Goal: Information Seeking & Learning: Learn about a topic

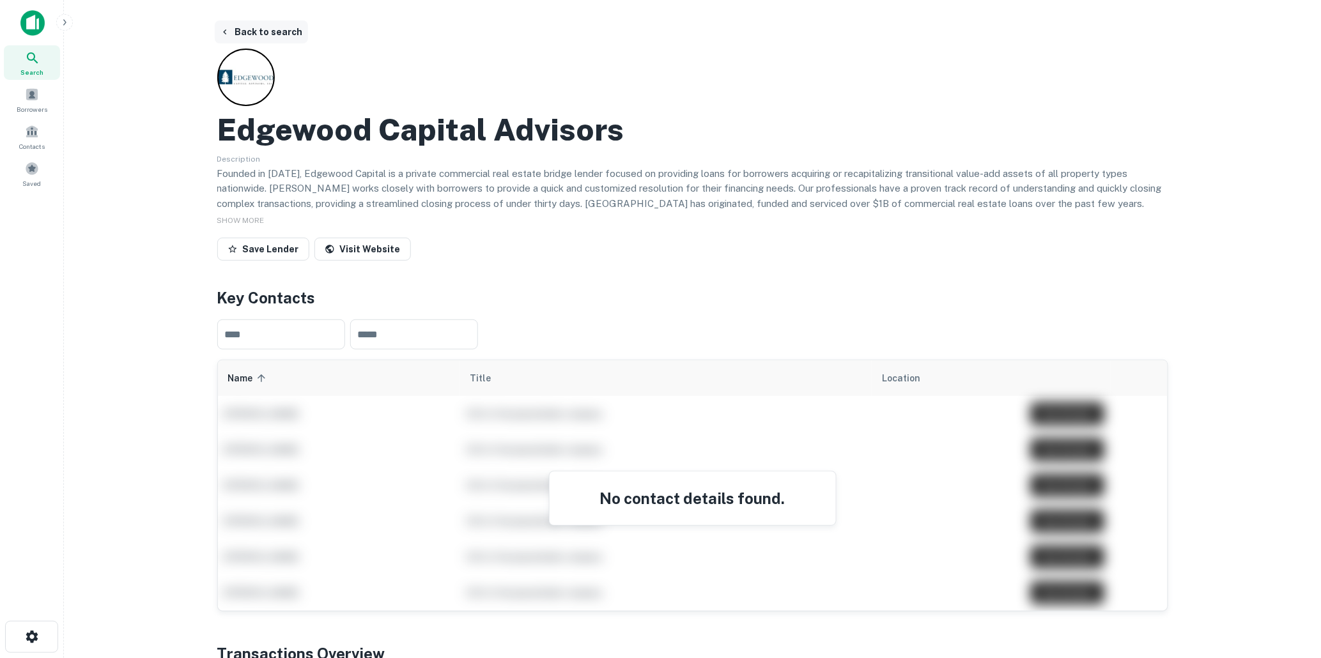
click at [258, 27] on button "Back to search" at bounding box center [261, 31] width 93 height 23
click at [266, 27] on button "Back to search" at bounding box center [261, 31] width 93 height 23
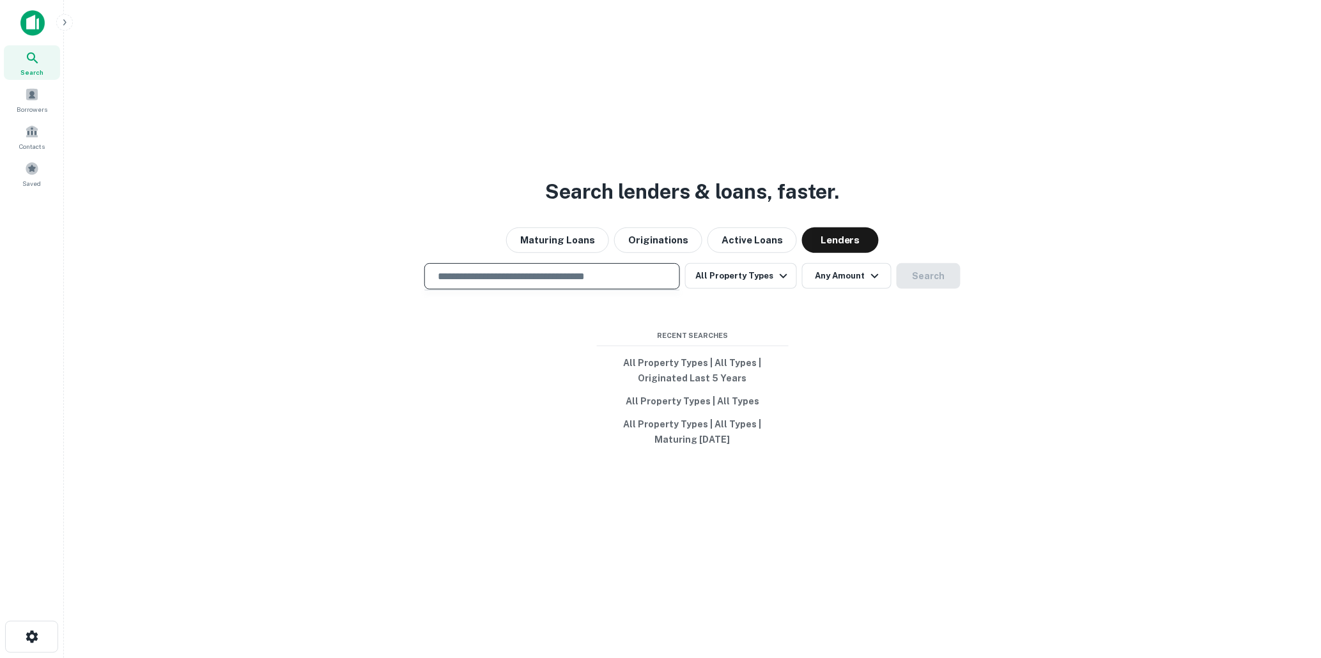
click at [525, 278] on input "text" at bounding box center [552, 276] width 244 height 15
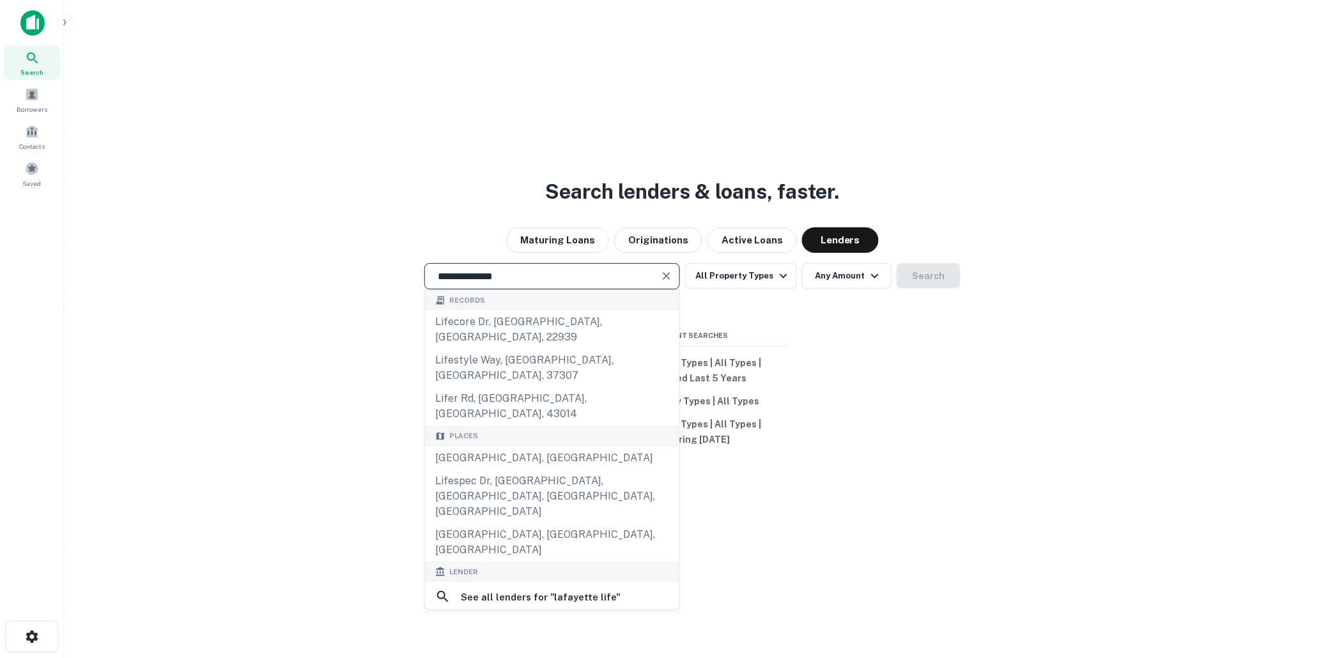
click at [518, 272] on input "**********" at bounding box center [542, 276] width 225 height 15
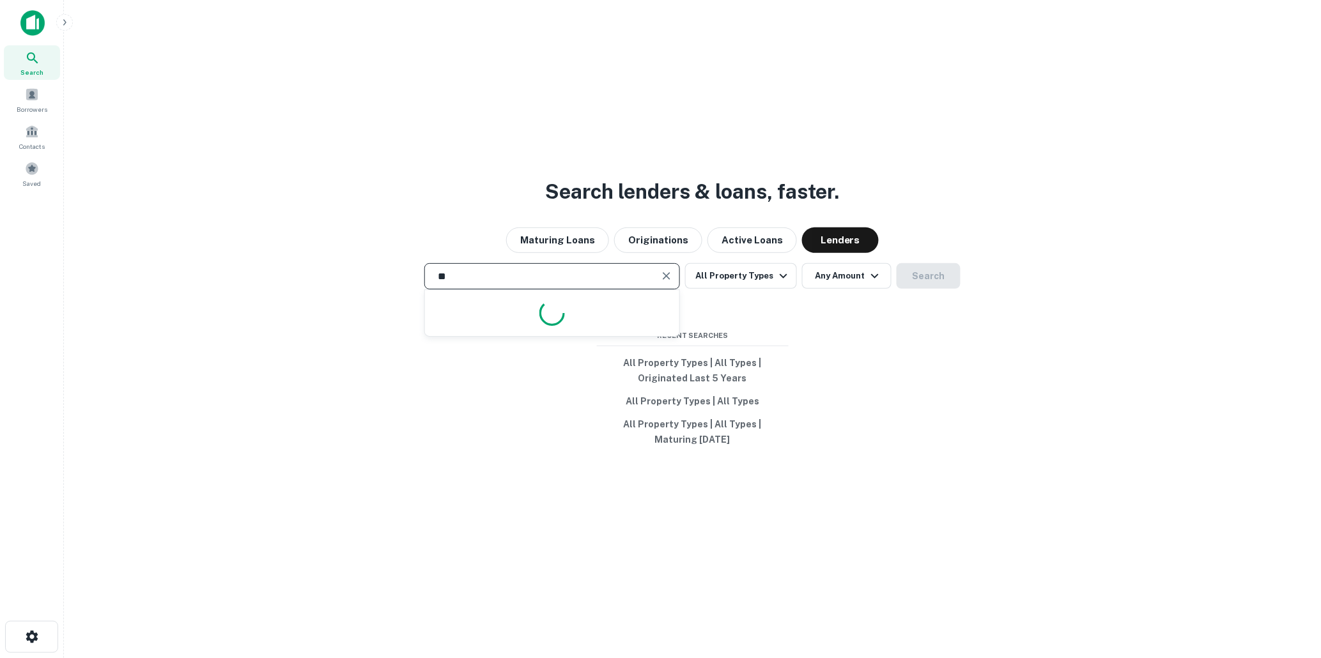
type input "*"
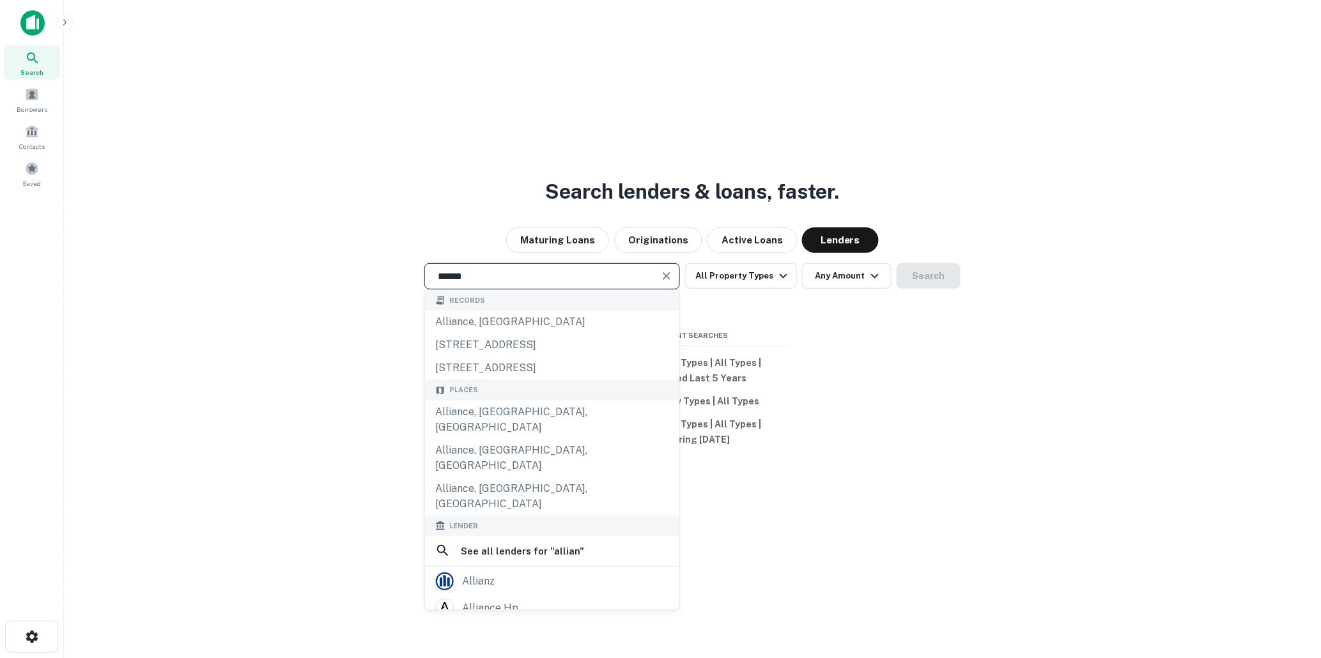
type input "*******"
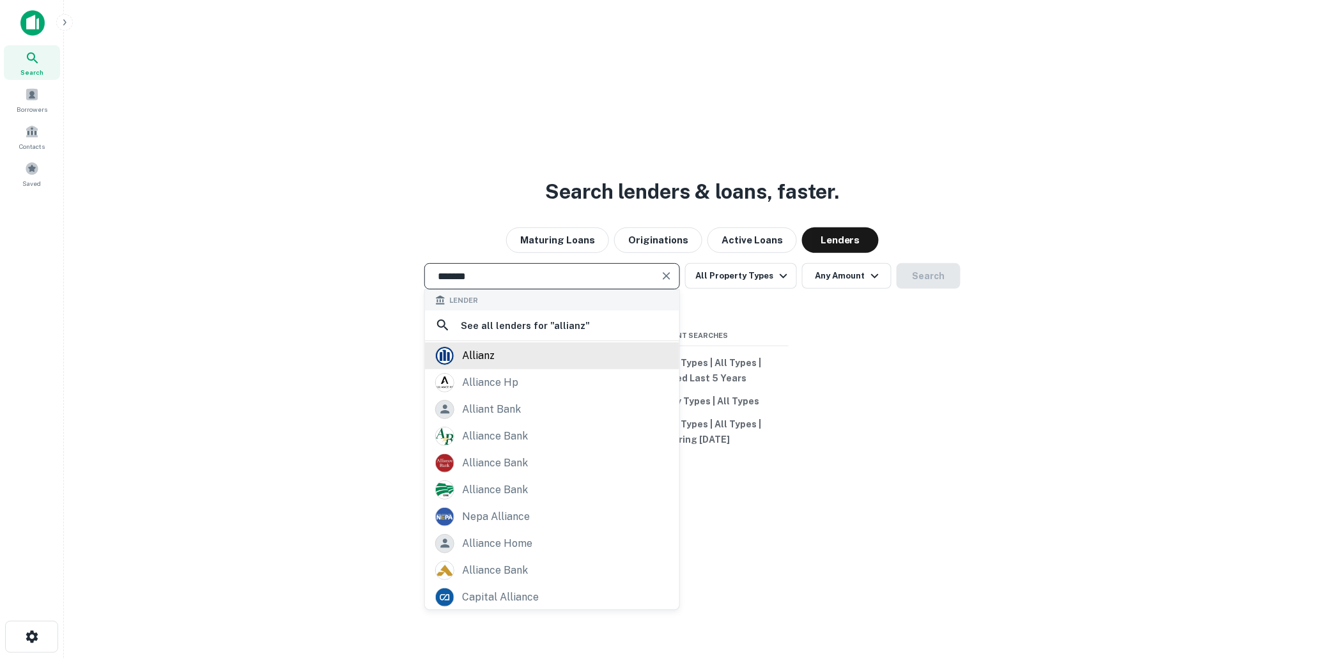
click at [483, 354] on div "allianz" at bounding box center [478, 355] width 33 height 19
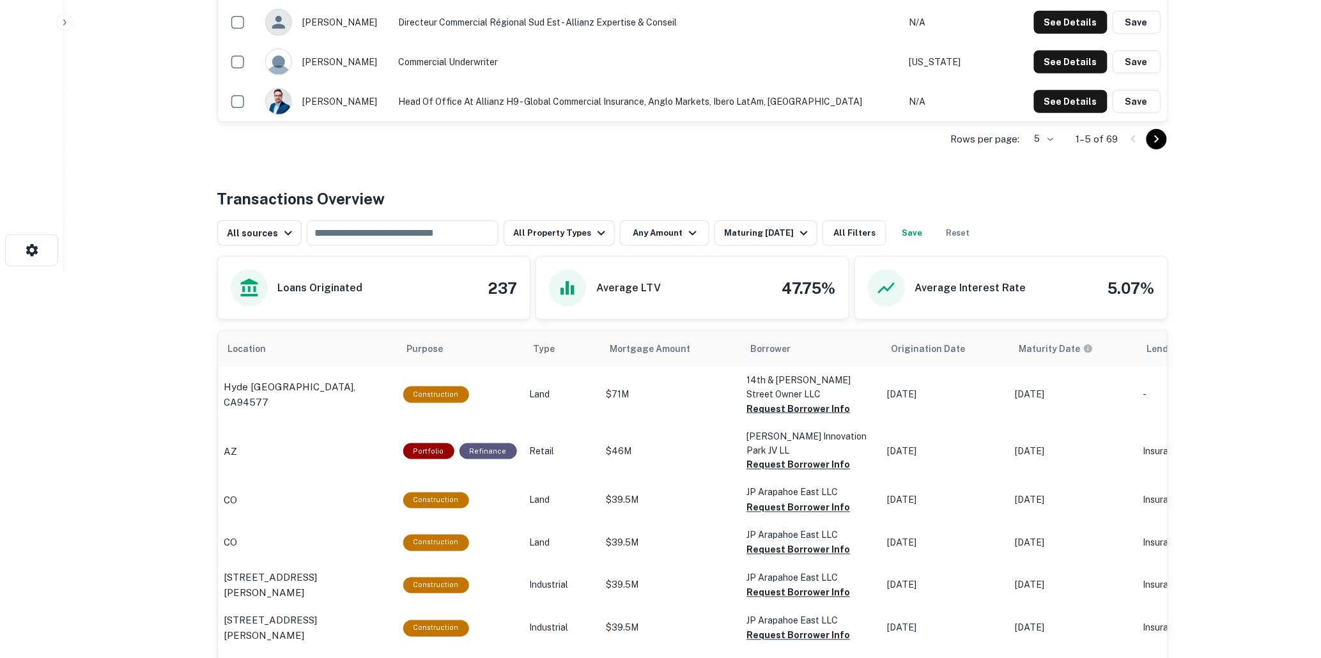
scroll to position [426, 0]
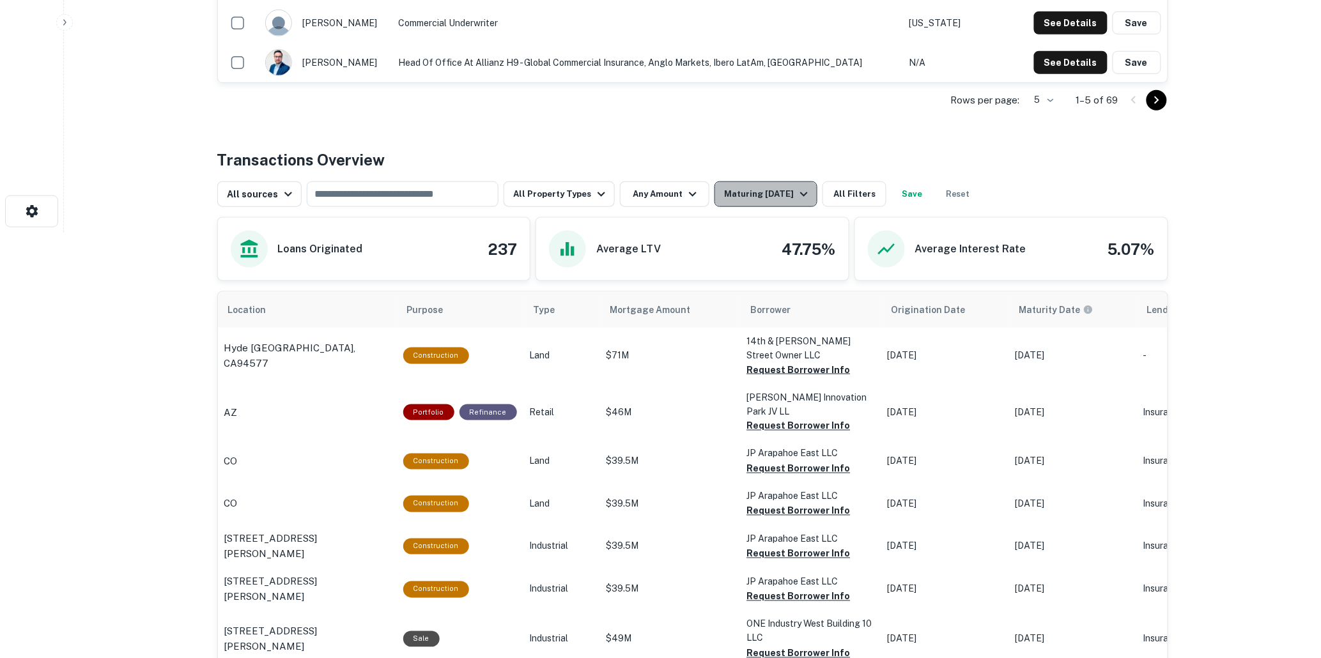
click at [798, 202] on icon "button" at bounding box center [804, 194] width 15 height 15
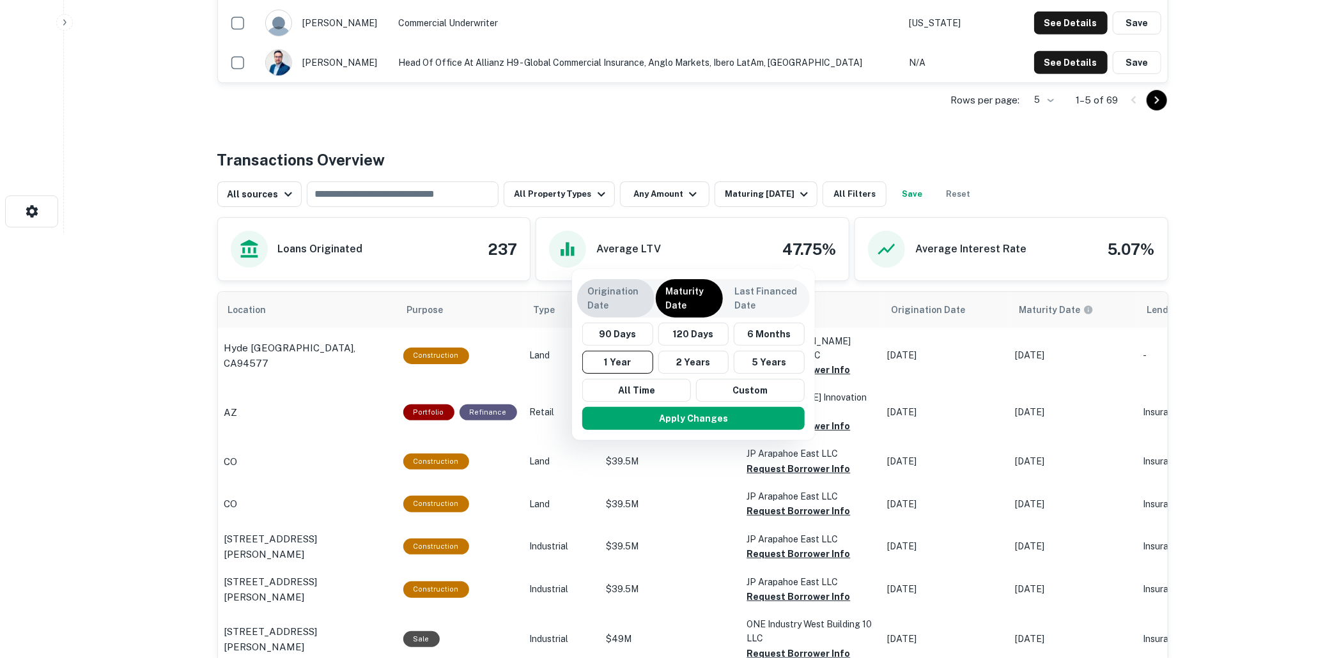
click at [605, 289] on p "Origination Date" at bounding box center [615, 298] width 57 height 28
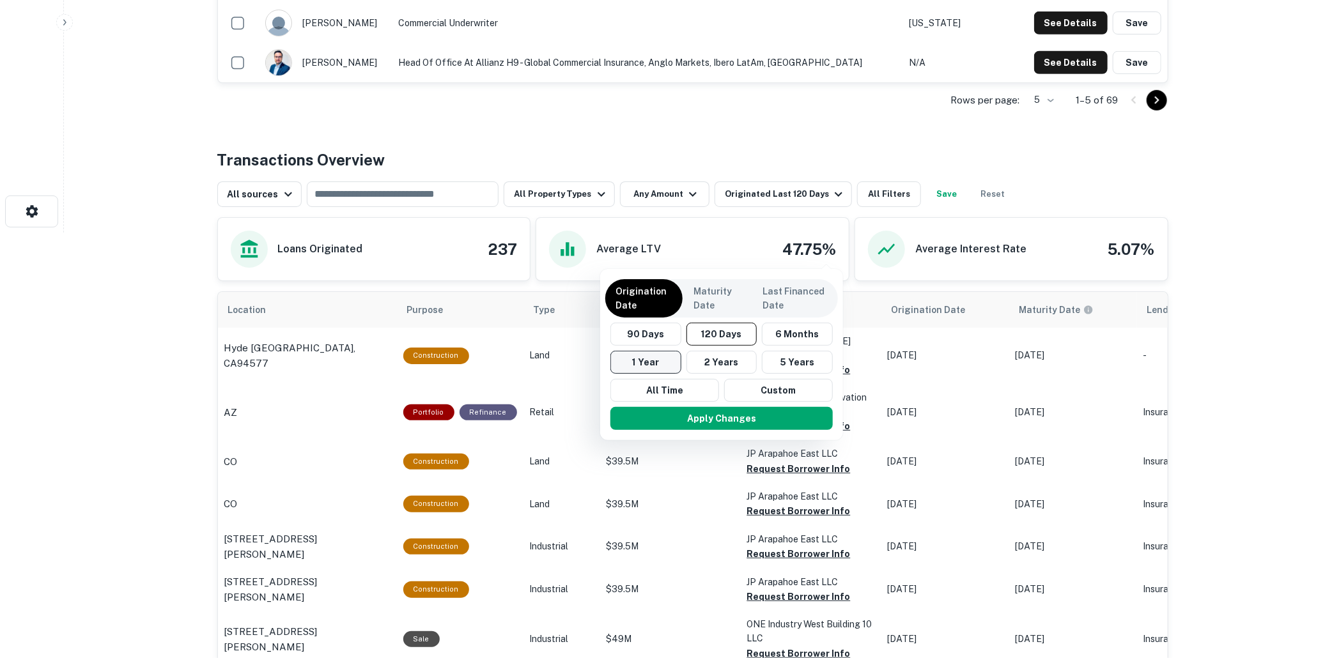
click at [642, 360] on button "1 Year" at bounding box center [646, 362] width 71 height 23
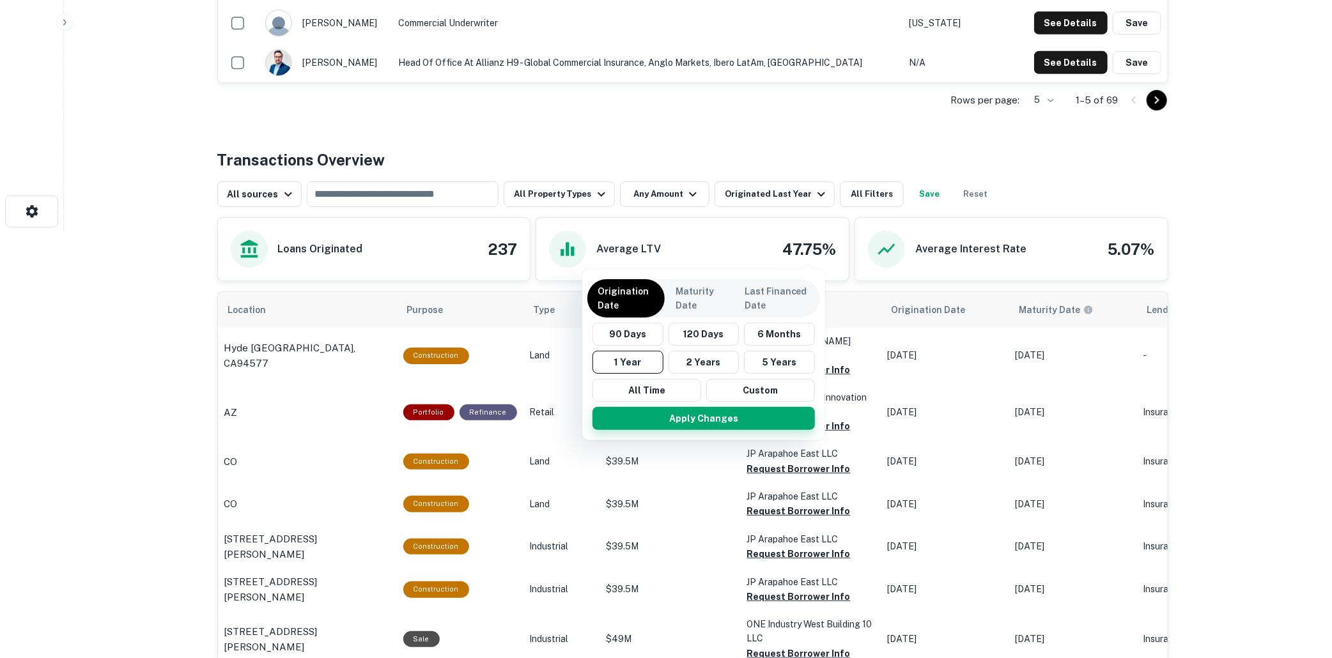
click at [706, 414] on button "Apply Changes" at bounding box center [704, 418] width 222 height 23
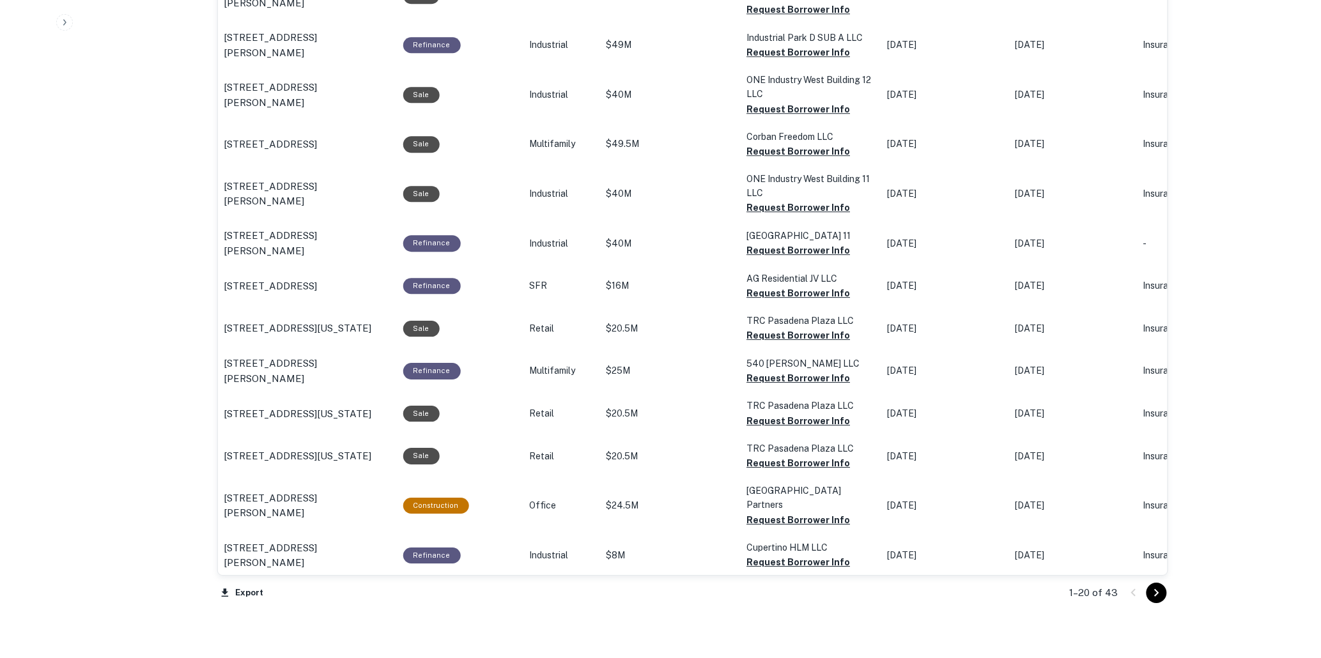
scroll to position [1190, 0]
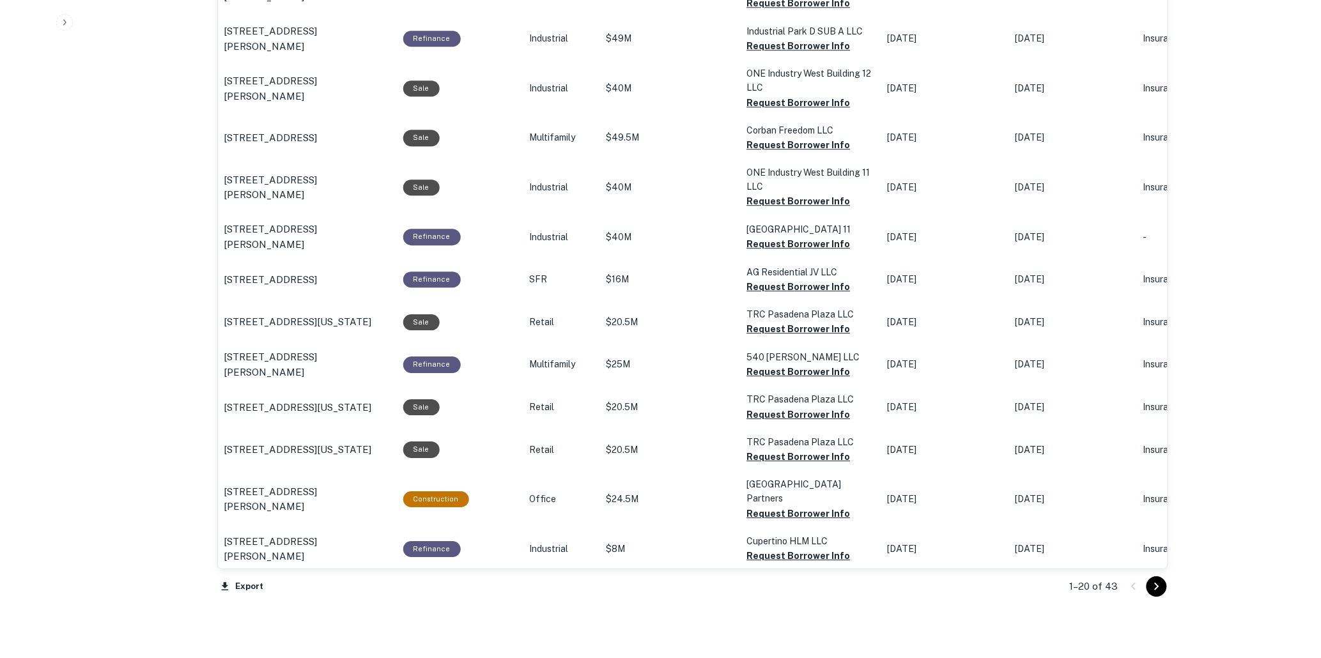
click at [1155, 584] on icon "Go to next page" at bounding box center [1156, 586] width 15 height 15
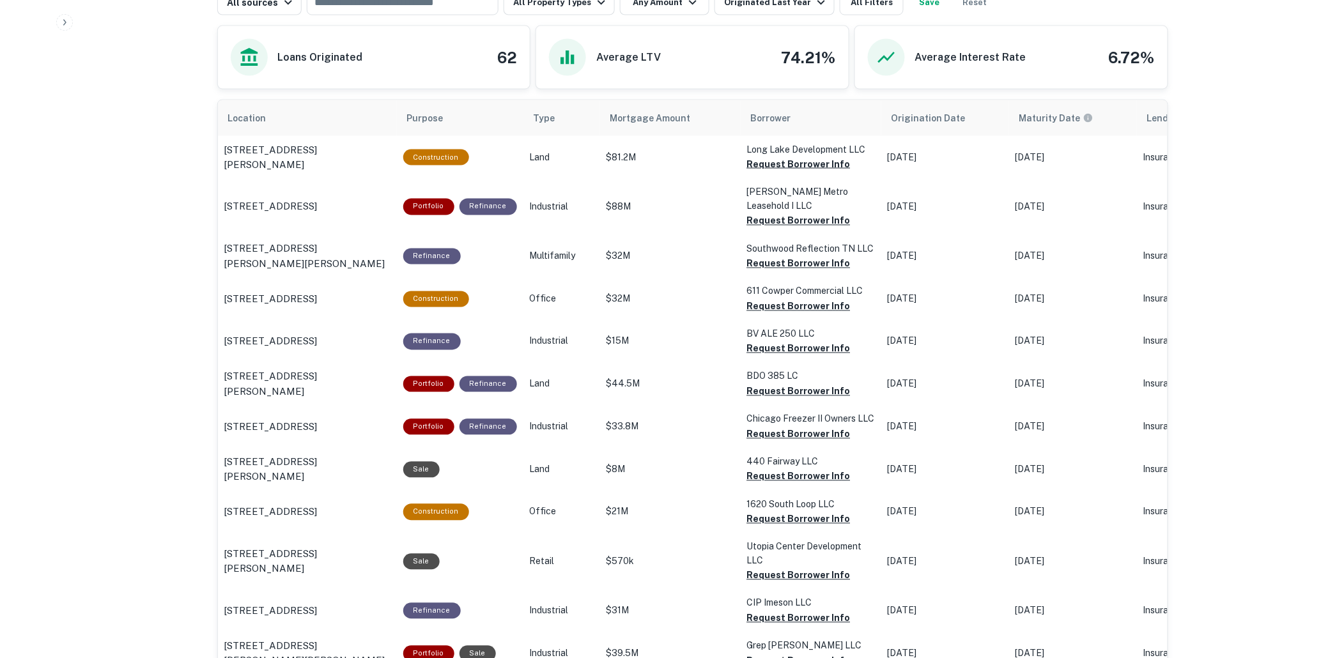
scroll to position [99, 0]
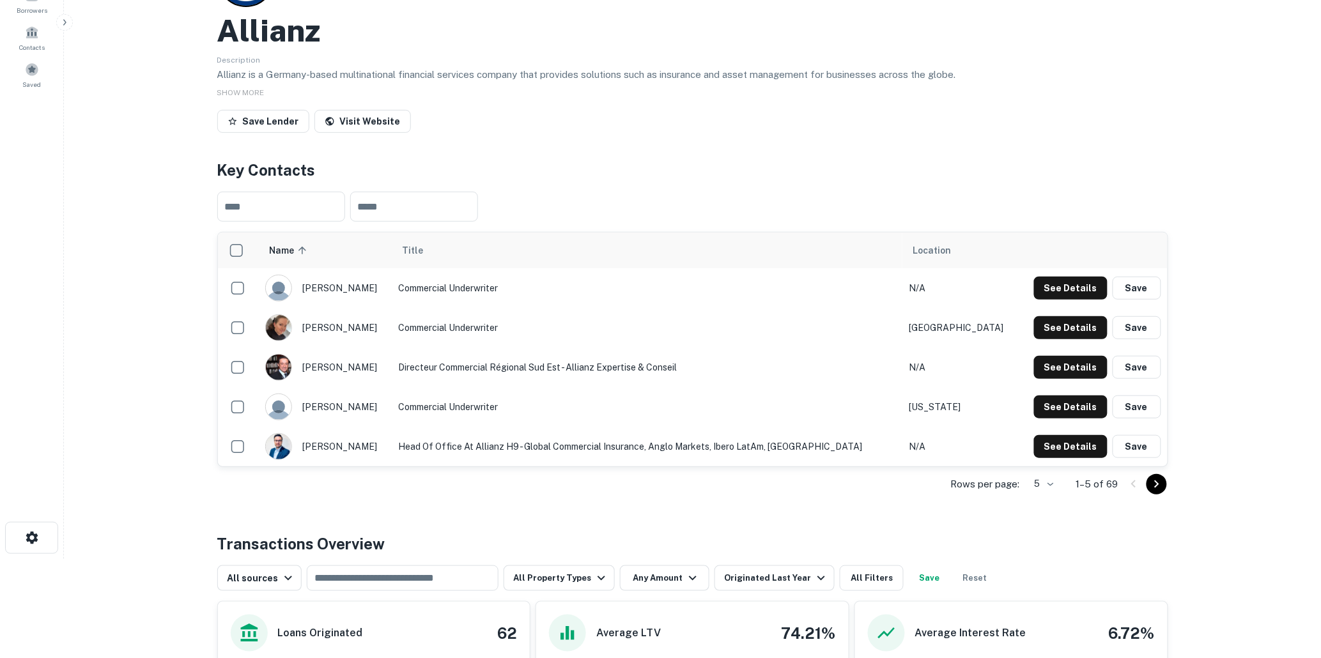
scroll to position [968, 0]
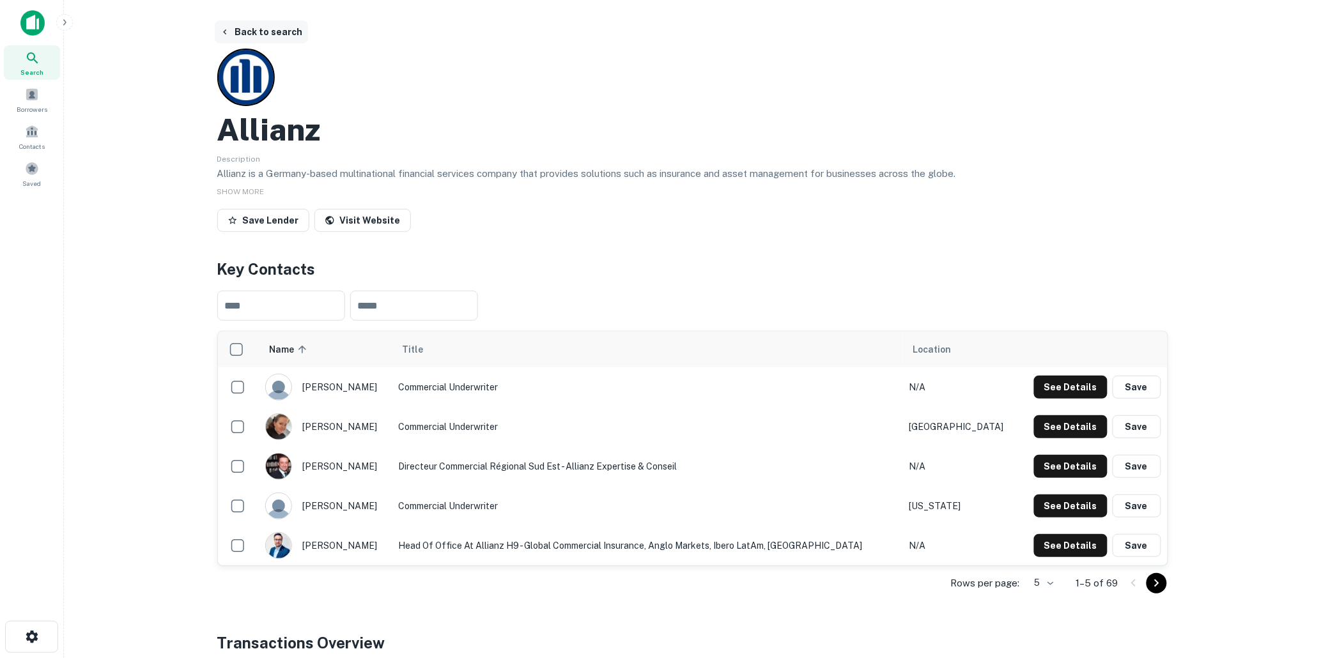
click at [256, 33] on button "Back to search" at bounding box center [261, 31] width 93 height 23
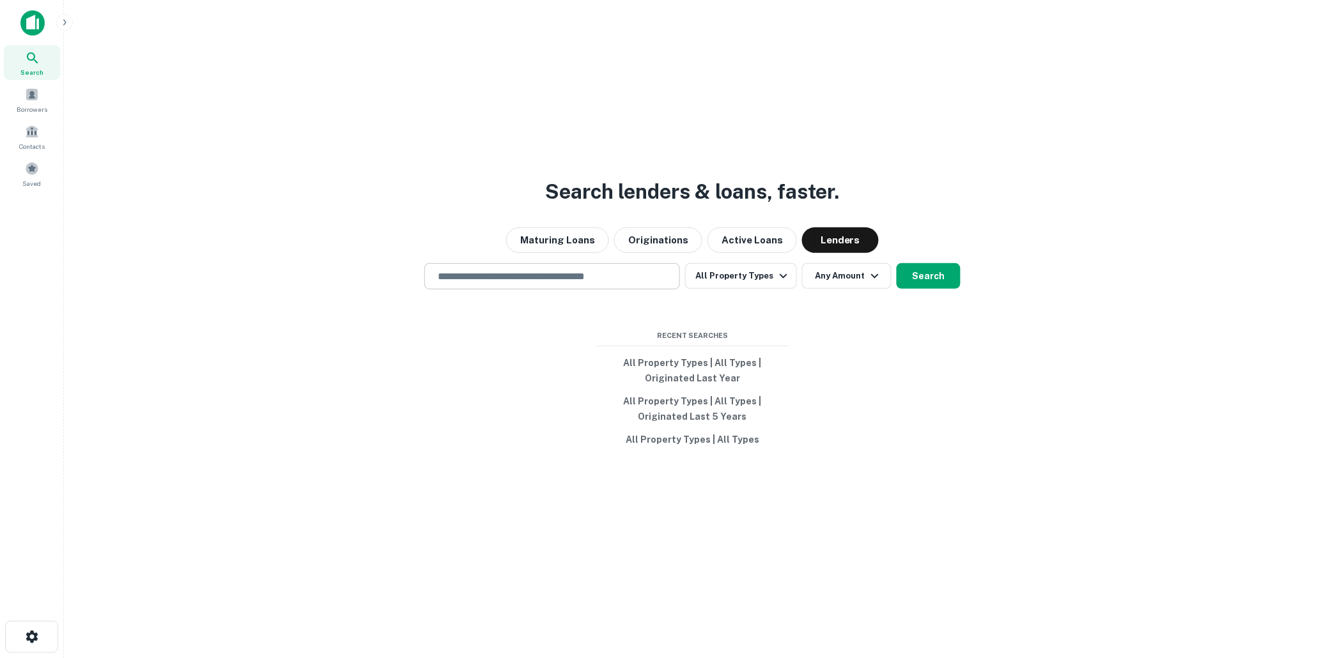
click at [486, 276] on input "text" at bounding box center [552, 276] width 244 height 15
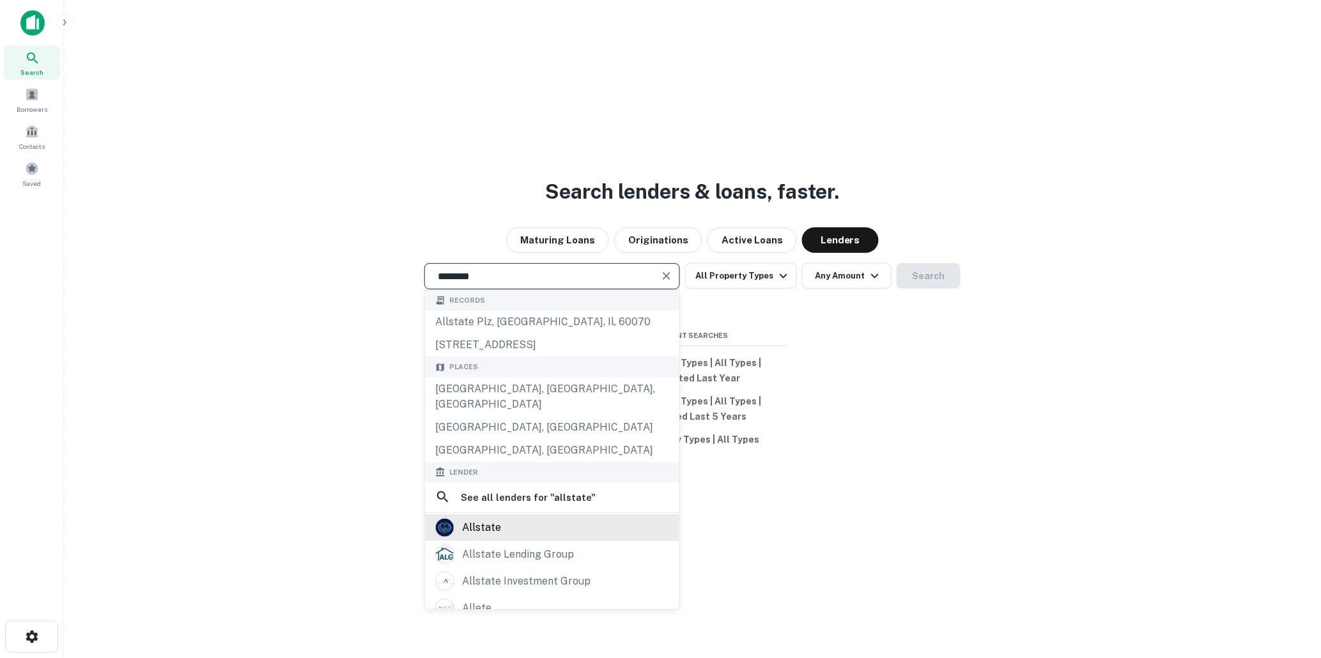
type input "********"
click at [480, 518] on div "allstate" at bounding box center [481, 527] width 39 height 19
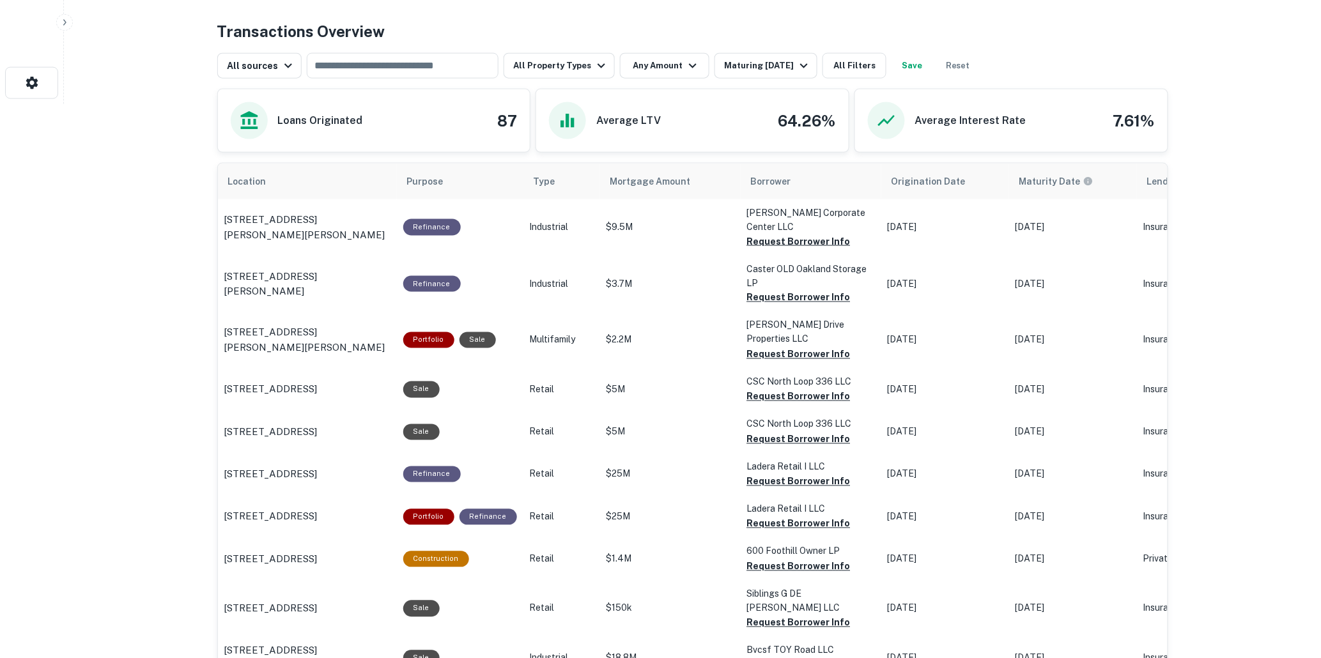
scroll to position [568, 0]
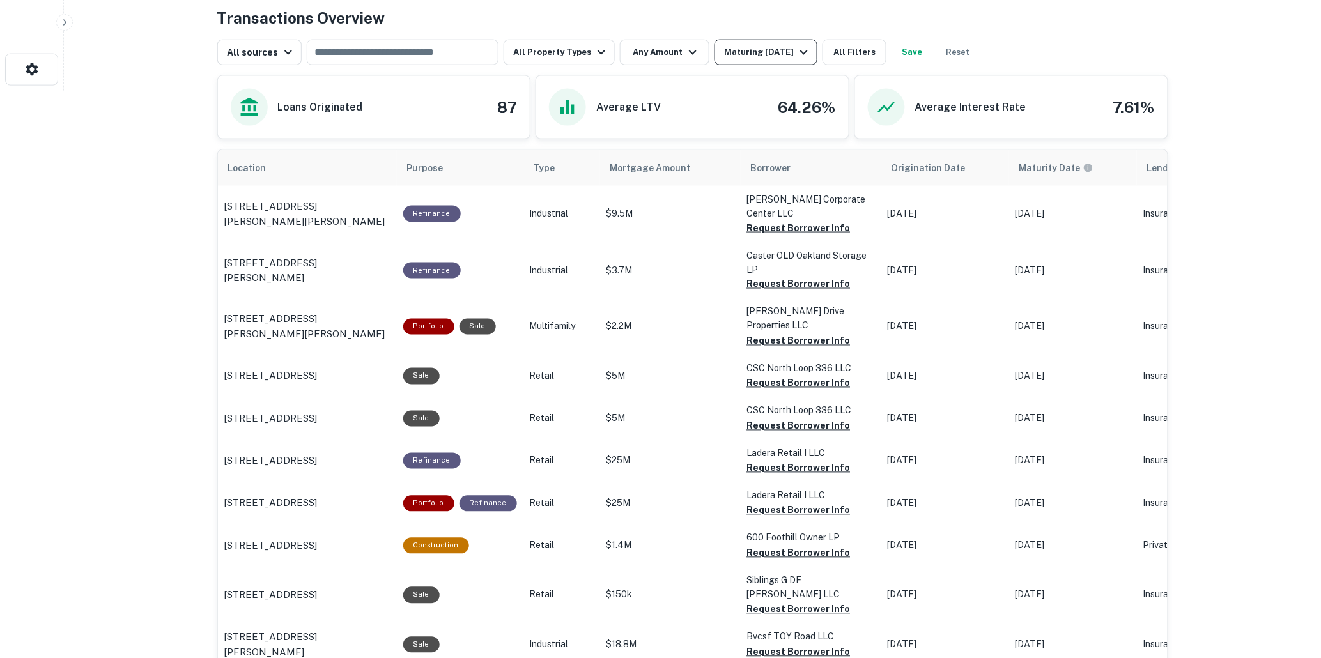
click at [797, 60] on icon "button" at bounding box center [804, 52] width 15 height 15
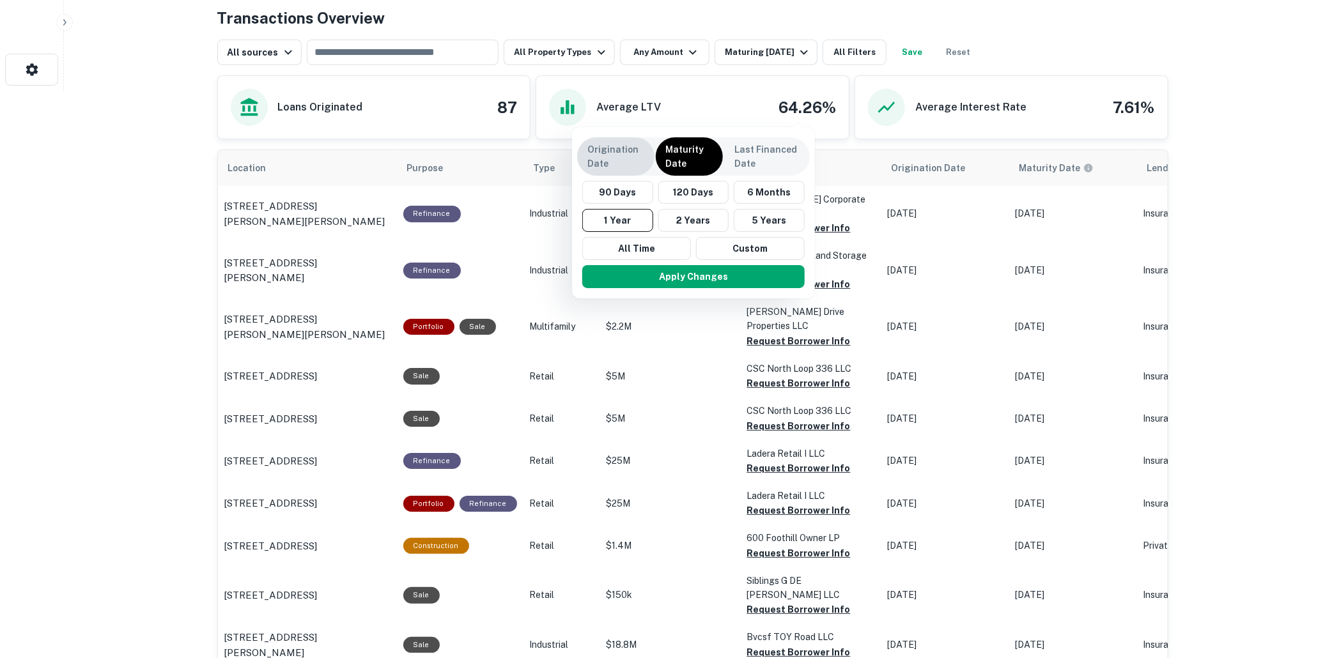
click at [599, 154] on p "Origination Date" at bounding box center [615, 157] width 57 height 28
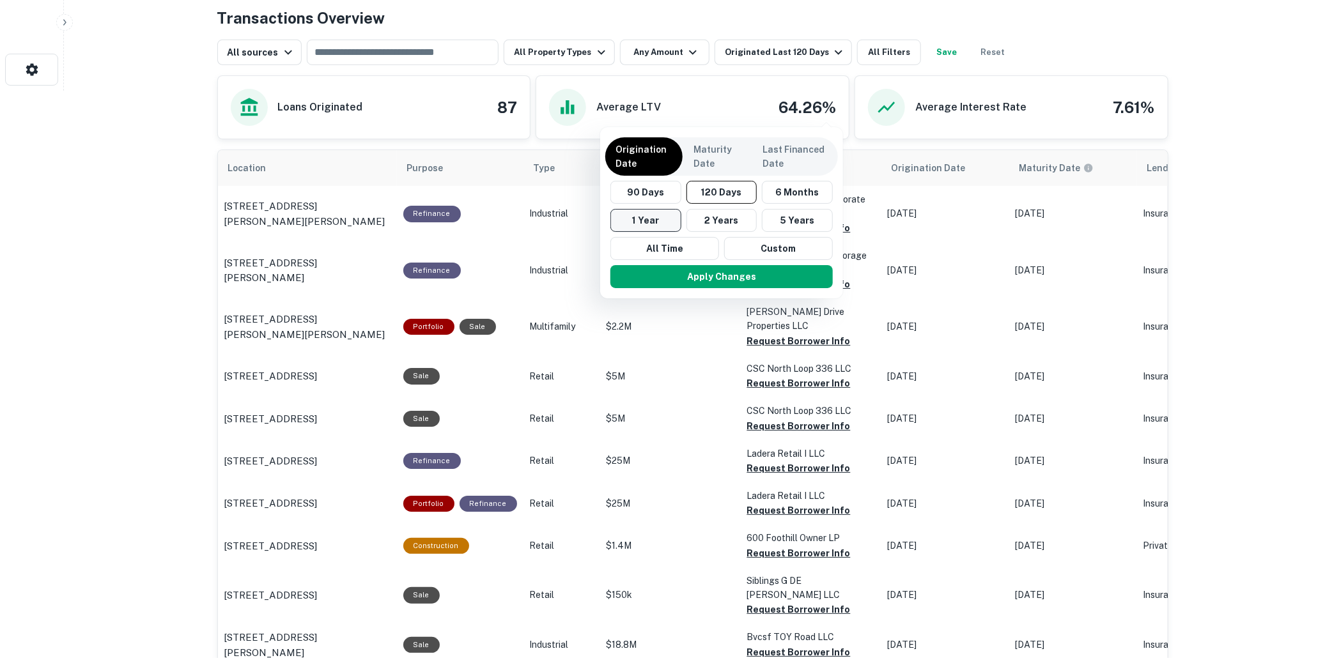
click at [641, 219] on button "1 Year" at bounding box center [646, 220] width 71 height 23
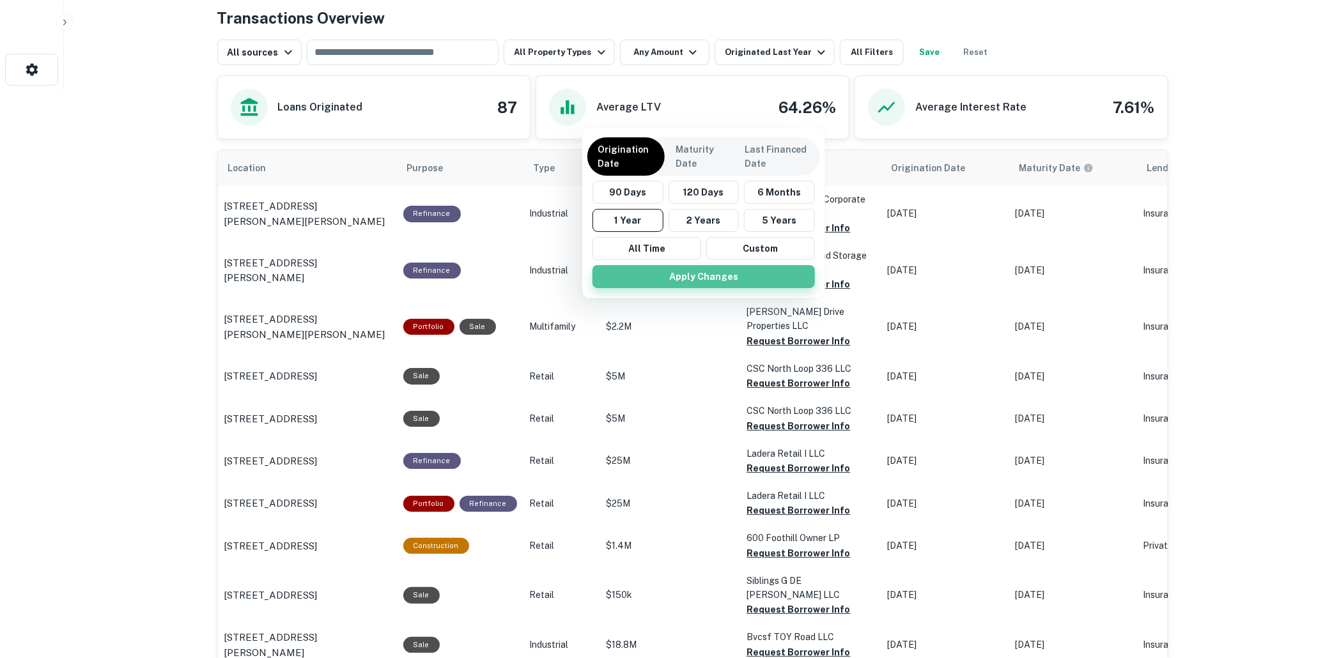
click at [708, 276] on button "Apply Changes" at bounding box center [704, 276] width 222 height 23
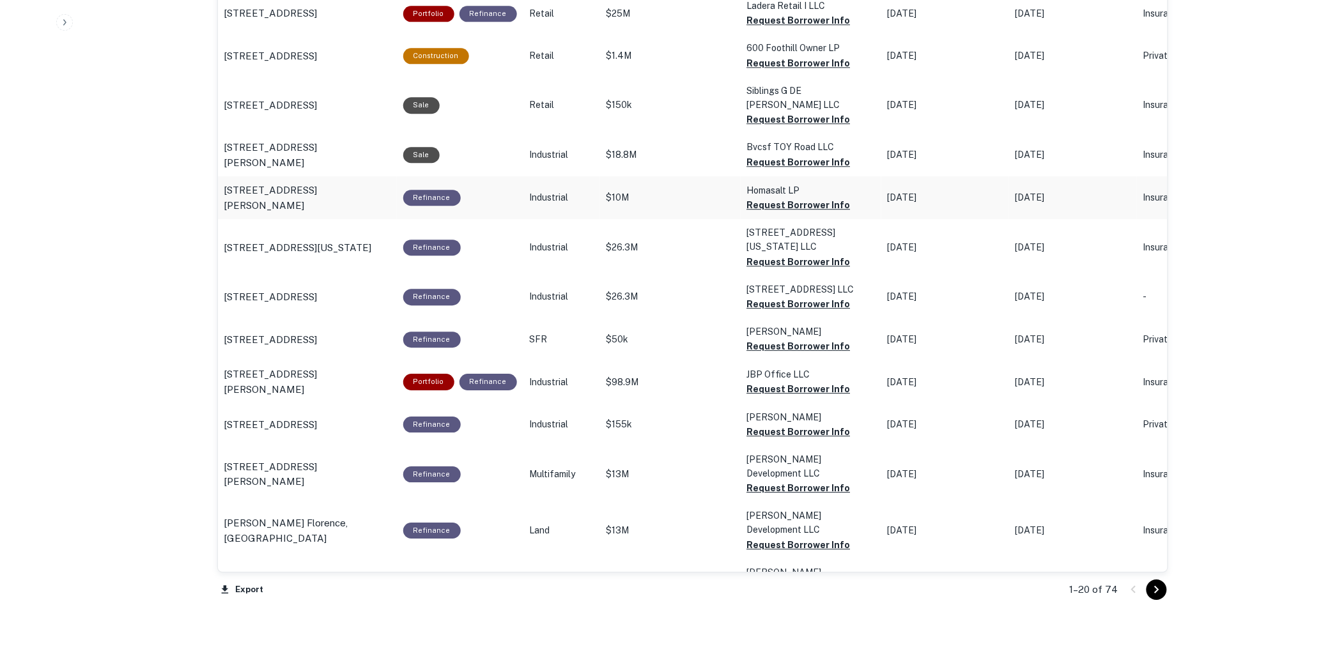
scroll to position [1186, 0]
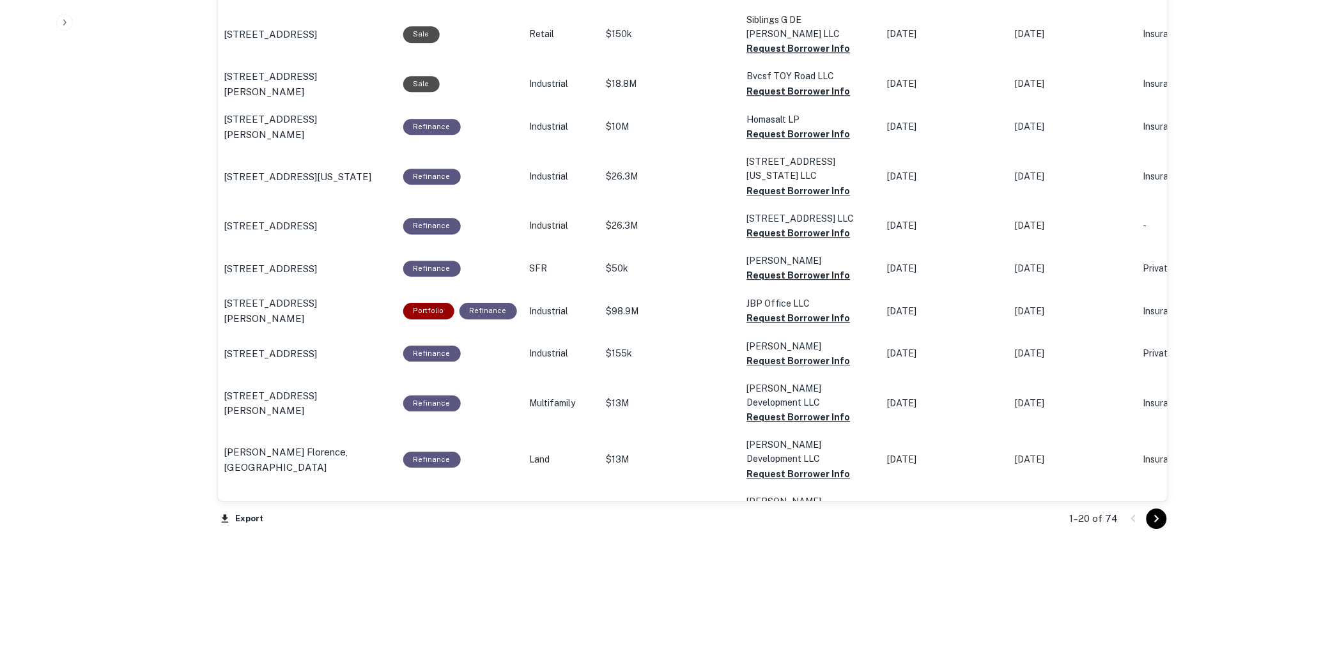
click at [1159, 515] on icon "Go to next page" at bounding box center [1156, 518] width 15 height 15
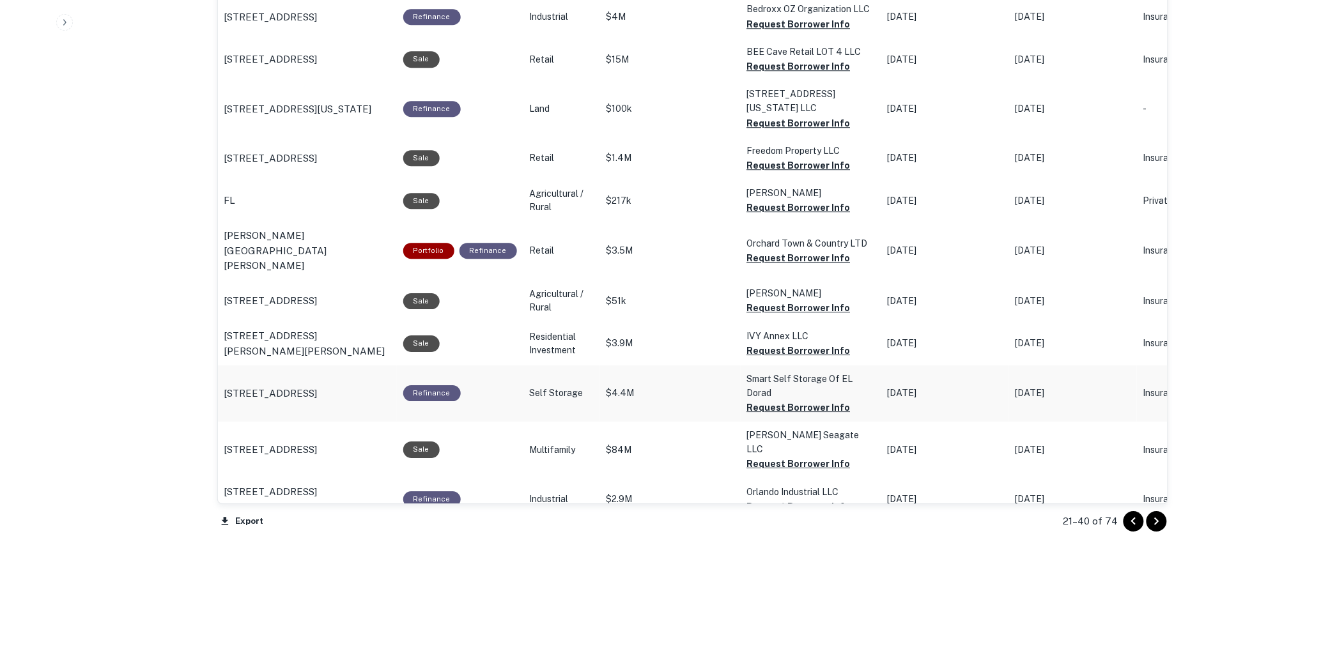
scroll to position [1200, 0]
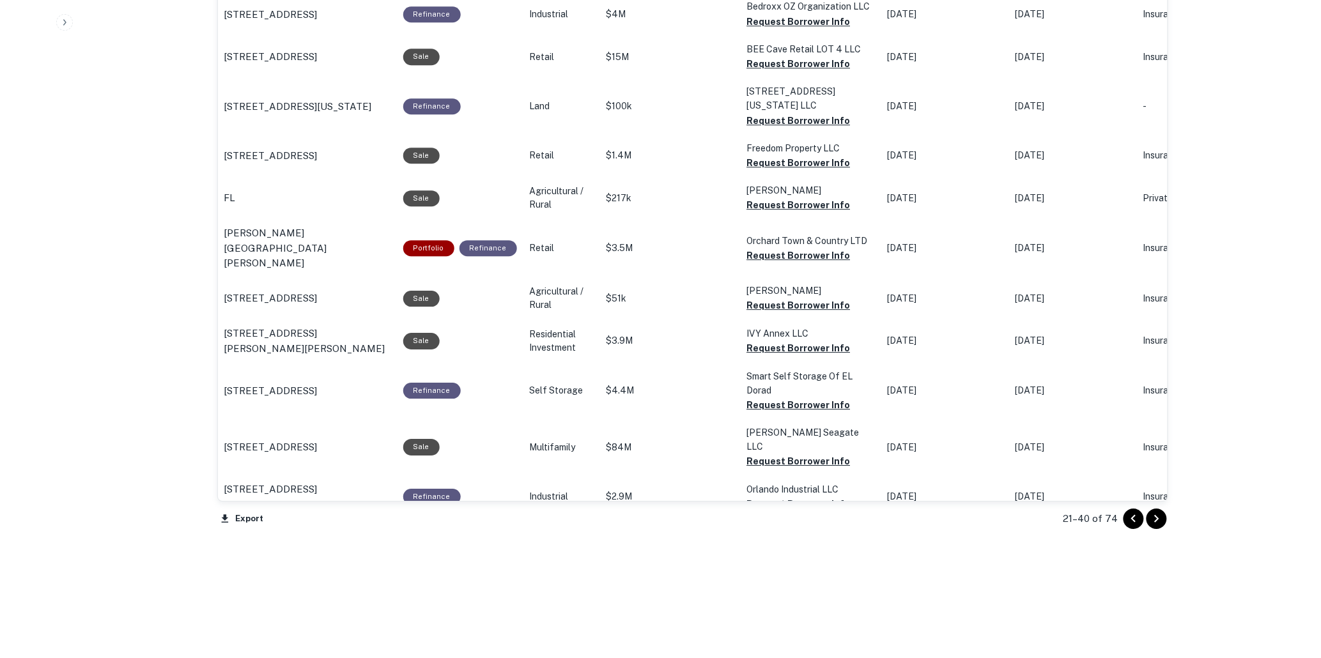
click at [1153, 513] on icon "Go to next page" at bounding box center [1156, 518] width 15 height 15
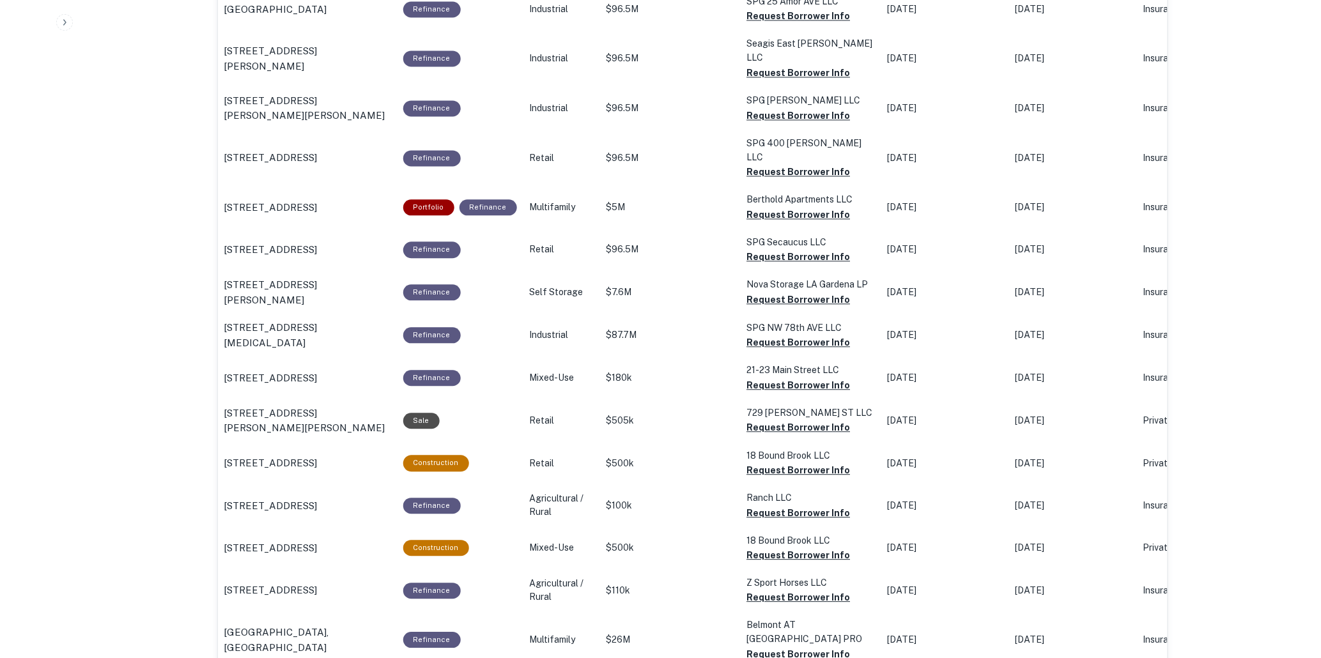
scroll to position [1158, 0]
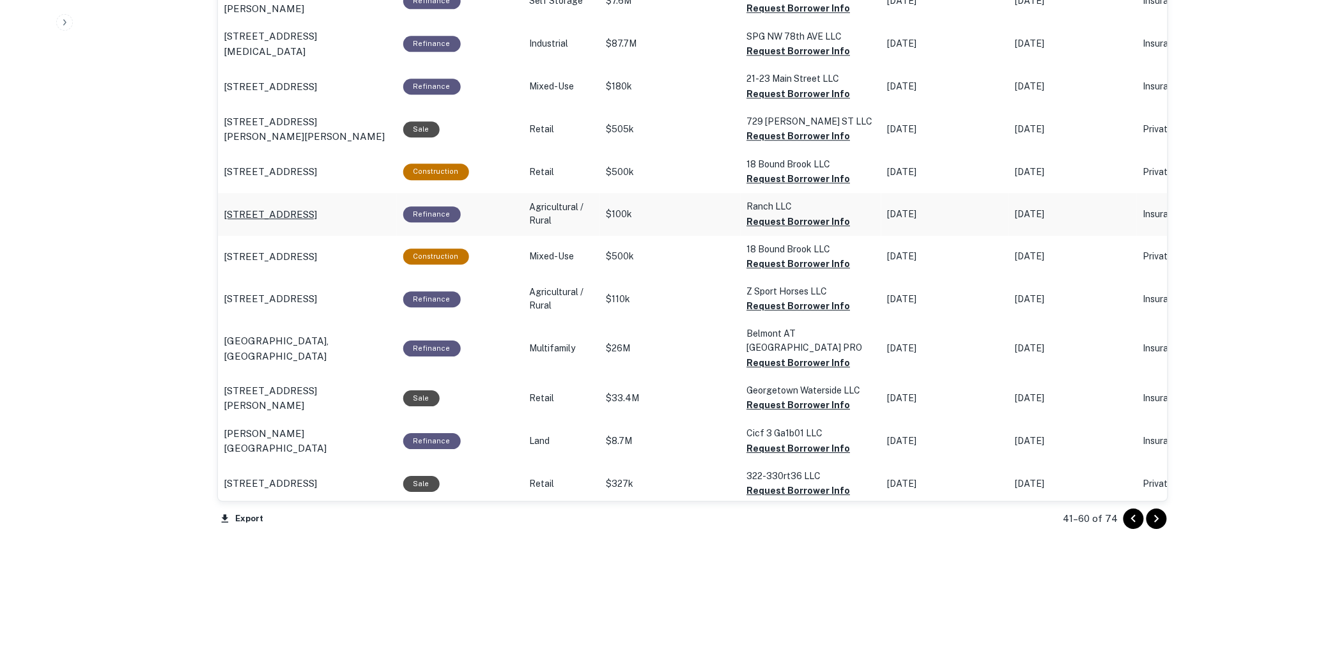
click at [281, 207] on p "9502 Sw 27th Ave Ocala, FL34476" at bounding box center [270, 214] width 93 height 15
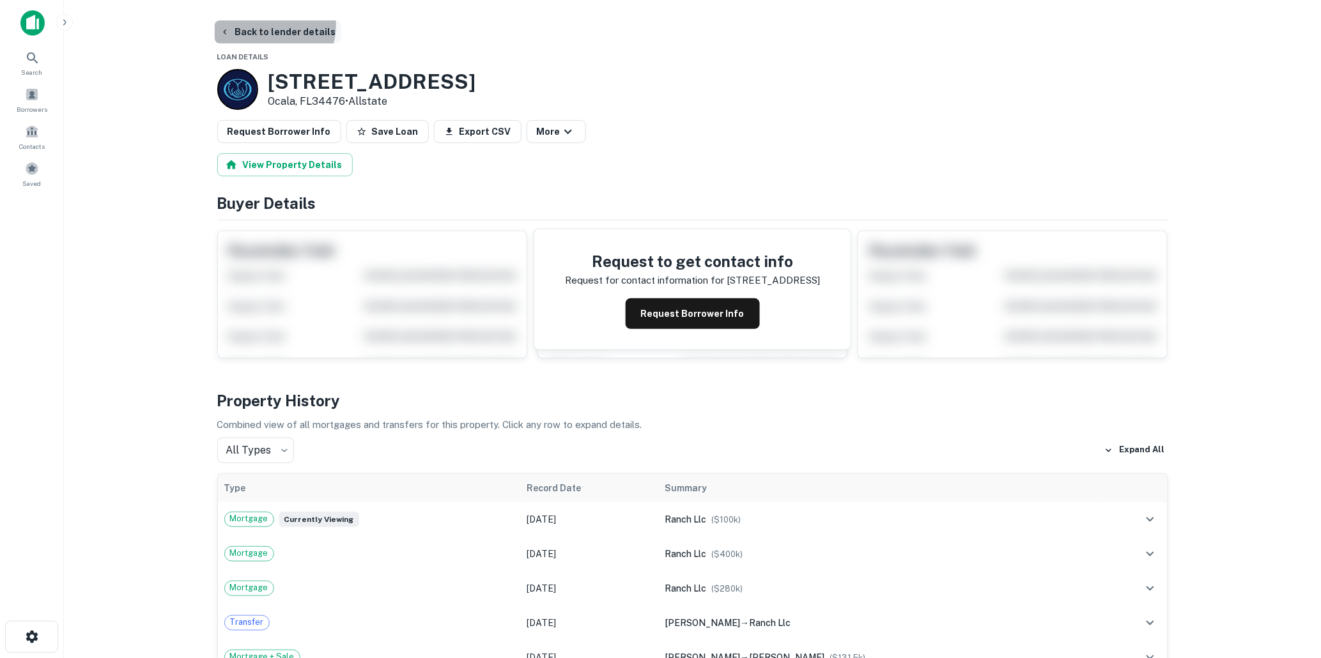
click at [269, 26] on button "Back to lender details" at bounding box center [278, 31] width 127 height 23
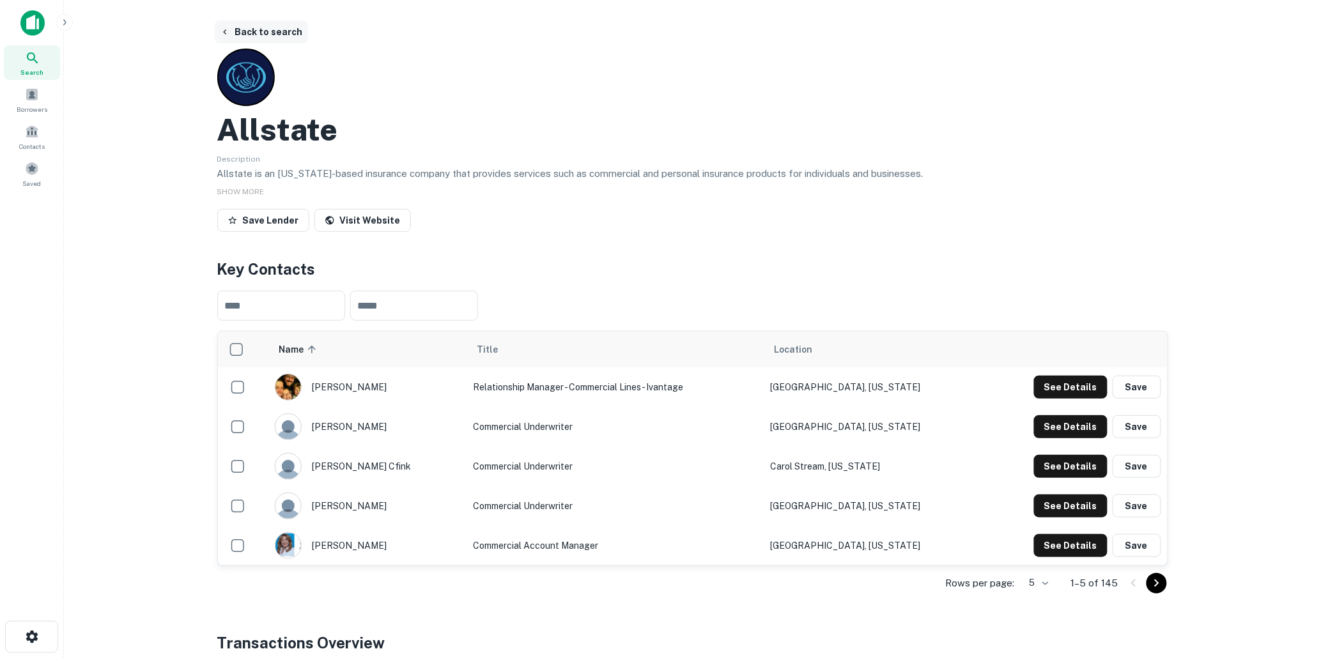
click at [262, 27] on button "Back to search" at bounding box center [261, 31] width 93 height 23
click at [269, 28] on button "Back to search" at bounding box center [261, 31] width 93 height 23
click at [273, 30] on button "Back to search" at bounding box center [261, 31] width 93 height 23
click at [261, 29] on button "Back to search" at bounding box center [261, 31] width 93 height 23
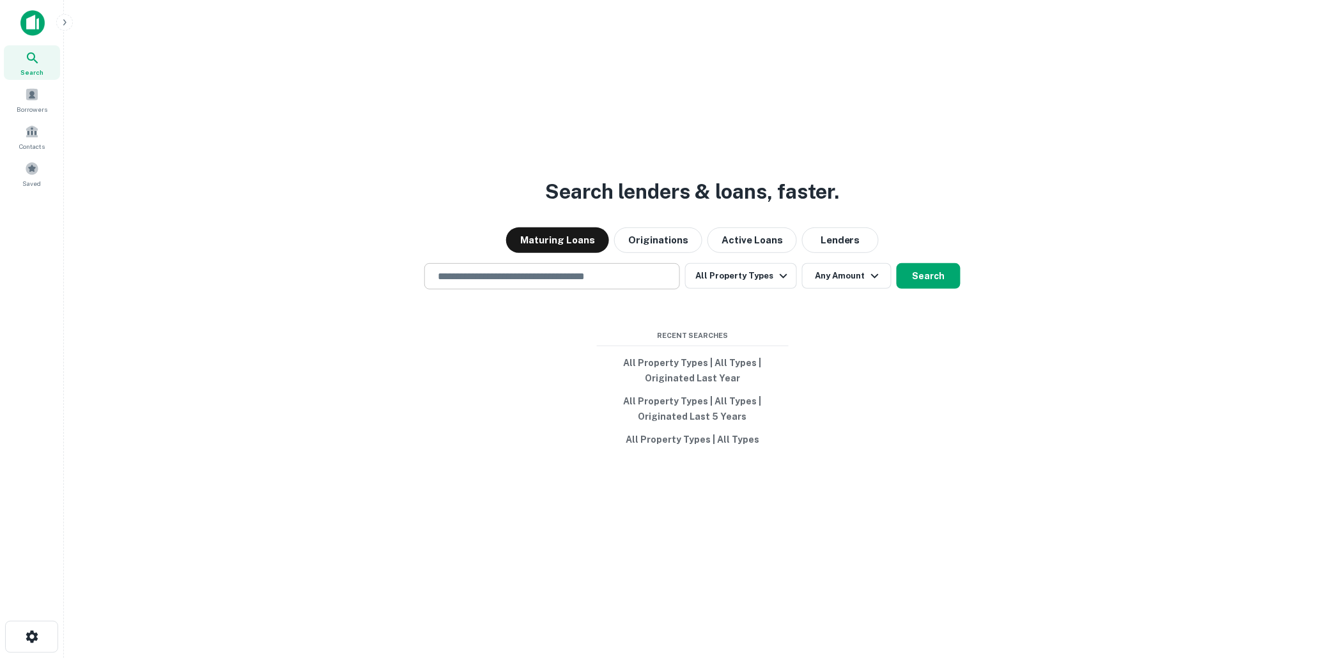
click at [508, 272] on input "text" at bounding box center [552, 276] width 244 height 15
click at [471, 273] on input "text" at bounding box center [552, 276] width 244 height 15
type input "**********"
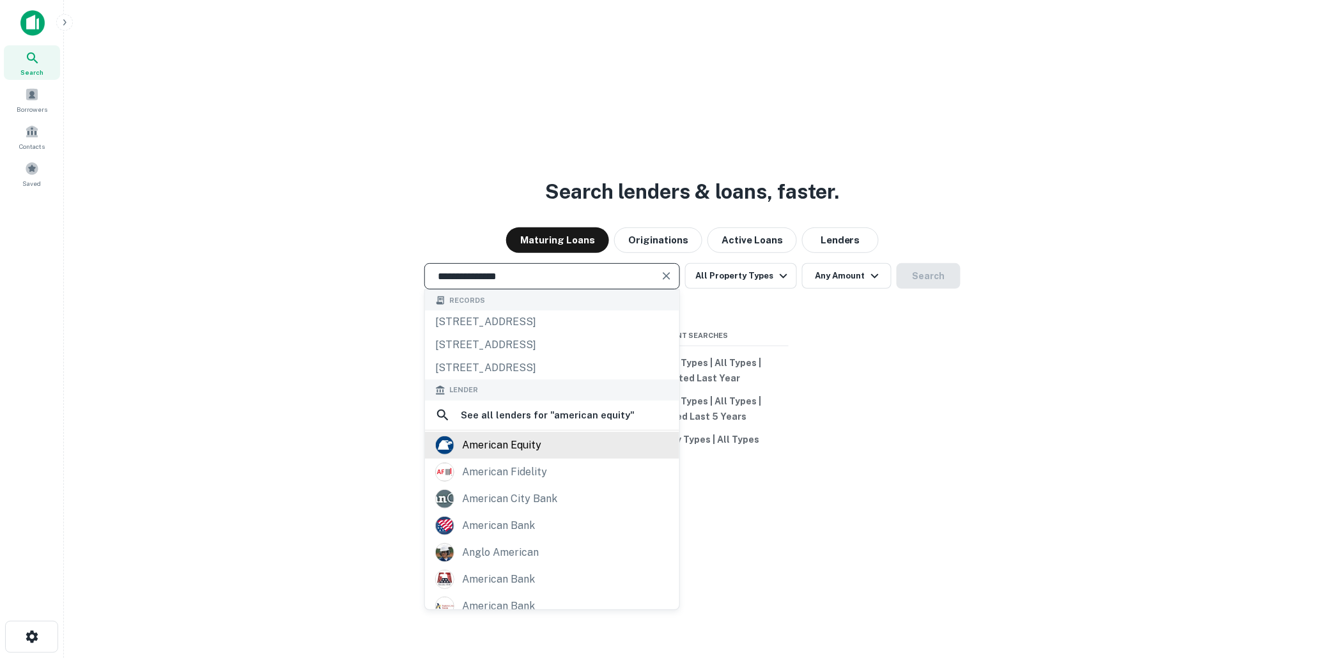
click at [495, 441] on div "american equity" at bounding box center [501, 445] width 79 height 19
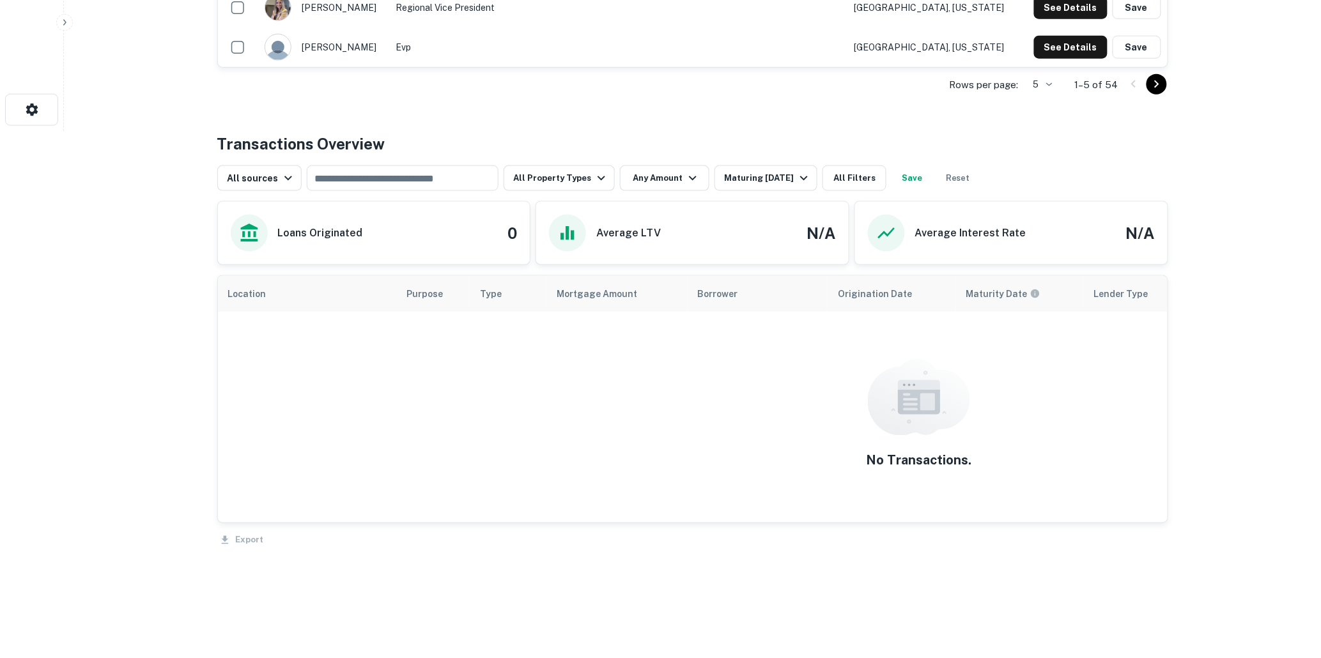
scroll to position [542, 0]
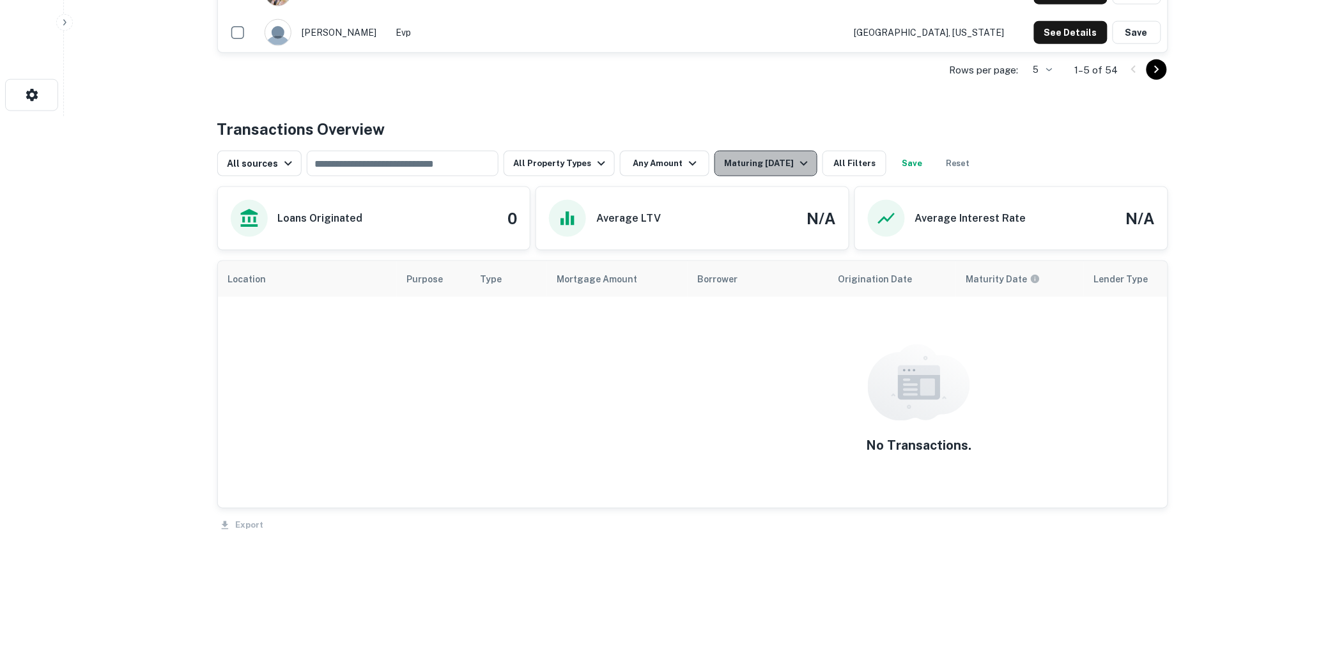
click at [797, 157] on icon "button" at bounding box center [804, 163] width 15 height 15
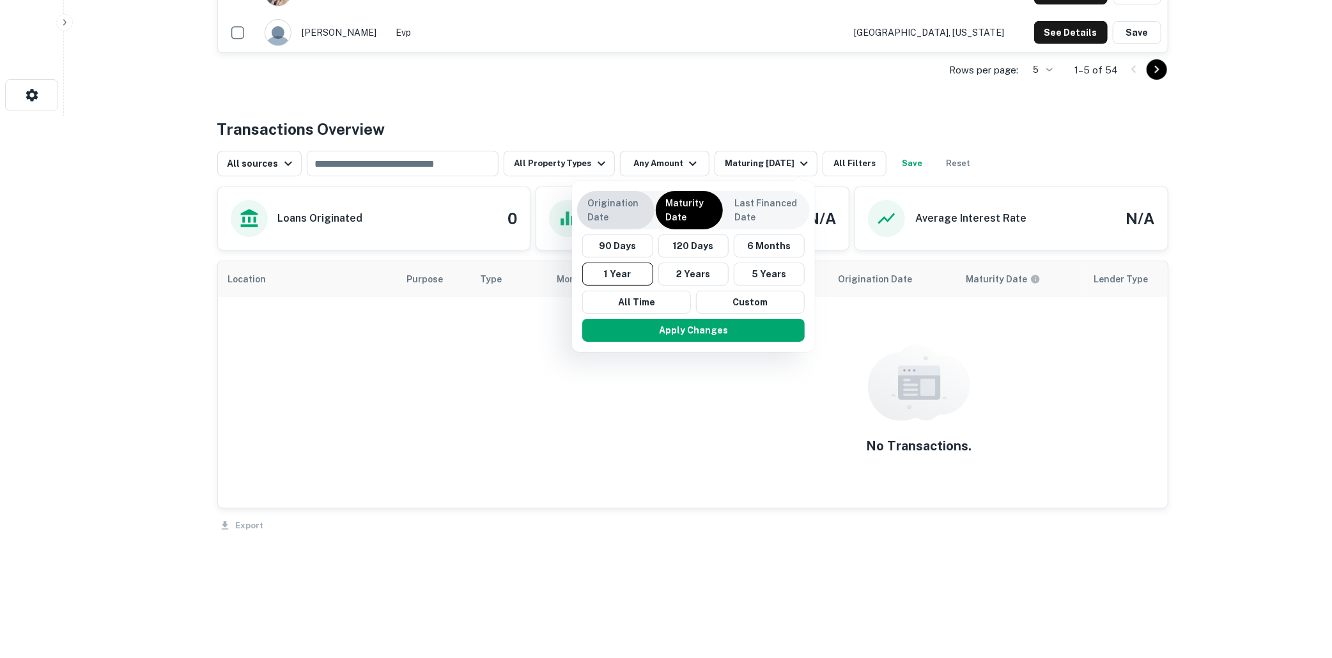
click at [607, 207] on p "Origination Date" at bounding box center [615, 210] width 57 height 28
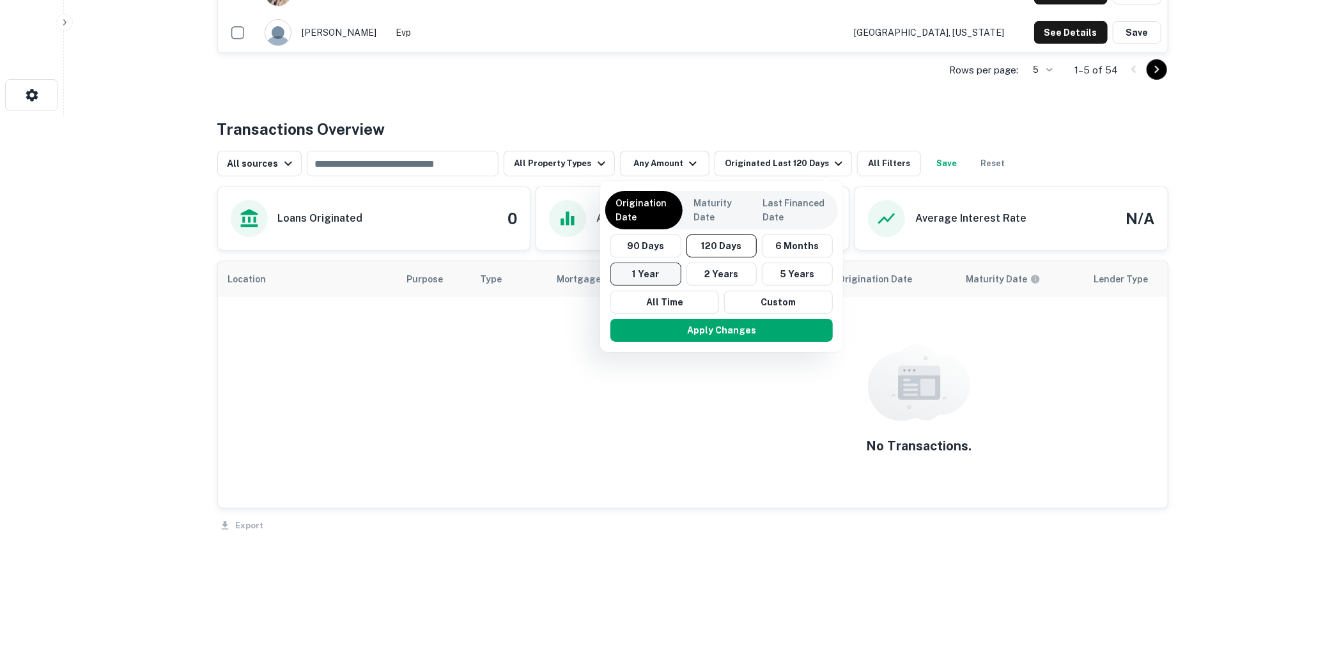
click at [646, 273] on button "1 Year" at bounding box center [646, 274] width 71 height 23
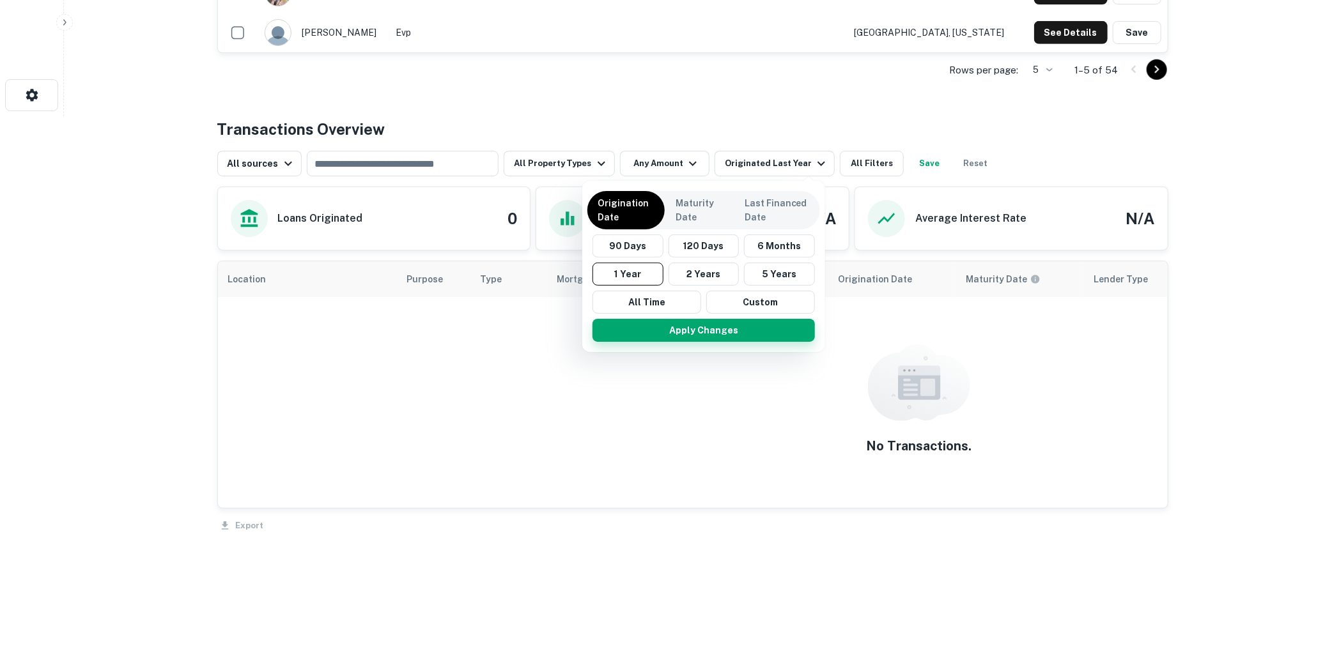
click at [699, 328] on button "Apply Changes" at bounding box center [704, 330] width 222 height 23
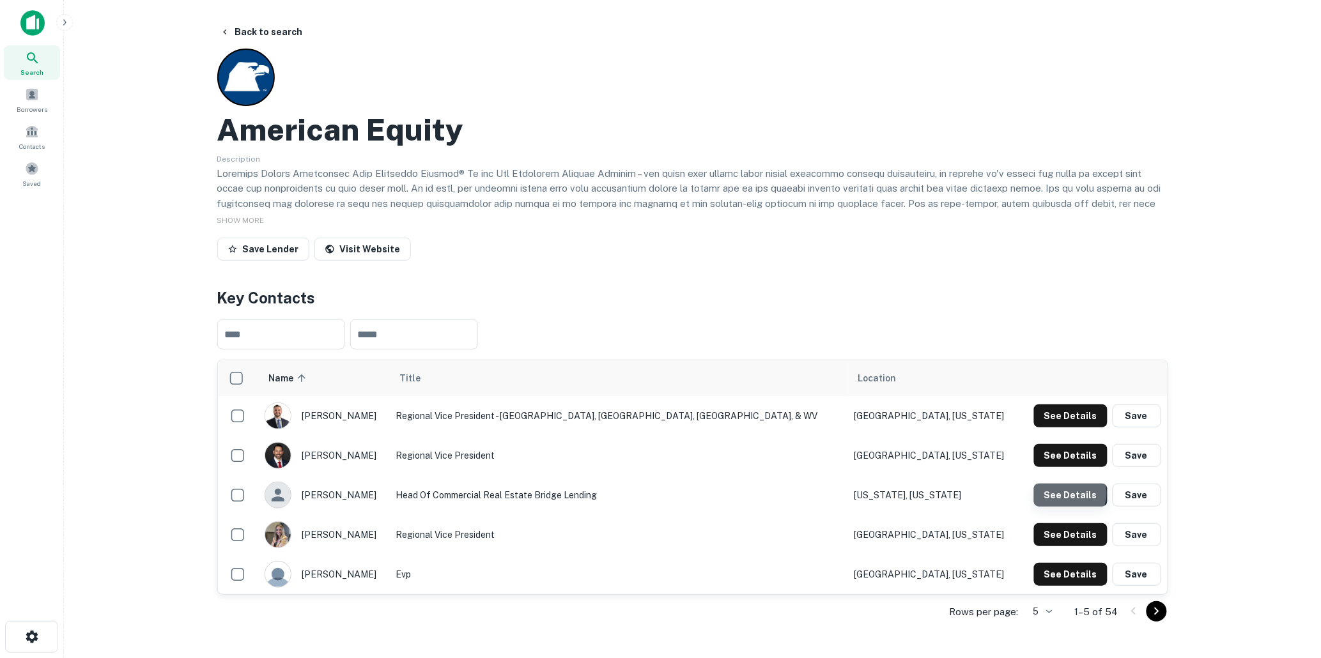
click at [1072, 428] on button "See Details" at bounding box center [1071, 416] width 74 height 23
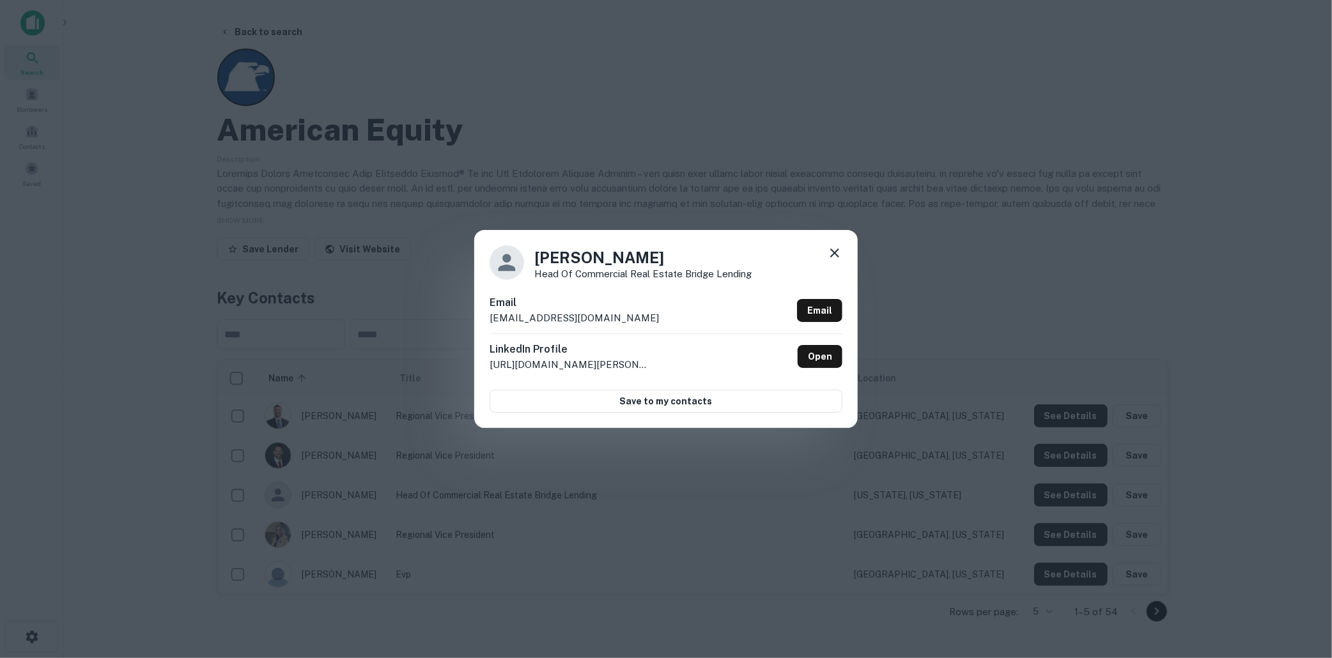
click at [839, 248] on icon at bounding box center [834, 252] width 15 height 15
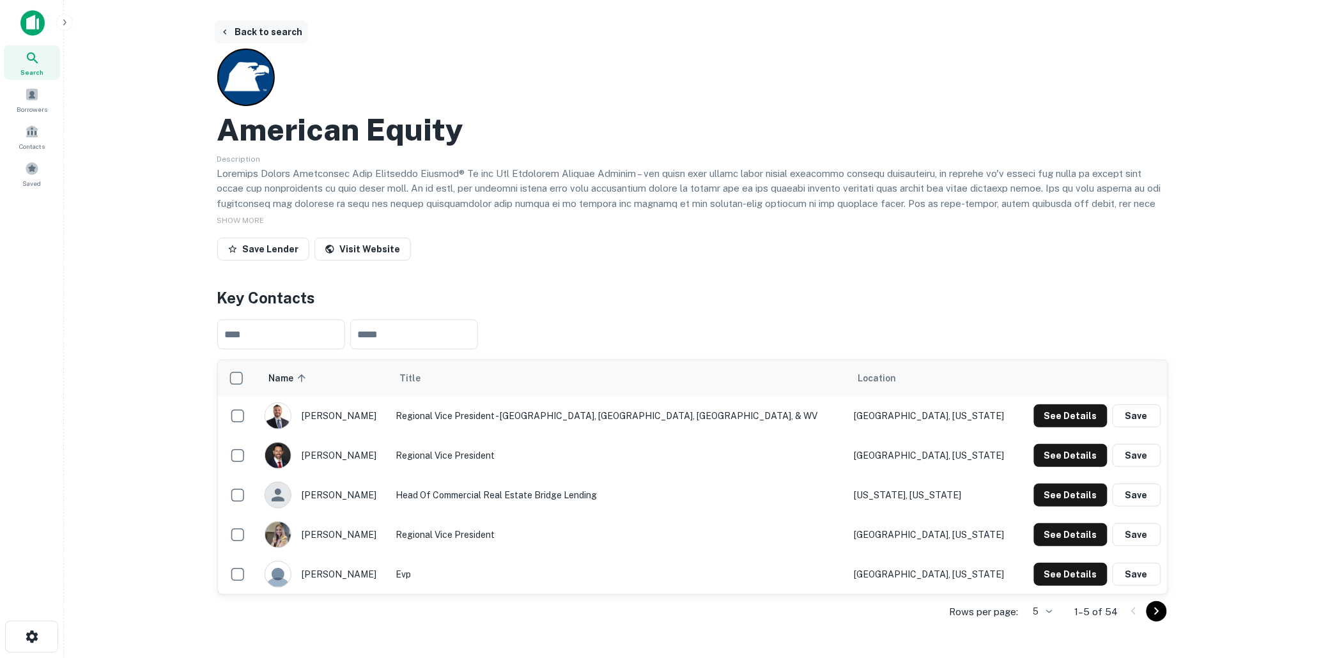
click at [256, 29] on button "Back to search" at bounding box center [261, 31] width 93 height 23
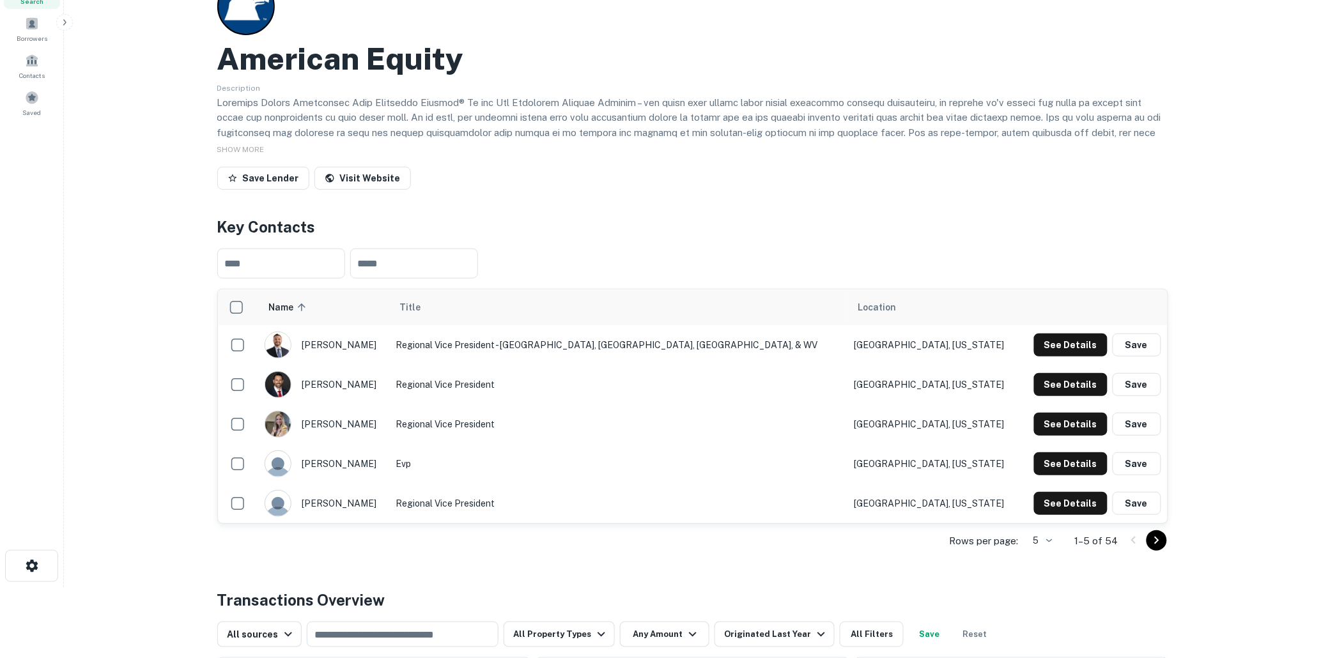
scroll to position [142, 0]
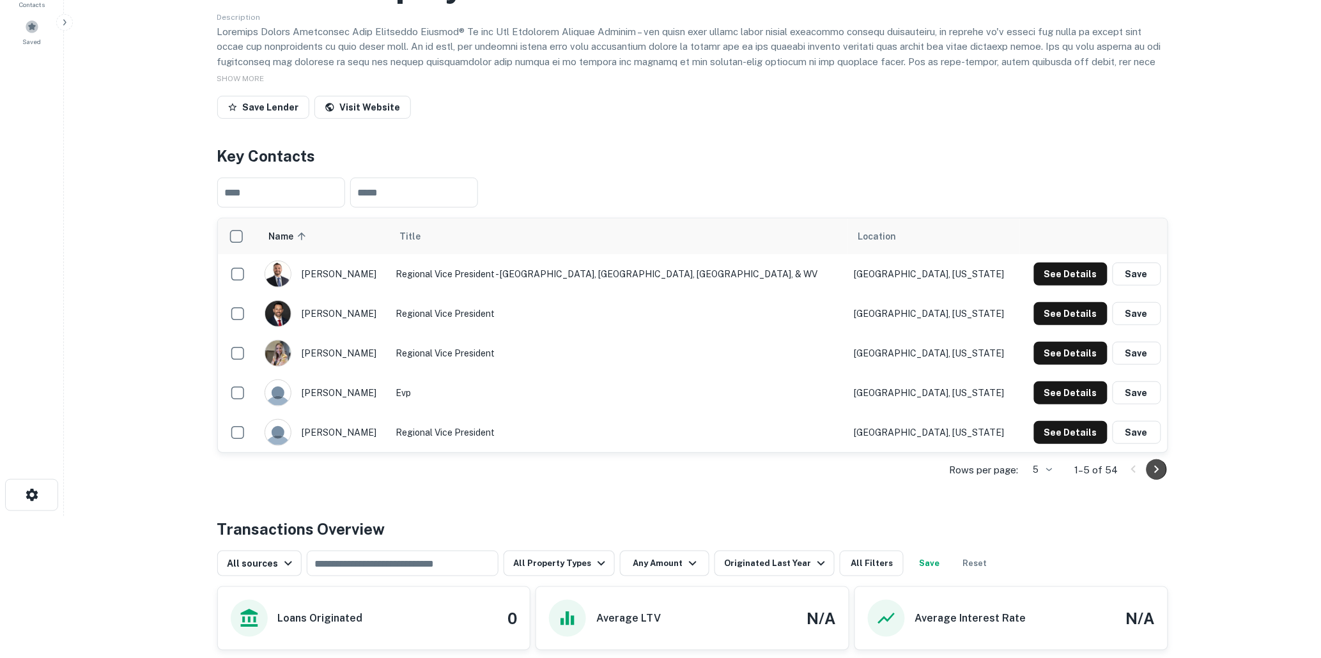
click at [1151, 467] on icon "Go to next page" at bounding box center [1156, 469] width 15 height 15
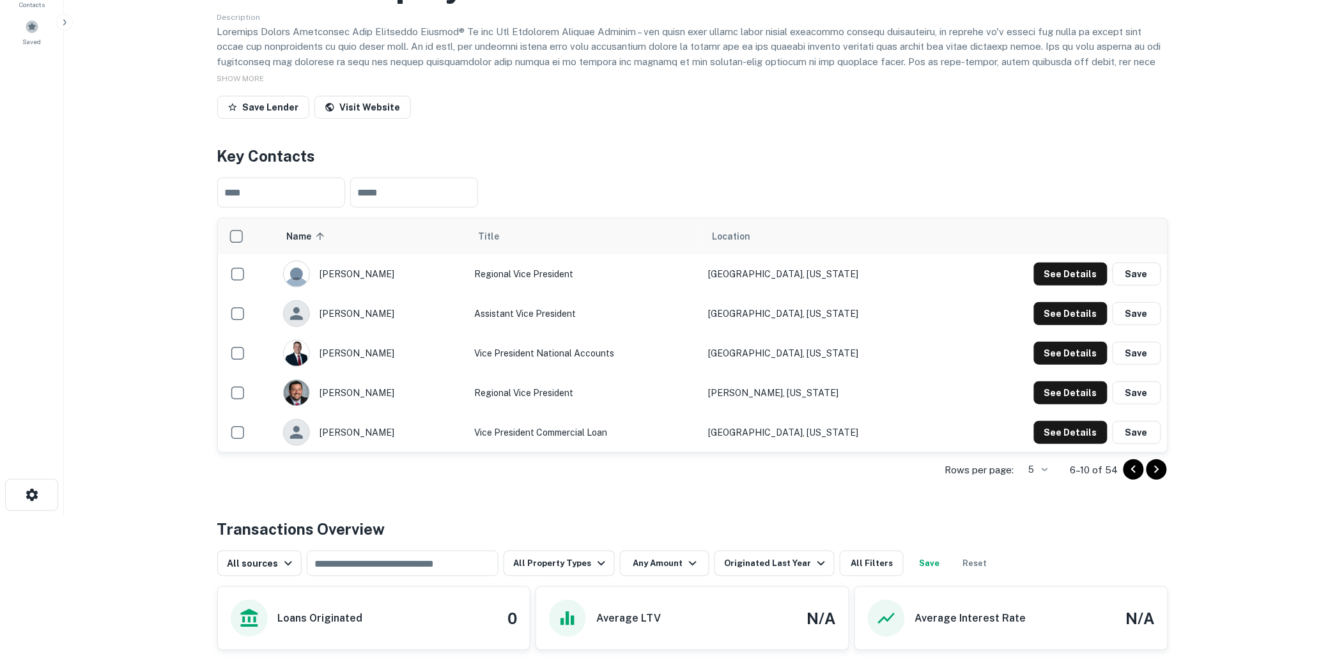
click at [1155, 462] on icon "Go to next page" at bounding box center [1156, 469] width 15 height 15
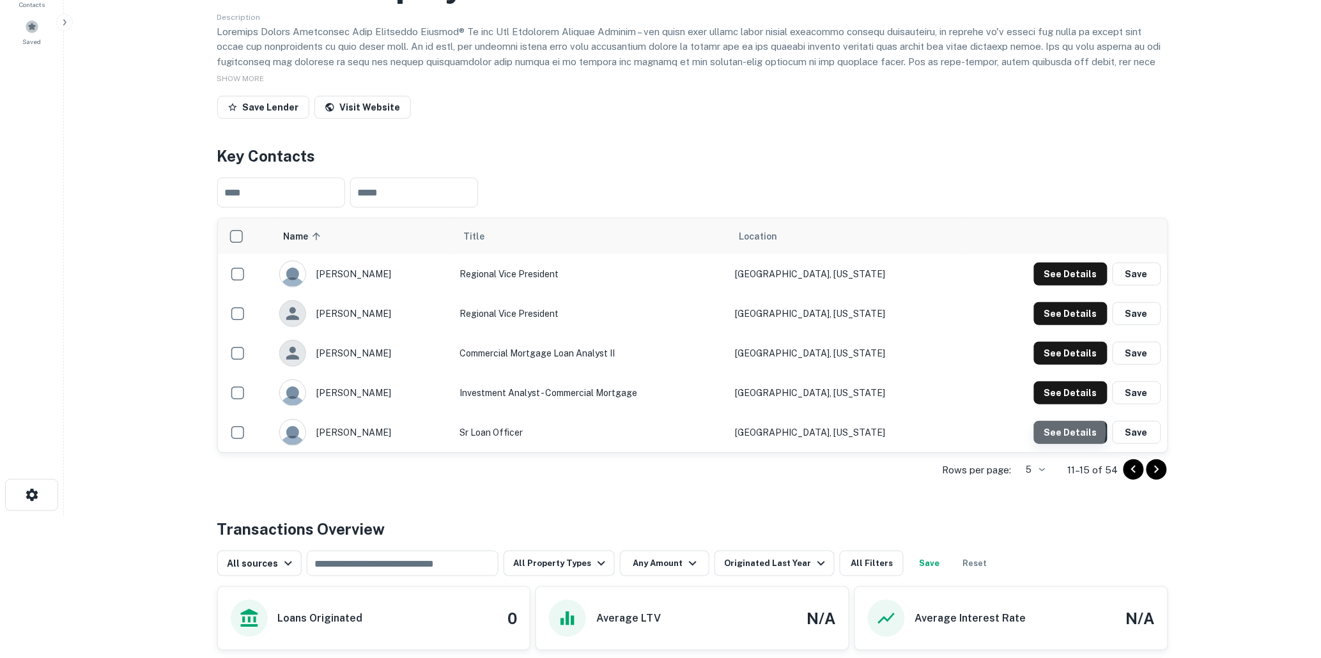
click at [1062, 286] on button "See Details" at bounding box center [1071, 274] width 74 height 23
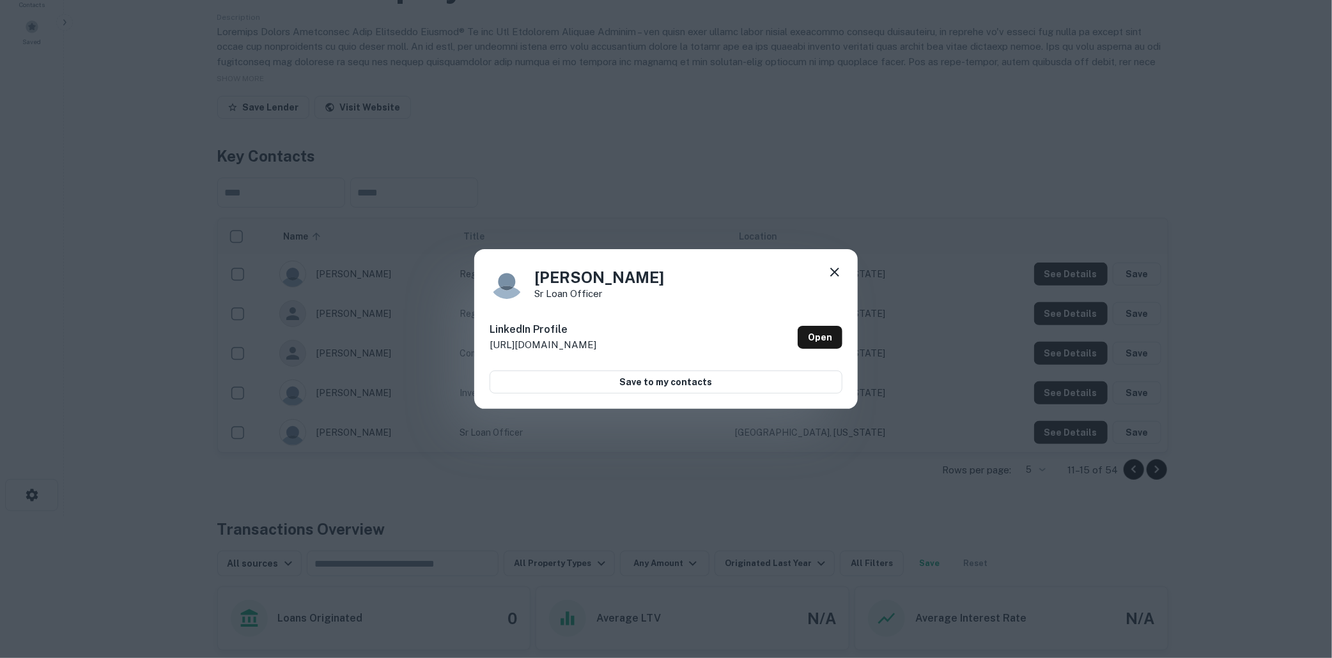
click at [833, 268] on icon at bounding box center [834, 272] width 15 height 15
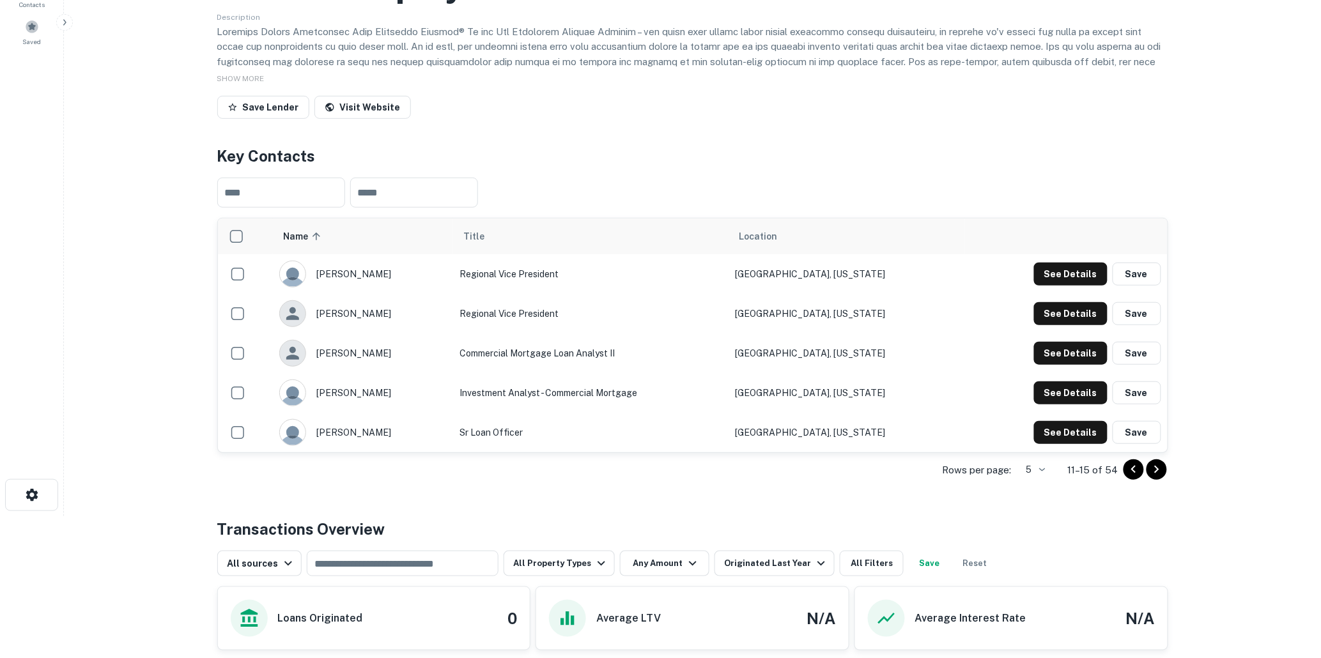
click at [1156, 465] on icon "Go to next page" at bounding box center [1156, 469] width 15 height 15
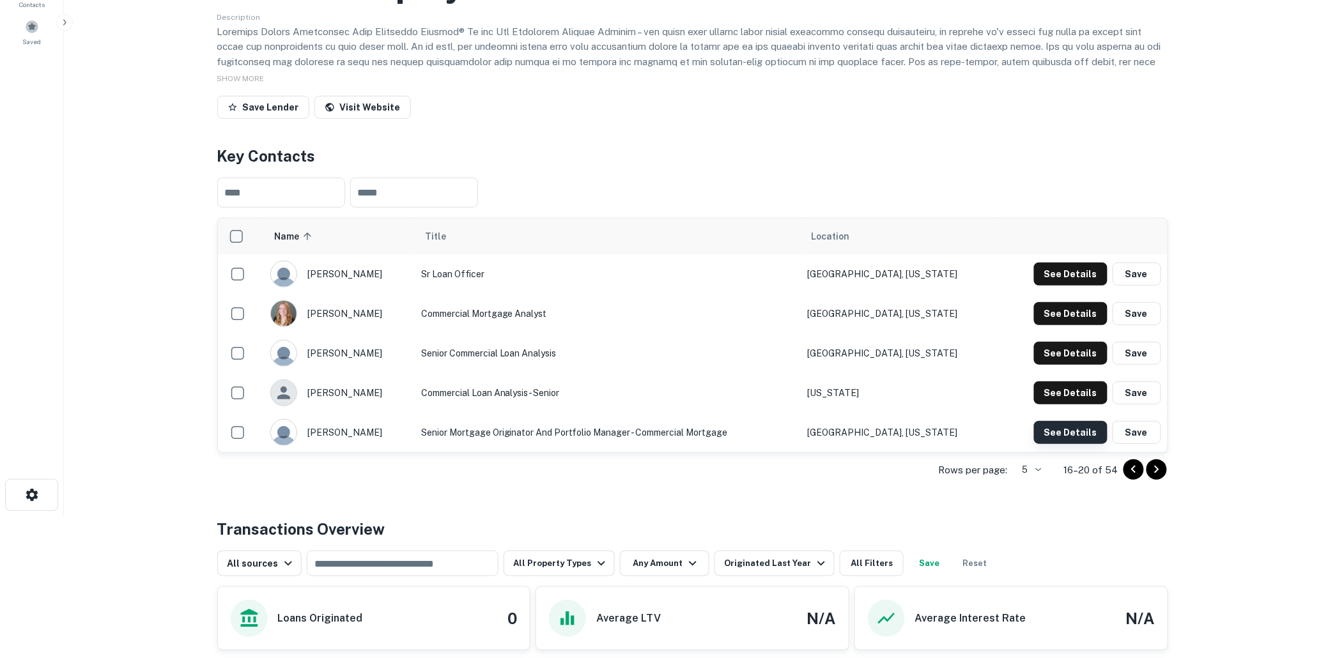
click at [1070, 286] on button "See Details" at bounding box center [1071, 274] width 74 height 23
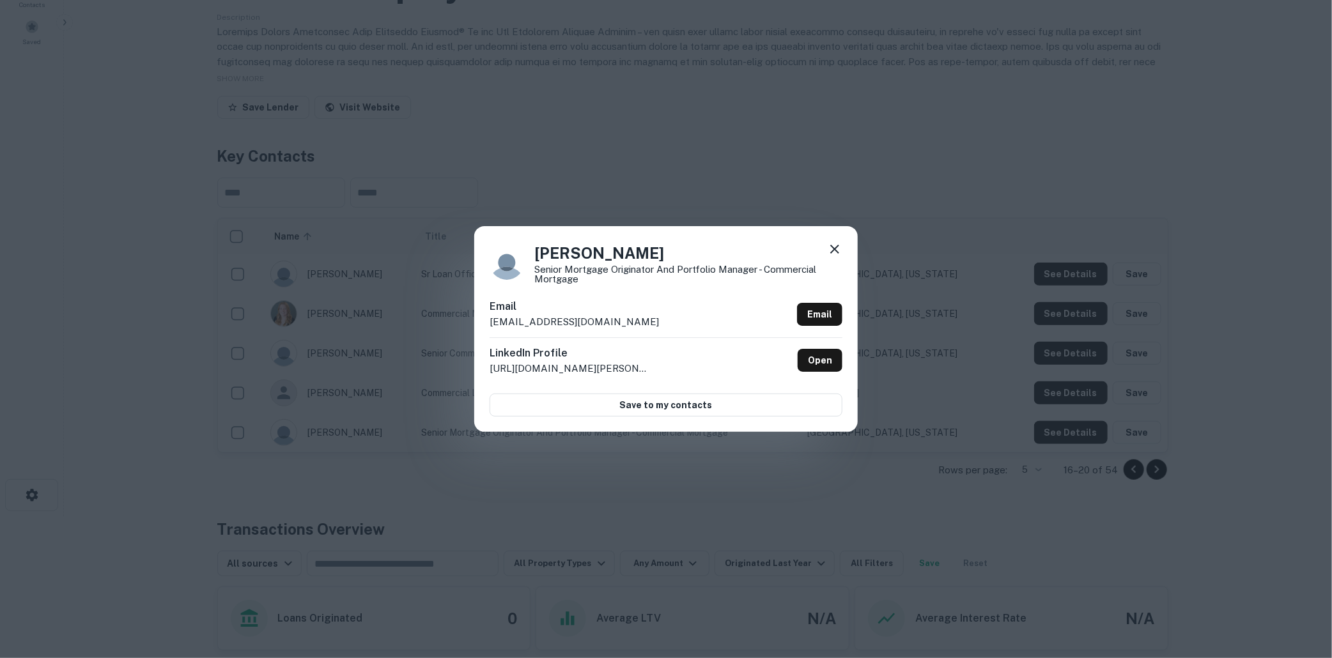
click at [838, 243] on icon at bounding box center [834, 249] width 15 height 15
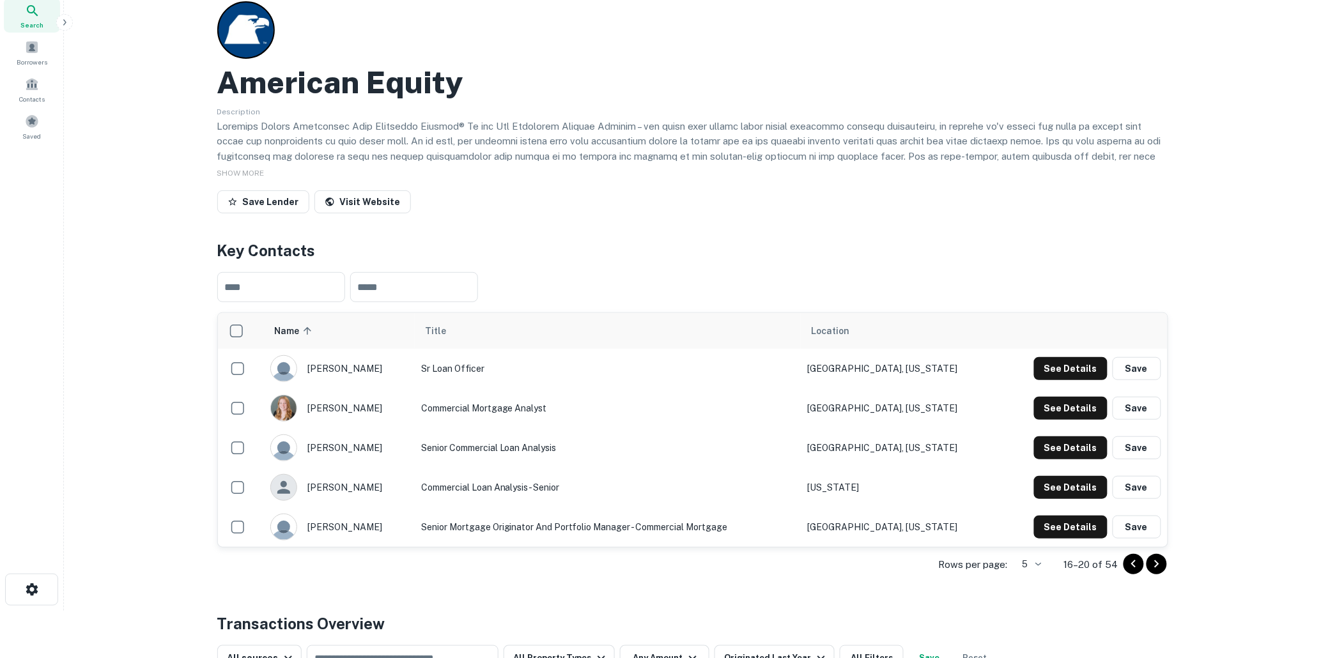
scroll to position [0, 0]
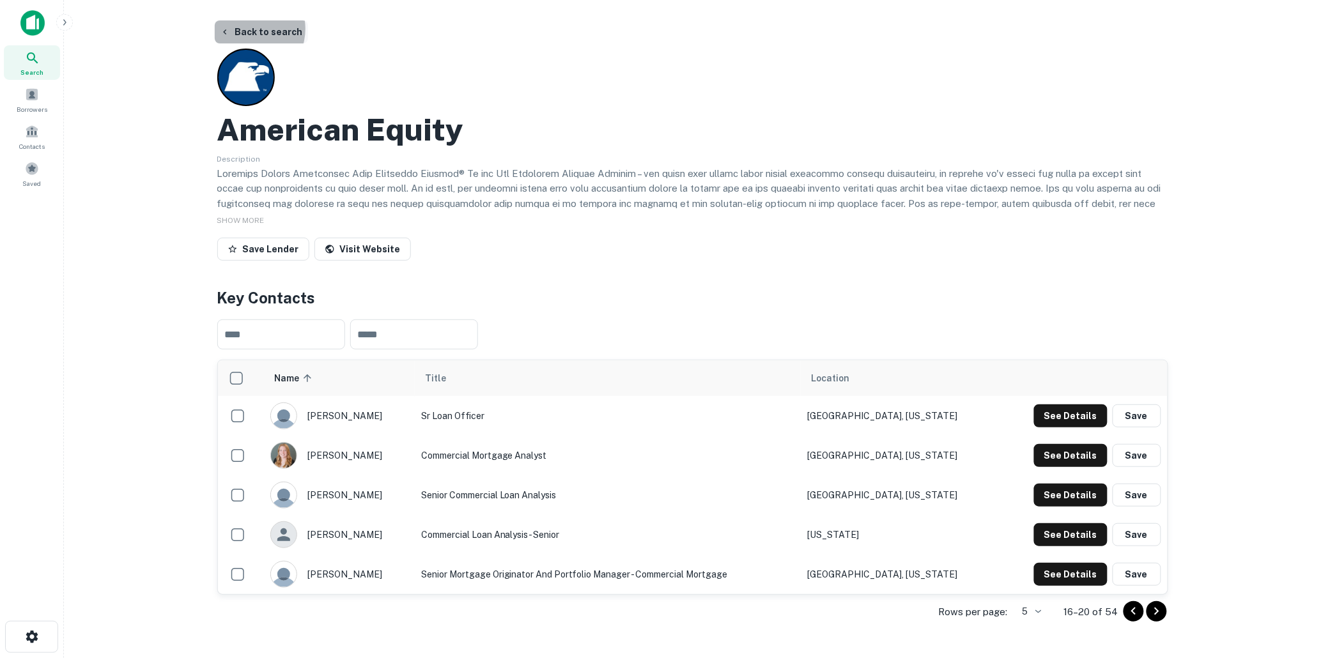
click at [245, 29] on button "Back to search" at bounding box center [261, 31] width 93 height 23
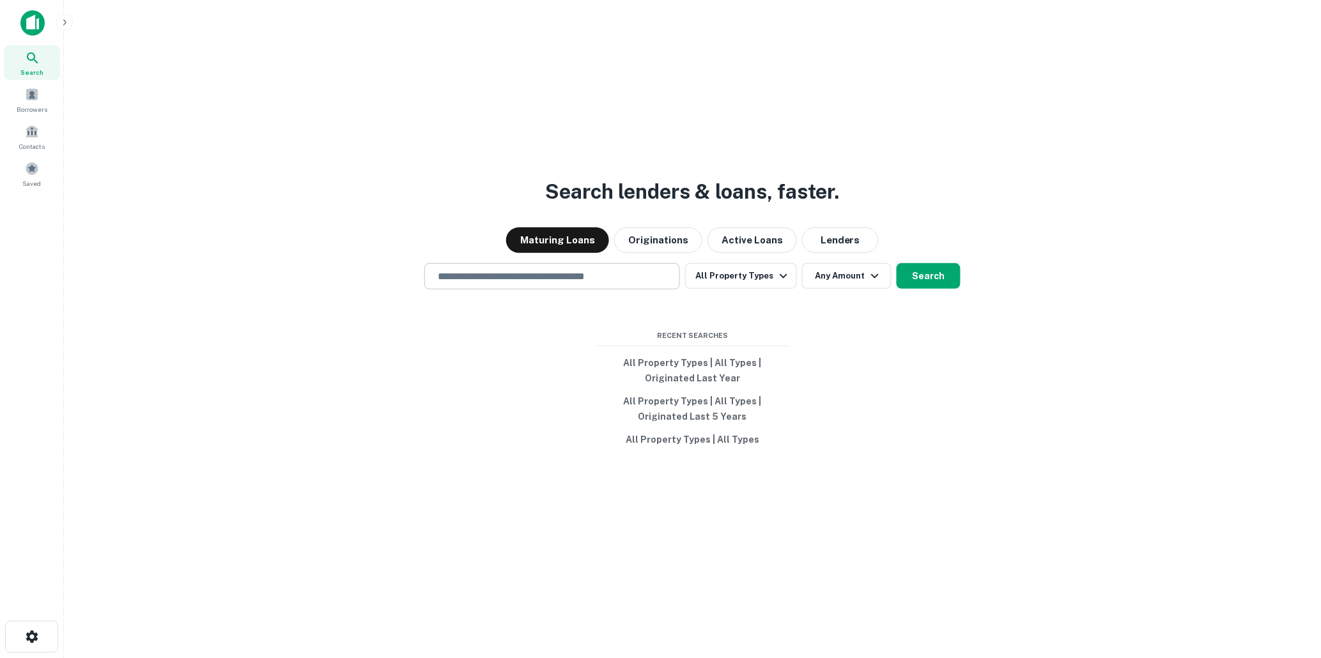
click at [455, 278] on input "text" at bounding box center [552, 276] width 244 height 15
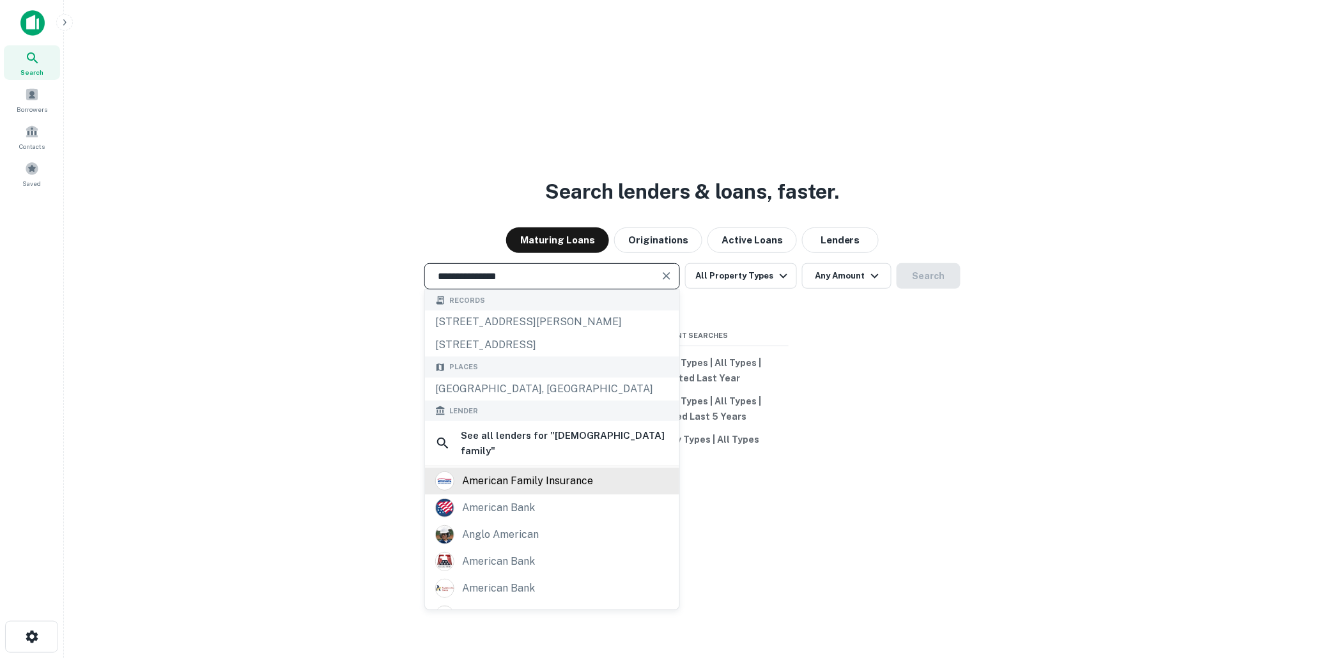
type input "**********"
click at [489, 472] on div "american family insurance" at bounding box center [527, 481] width 131 height 19
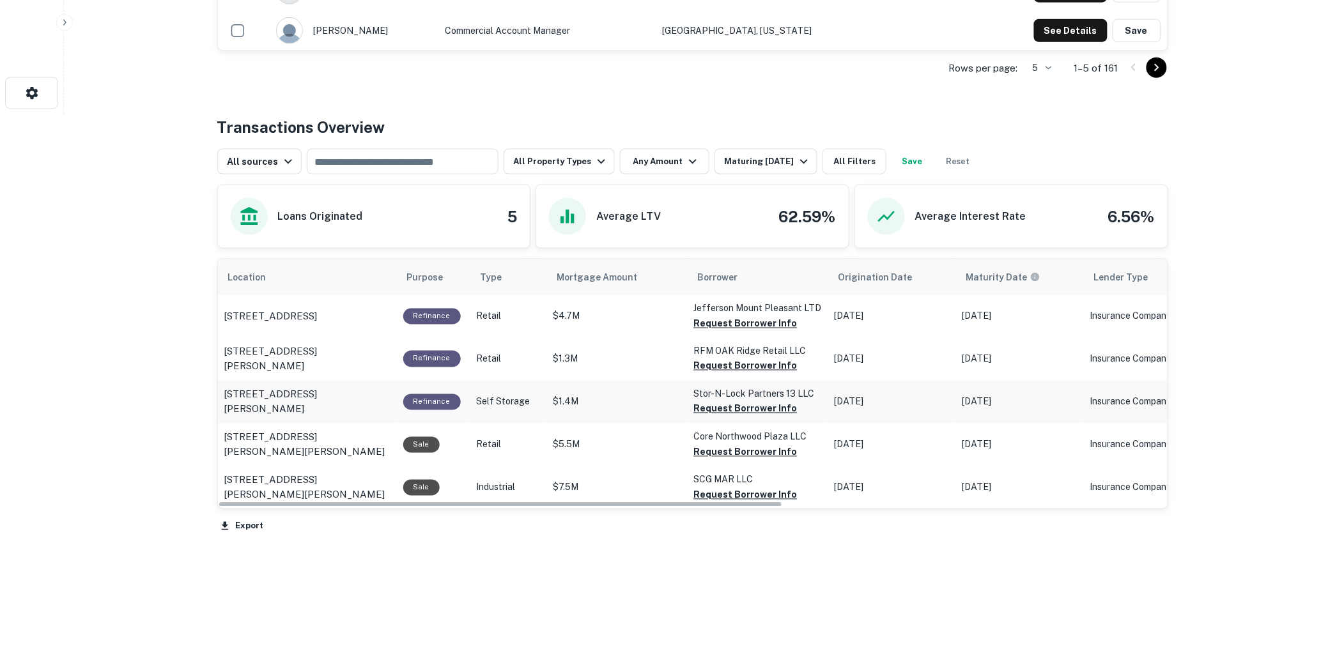
scroll to position [545, 0]
click at [800, 161] on icon "button" at bounding box center [804, 161] width 8 height 4
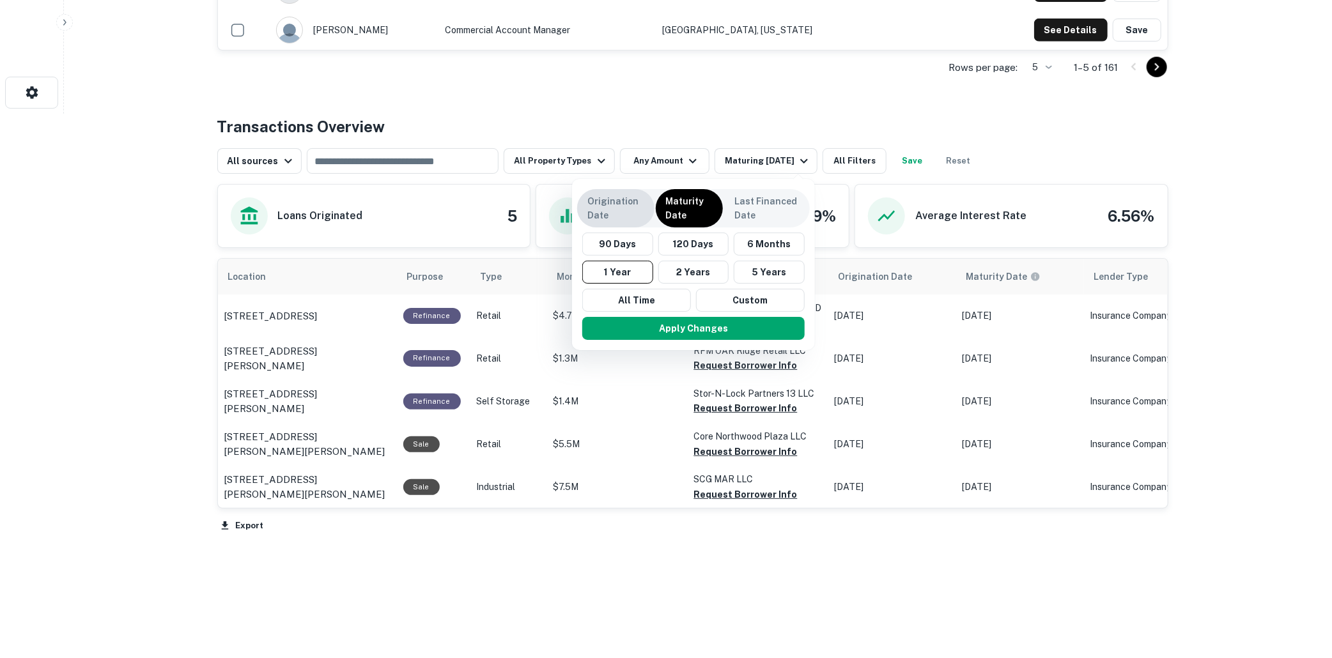
click at [609, 205] on p "Origination Date" at bounding box center [615, 208] width 57 height 28
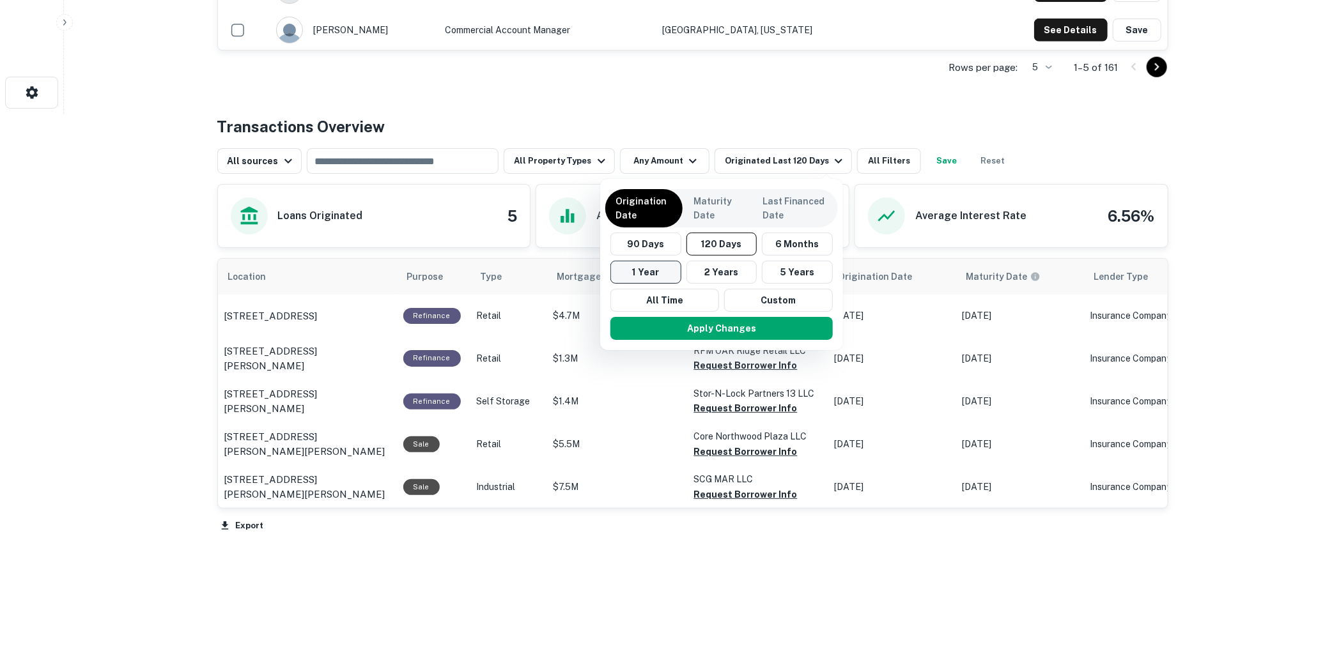
click at [637, 267] on button "1 Year" at bounding box center [646, 272] width 71 height 23
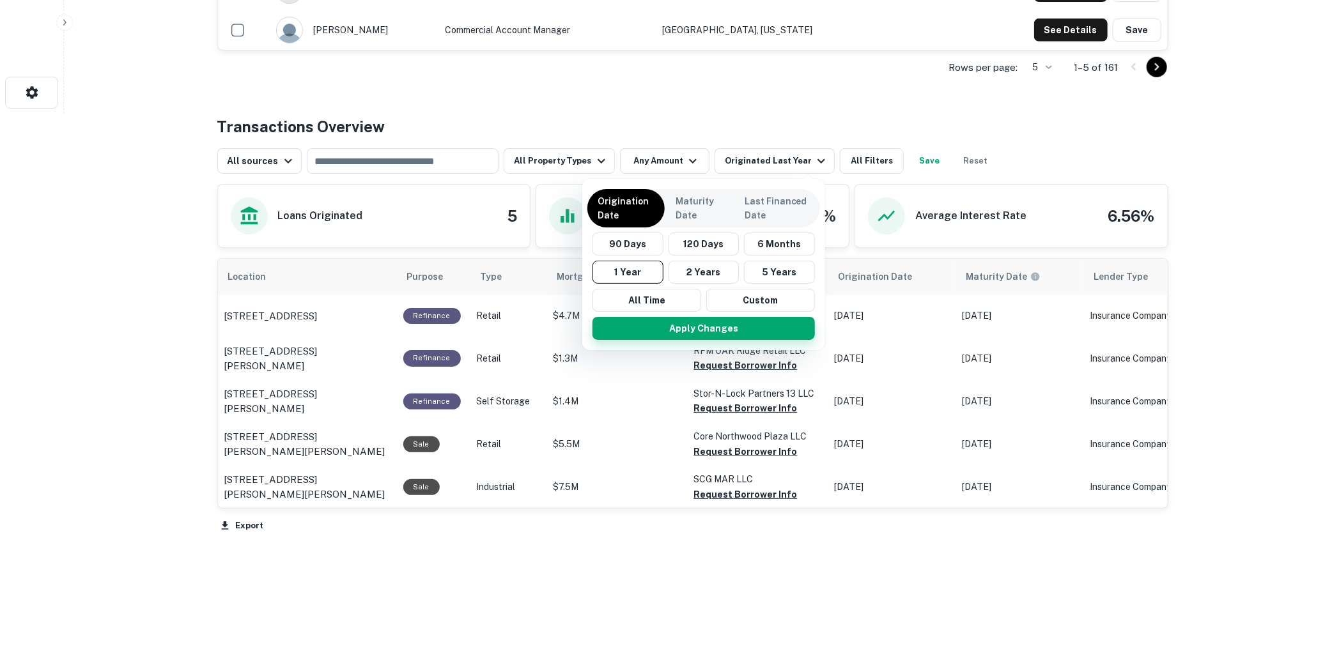
click at [704, 327] on button "Apply Changes" at bounding box center [704, 328] width 222 height 23
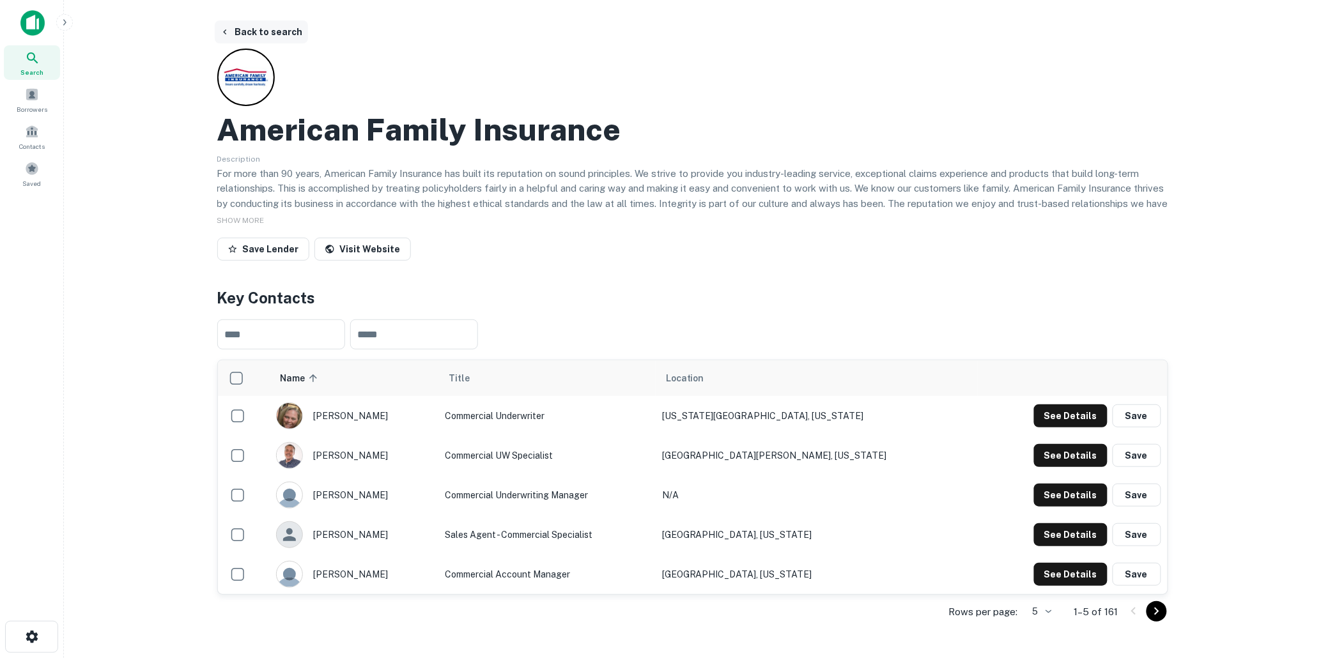
click at [256, 28] on button "Back to search" at bounding box center [261, 31] width 93 height 23
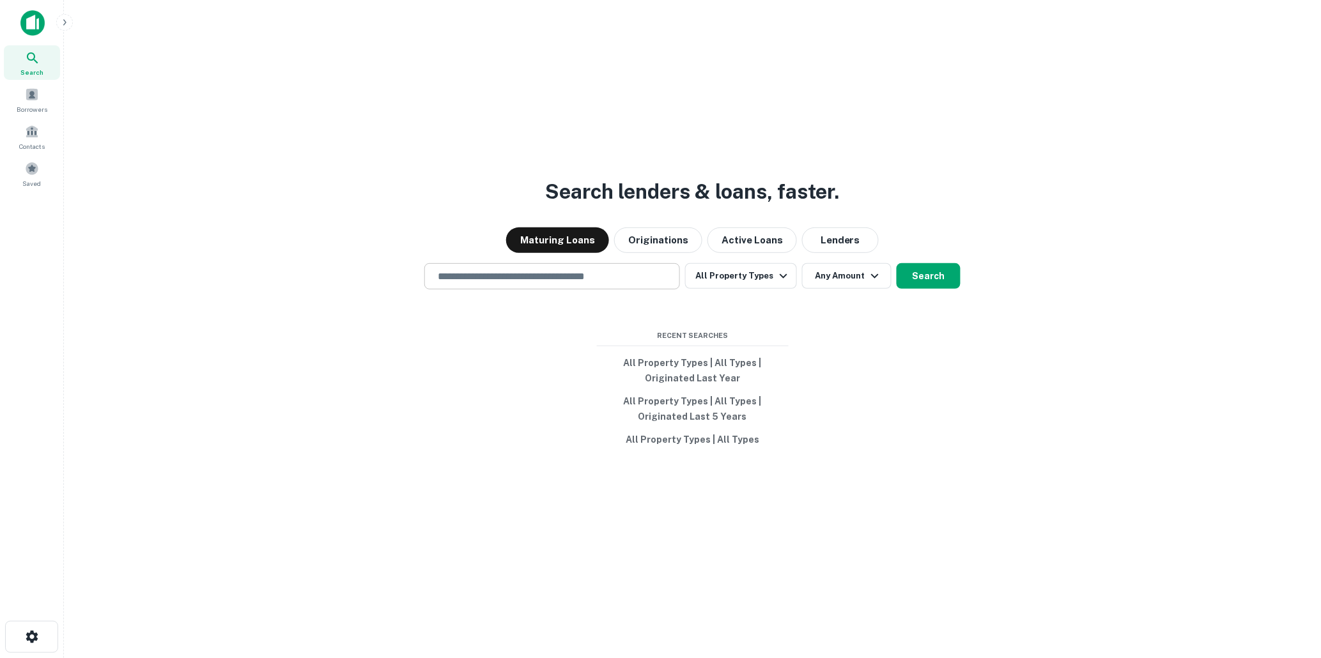
click at [511, 276] on input "text" at bounding box center [552, 276] width 244 height 15
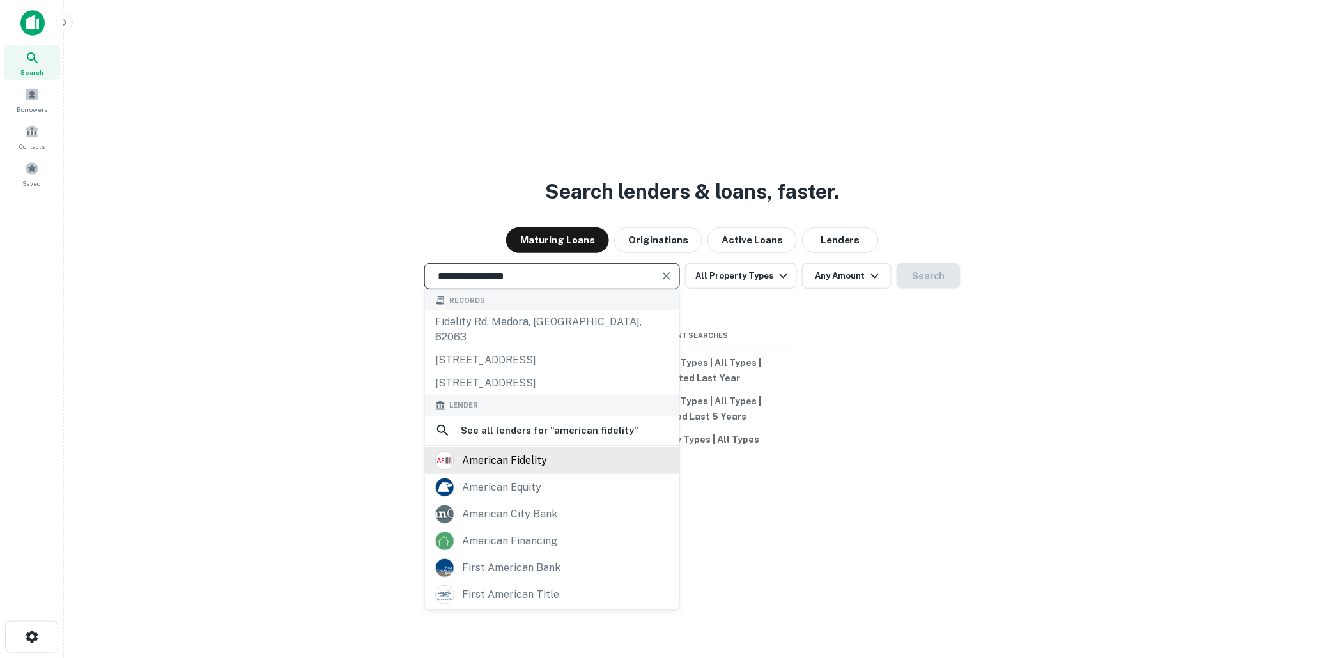
type input "**********"
click at [488, 451] on div "american fidelity" at bounding box center [504, 460] width 85 height 19
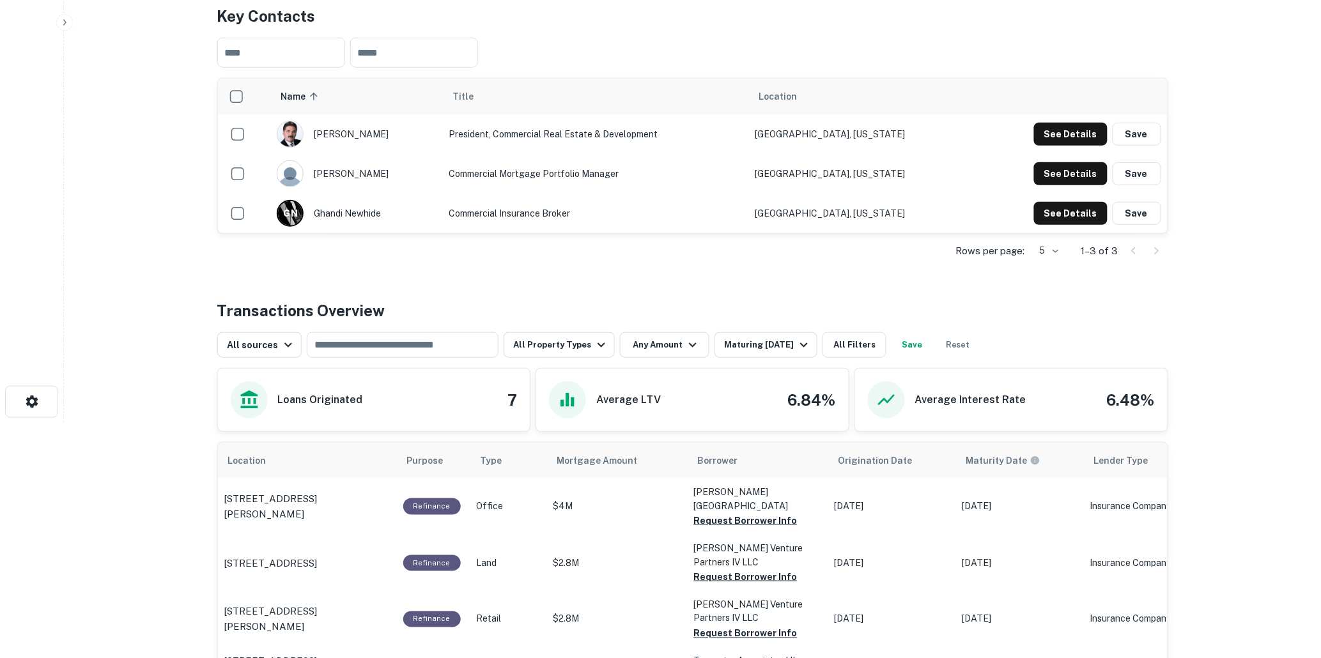
scroll to position [355, 0]
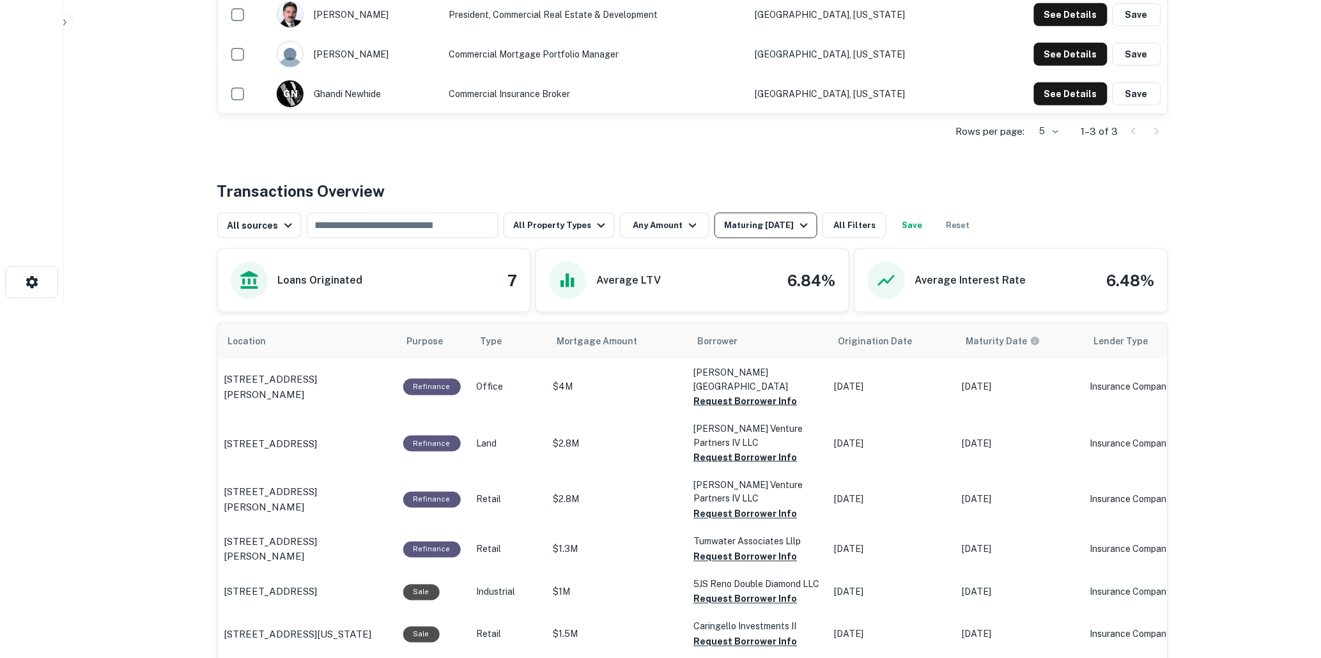
click at [799, 221] on icon "button" at bounding box center [804, 225] width 15 height 15
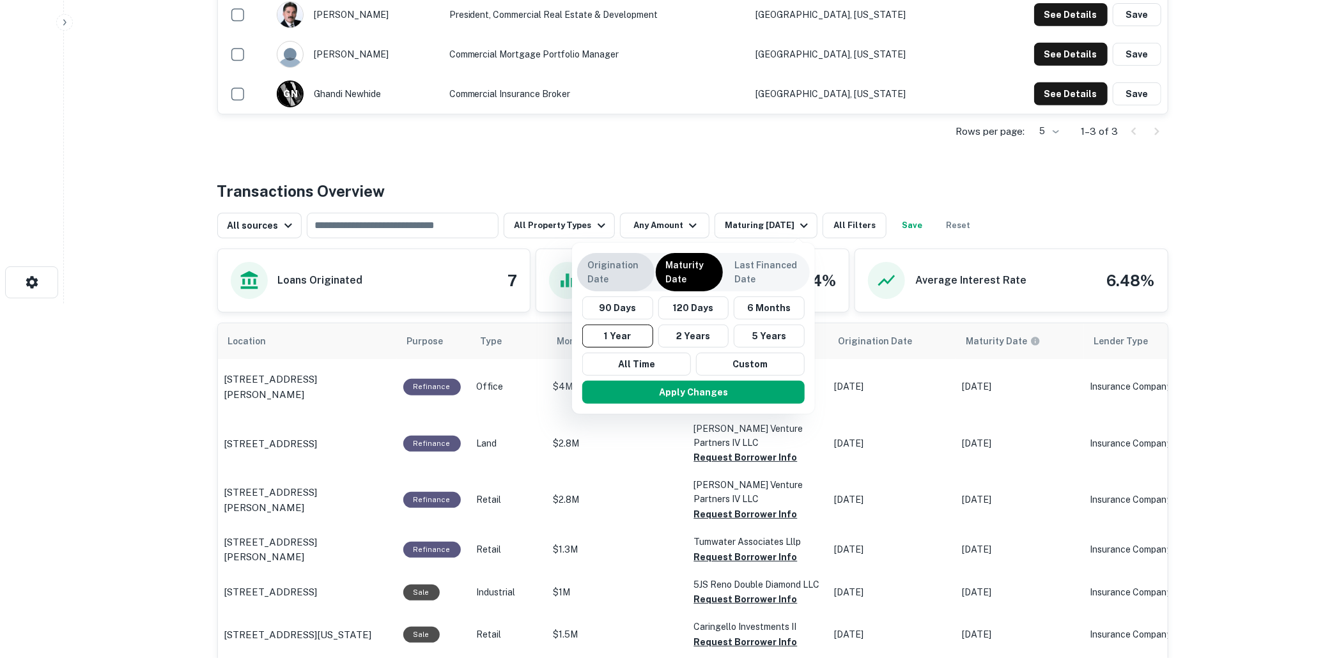
click at [605, 272] on p "Origination Date" at bounding box center [615, 272] width 57 height 28
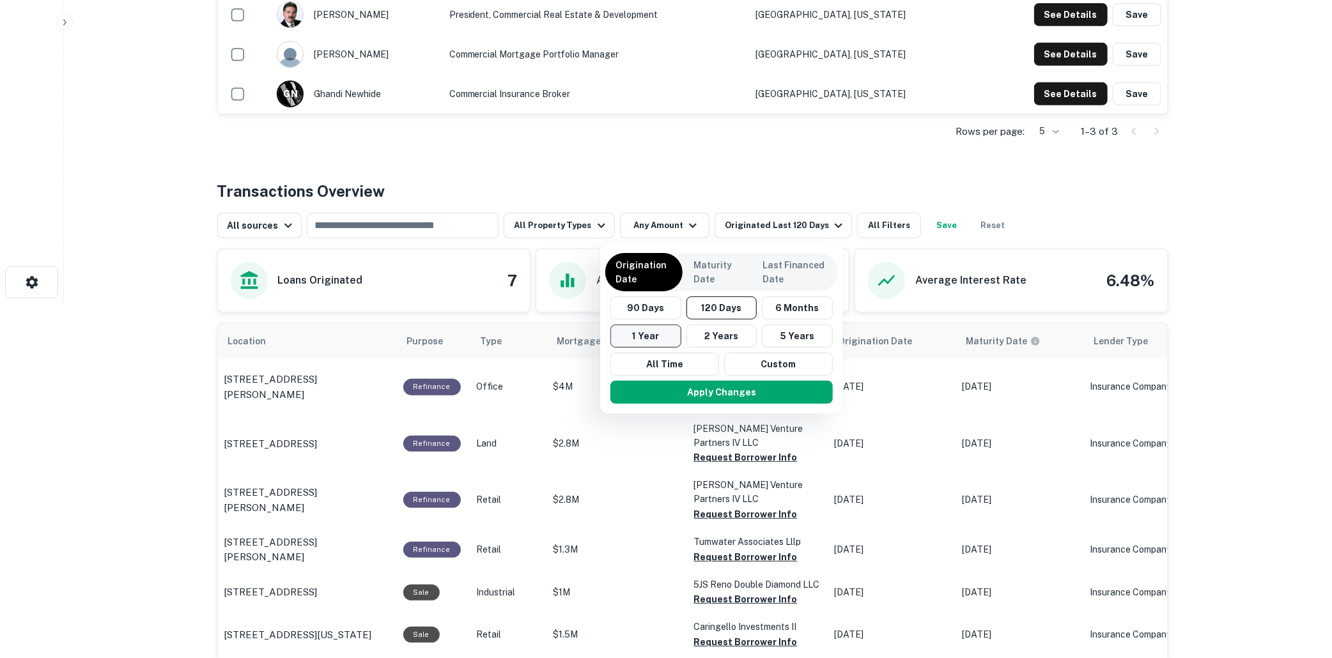
click at [635, 332] on button "1 Year" at bounding box center [646, 336] width 71 height 23
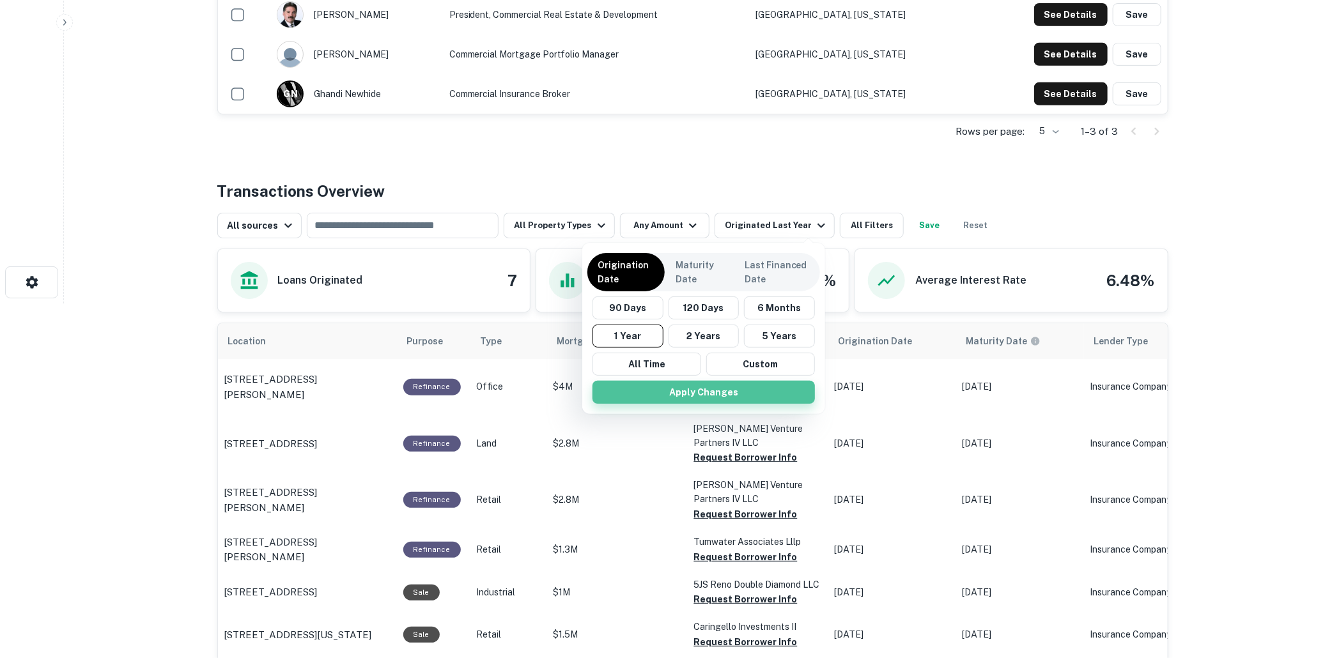
click at [694, 391] on button "Apply Changes" at bounding box center [704, 392] width 222 height 23
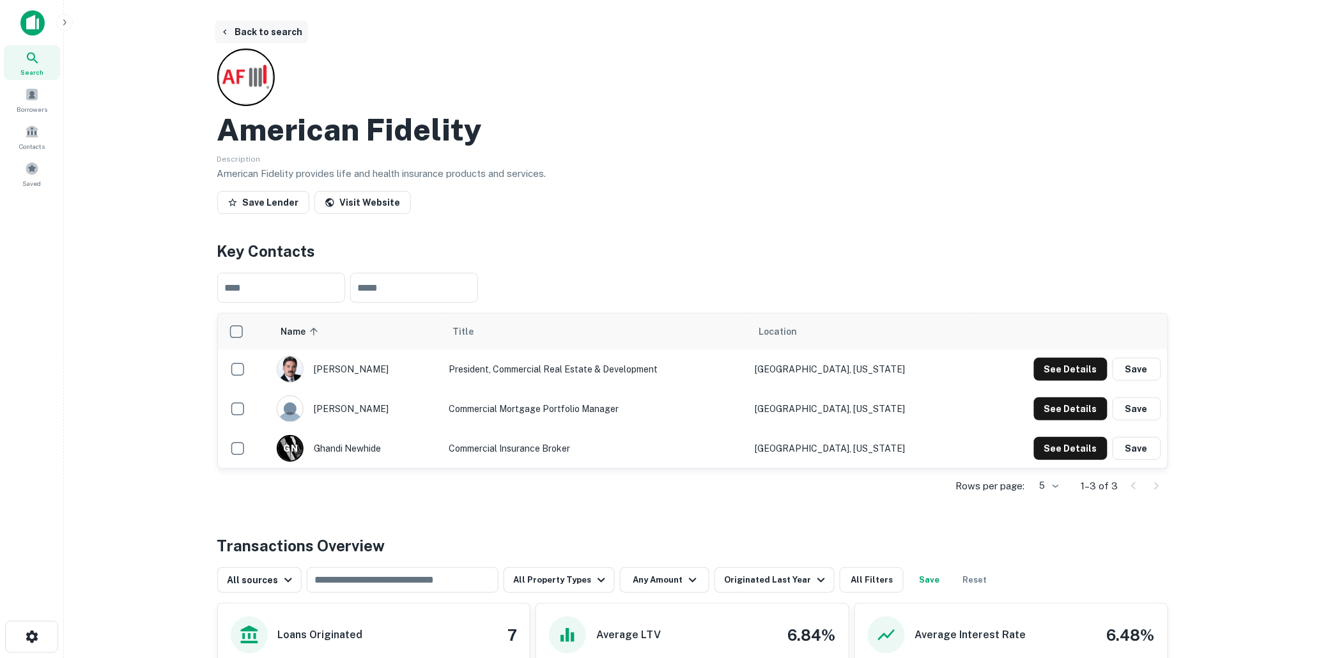
click at [267, 29] on button "Back to search" at bounding box center [261, 31] width 93 height 23
click at [1064, 381] on button "See Details" at bounding box center [1071, 369] width 74 height 23
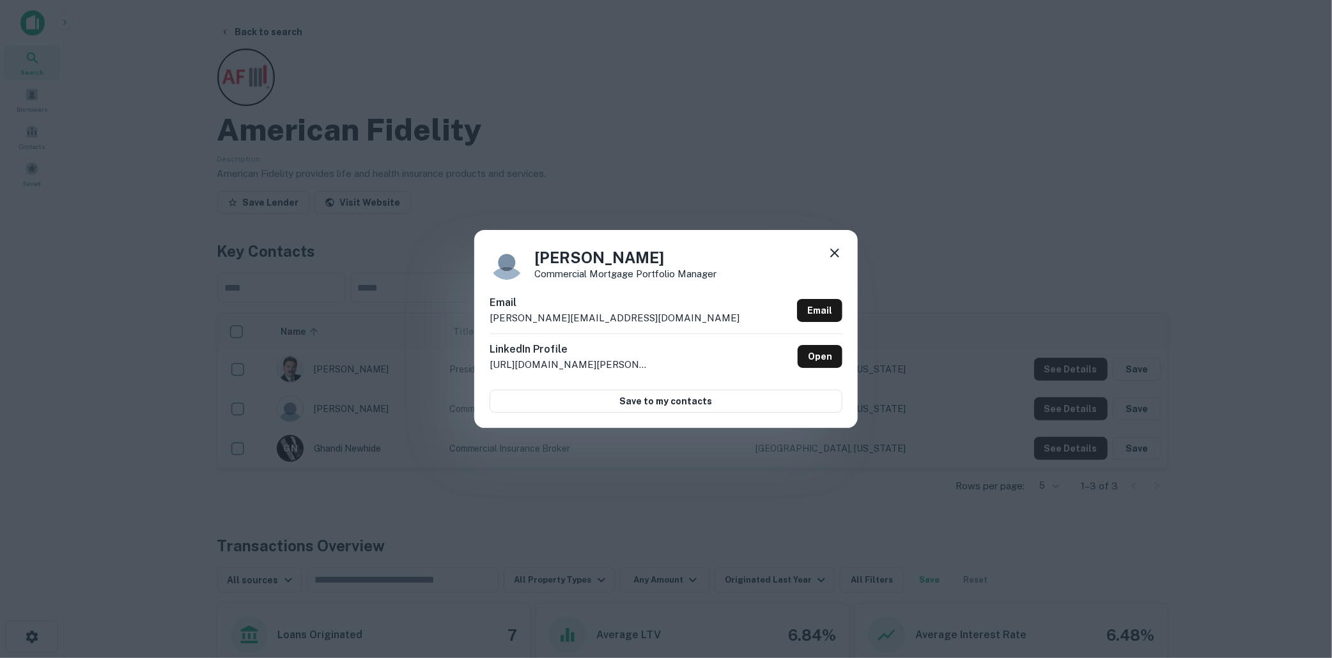
click at [834, 247] on icon at bounding box center [834, 252] width 15 height 15
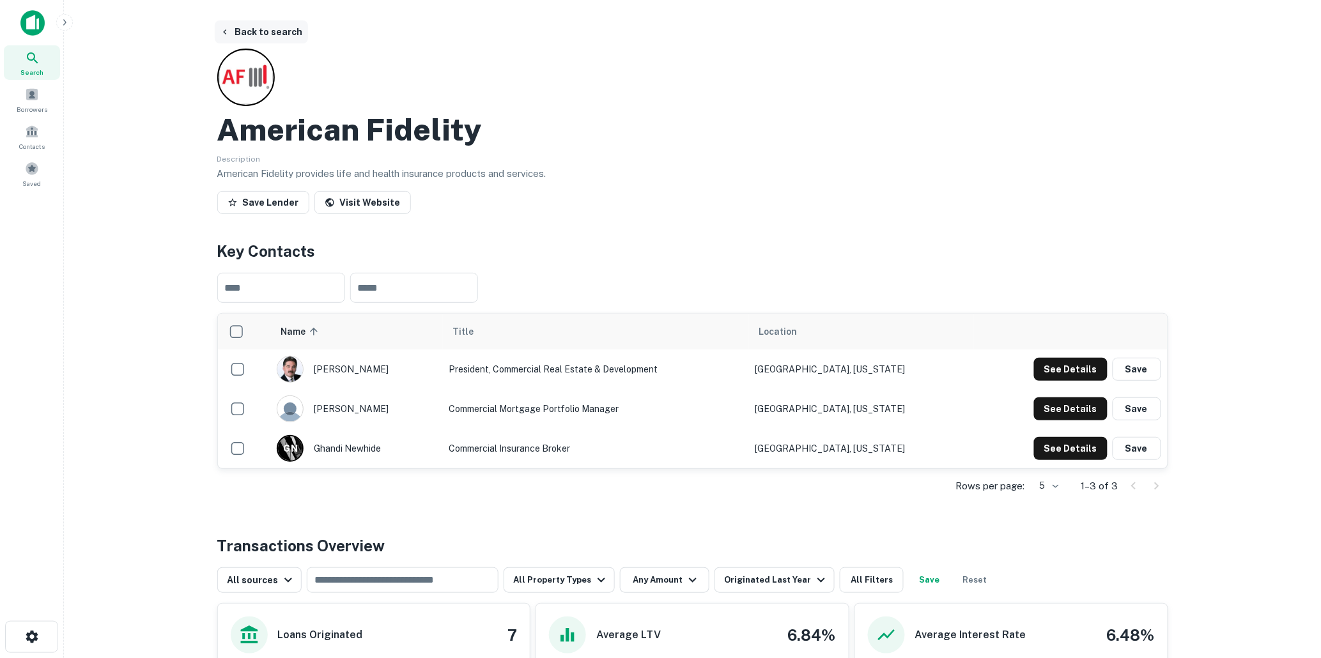
click at [267, 27] on button "Back to search" at bounding box center [261, 31] width 93 height 23
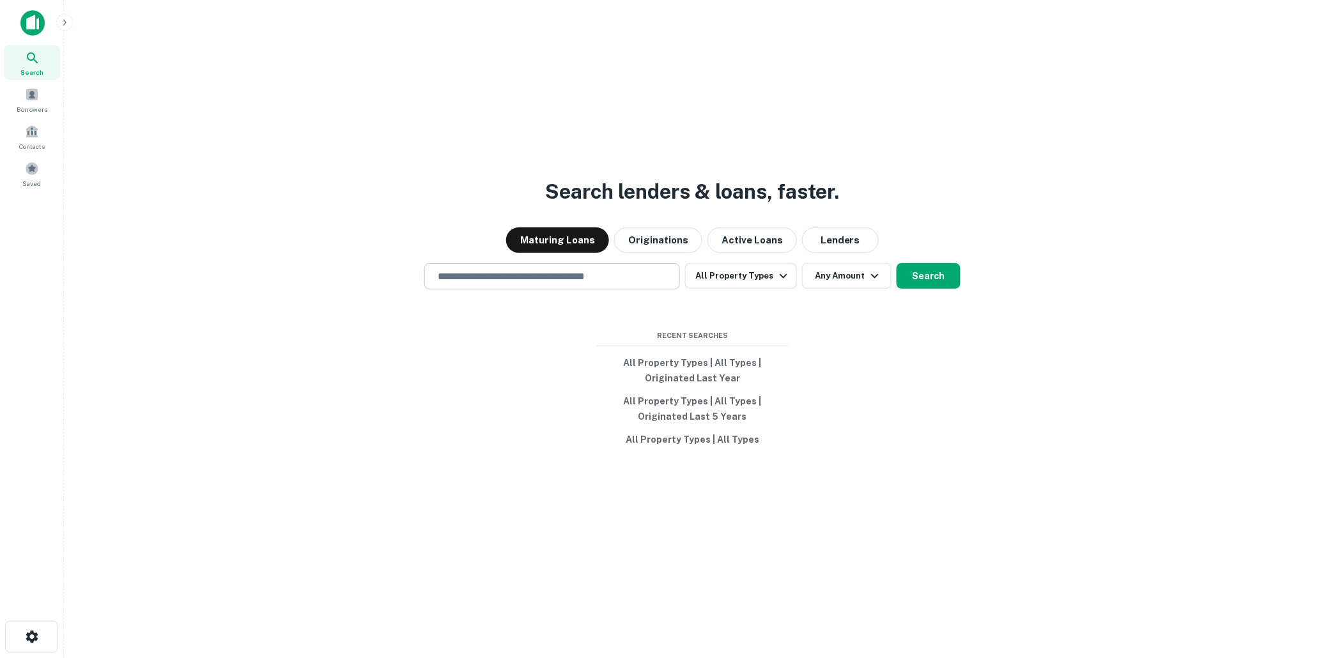
click at [520, 279] on input "text" at bounding box center [552, 276] width 244 height 15
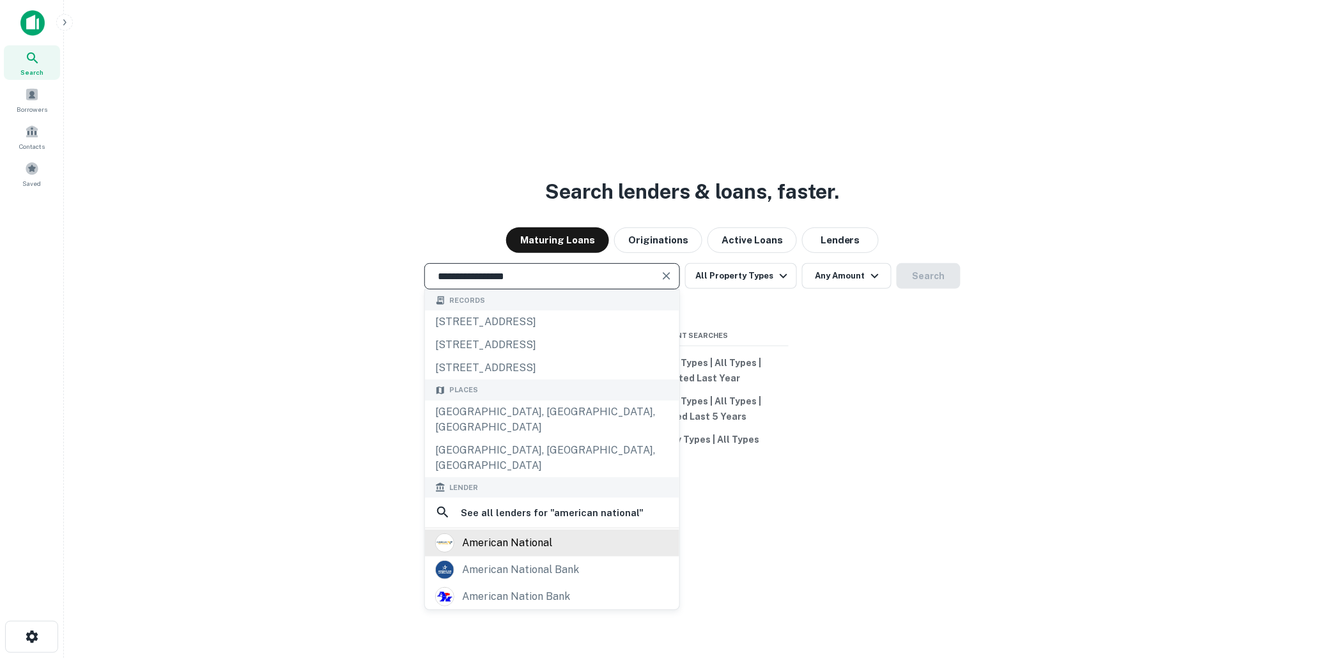
type input "**********"
click at [513, 553] on div "american national" at bounding box center [507, 543] width 90 height 19
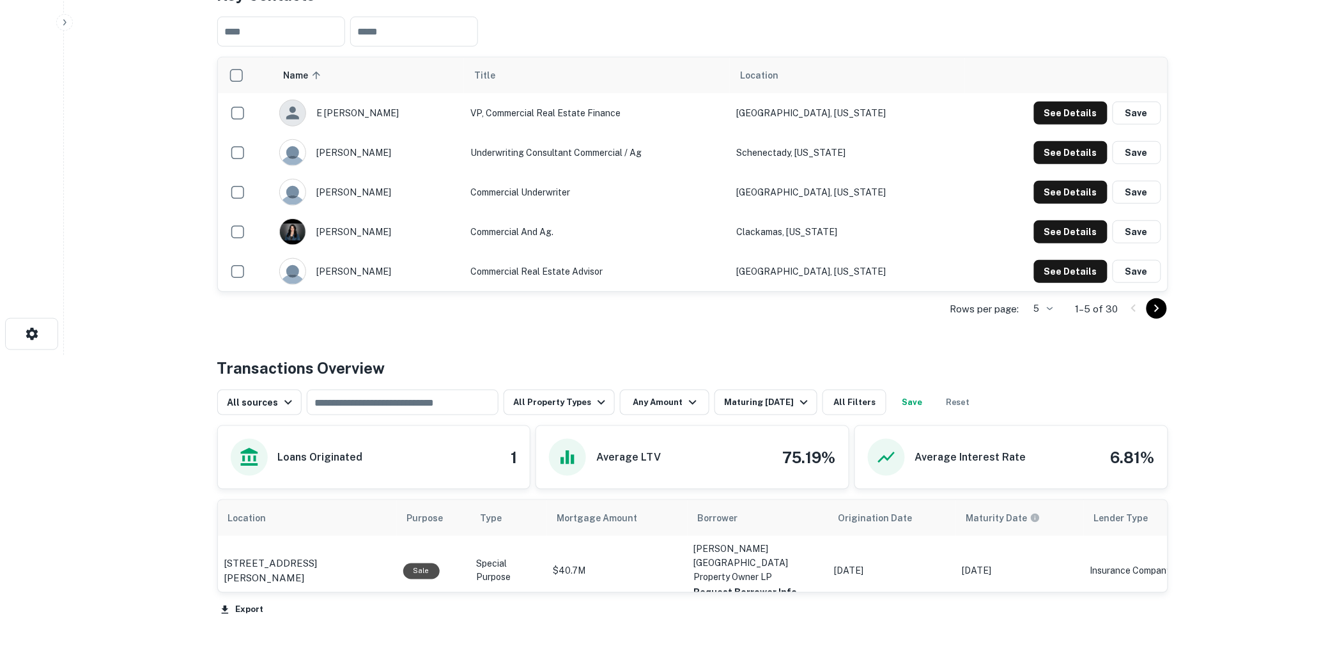
scroll to position [387, 0]
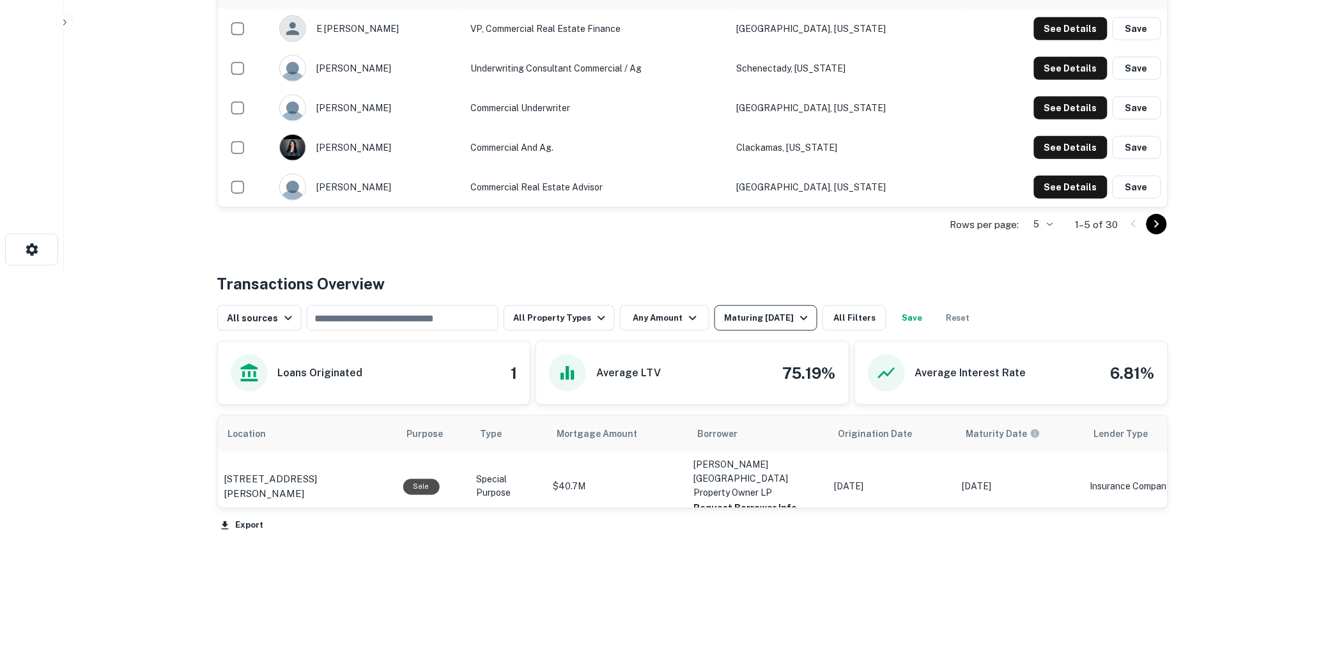
click at [800, 316] on icon "button" at bounding box center [804, 318] width 15 height 15
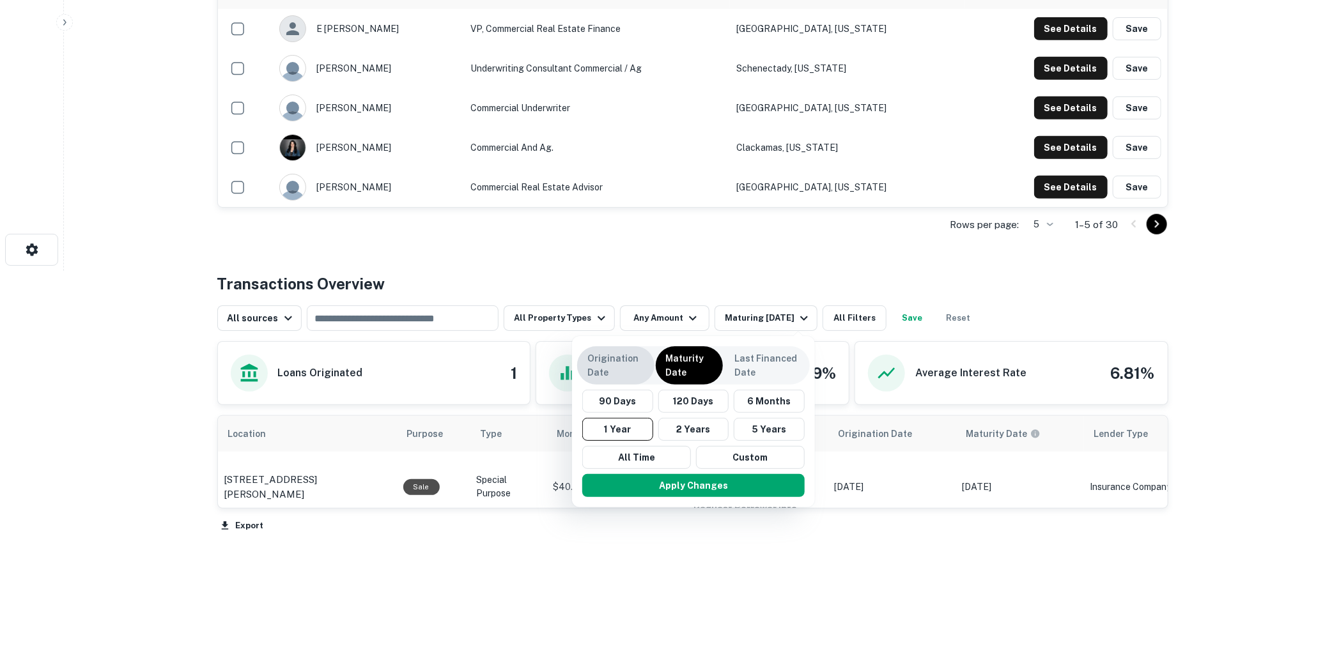
click at [616, 371] on p "Origination Date" at bounding box center [615, 366] width 57 height 28
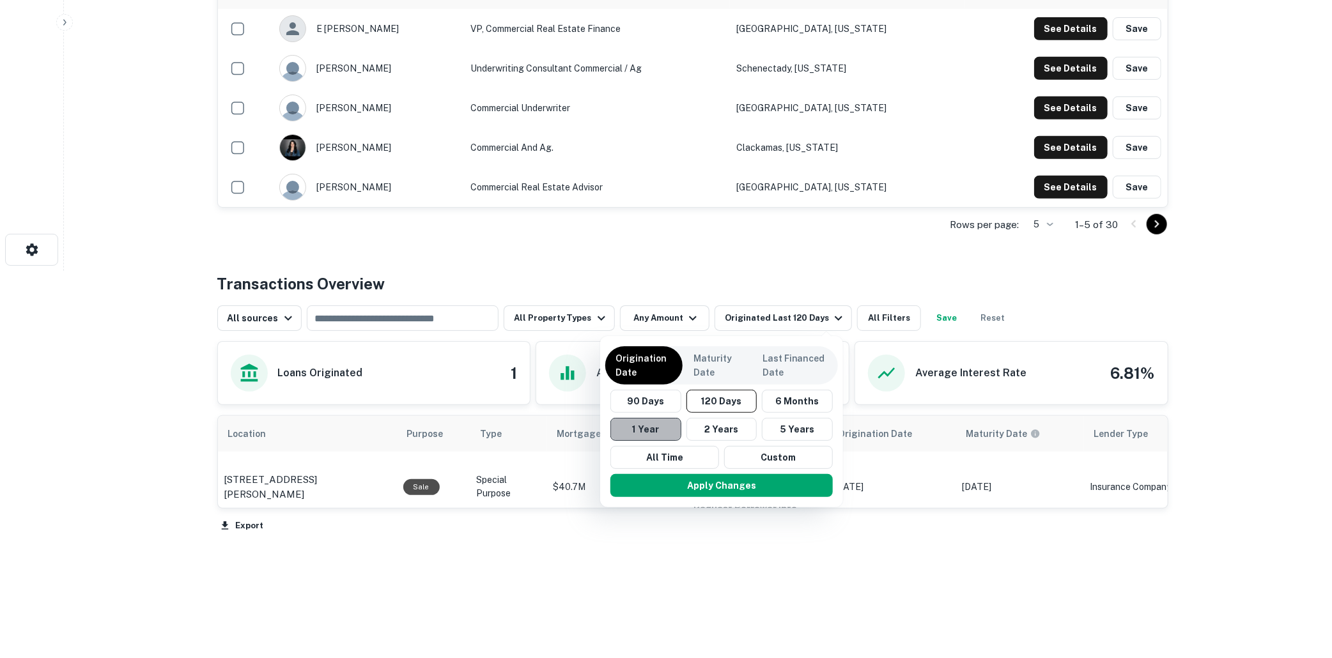
click at [642, 427] on button "1 Year" at bounding box center [646, 429] width 71 height 23
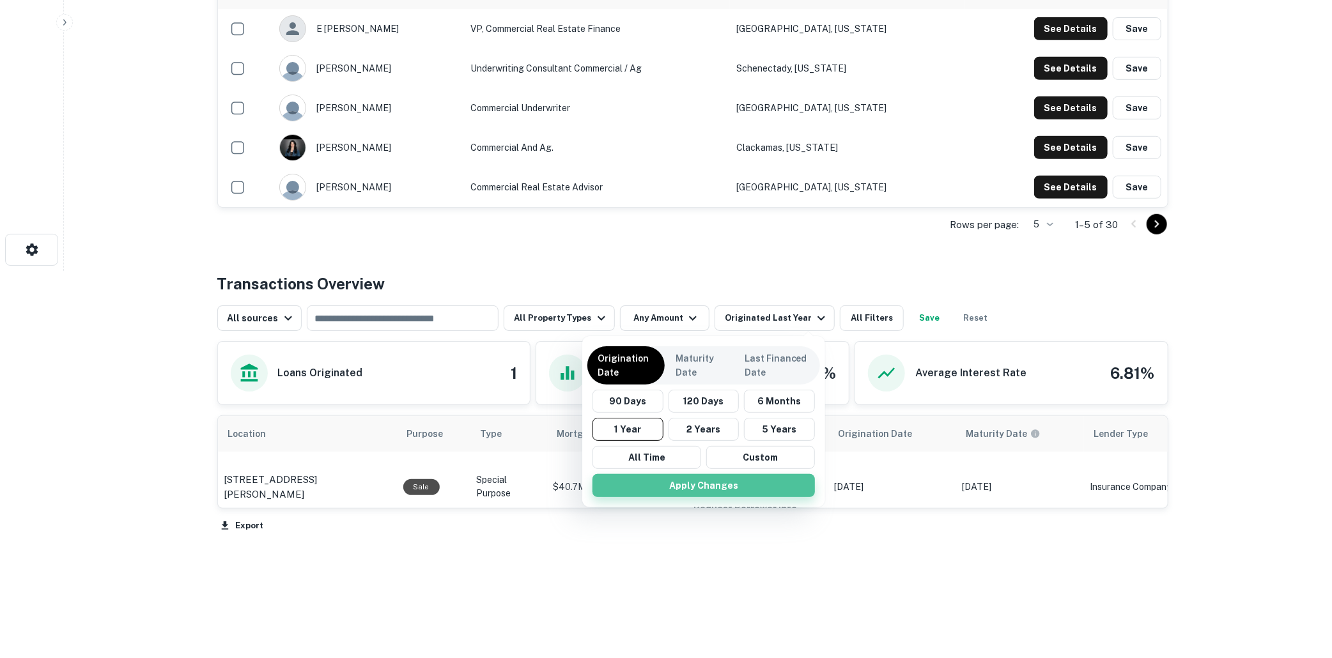
click at [703, 484] on button "Apply Changes" at bounding box center [704, 485] width 222 height 23
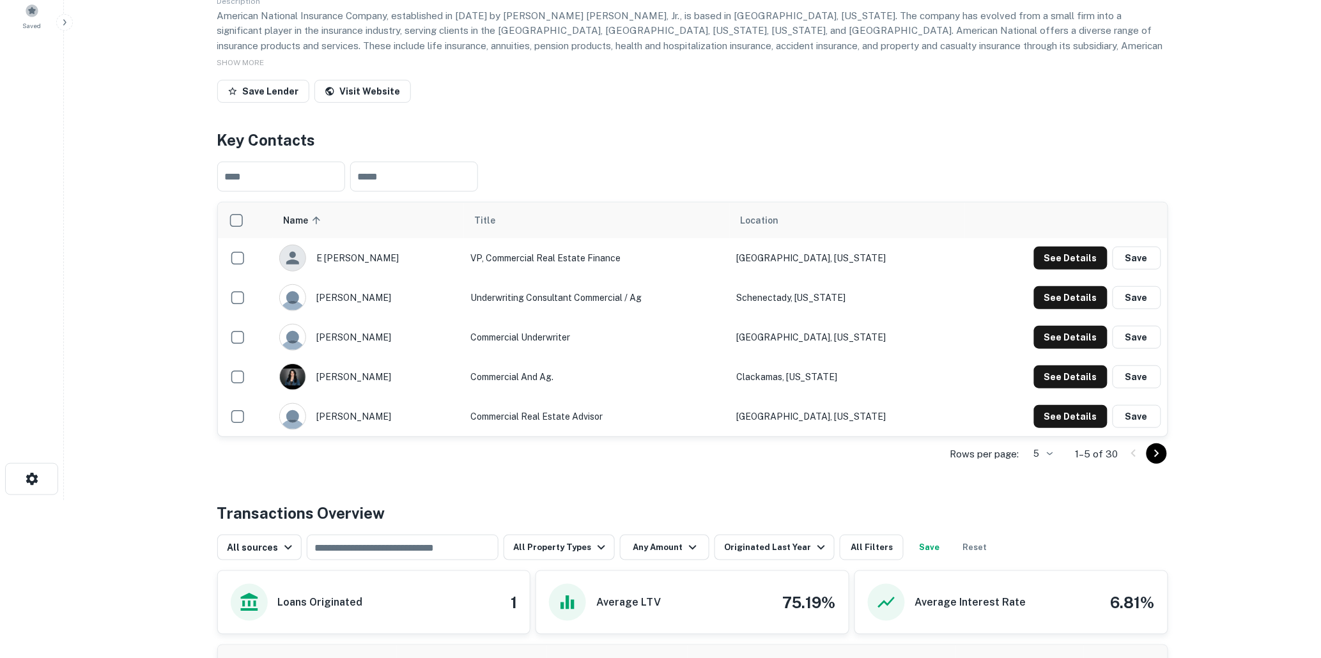
scroll to position [104, 0]
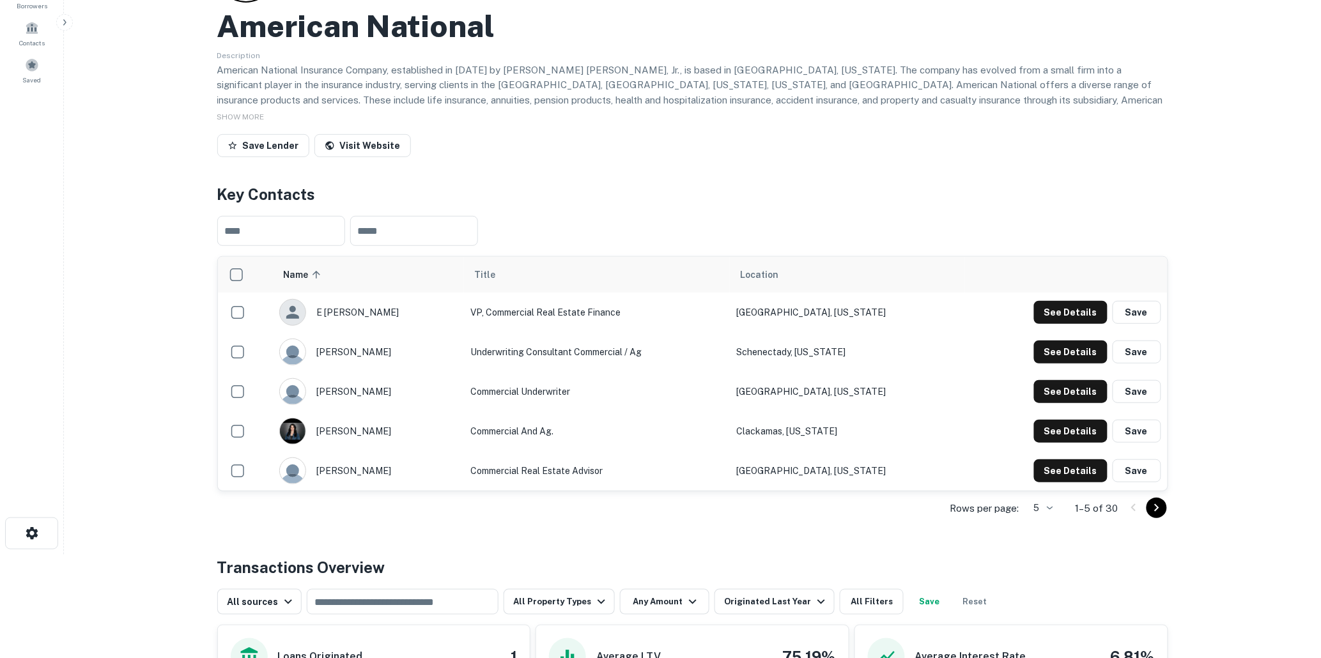
click at [1153, 506] on icon "Go to next page" at bounding box center [1156, 508] width 15 height 15
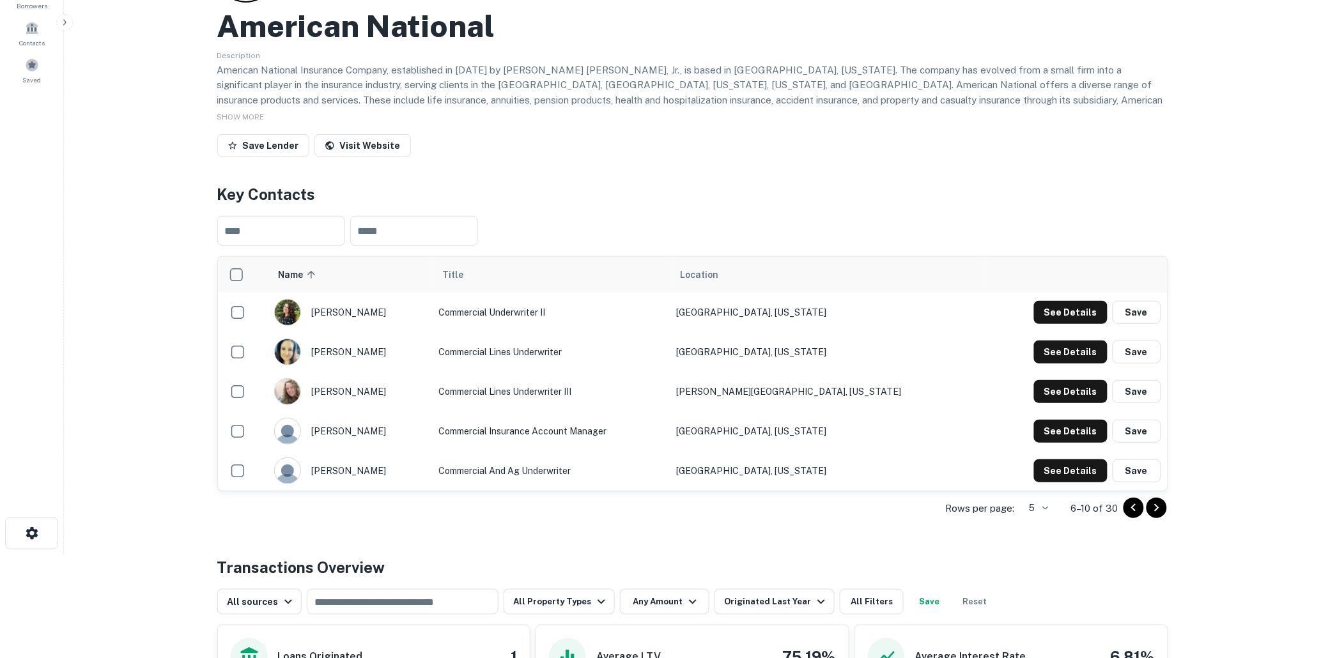
click at [1155, 504] on icon "Go to next page" at bounding box center [1156, 508] width 15 height 15
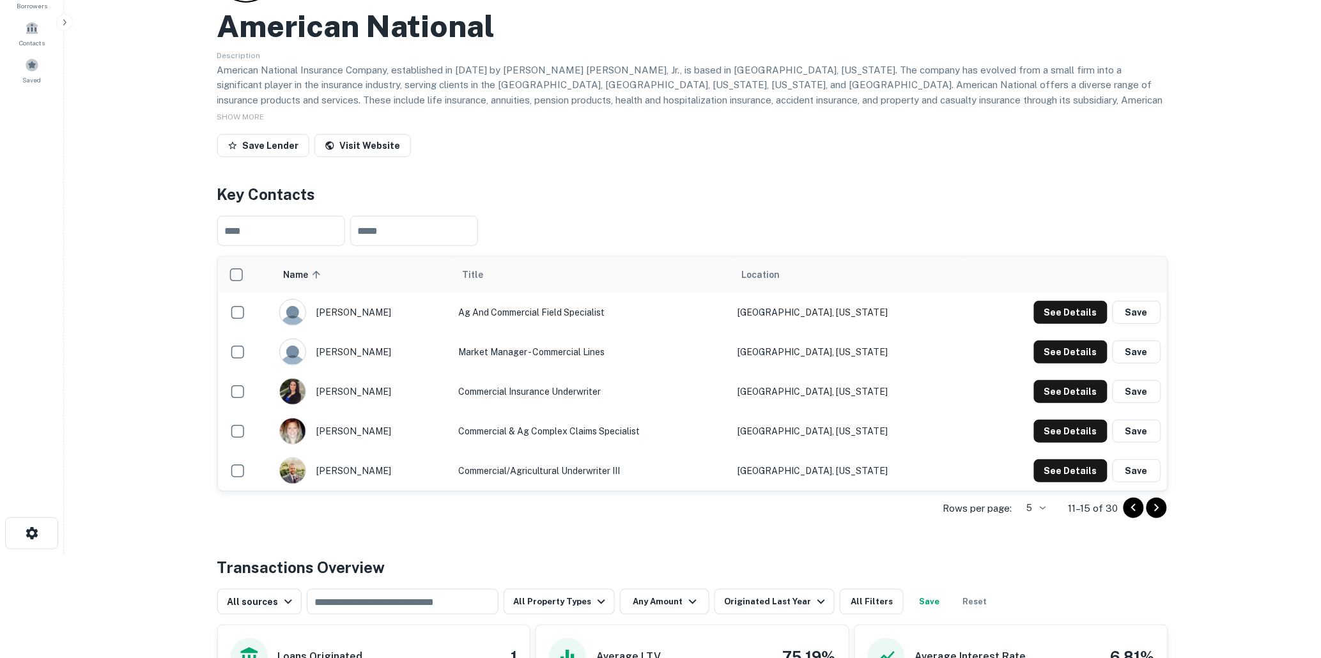
click at [1155, 504] on icon "Go to next page" at bounding box center [1156, 508] width 15 height 15
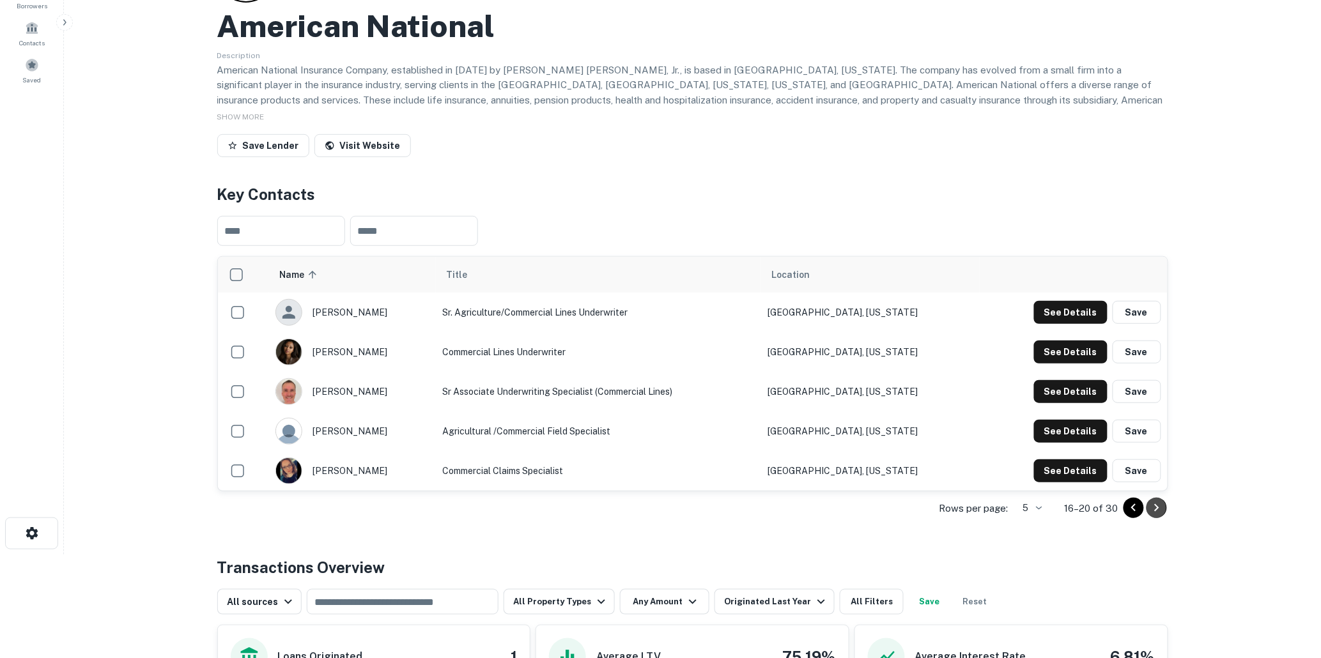
click at [1155, 504] on icon "Go to next page" at bounding box center [1156, 508] width 15 height 15
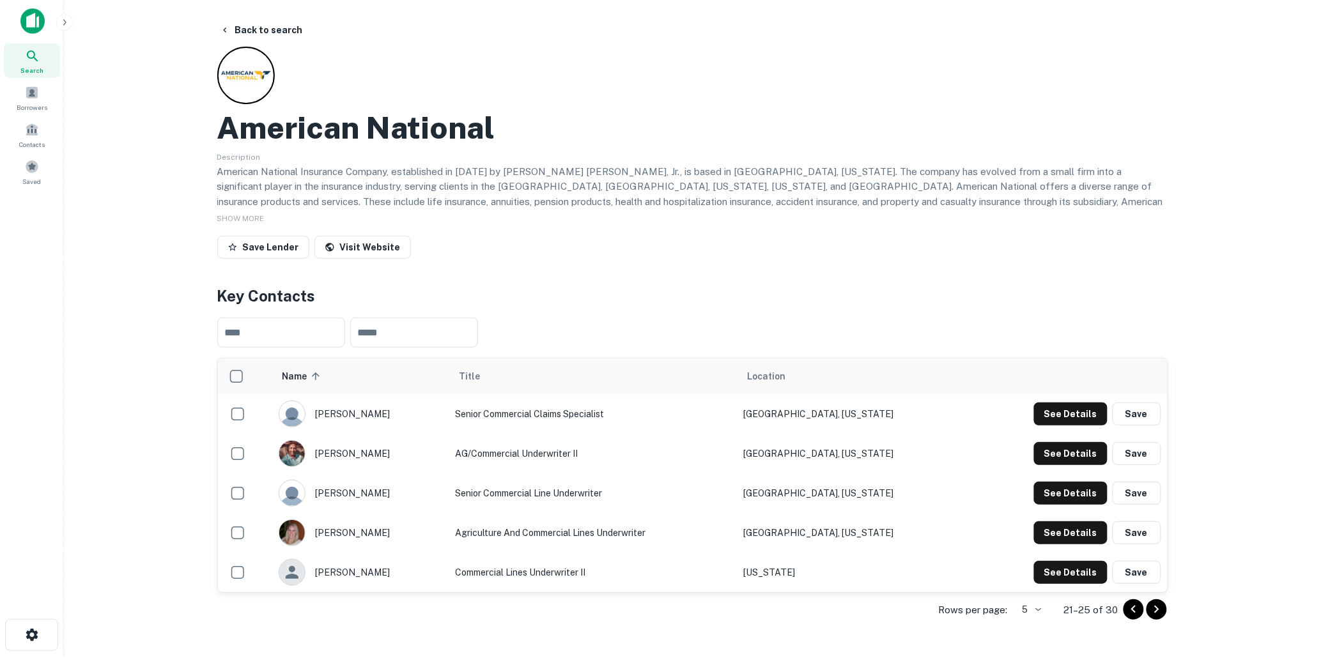
scroll to position [0, 0]
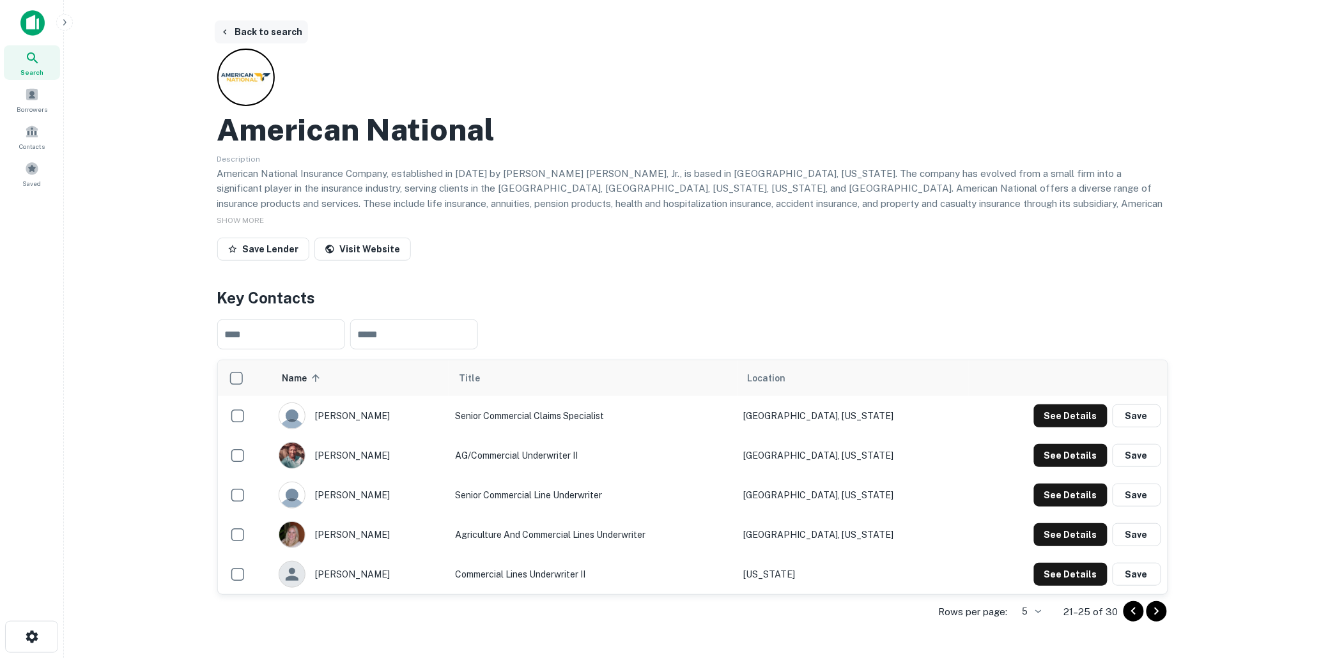
click at [266, 29] on button "Back to search" at bounding box center [261, 31] width 93 height 23
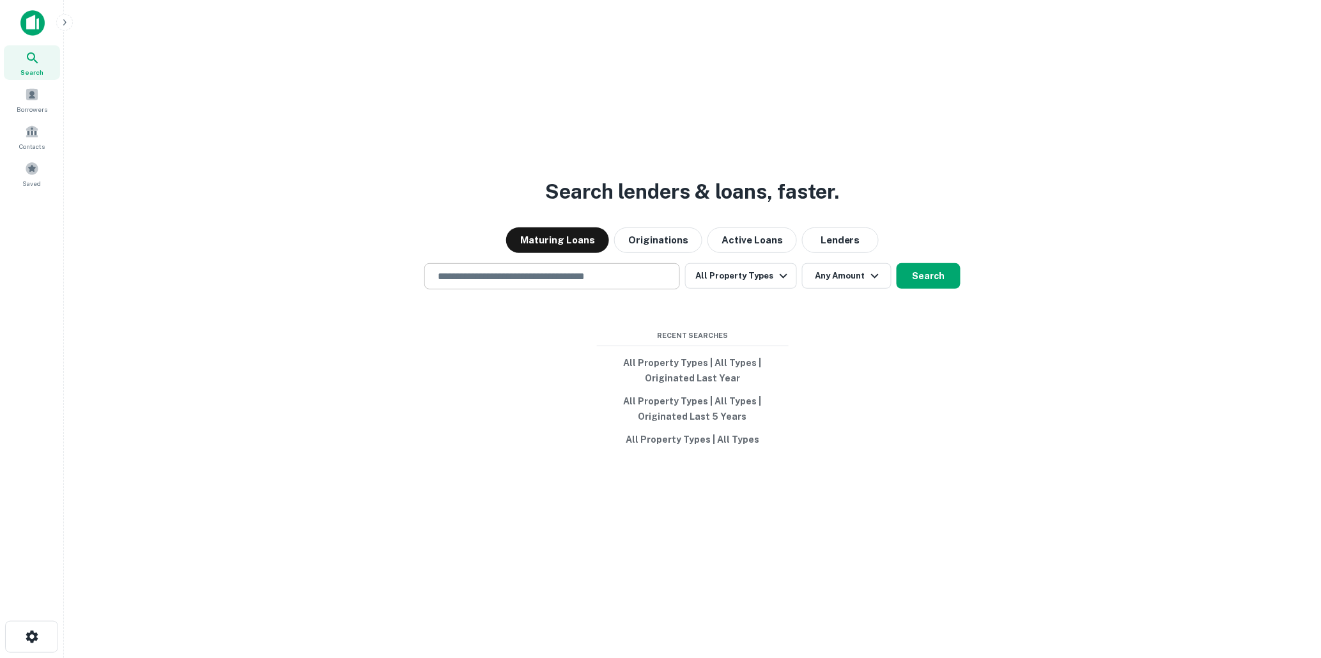
click at [481, 276] on input "text" at bounding box center [552, 276] width 244 height 15
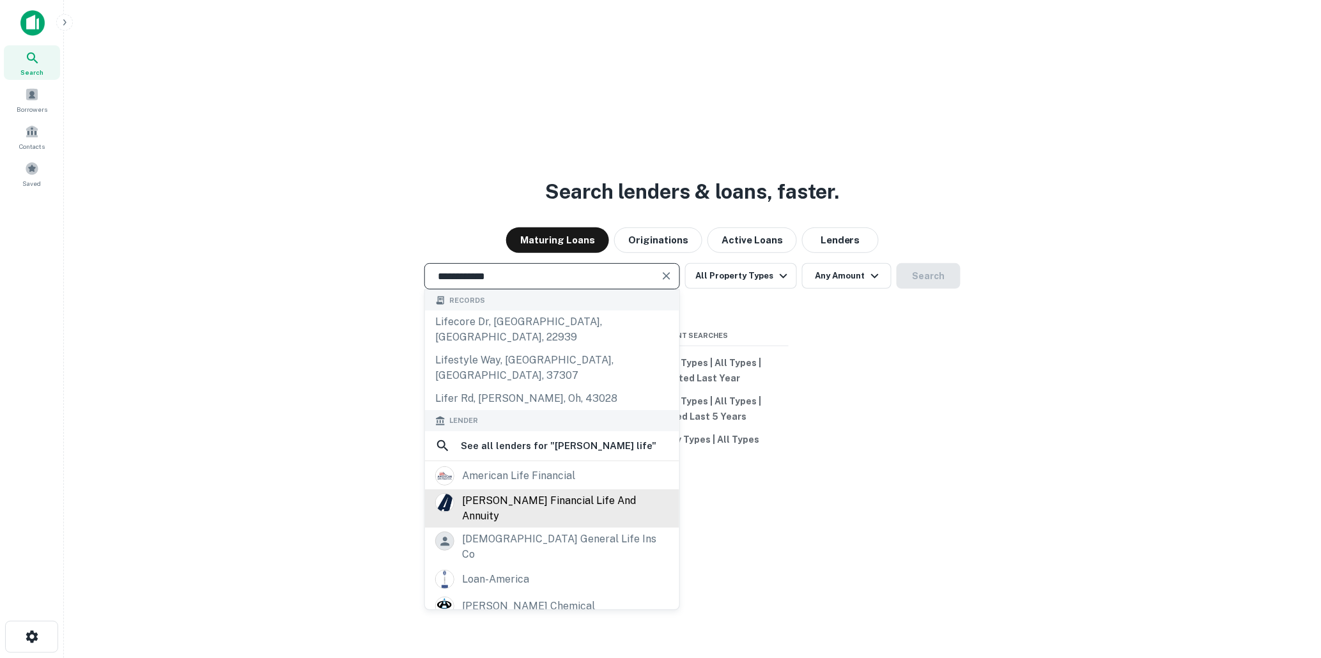
type input "**********"
click at [514, 494] on div "[PERSON_NAME] financial life and annuity" at bounding box center [565, 509] width 207 height 31
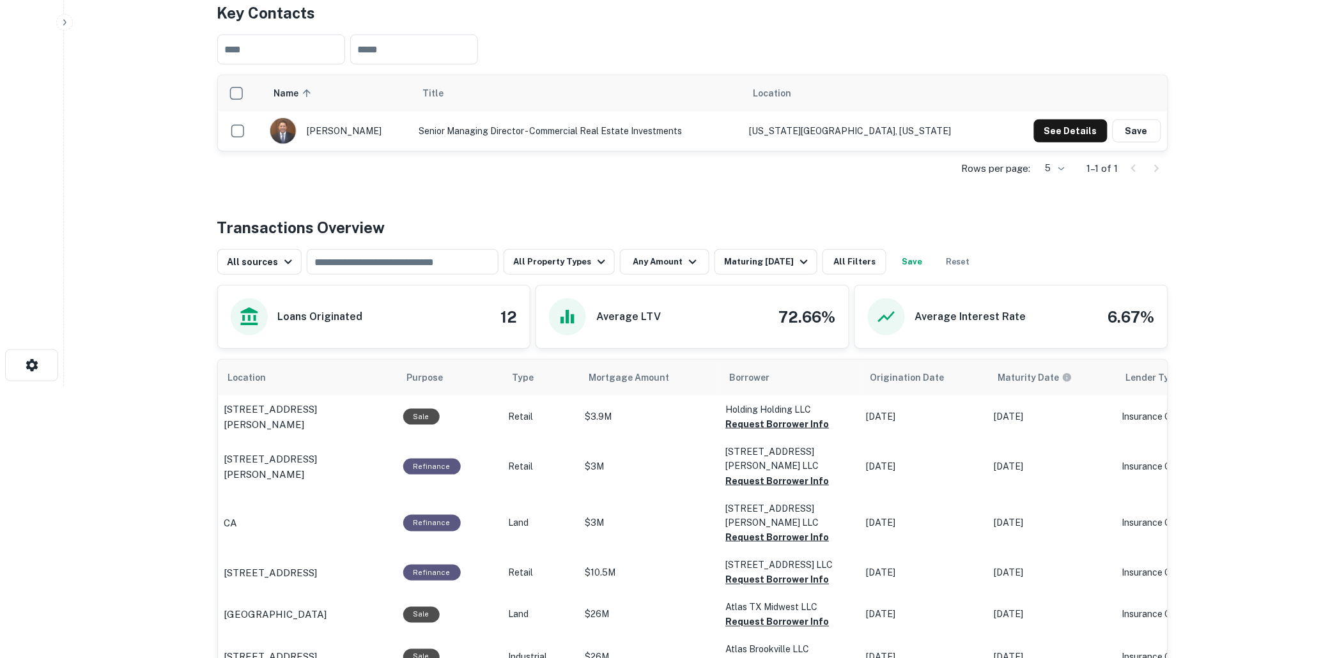
scroll to position [284, 0]
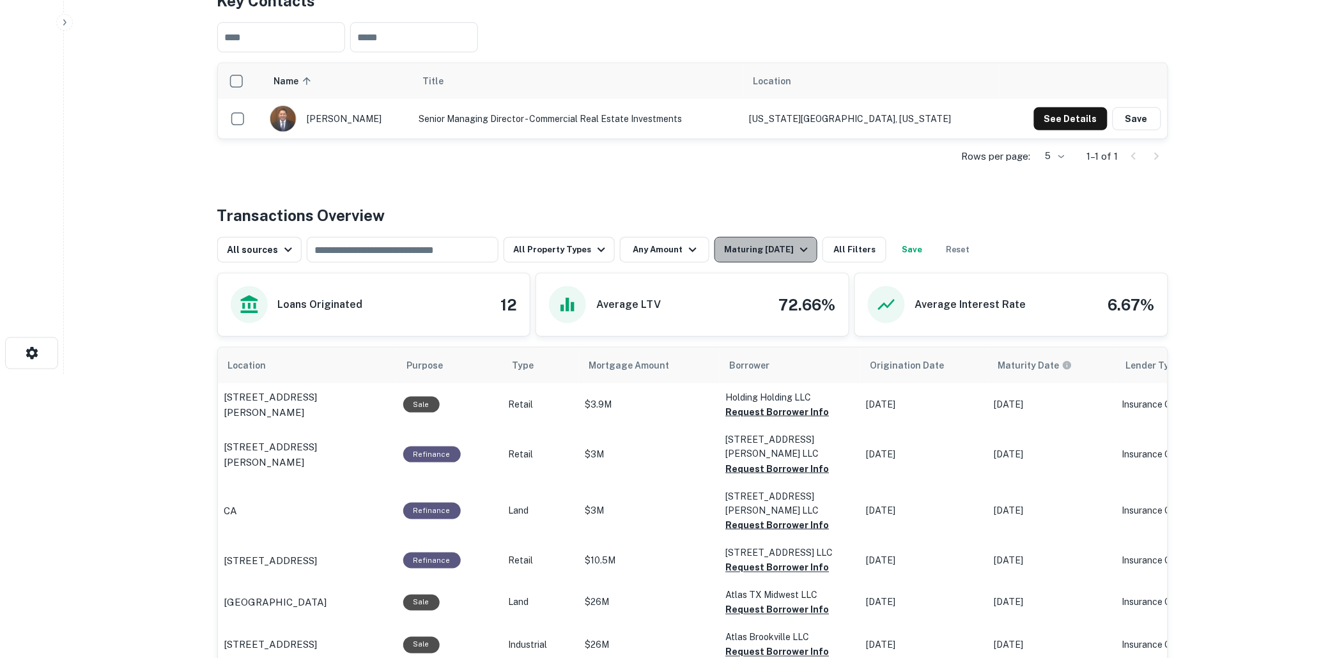
click at [797, 251] on icon "button" at bounding box center [804, 249] width 15 height 15
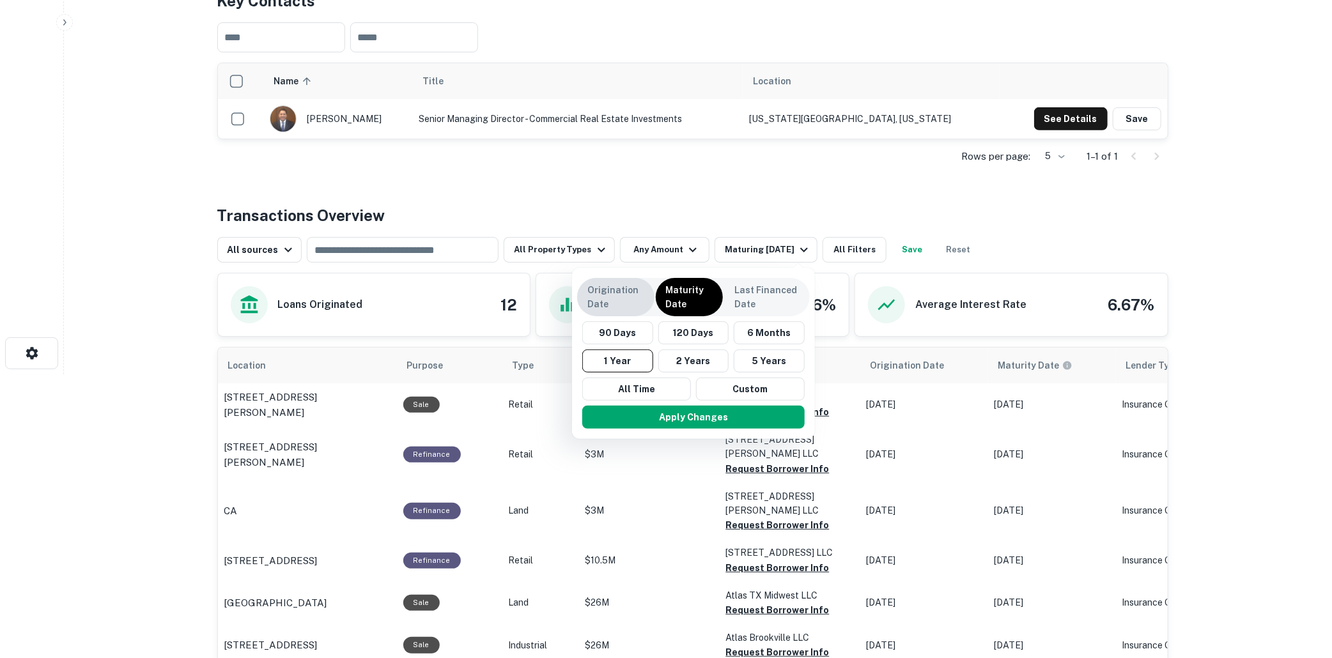
click at [609, 295] on p "Origination Date" at bounding box center [615, 297] width 57 height 28
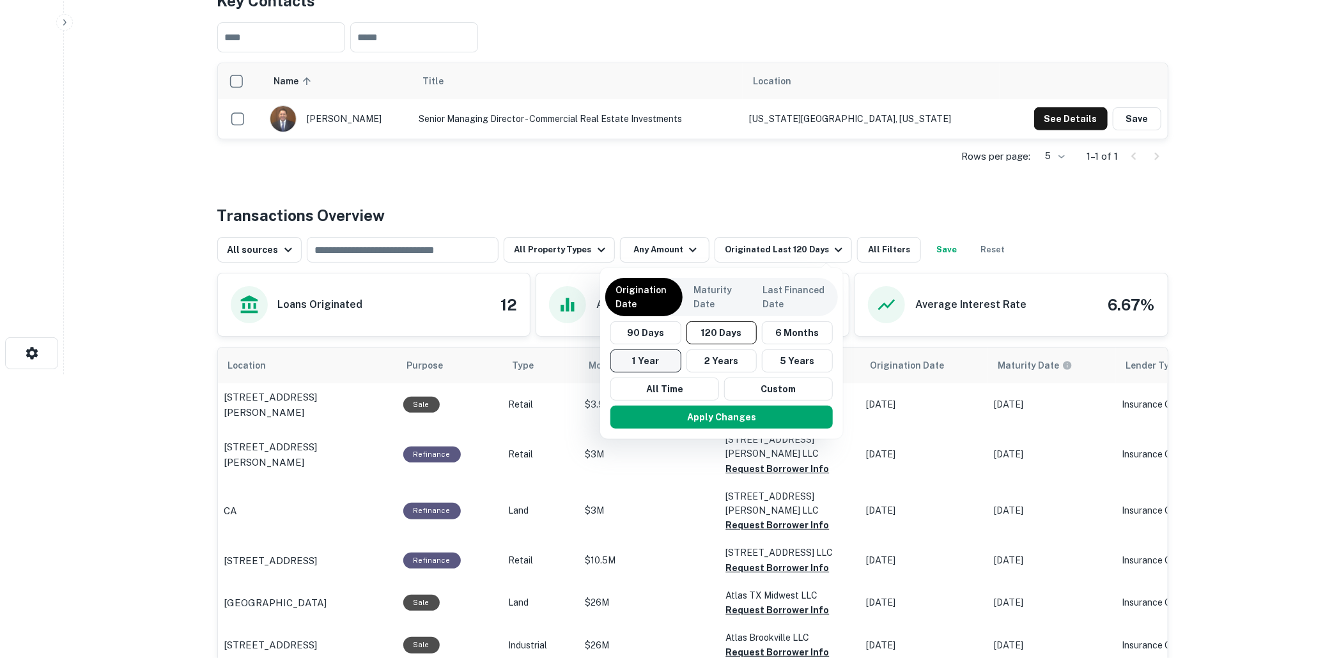
click at [638, 361] on button "1 Year" at bounding box center [646, 361] width 71 height 23
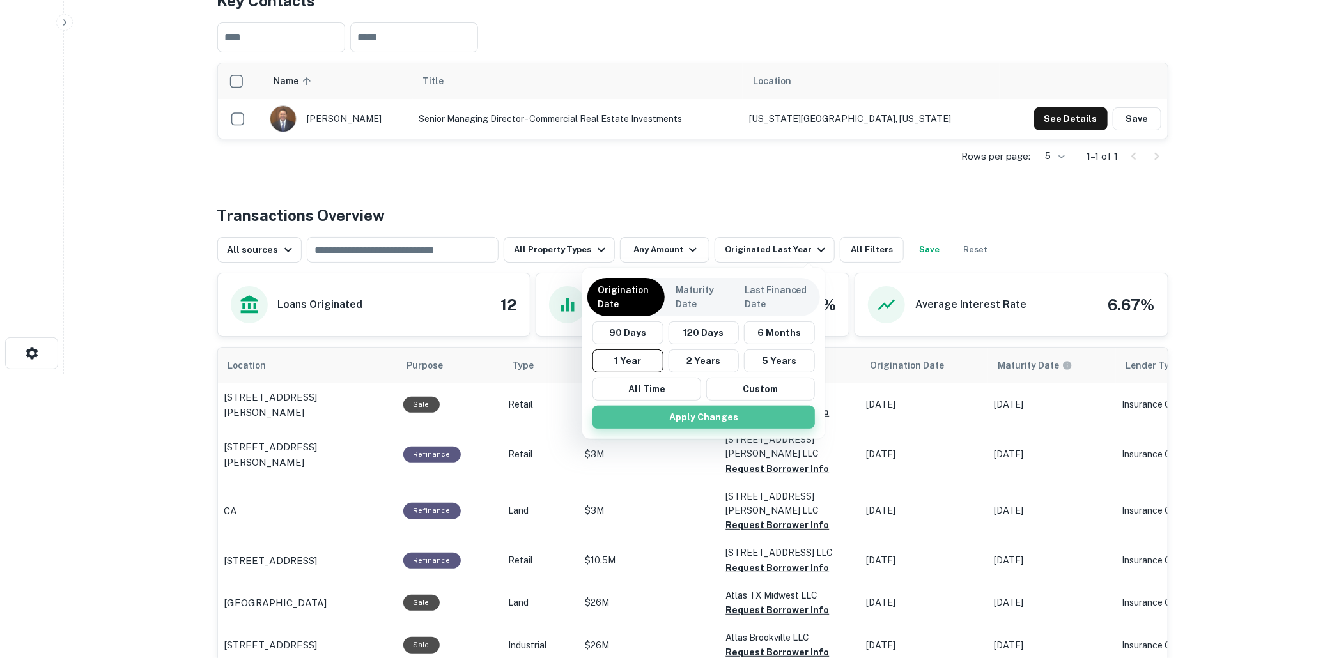
click at [704, 416] on button "Apply Changes" at bounding box center [704, 417] width 222 height 23
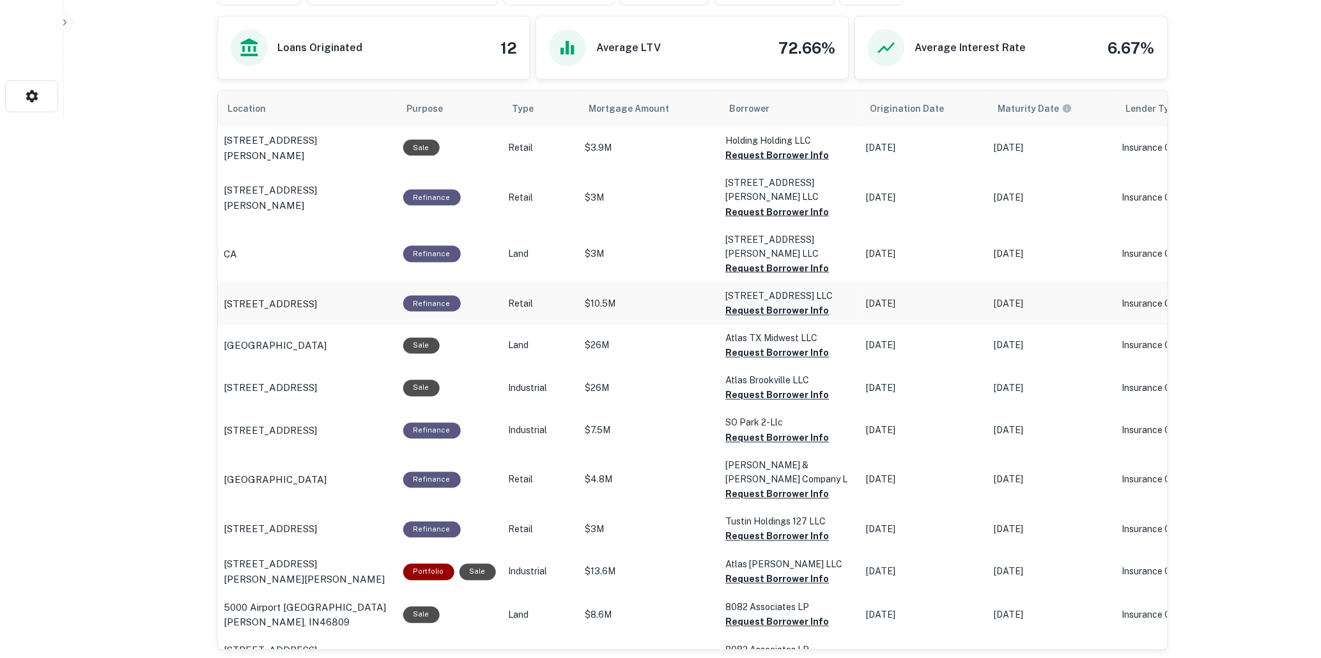
scroll to position [612, 0]
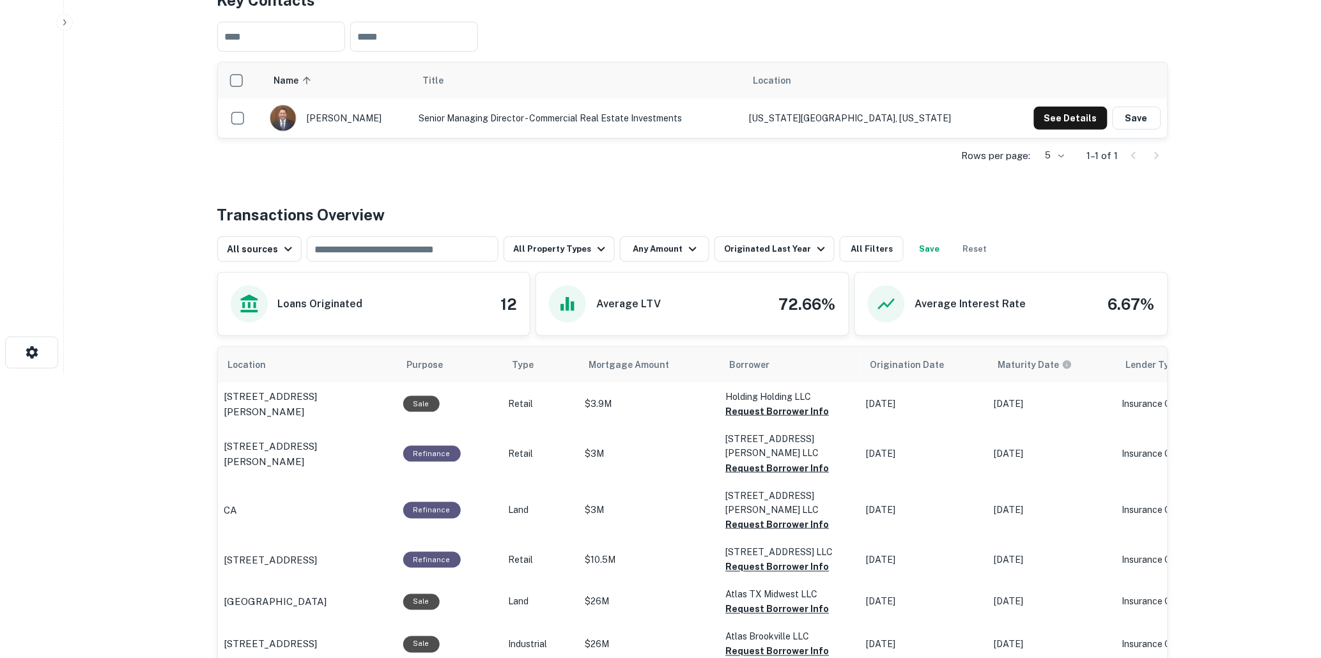
scroll to position [115, 0]
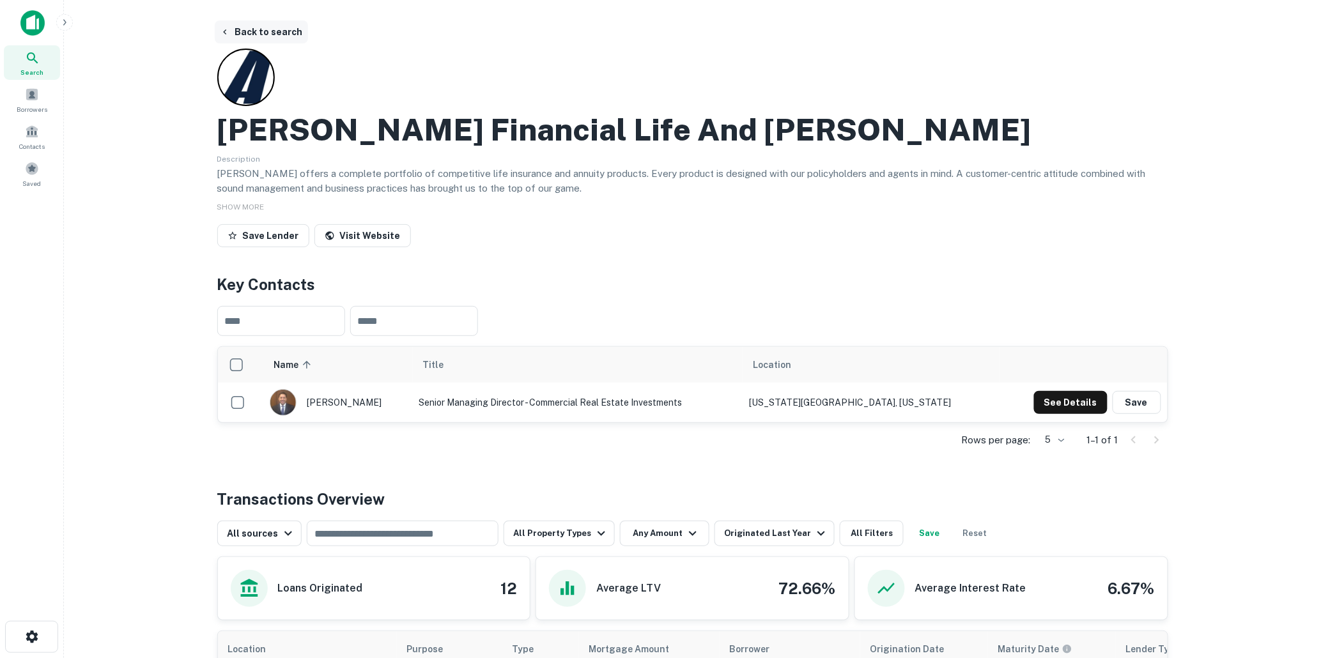
click at [248, 29] on button "Back to search" at bounding box center [261, 31] width 93 height 23
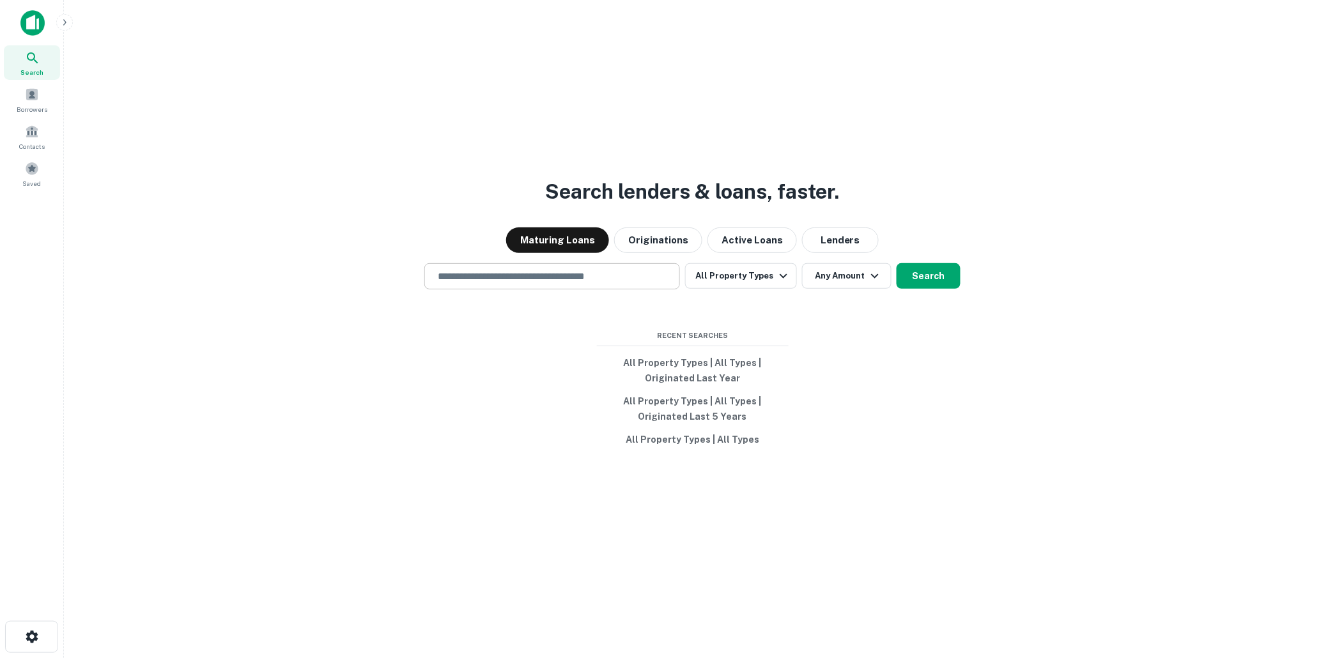
click at [473, 275] on input "text" at bounding box center [552, 276] width 244 height 15
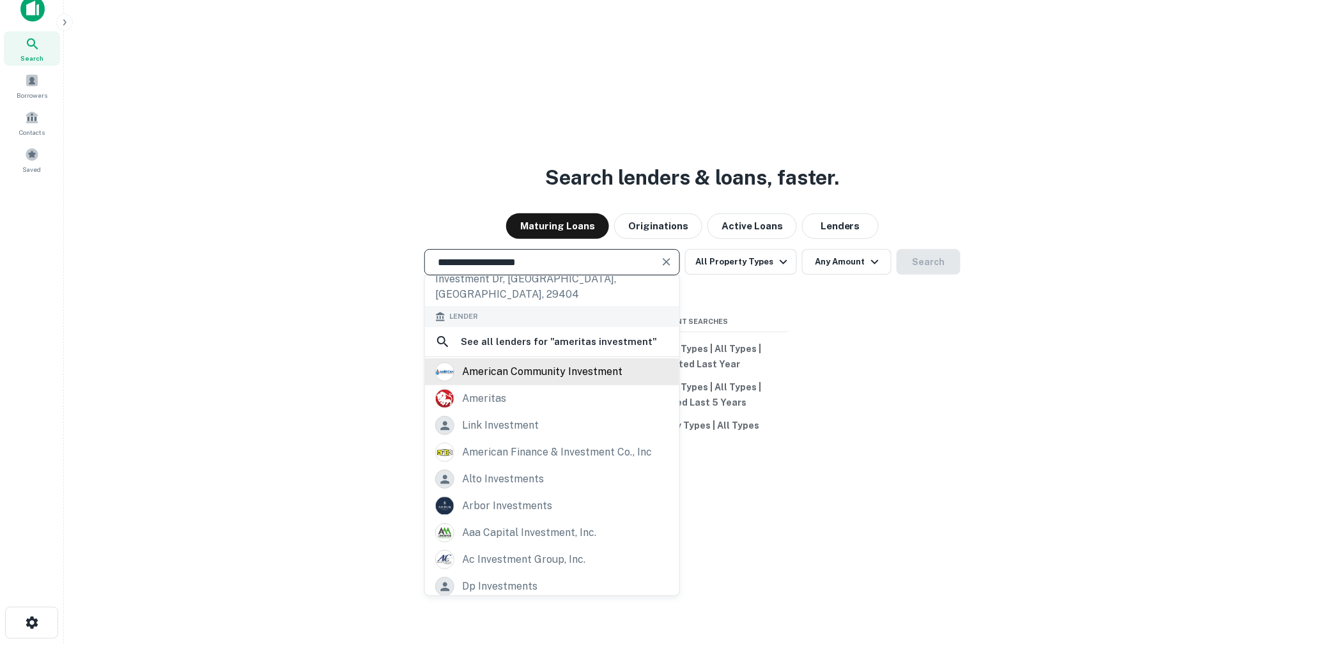
scroll to position [20, 0]
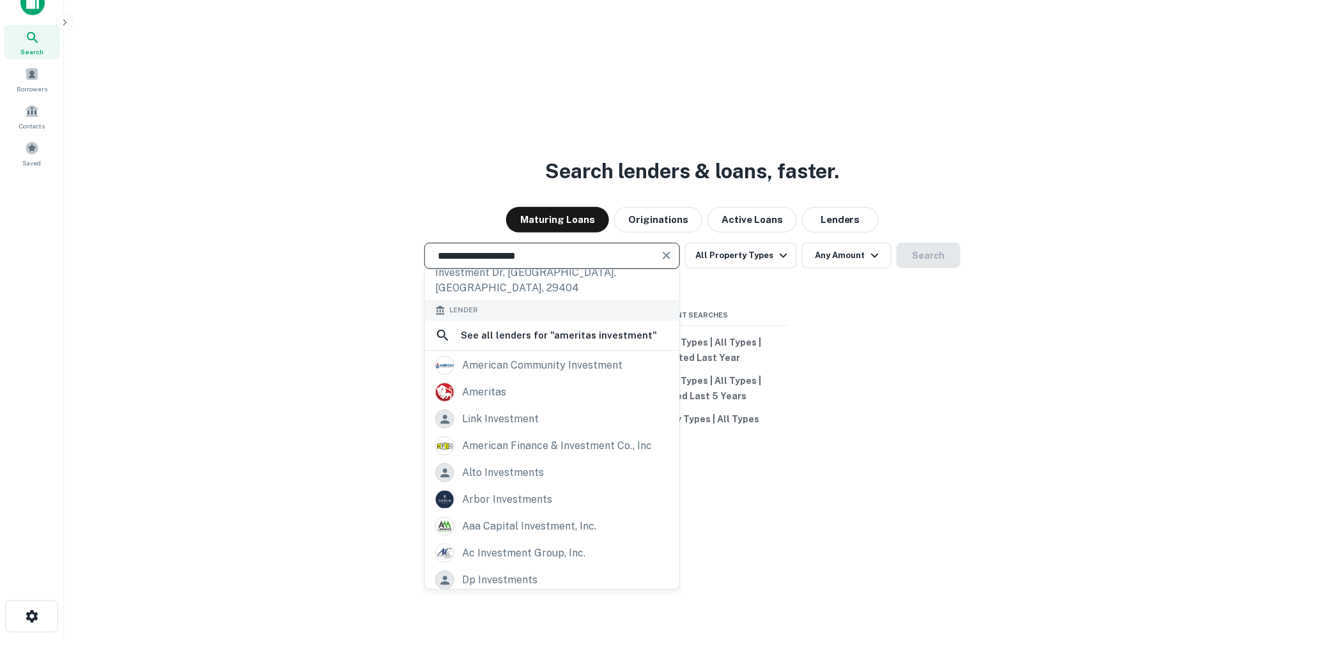
click at [548, 254] on input "**********" at bounding box center [542, 256] width 225 height 15
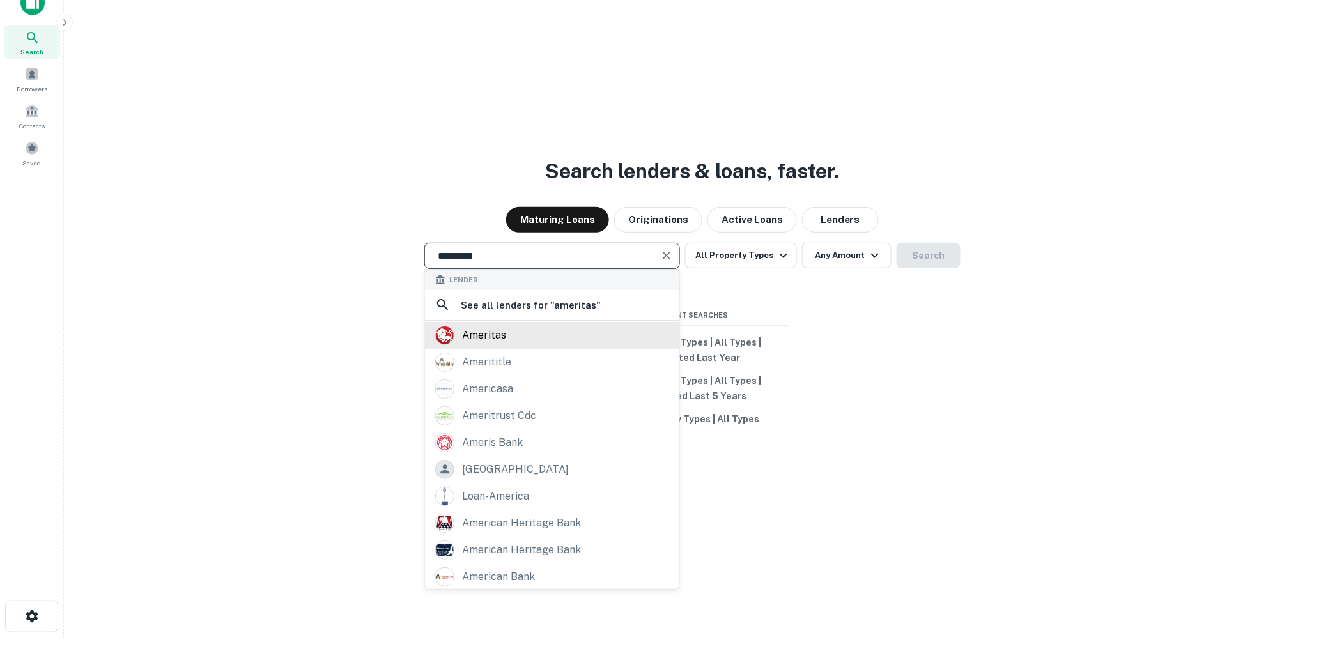
type input "********"
click at [488, 332] on div "ameritas" at bounding box center [484, 335] width 44 height 19
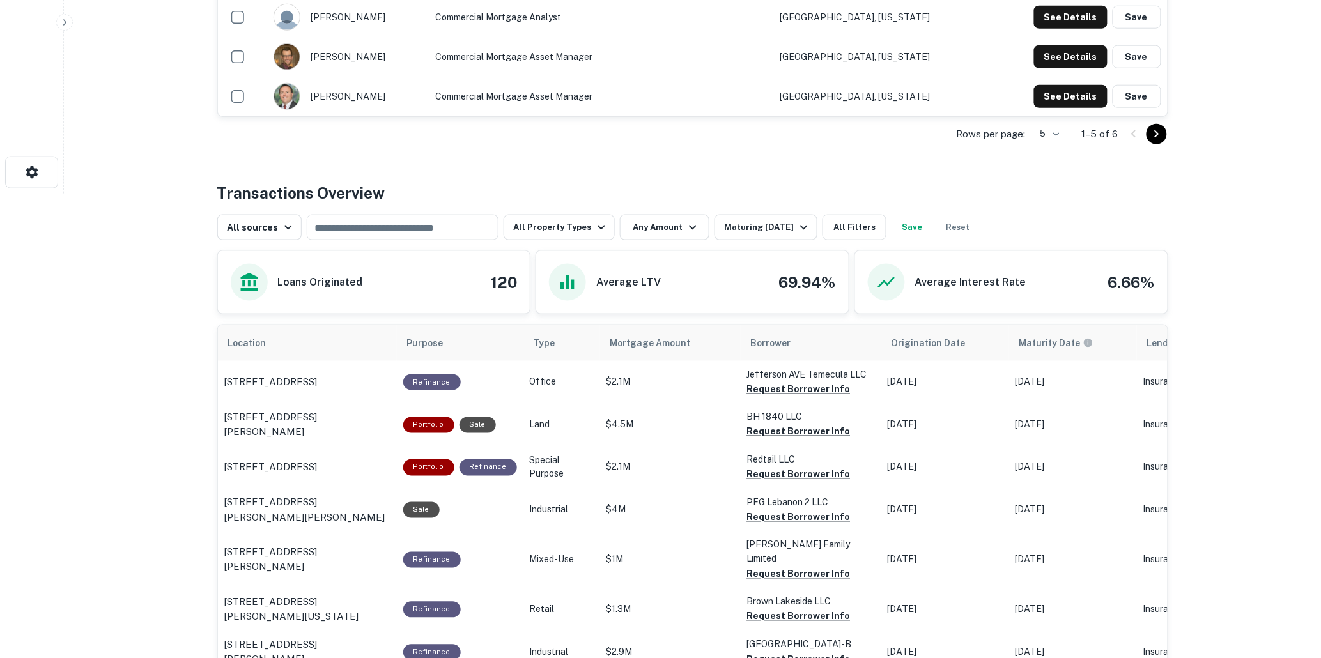
scroll to position [497, 0]
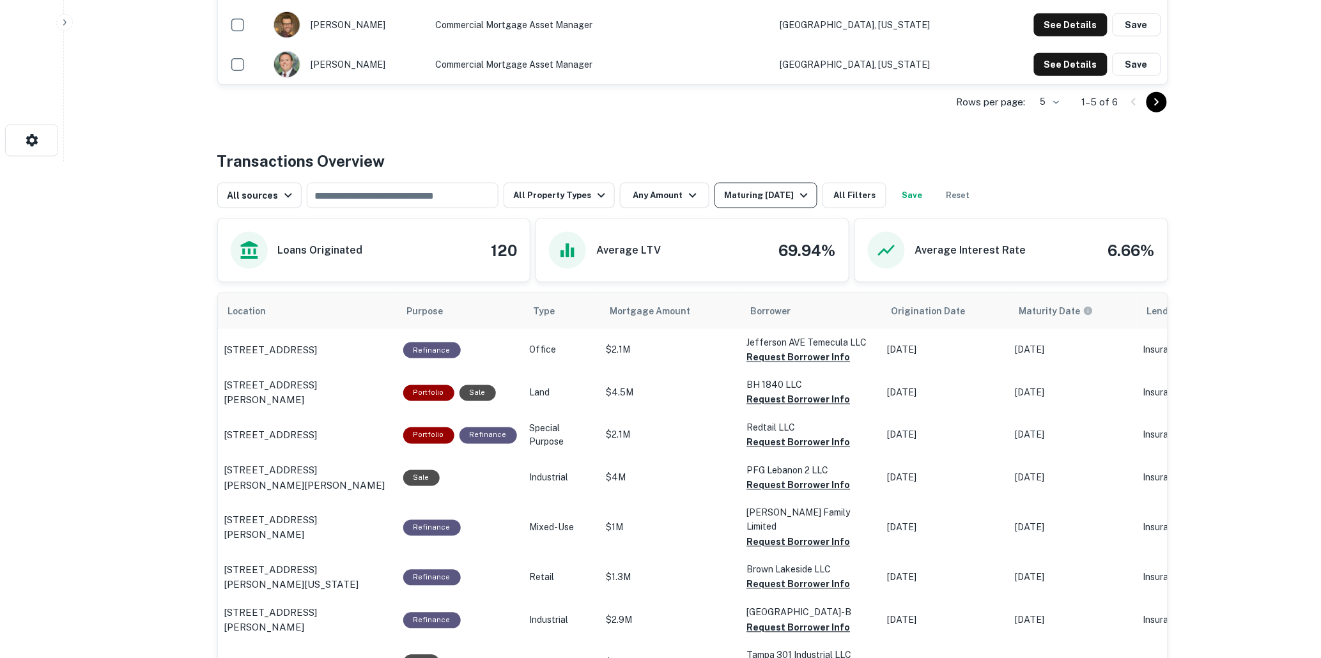
click at [801, 194] on icon "button" at bounding box center [804, 196] width 8 height 4
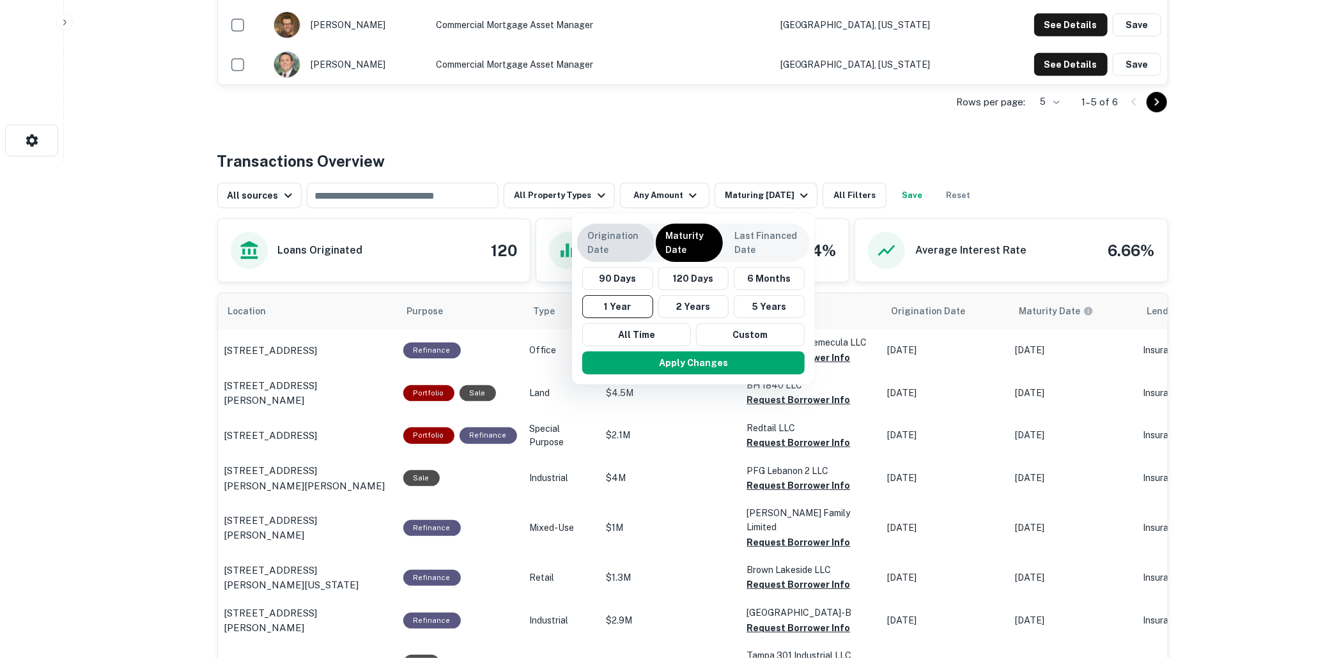
click at [612, 241] on p "Origination Date" at bounding box center [615, 243] width 57 height 28
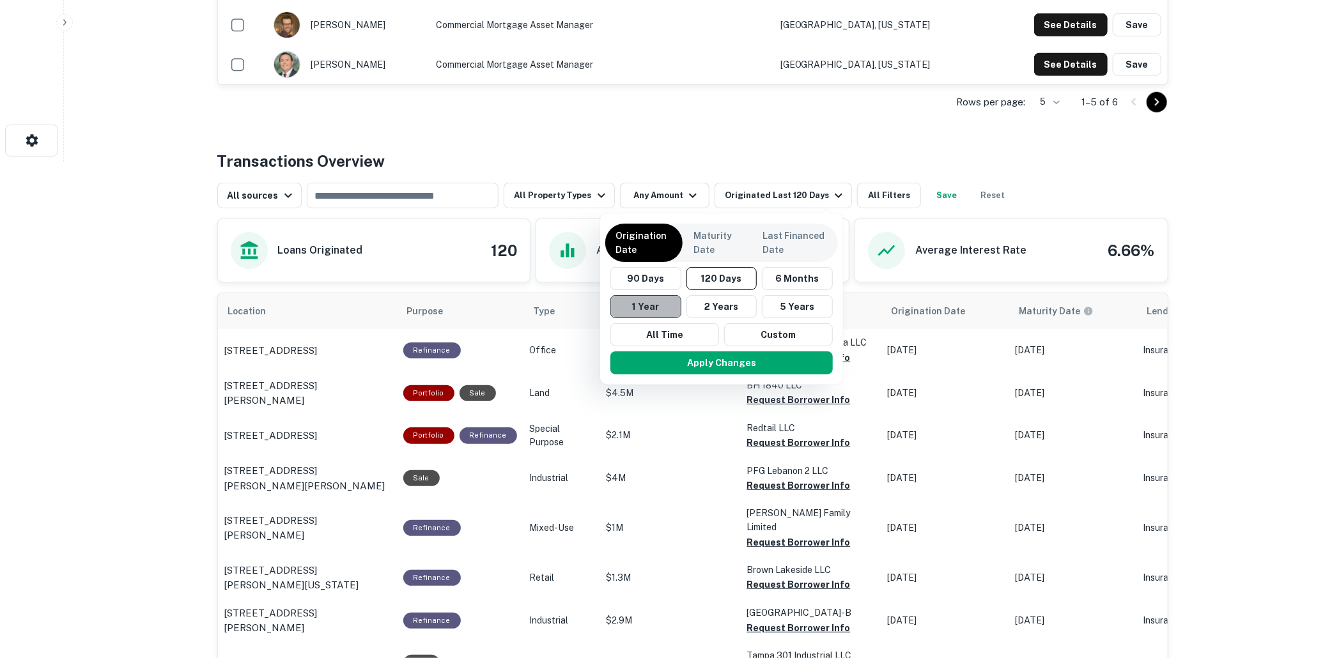
click at [638, 302] on button "1 Year" at bounding box center [646, 306] width 71 height 23
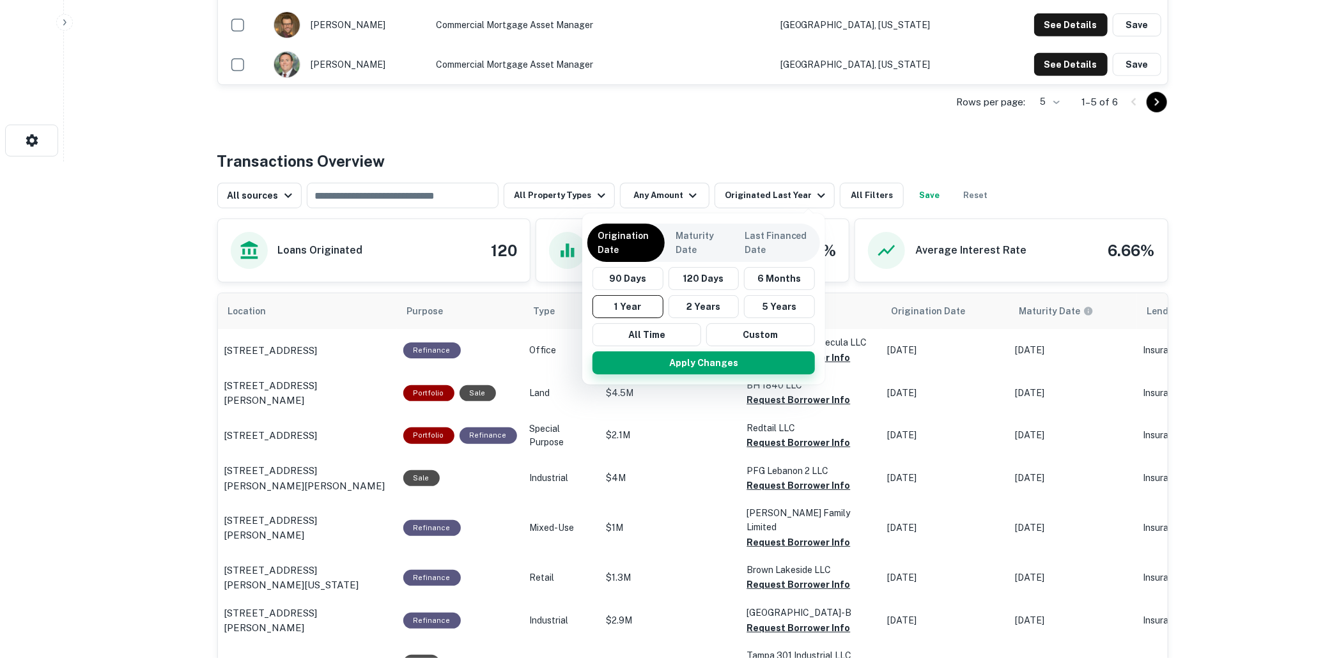
click at [701, 360] on button "Apply Changes" at bounding box center [704, 363] width 222 height 23
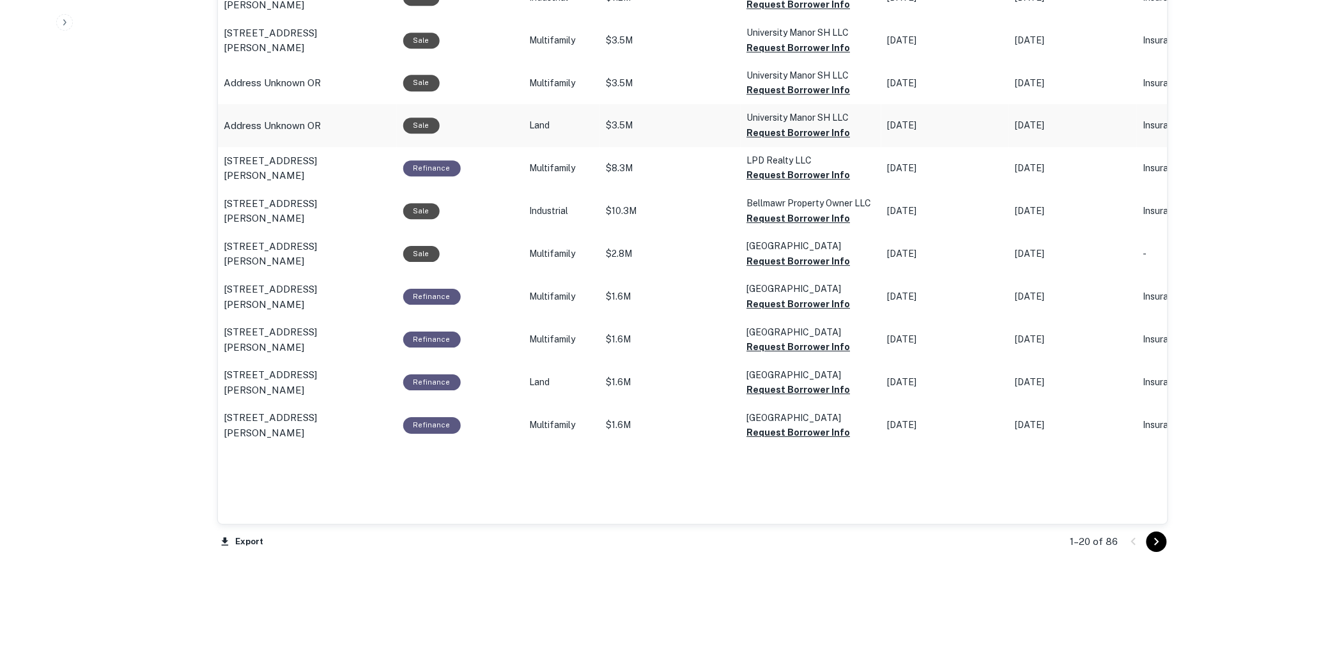
scroll to position [1272, 0]
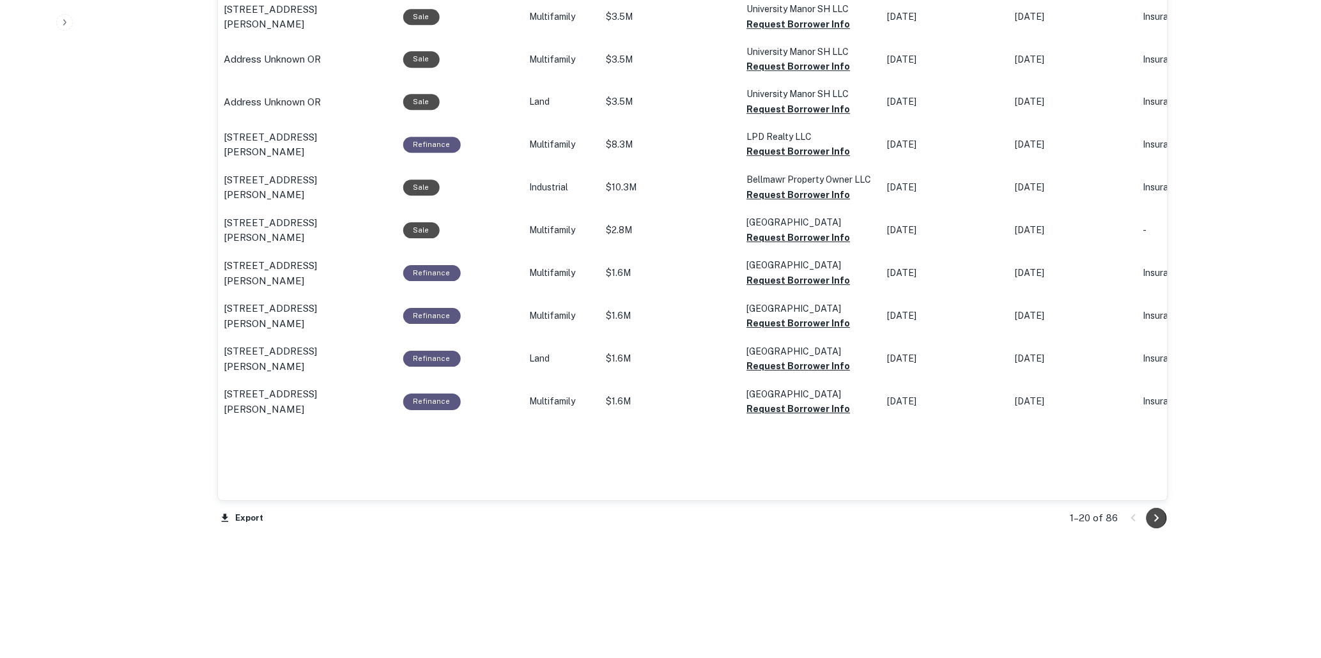
click at [1155, 514] on icon "Go to next page" at bounding box center [1156, 518] width 15 height 15
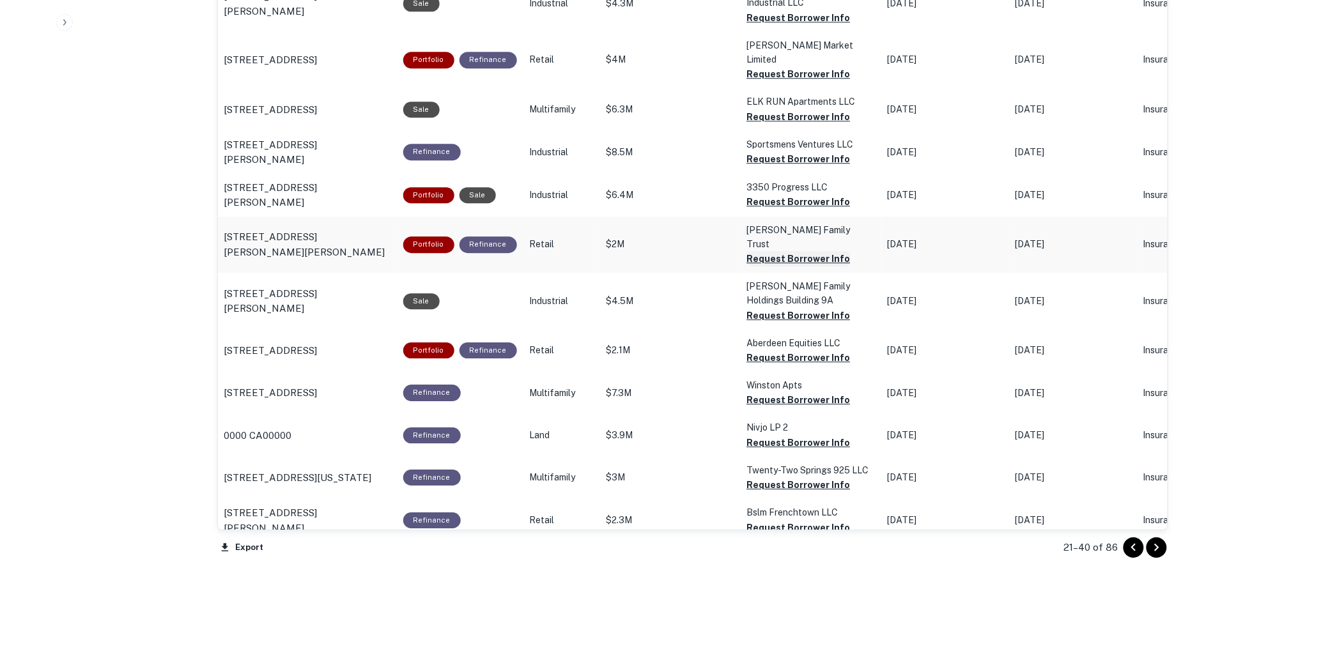
scroll to position [1206, 0]
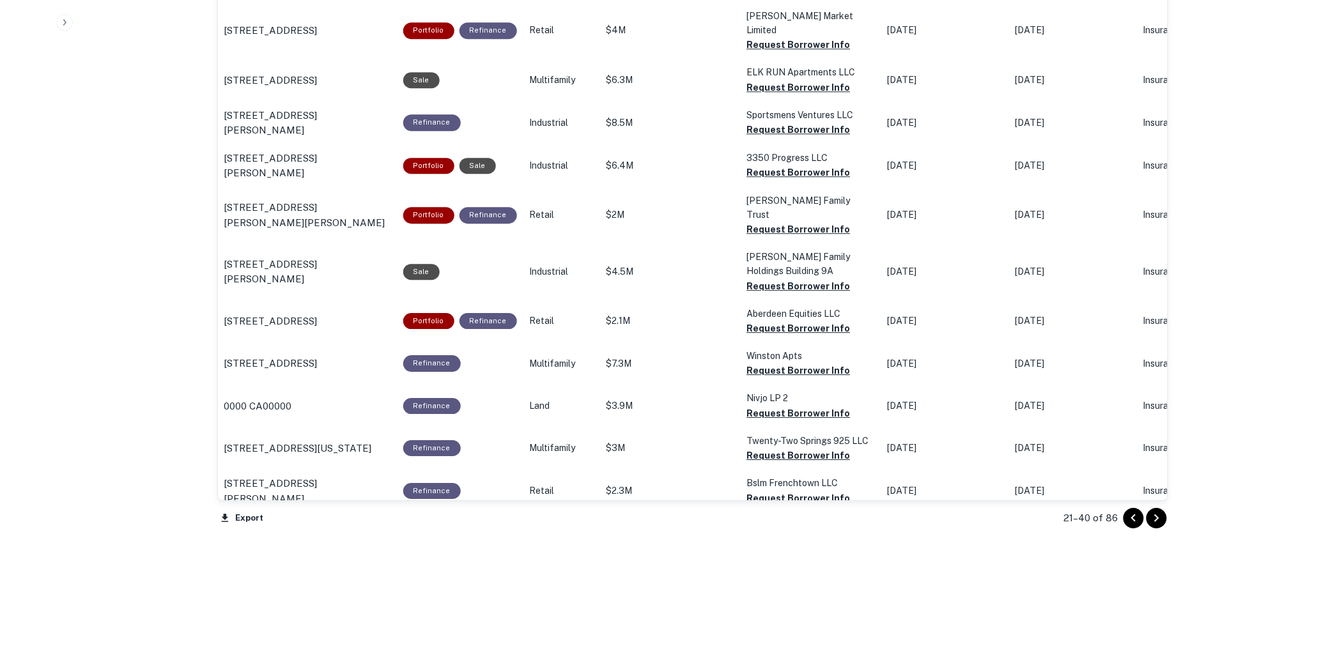
click at [1158, 513] on icon "Go to next page" at bounding box center [1156, 518] width 15 height 15
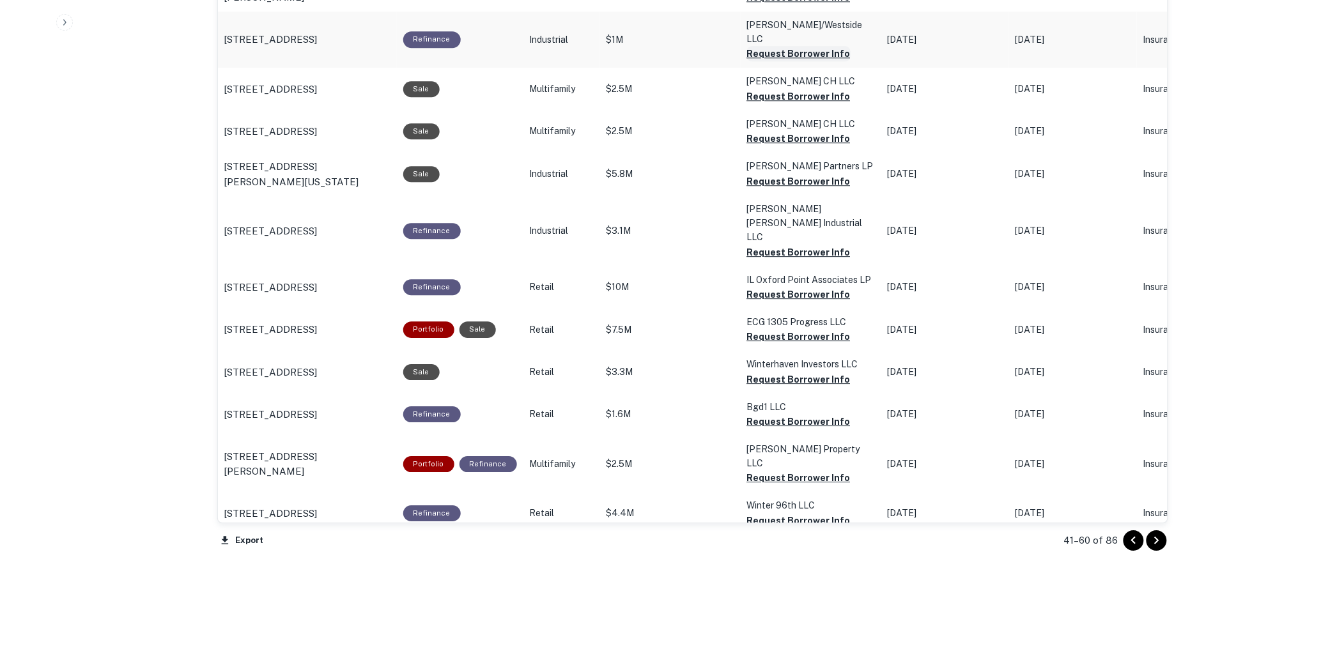
scroll to position [1178, 0]
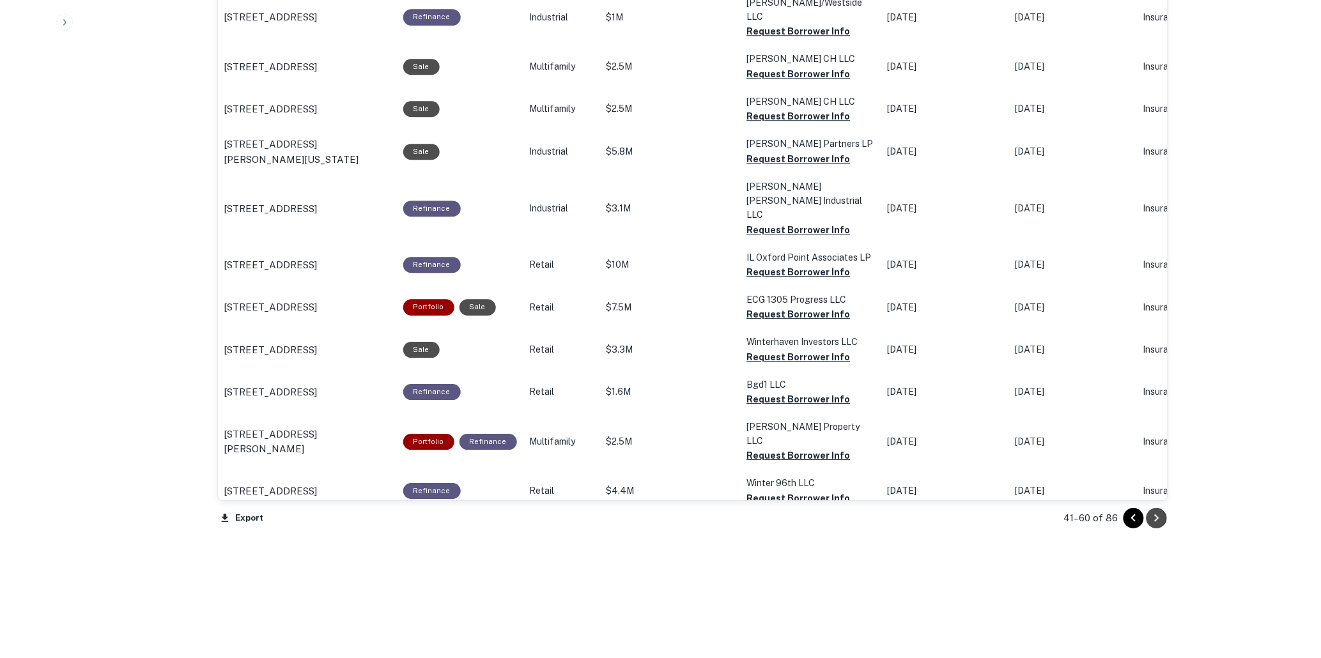
click at [1159, 515] on icon "Go to next page" at bounding box center [1156, 518] width 15 height 15
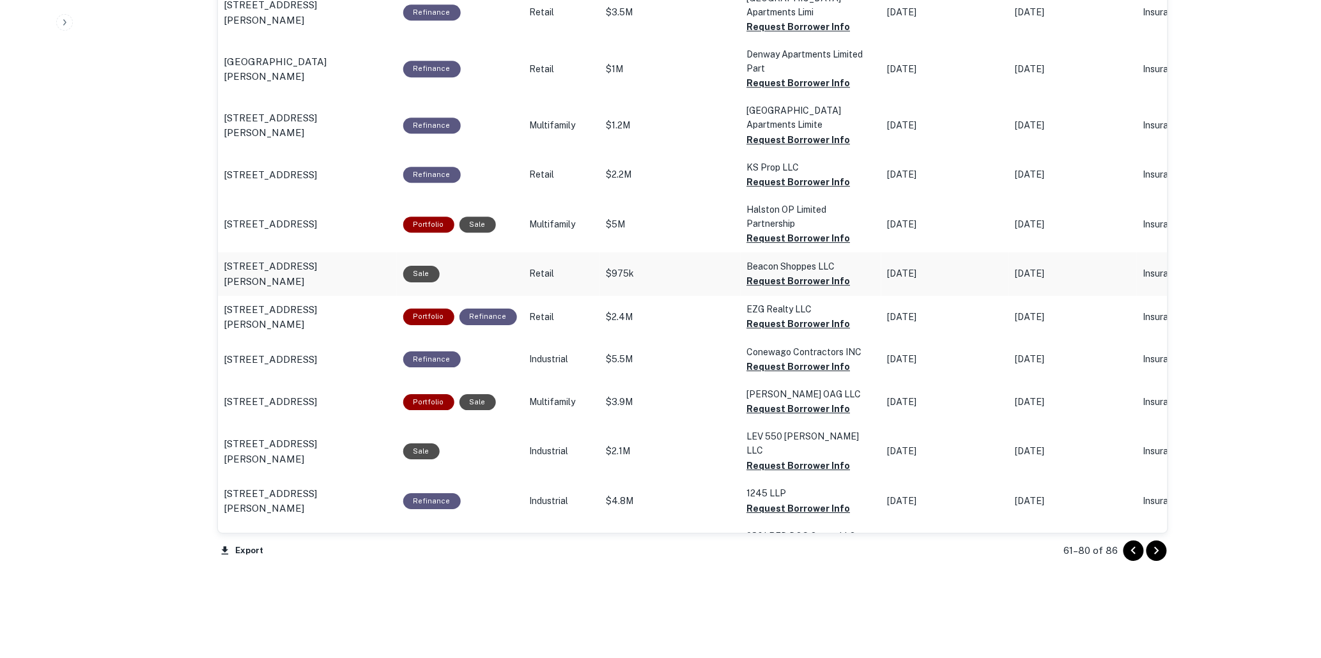
scroll to position [1249, 0]
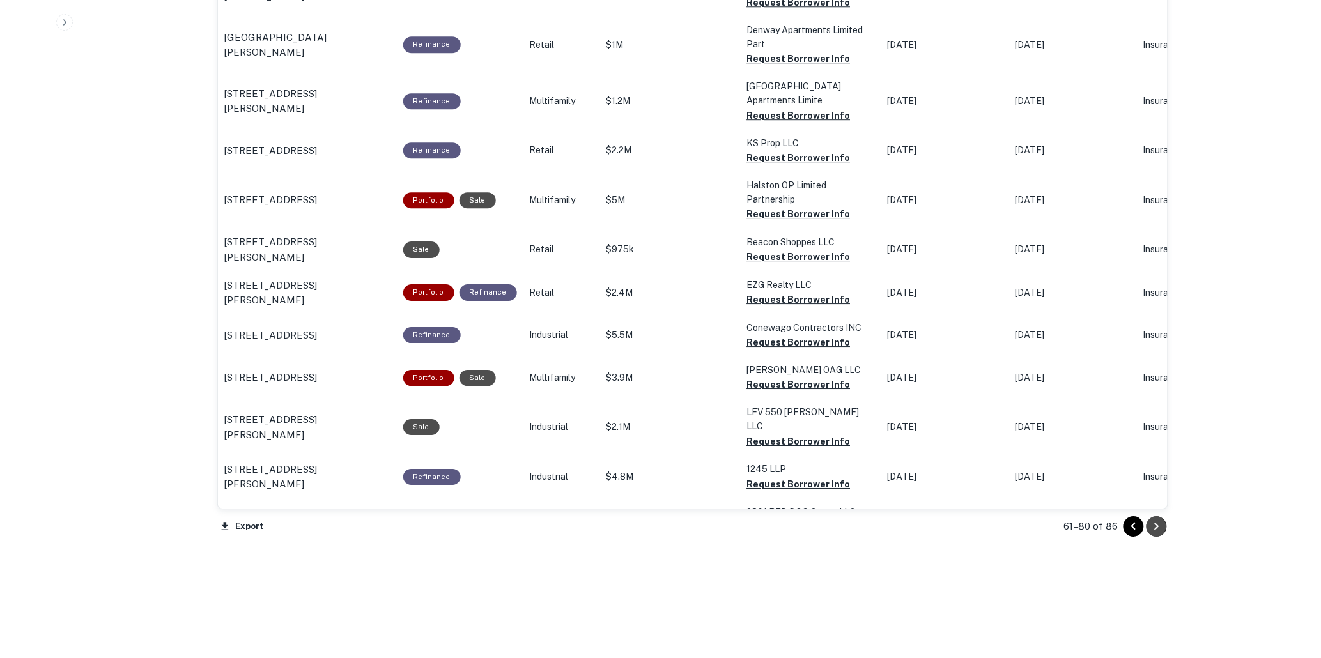
click at [1155, 525] on icon "Go to next page" at bounding box center [1156, 526] width 15 height 15
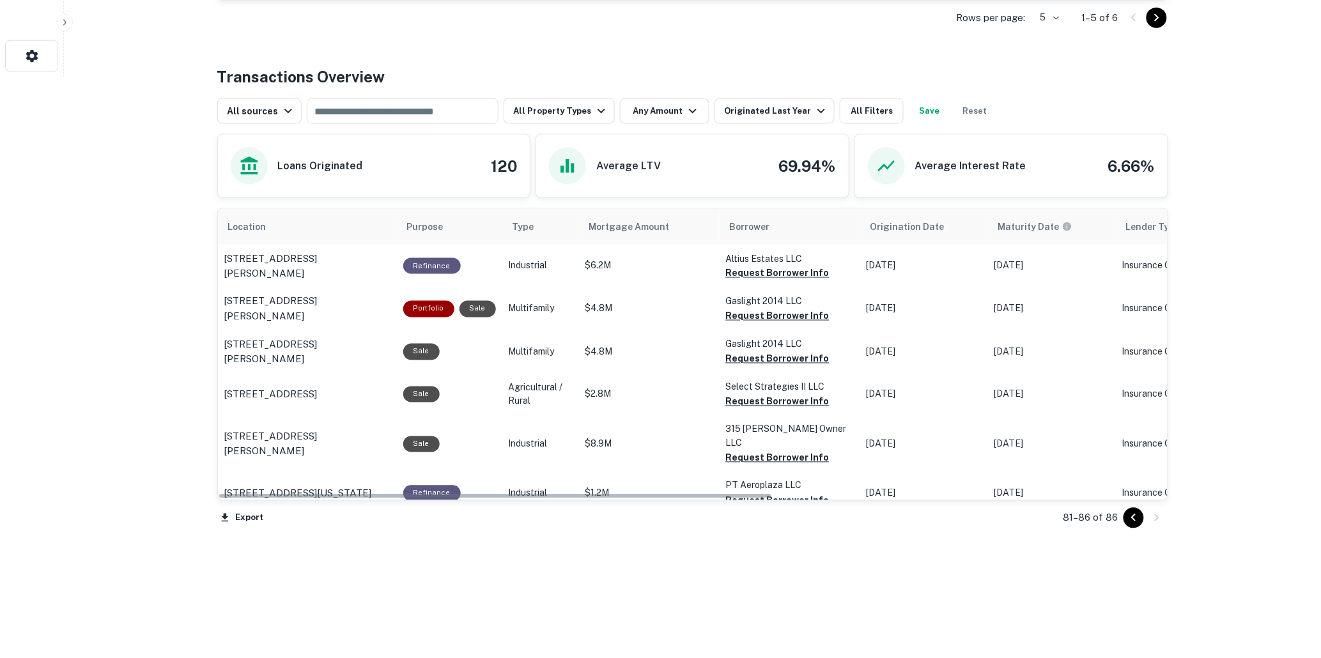
scroll to position [582, 0]
click at [1132, 514] on icon "Go to previous page" at bounding box center [1133, 518] width 15 height 15
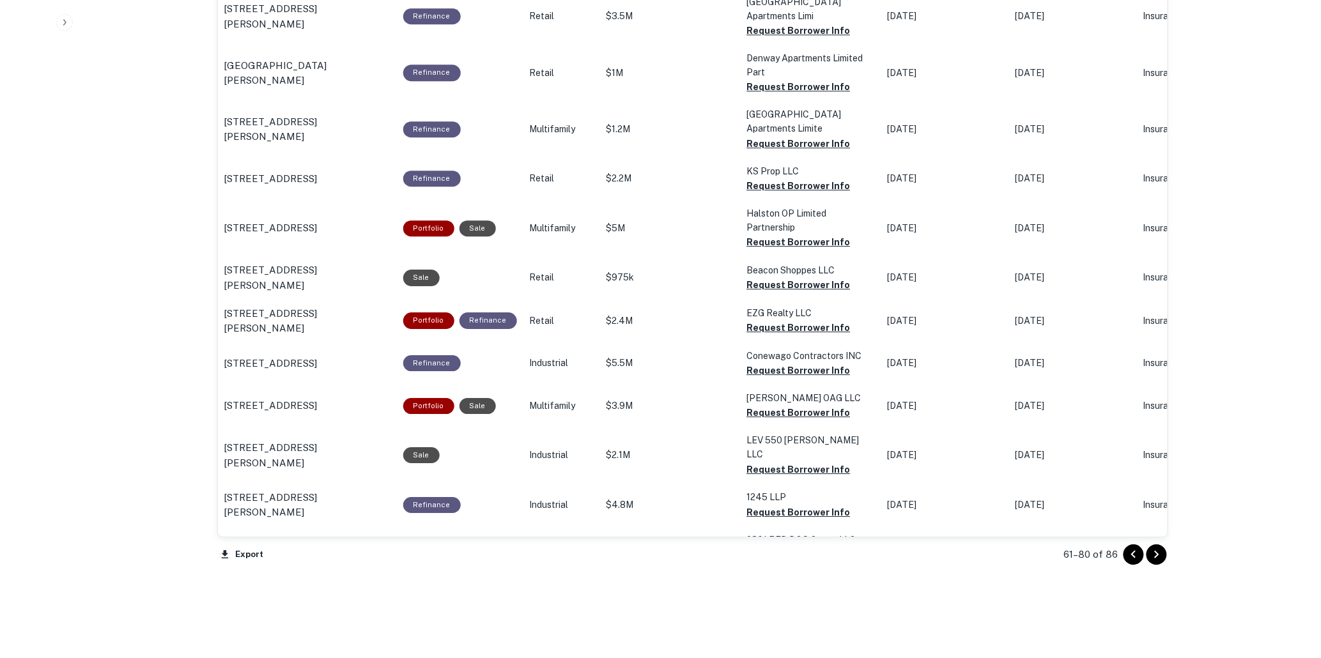
scroll to position [1257, 0]
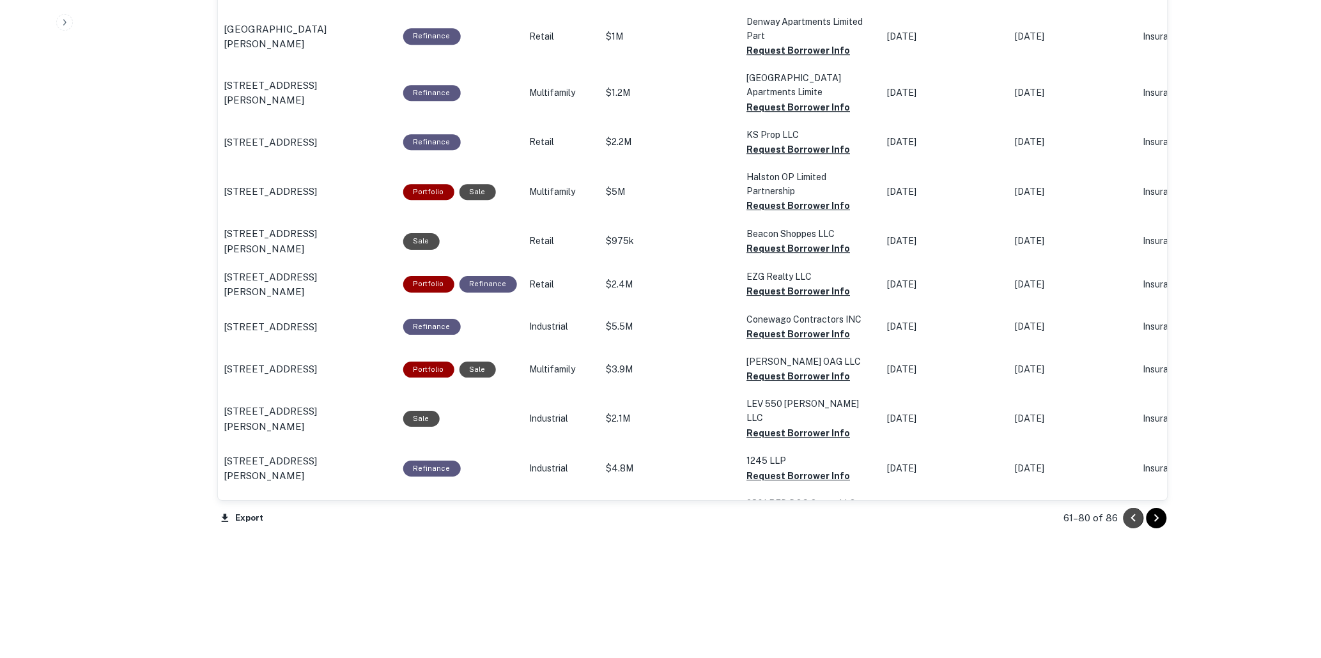
click at [1135, 514] on icon "Go to previous page" at bounding box center [1133, 518] width 15 height 15
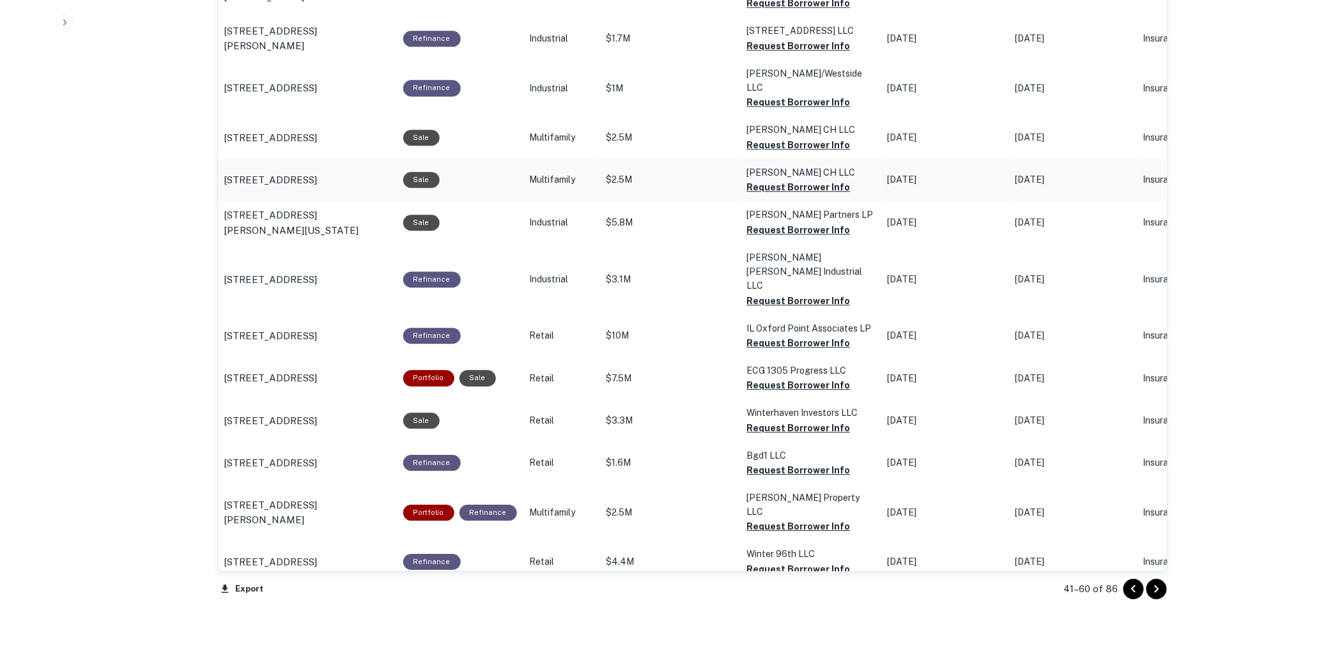
scroll to position [1178, 0]
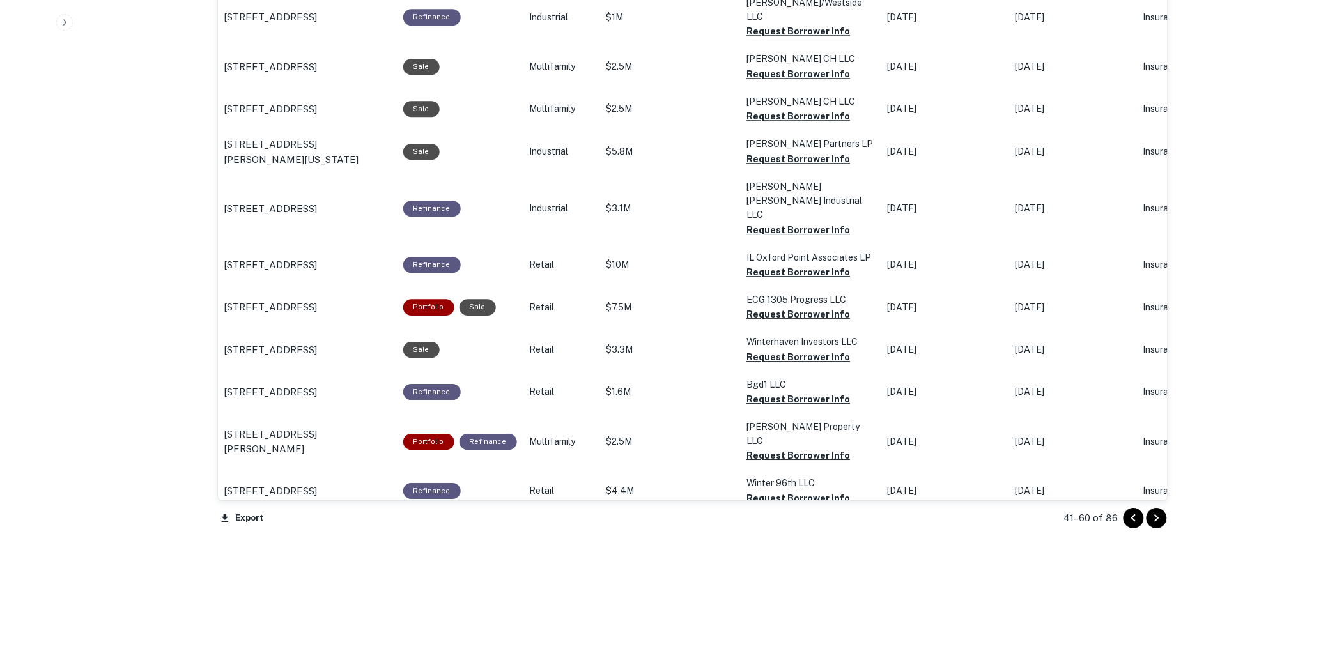
click at [1133, 516] on icon "Go to previous page" at bounding box center [1134, 519] width 4 height 8
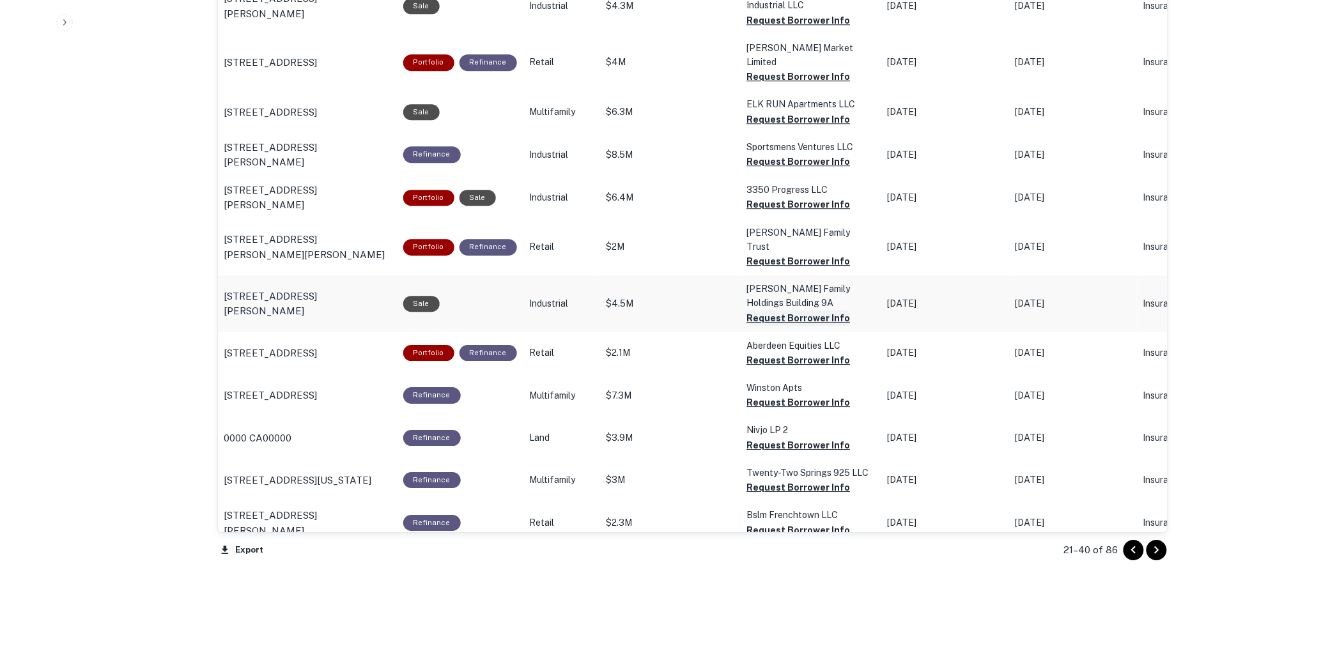
scroll to position [1178, 0]
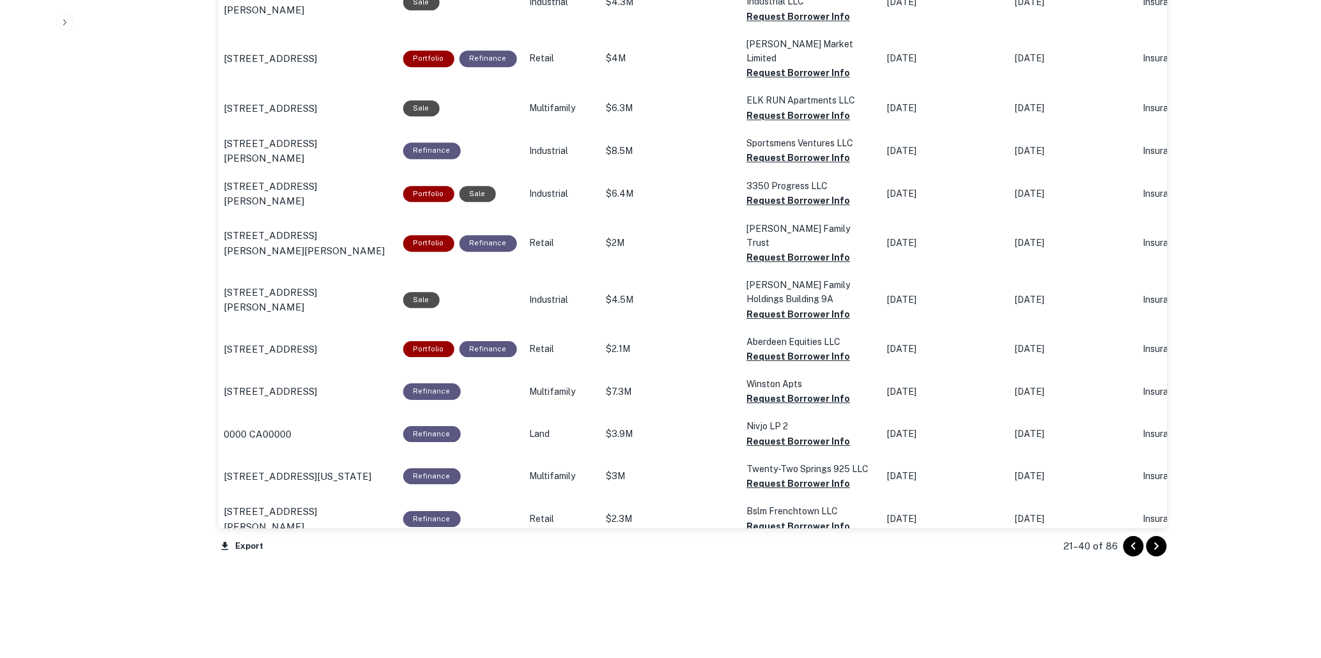
click at [1132, 542] on icon "Go to previous page" at bounding box center [1133, 546] width 15 height 15
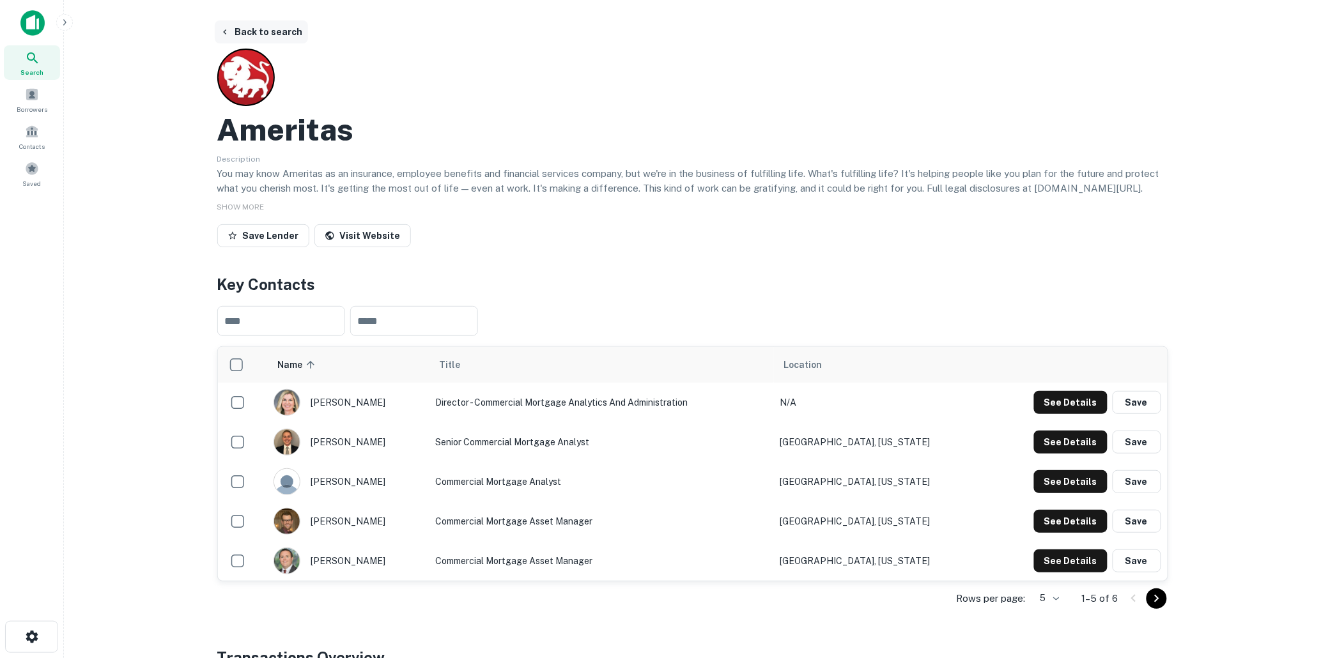
click at [265, 28] on button "Back to search" at bounding box center [261, 31] width 93 height 23
click at [272, 29] on button "Back to search" at bounding box center [261, 31] width 93 height 23
click at [267, 28] on button "Back to search" at bounding box center [261, 31] width 93 height 23
click at [261, 29] on button "Back to search" at bounding box center [261, 31] width 93 height 23
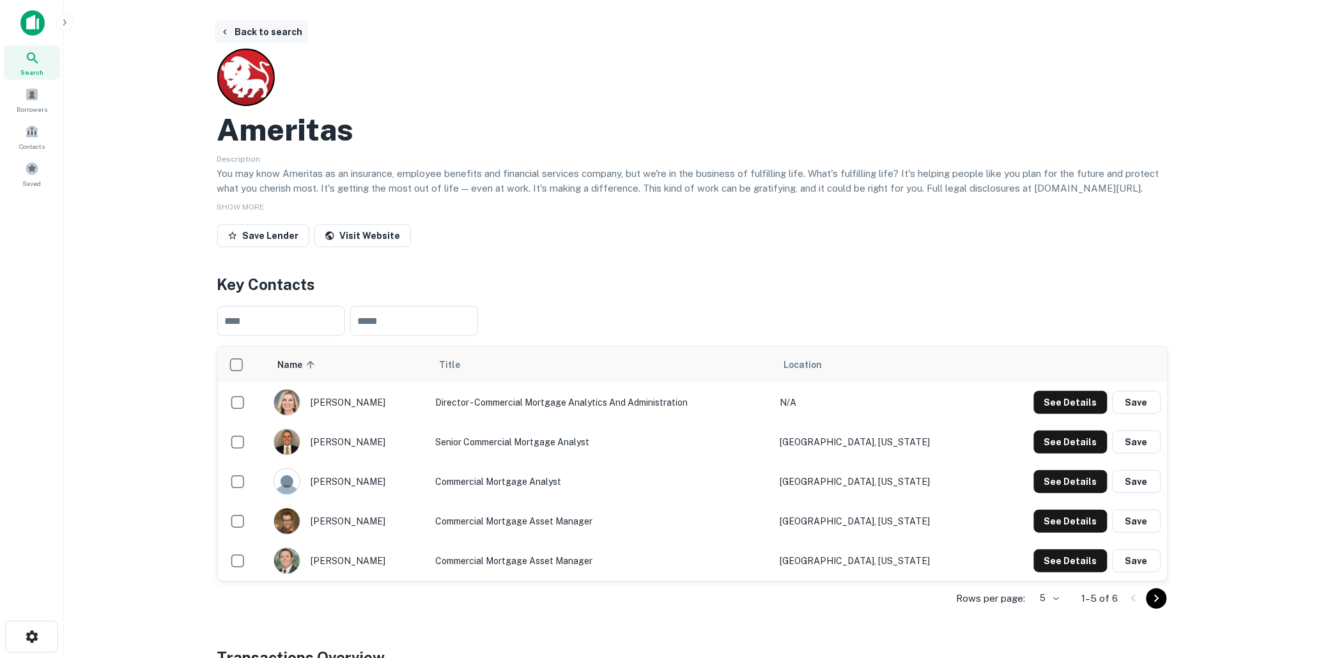
click at [265, 26] on button "Back to search" at bounding box center [261, 31] width 93 height 23
click at [271, 33] on button "Back to search" at bounding box center [261, 31] width 93 height 23
click at [275, 29] on button "Back to search" at bounding box center [261, 31] width 93 height 23
click at [263, 27] on button "Back to search" at bounding box center [261, 31] width 93 height 23
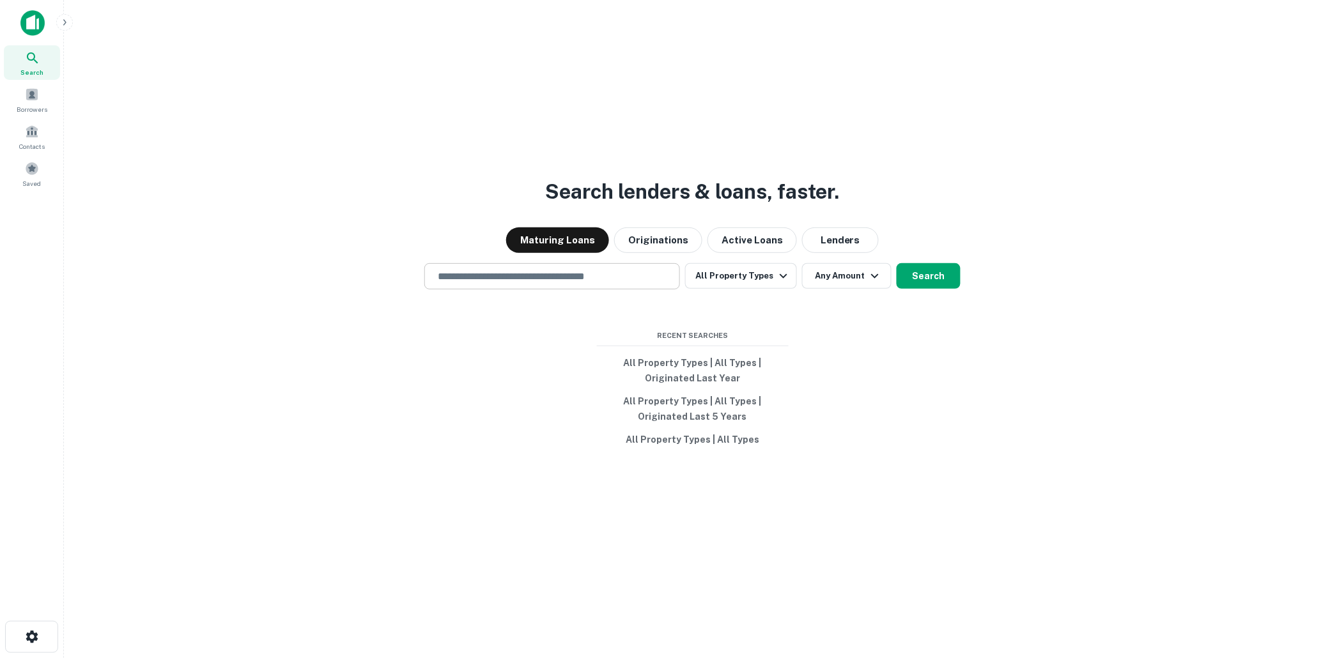
click at [475, 276] on input "text" at bounding box center [552, 276] width 244 height 15
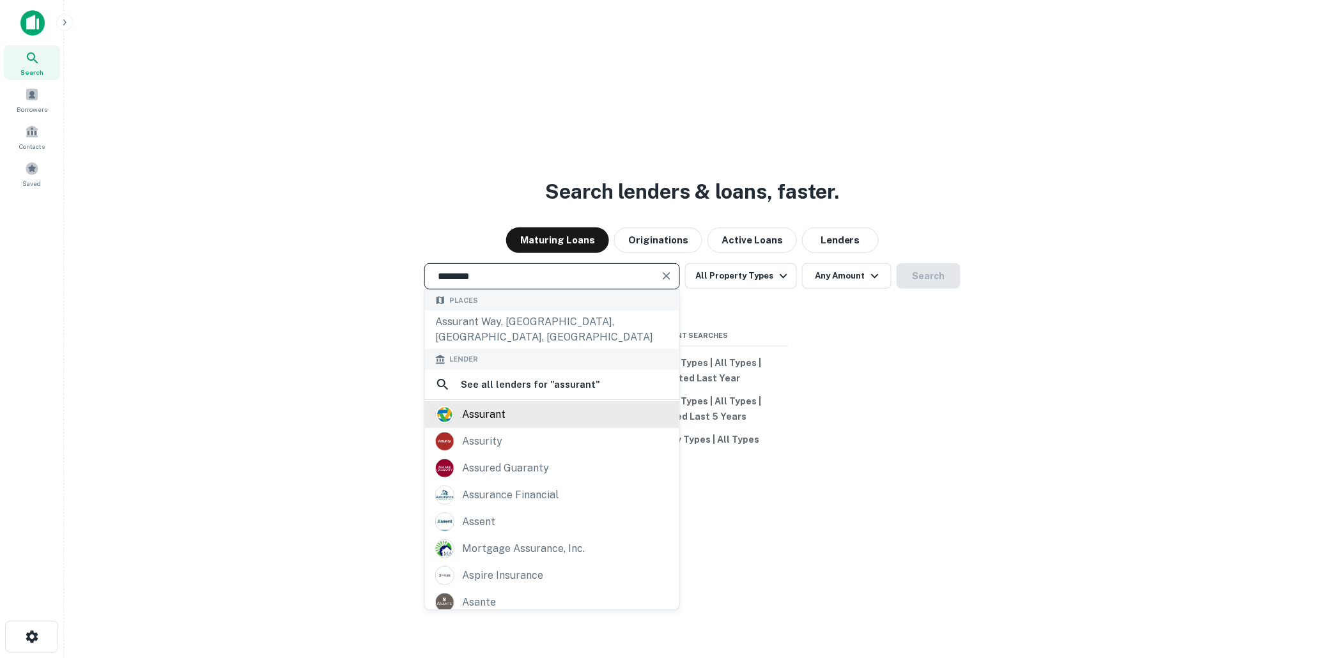
type input "********"
click at [475, 405] on div "assurant" at bounding box center [483, 414] width 43 height 19
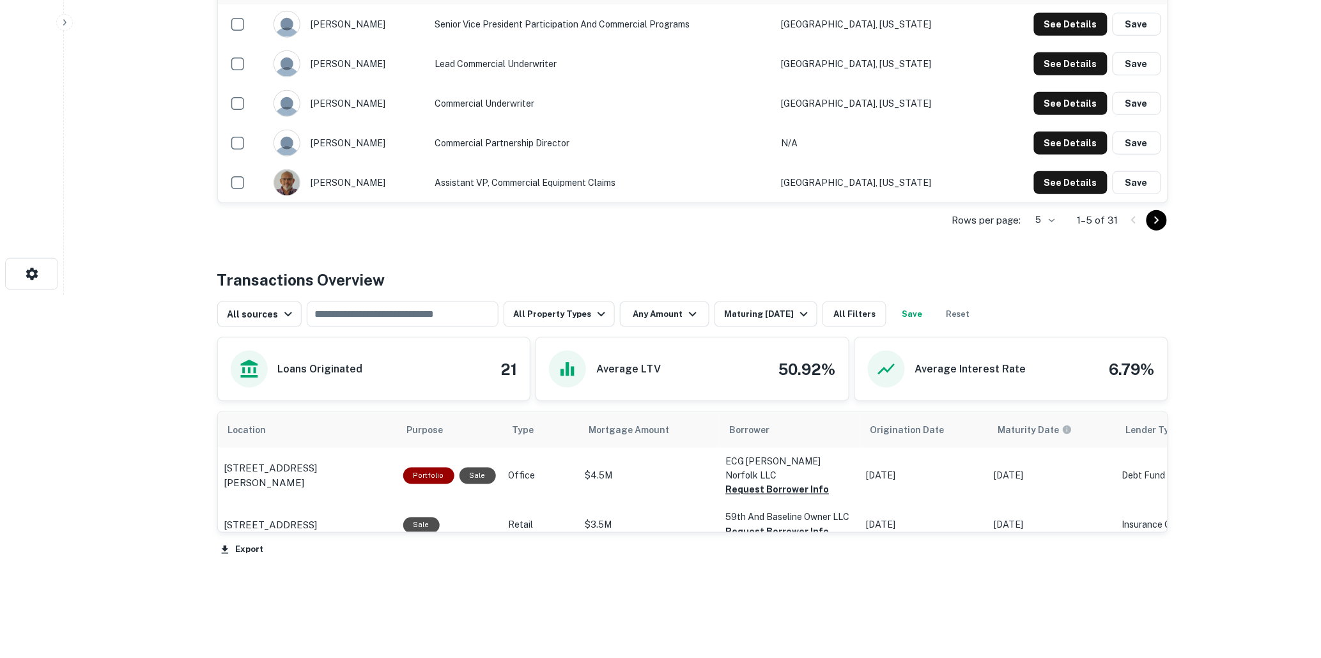
scroll to position [387, 0]
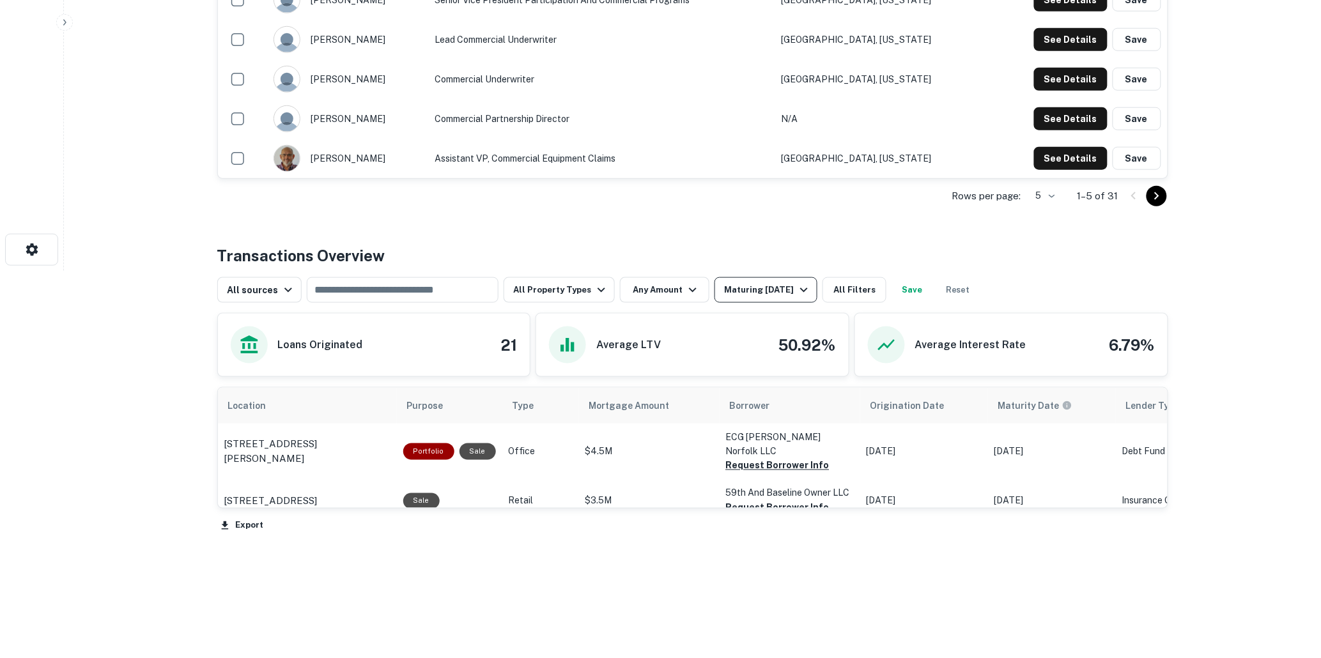
click at [800, 288] on icon "button" at bounding box center [804, 290] width 8 height 4
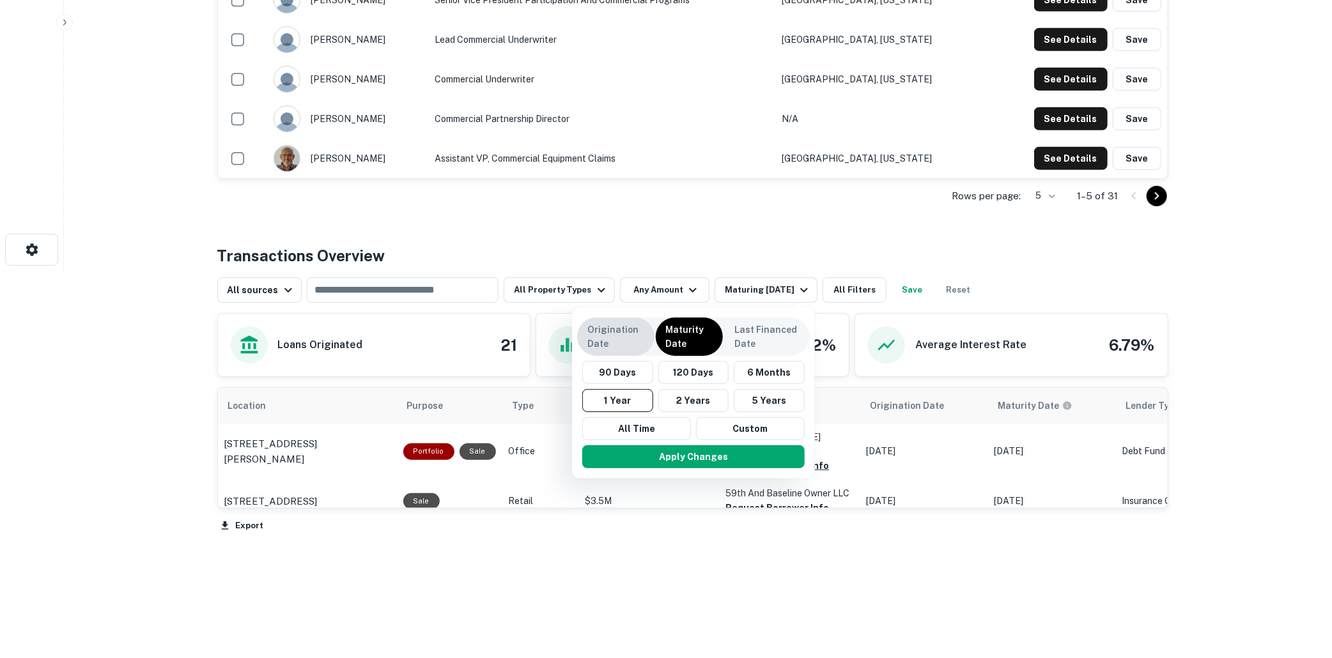
click at [609, 334] on p "Origination Date" at bounding box center [615, 337] width 57 height 28
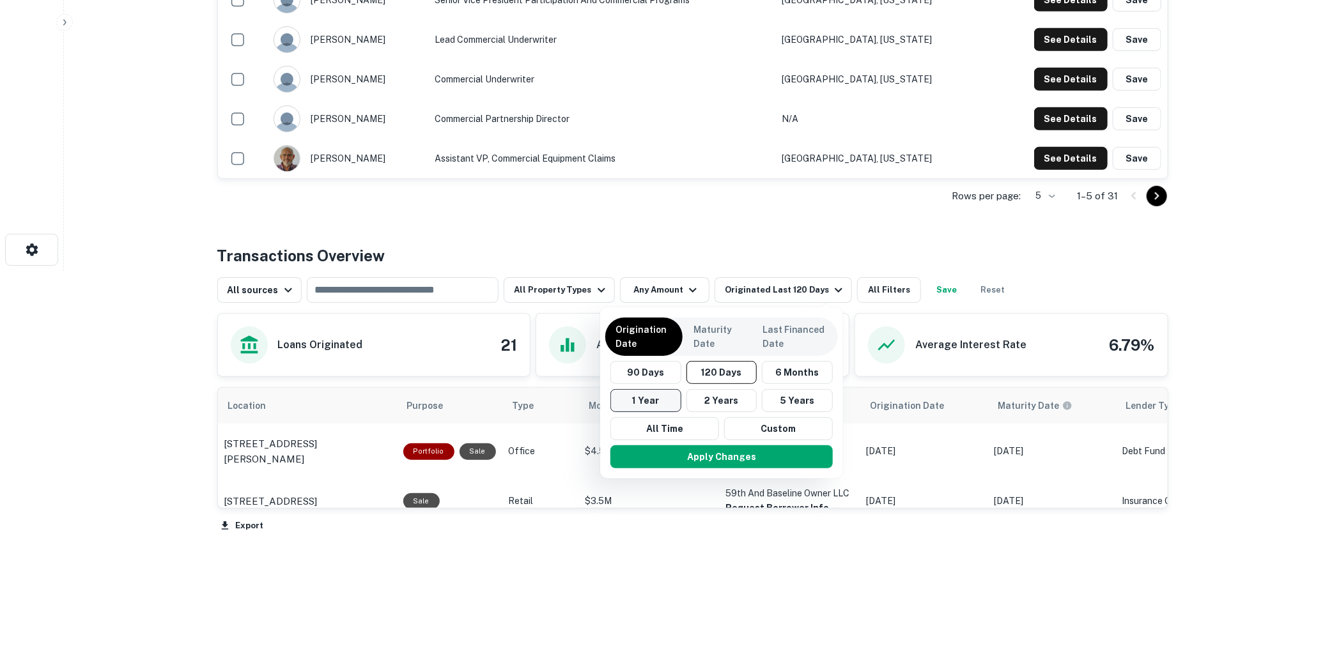
click at [639, 399] on button "1 Year" at bounding box center [646, 400] width 71 height 23
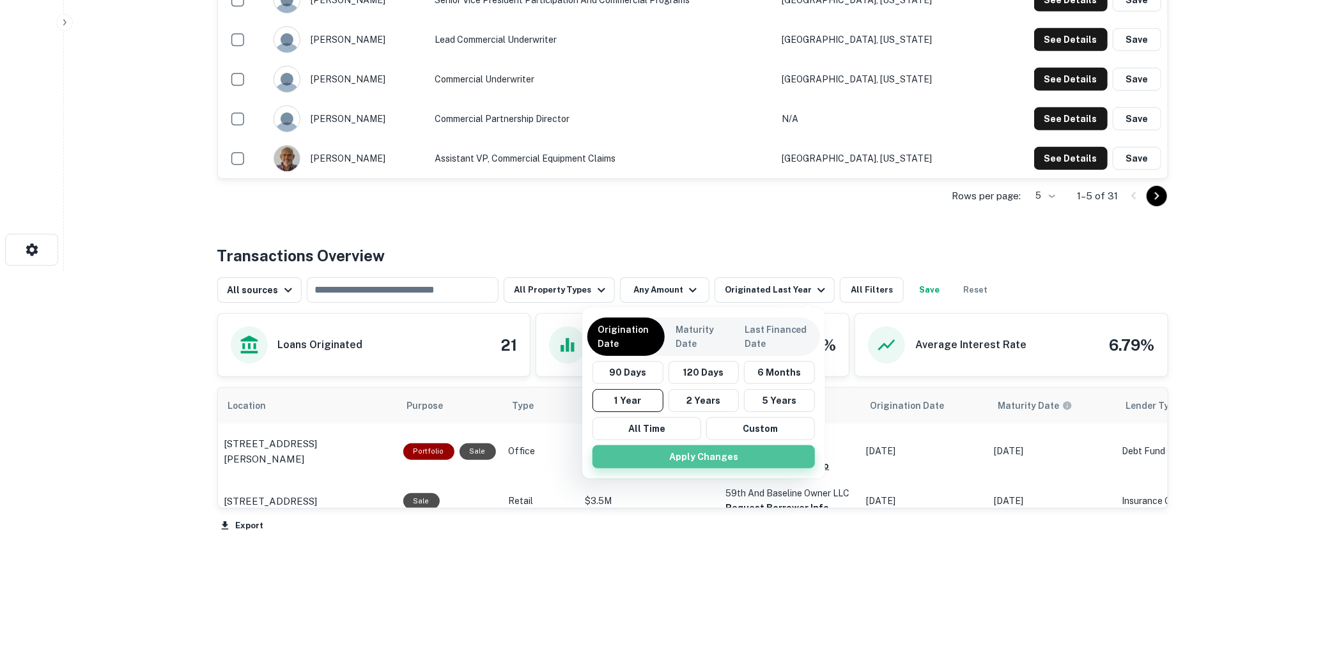
click at [701, 458] on button "Apply Changes" at bounding box center [704, 457] width 222 height 23
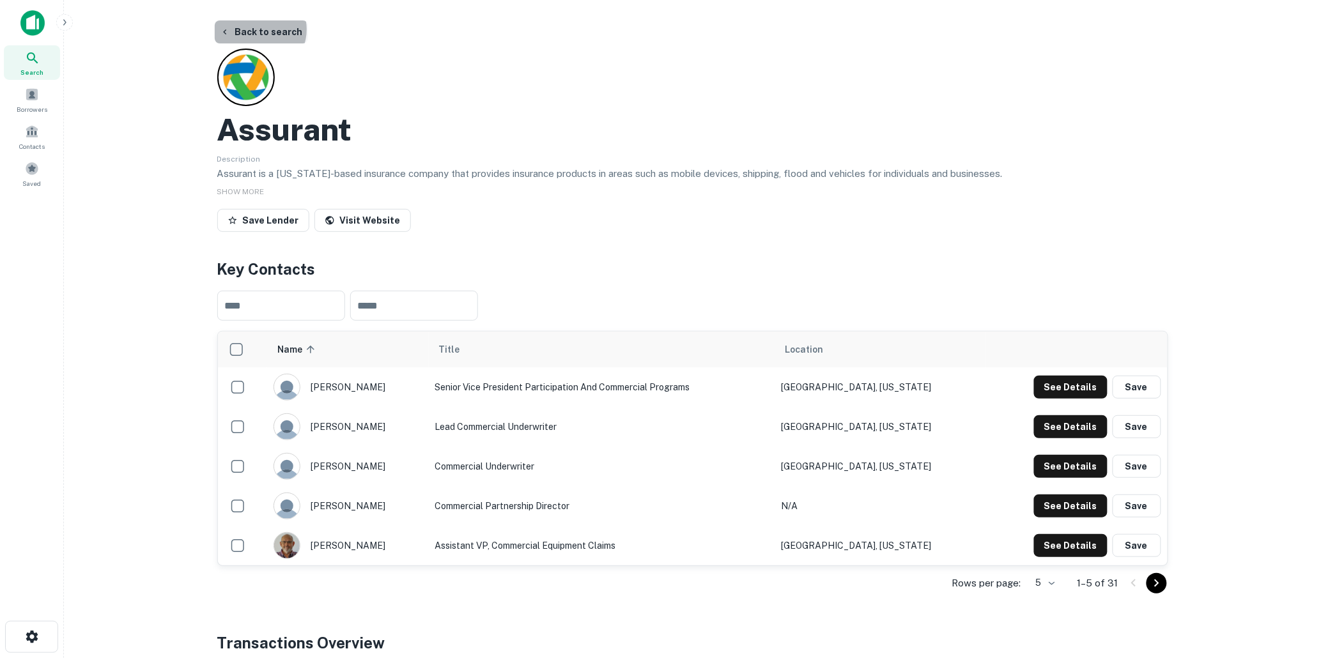
click at [260, 29] on button "Back to search" at bounding box center [261, 31] width 93 height 23
click at [254, 27] on button "Back to search" at bounding box center [261, 31] width 93 height 23
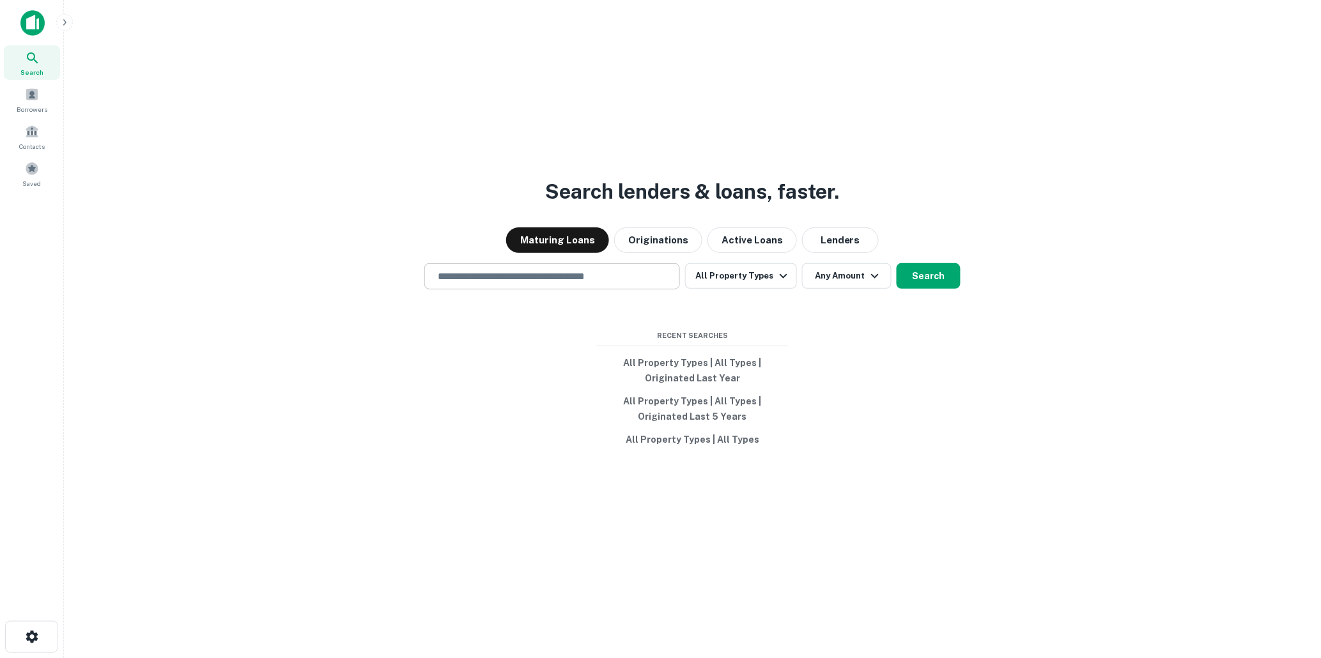
click at [484, 277] on input "text" at bounding box center [552, 276] width 244 height 15
click at [473, 279] on input "text" at bounding box center [552, 276] width 244 height 15
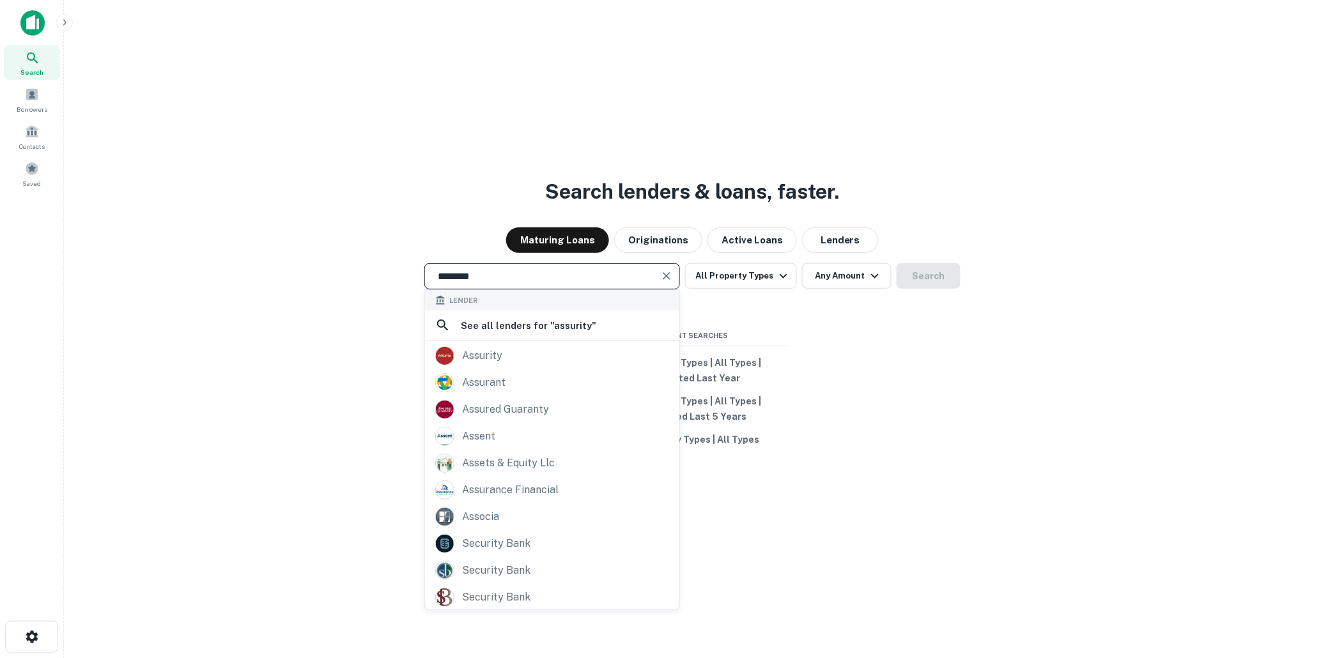
type input "********"
click at [489, 355] on div "assurity" at bounding box center [482, 355] width 40 height 19
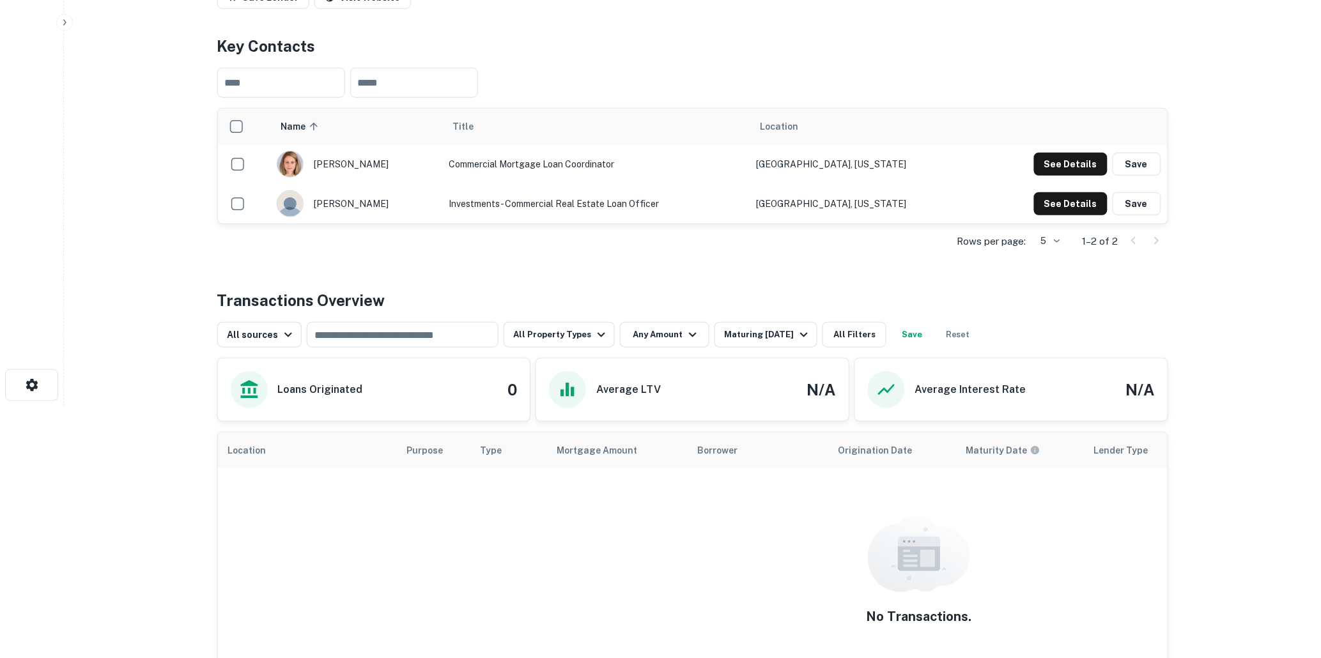
scroll to position [284, 0]
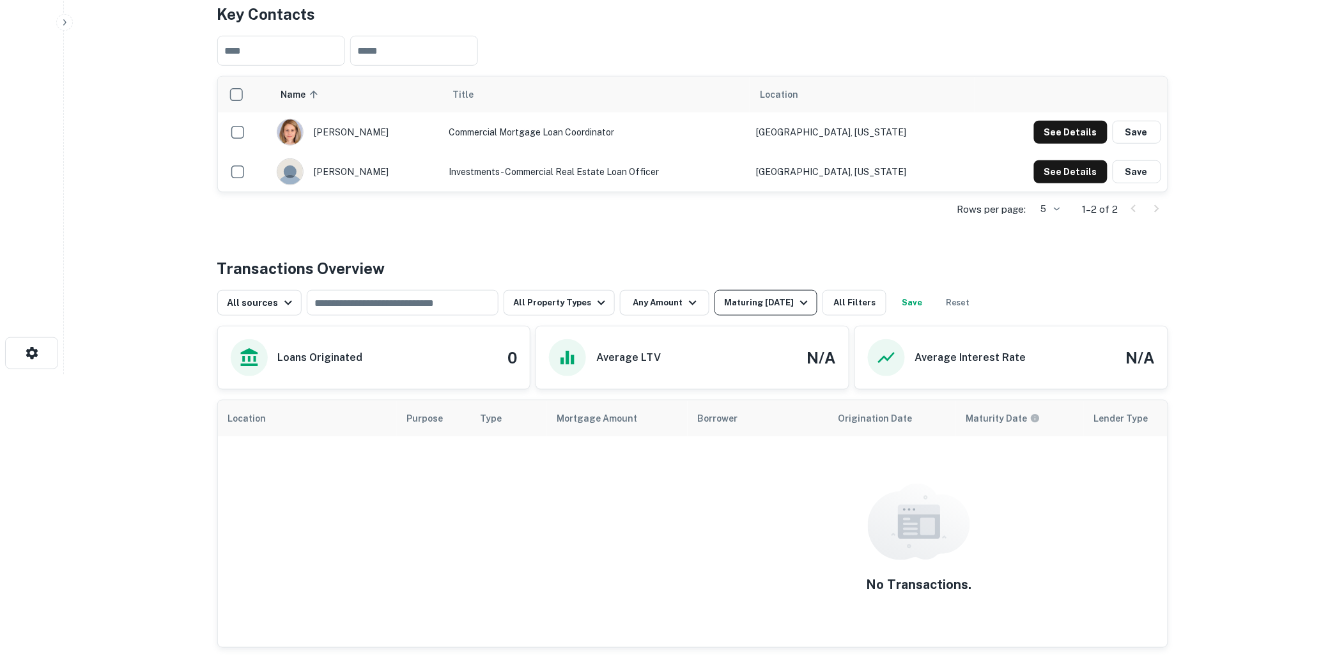
click at [804, 304] on icon "button" at bounding box center [804, 302] width 15 height 15
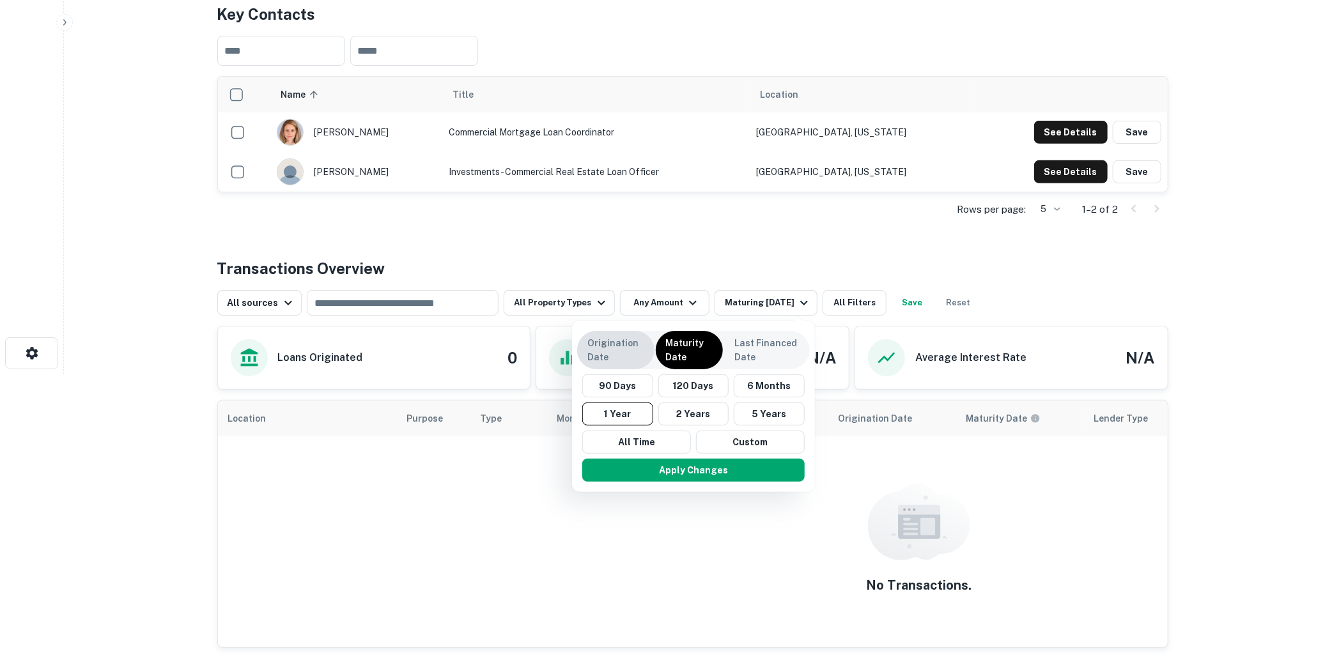
click at [603, 346] on p "Origination Date" at bounding box center [615, 350] width 57 height 28
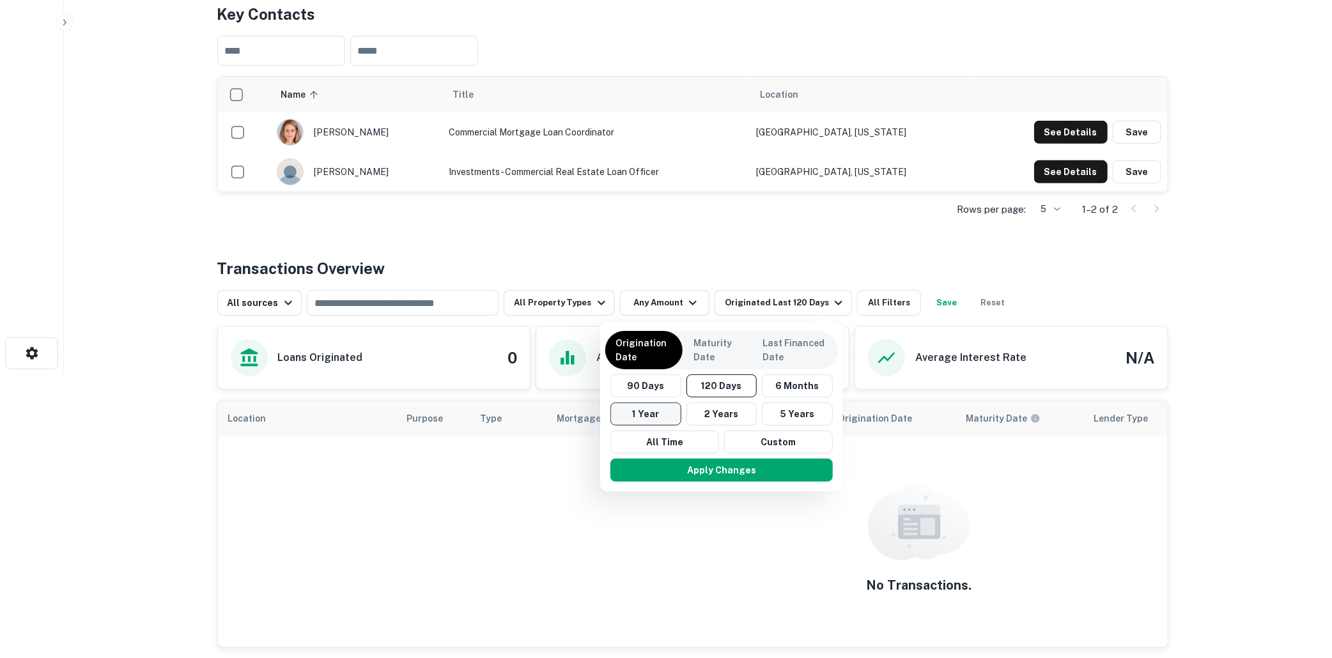
click at [648, 414] on button "1 Year" at bounding box center [646, 414] width 71 height 23
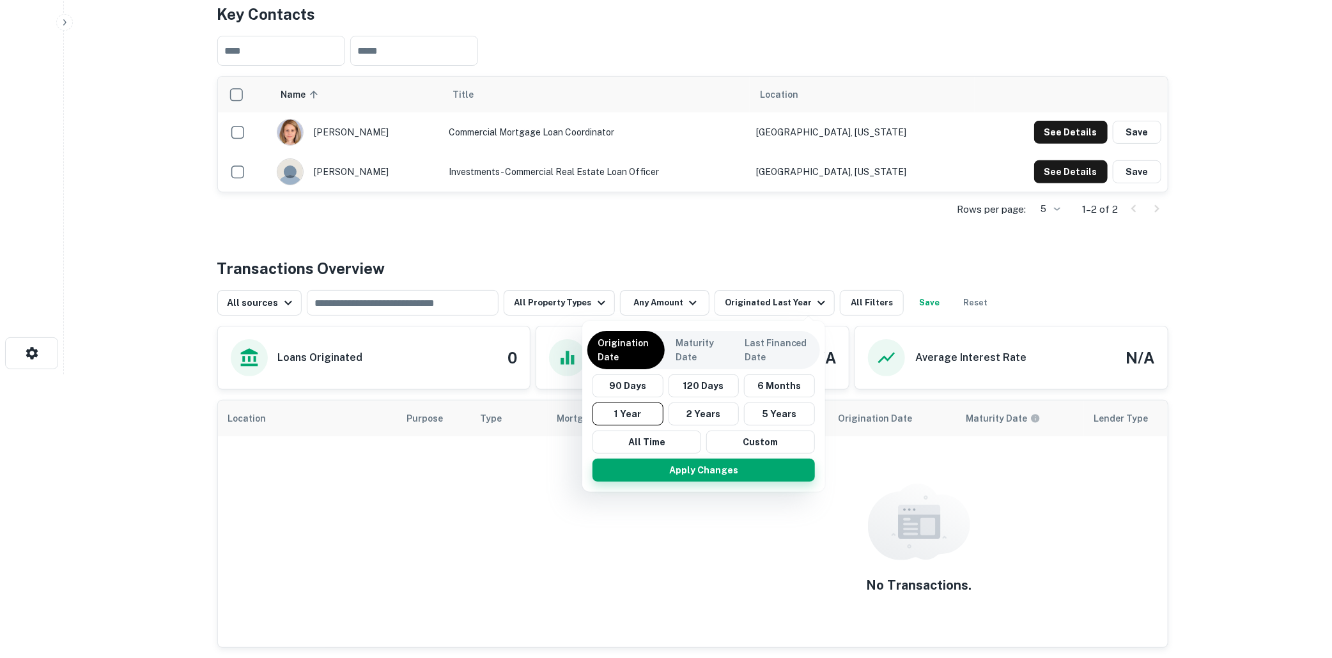
click at [701, 469] on button "Apply Changes" at bounding box center [704, 470] width 222 height 23
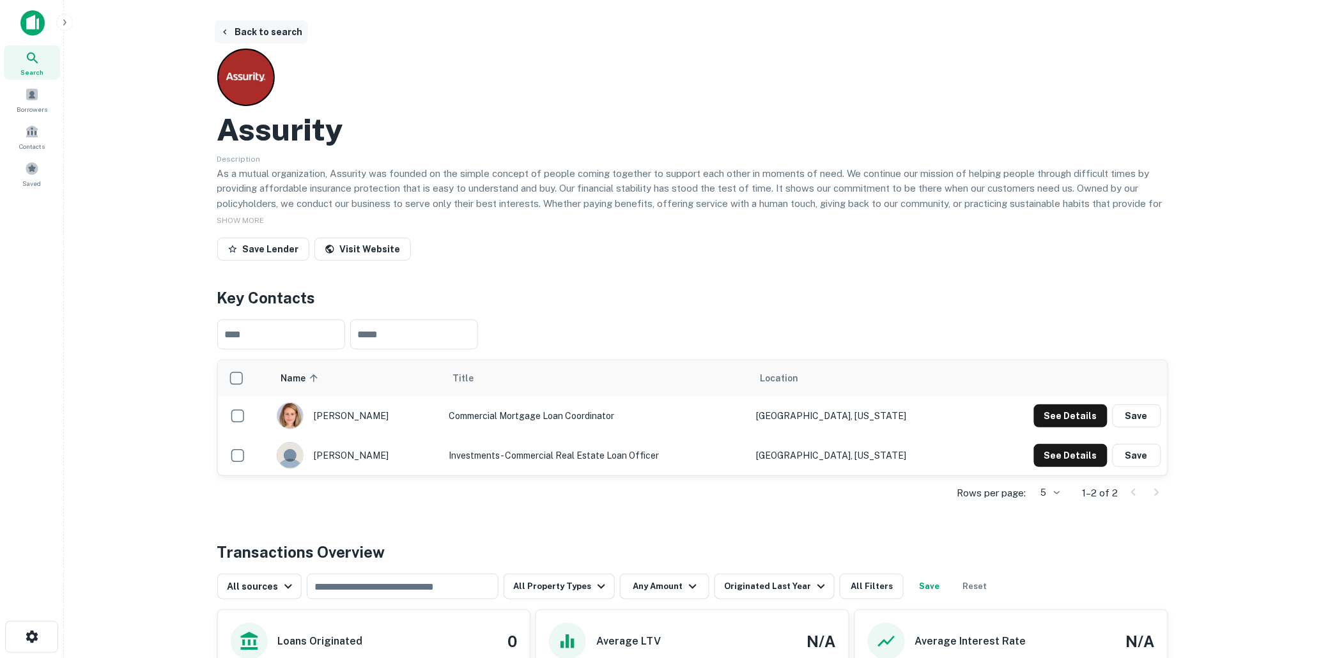
click at [258, 22] on button "Back to search" at bounding box center [261, 31] width 93 height 23
click at [274, 35] on button "Back to search" at bounding box center [261, 31] width 93 height 23
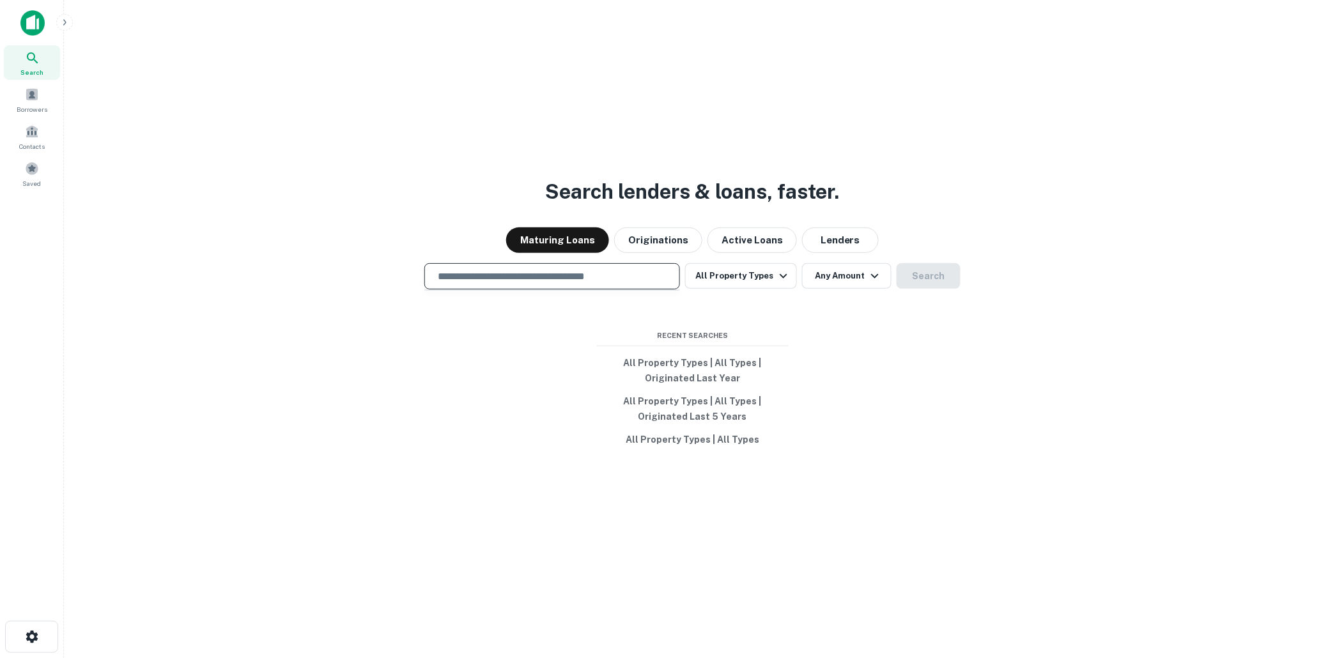
click at [520, 276] on input "text" at bounding box center [552, 276] width 244 height 15
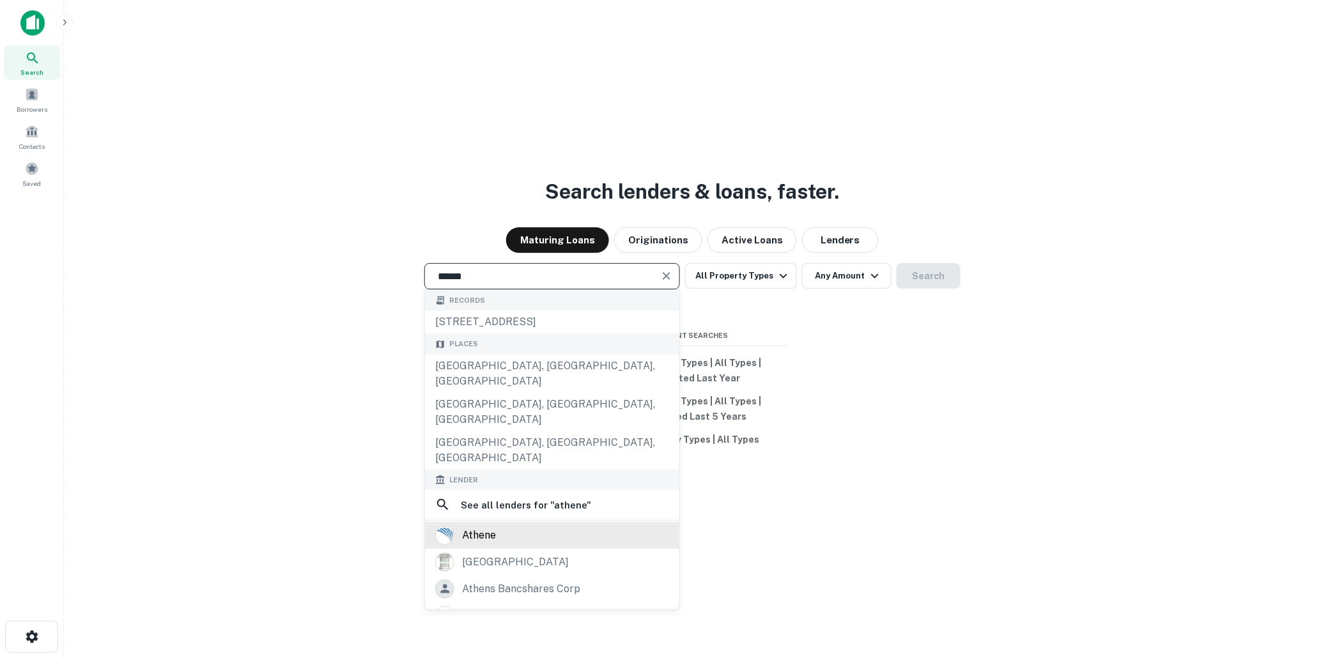
type input "******"
click at [483, 526] on div "athene" at bounding box center [479, 535] width 34 height 19
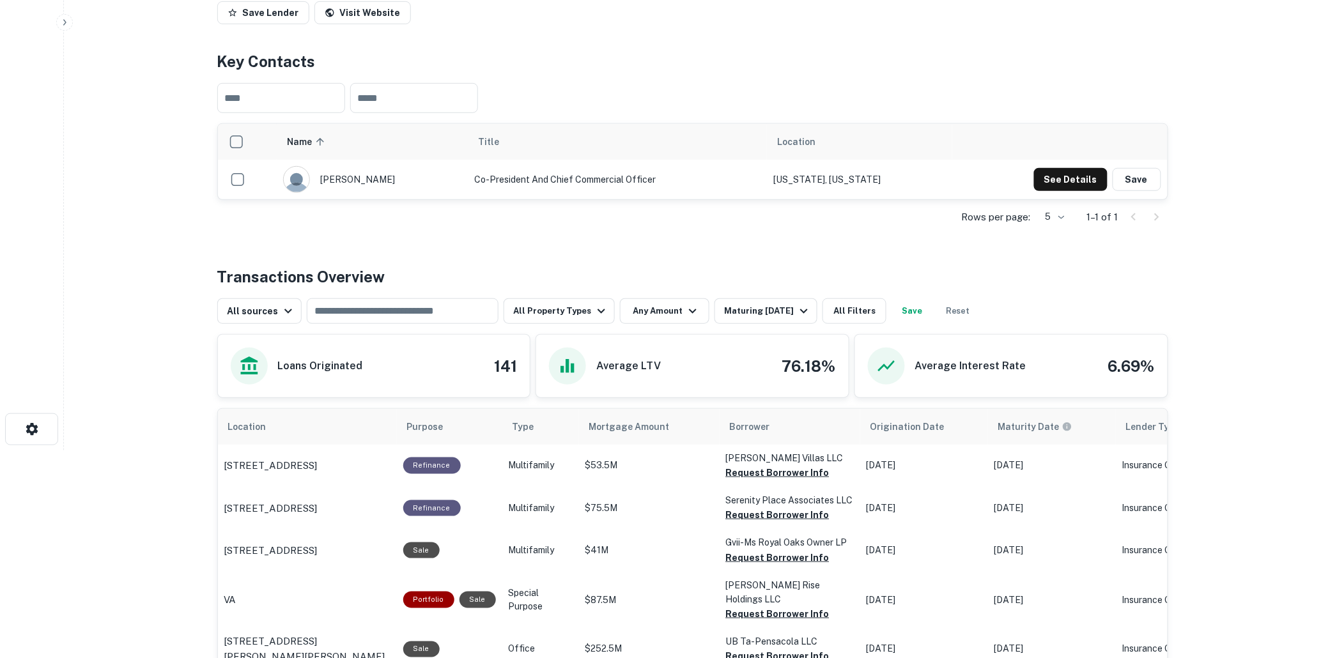
scroll to position [284, 0]
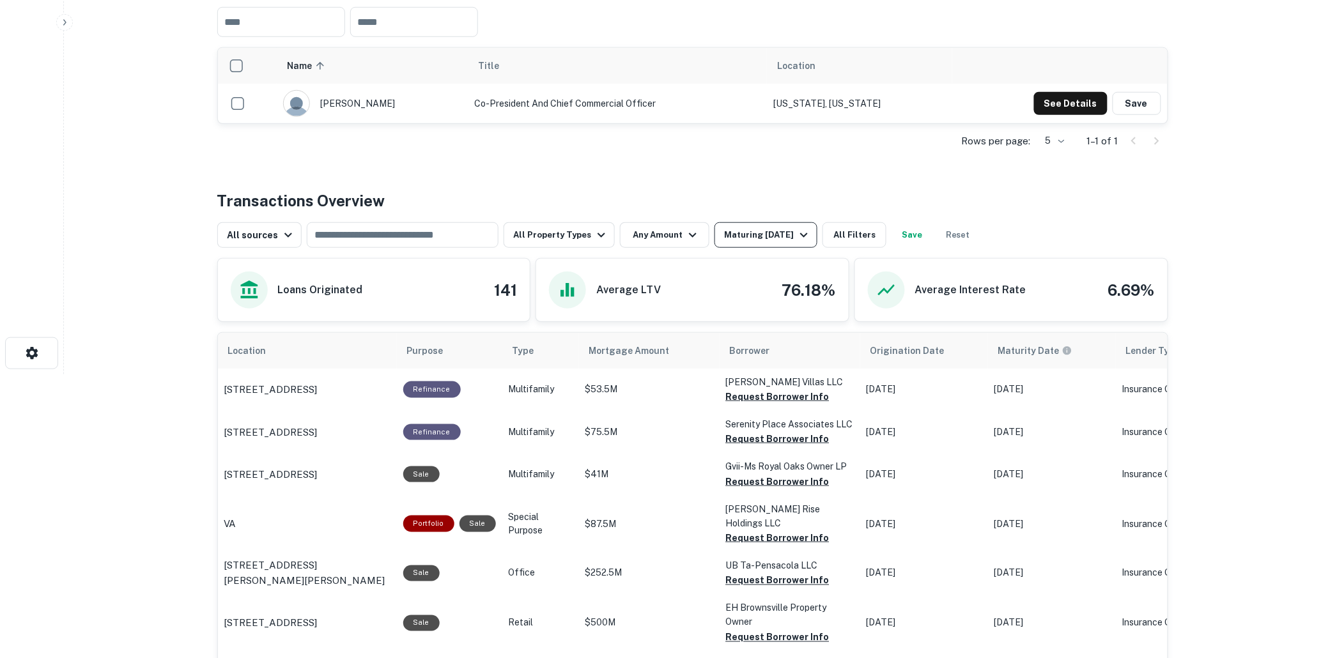
click at [799, 233] on icon "button" at bounding box center [804, 235] width 15 height 15
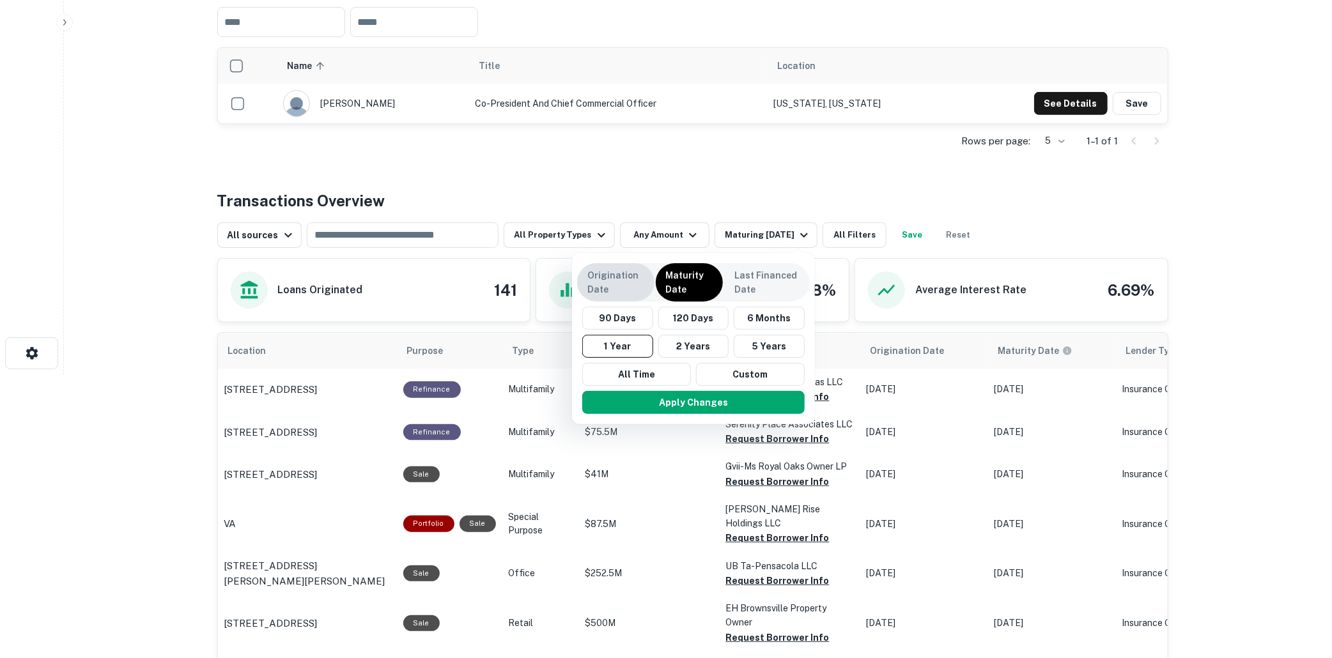
click at [601, 283] on p "Origination Date" at bounding box center [615, 282] width 57 height 28
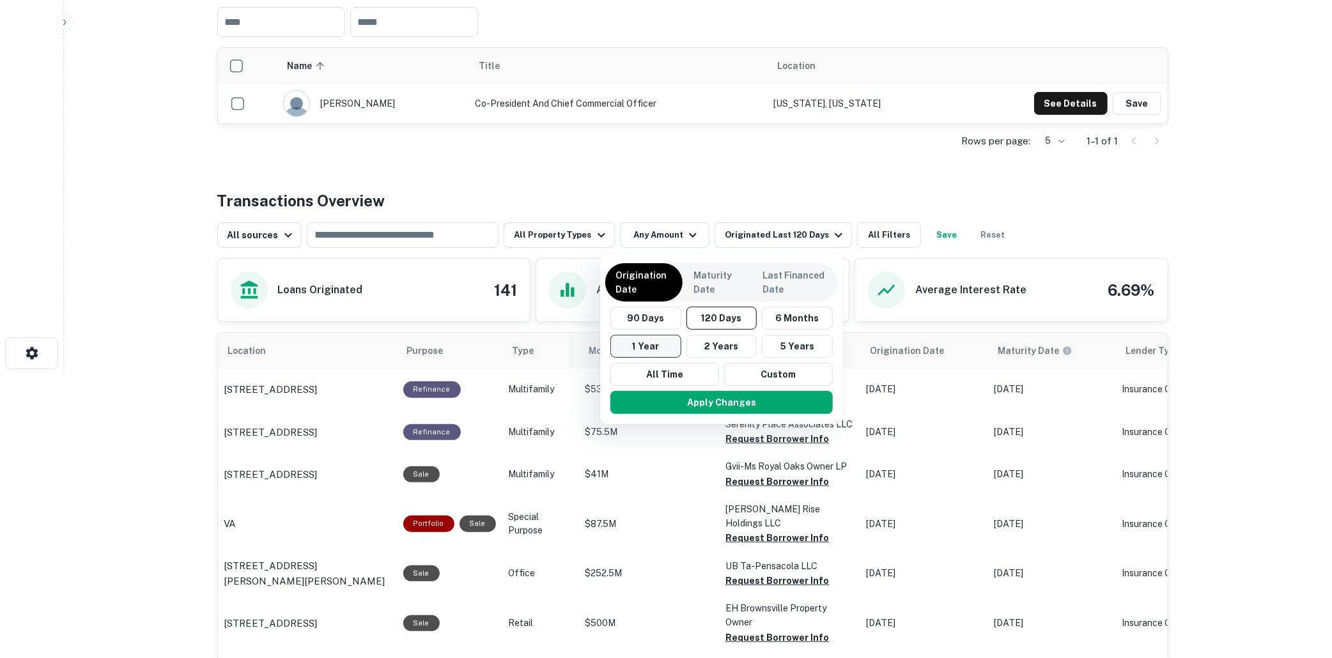
click at [652, 346] on button "1 Year" at bounding box center [646, 346] width 71 height 23
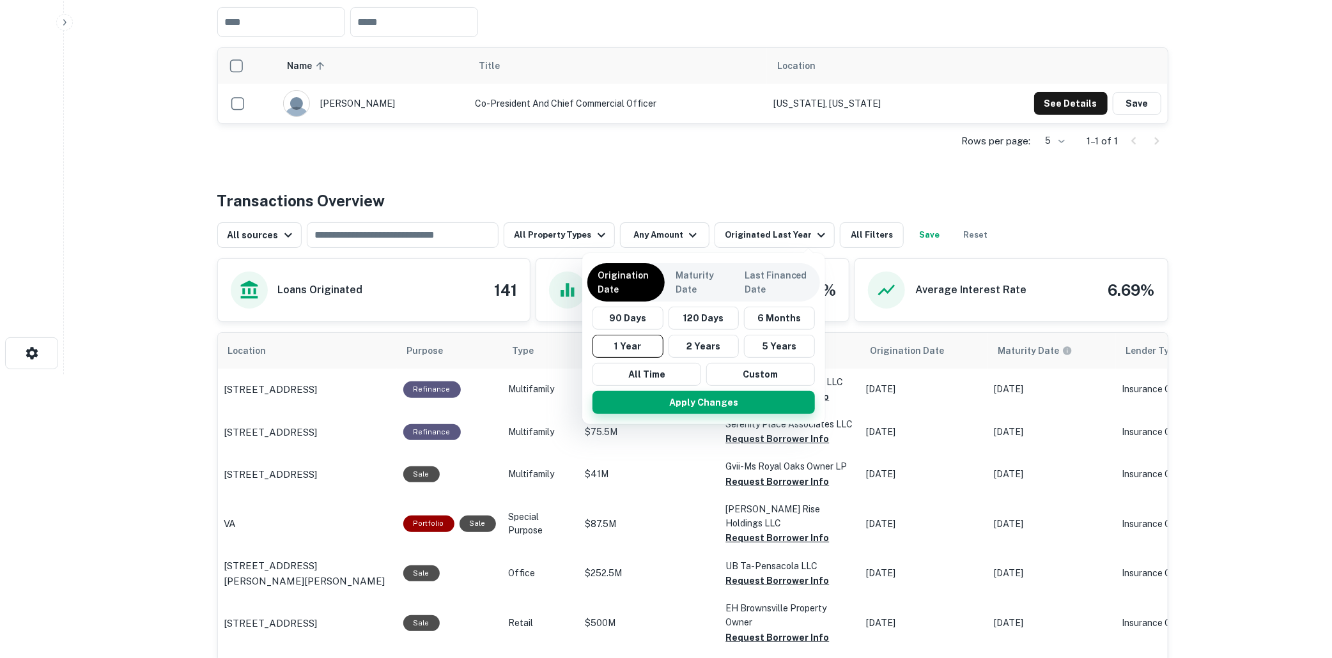
click at [688, 401] on button "Apply Changes" at bounding box center [704, 402] width 222 height 23
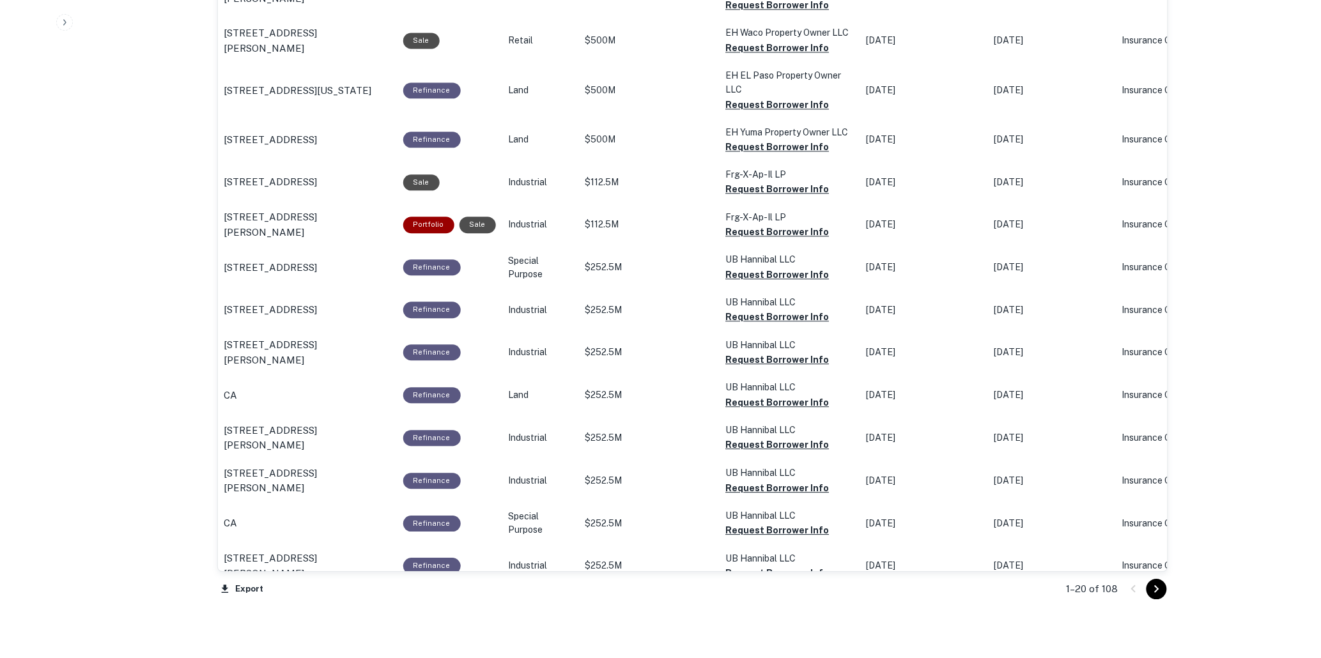
scroll to position [1044, 0]
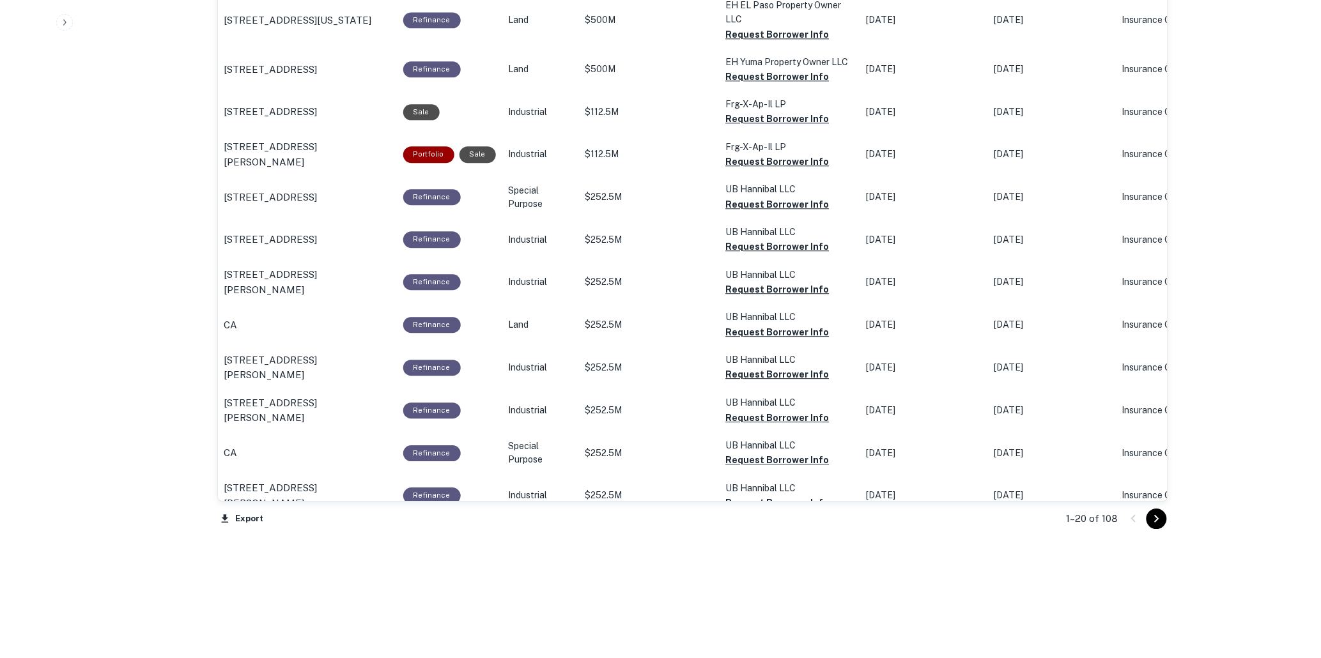
click at [1158, 515] on icon "Go to next page" at bounding box center [1156, 518] width 15 height 15
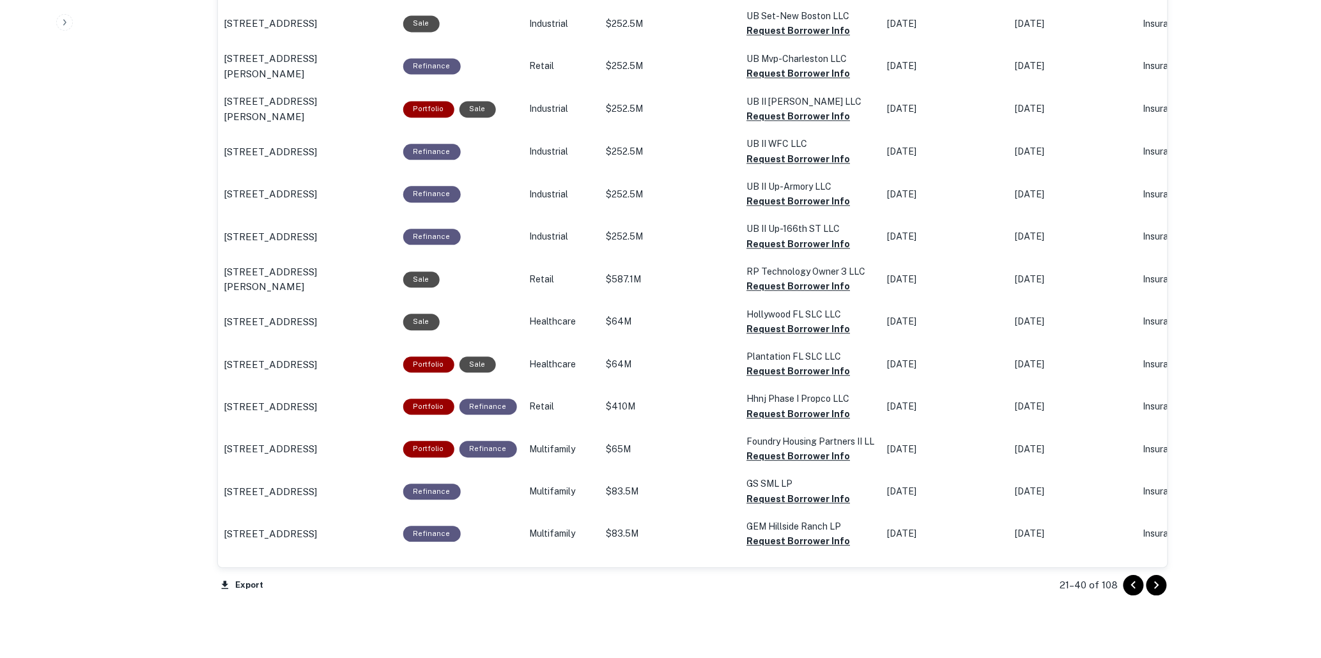
scroll to position [1015, 0]
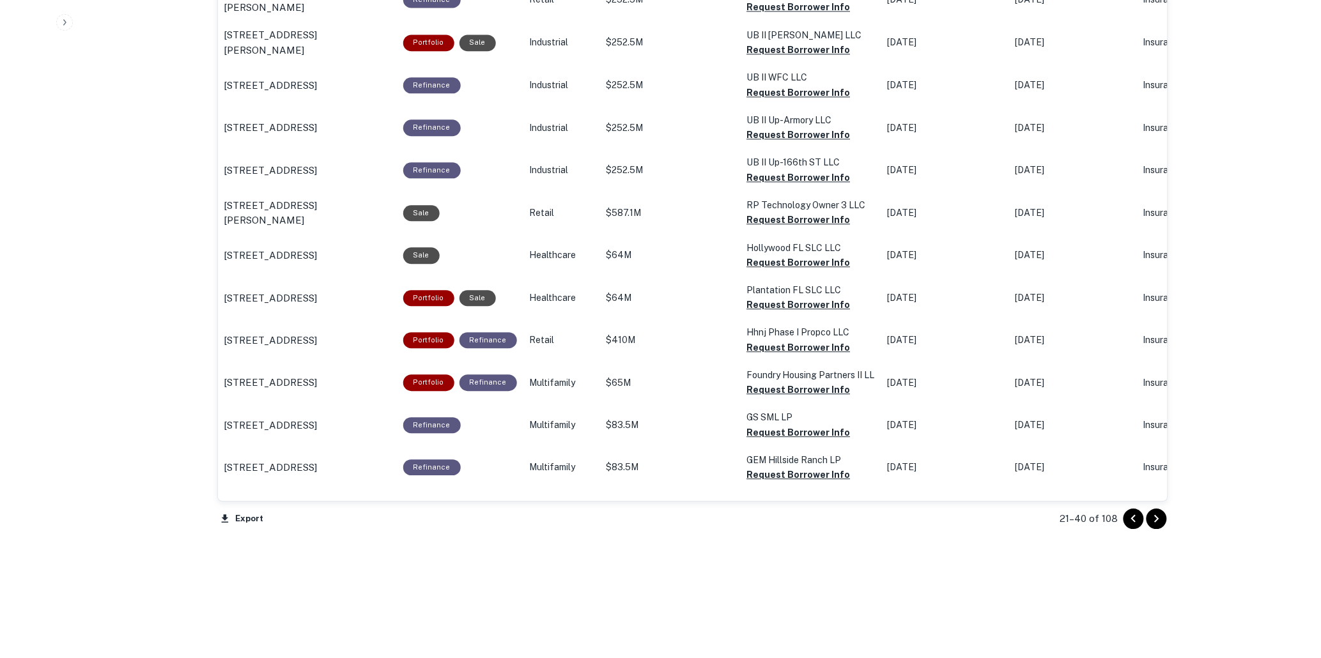
click at [1154, 515] on icon "Go to next page" at bounding box center [1156, 518] width 15 height 15
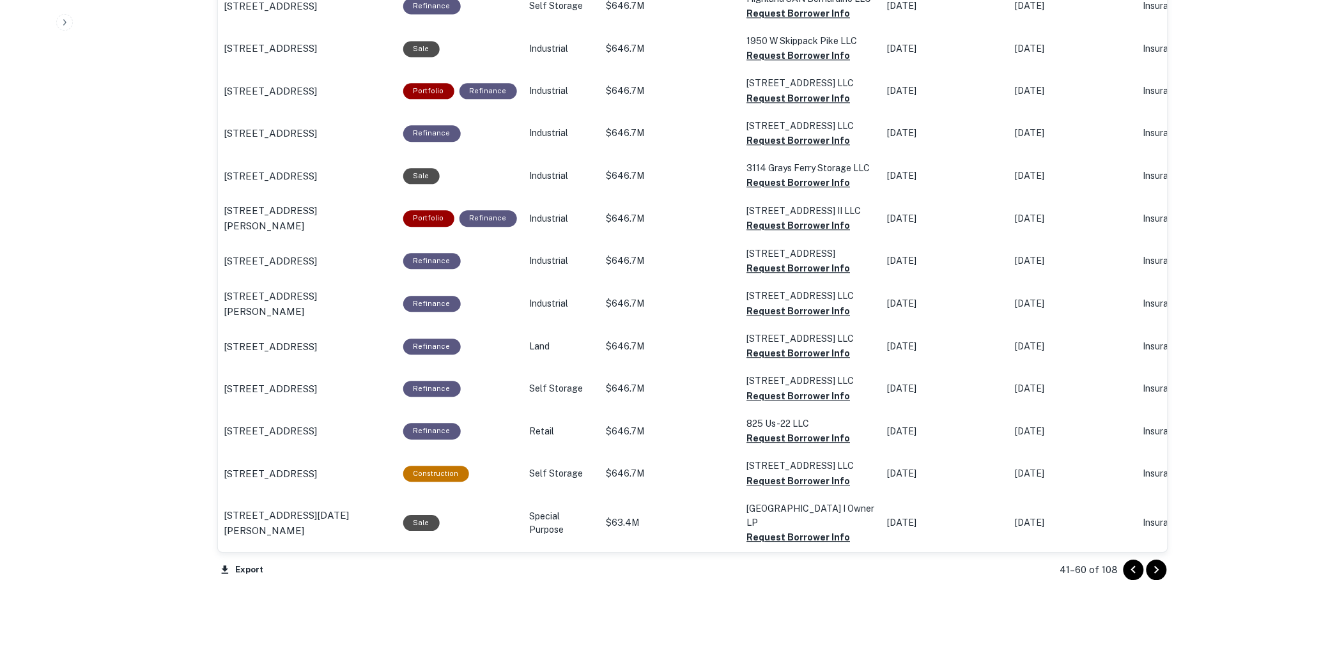
scroll to position [1045, 0]
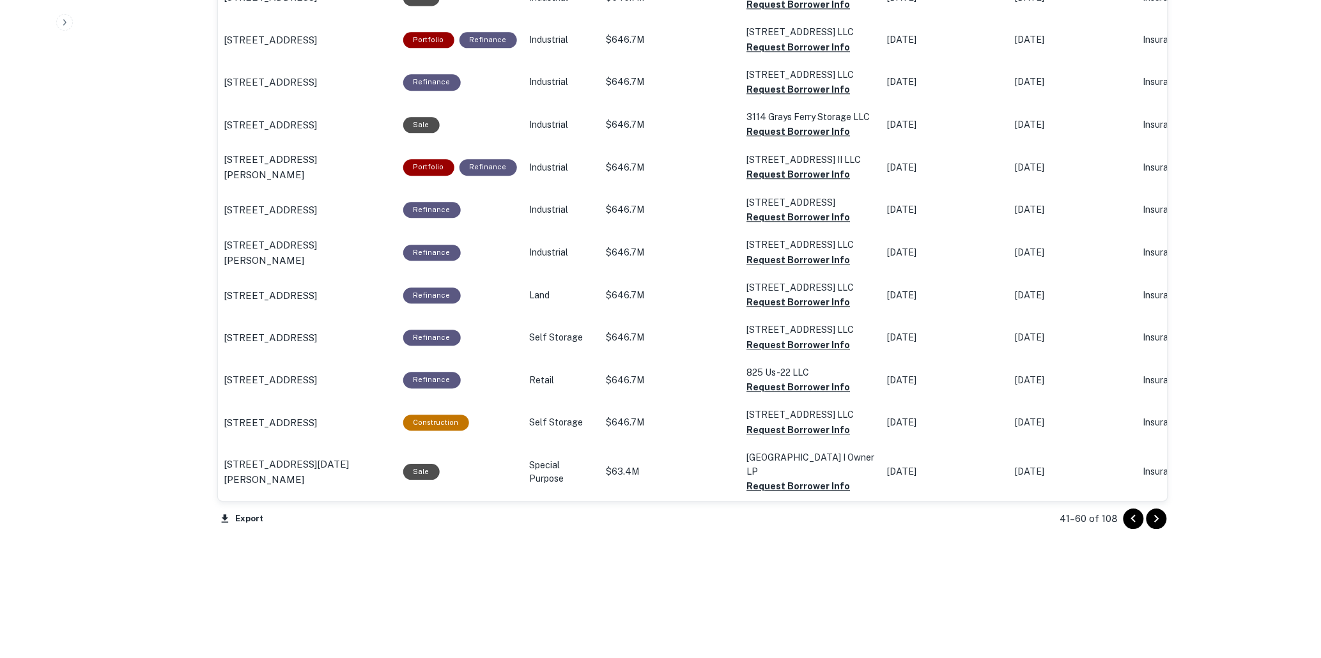
click at [1161, 515] on icon "Go to next page" at bounding box center [1156, 518] width 15 height 15
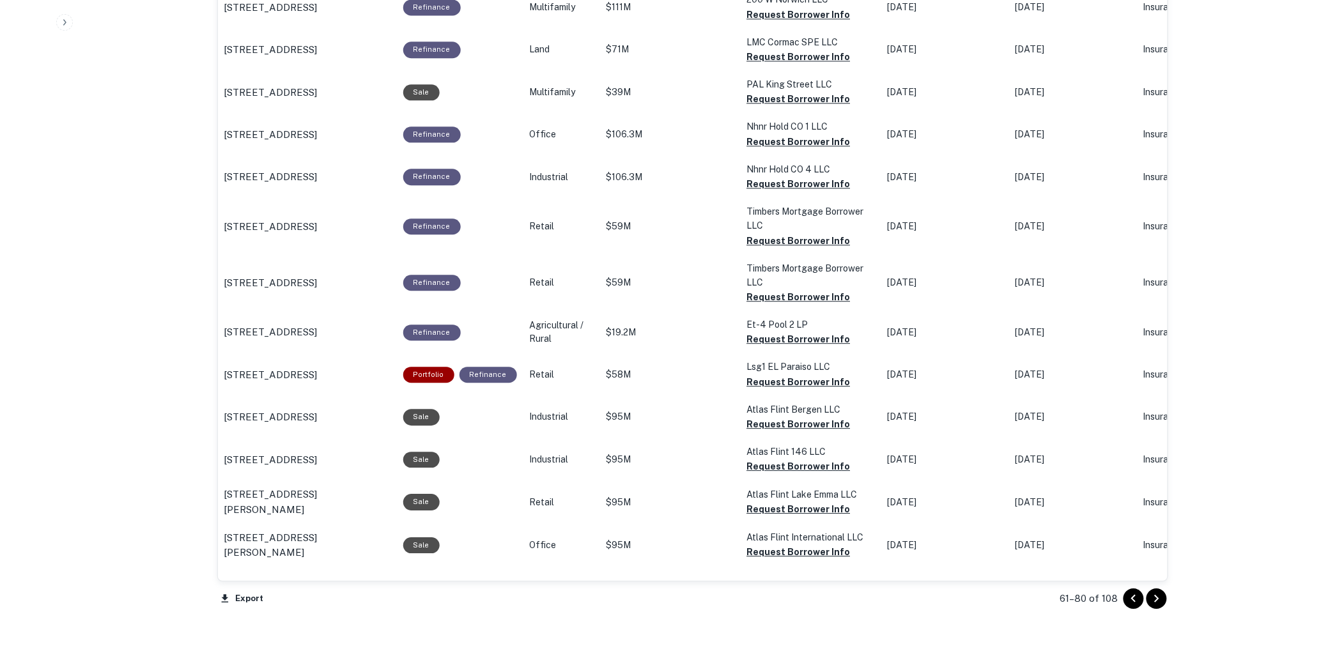
scroll to position [1114, 0]
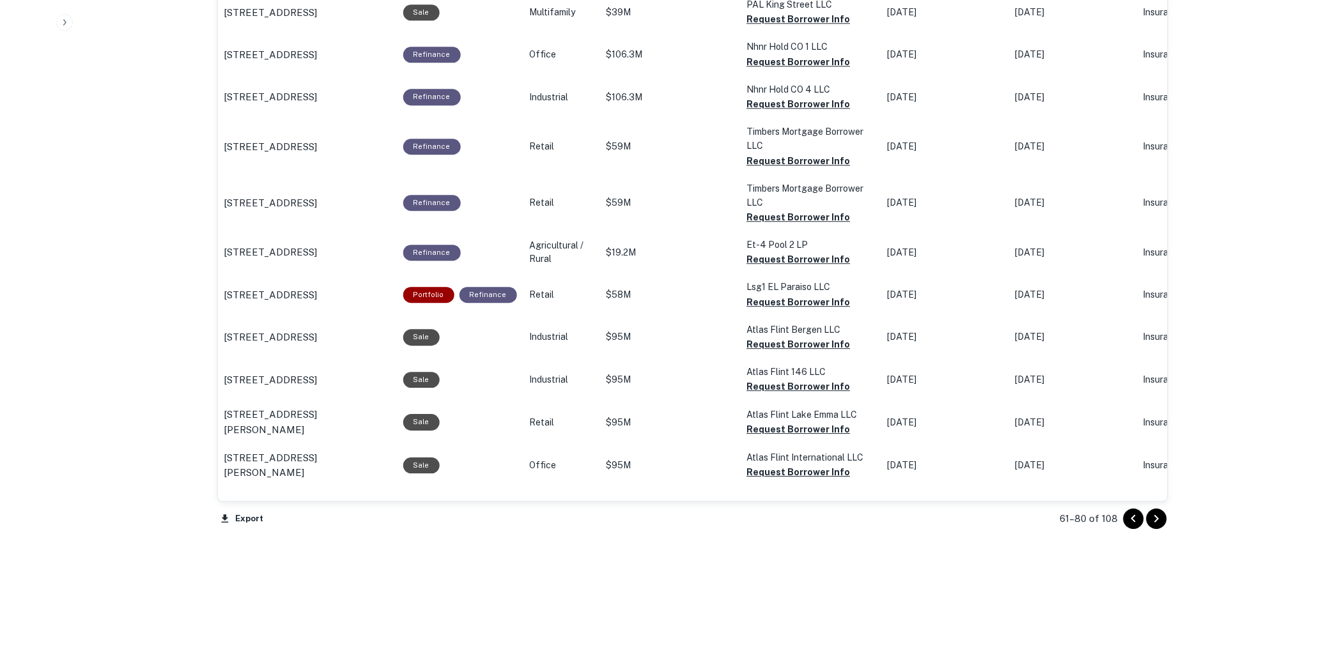
click at [1155, 517] on icon "Go to next page" at bounding box center [1156, 518] width 15 height 15
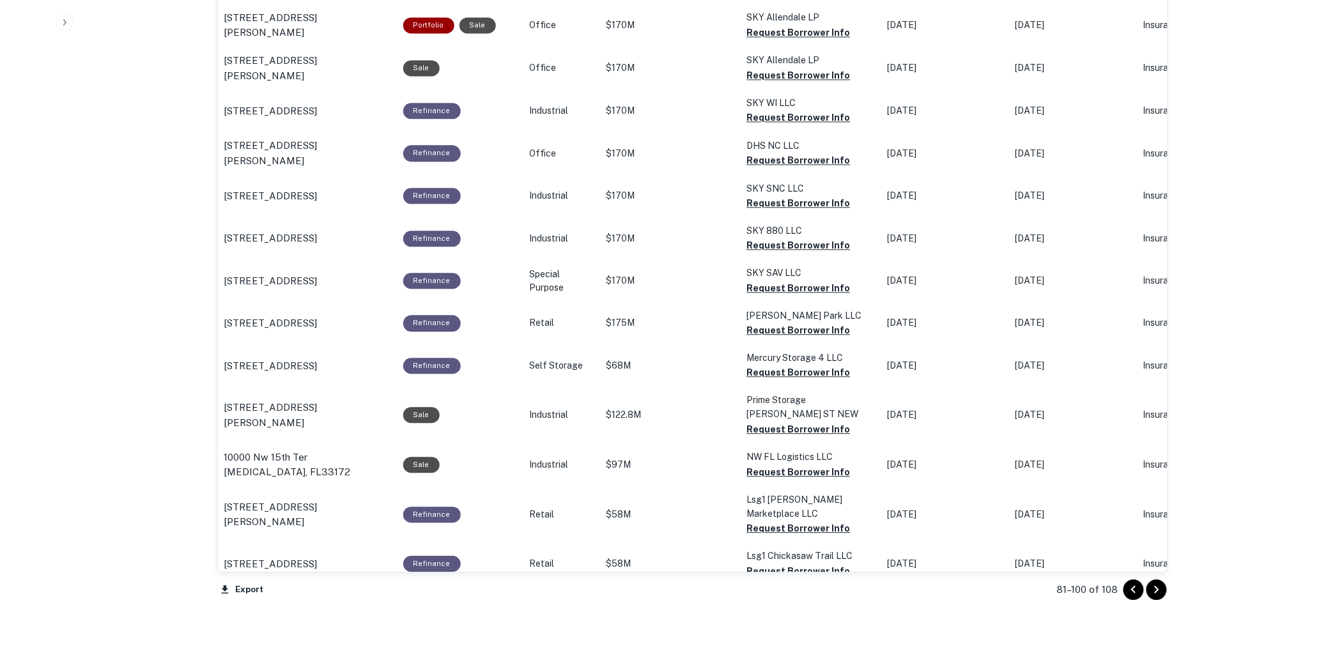
scroll to position [1032, 0]
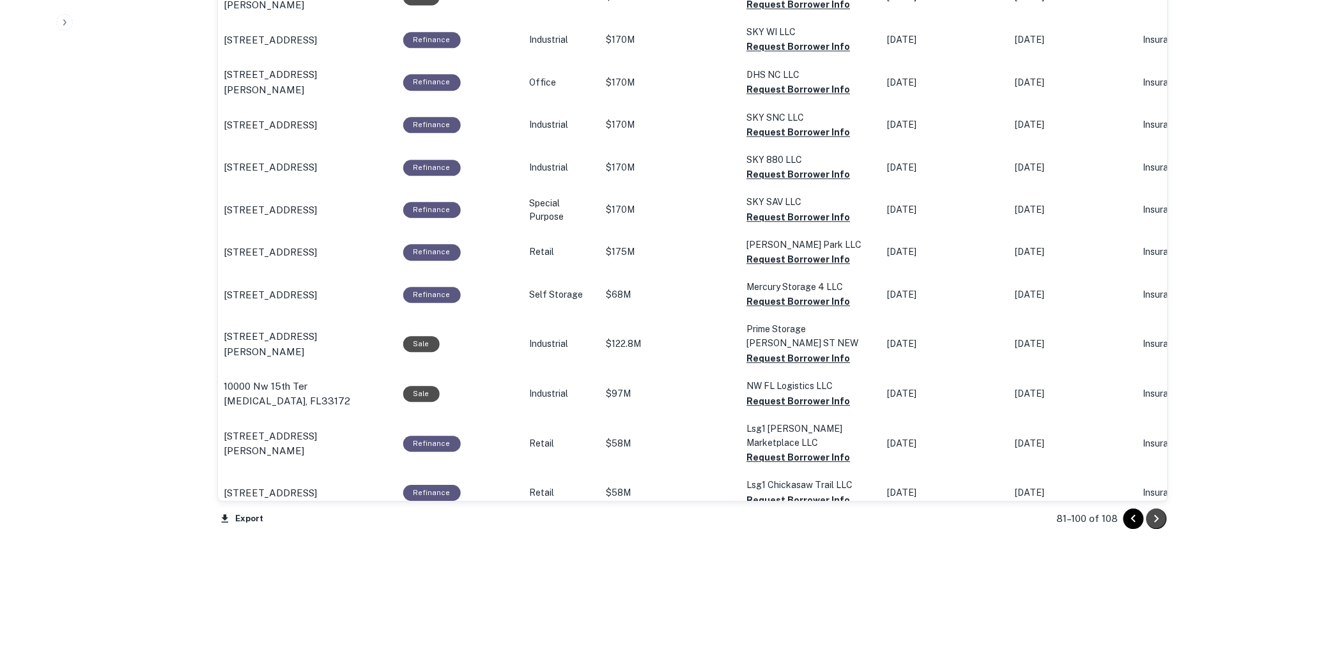
click at [1156, 517] on icon "Go to next page" at bounding box center [1157, 519] width 4 height 8
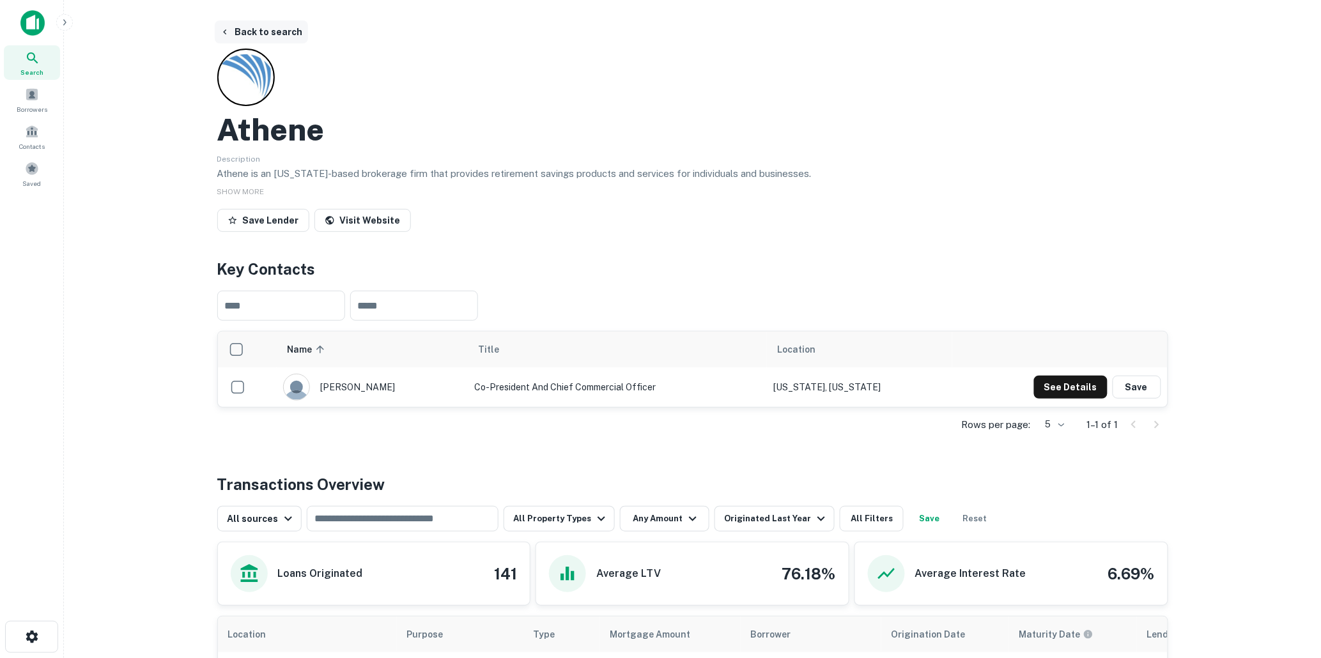
click at [260, 27] on button "Back to search" at bounding box center [261, 31] width 93 height 23
click at [270, 27] on button "Back to search" at bounding box center [261, 31] width 93 height 23
click at [260, 33] on button "Back to search" at bounding box center [261, 31] width 93 height 23
click at [270, 31] on button "Back to search" at bounding box center [261, 31] width 93 height 23
click at [262, 29] on button "Back to search" at bounding box center [261, 31] width 93 height 23
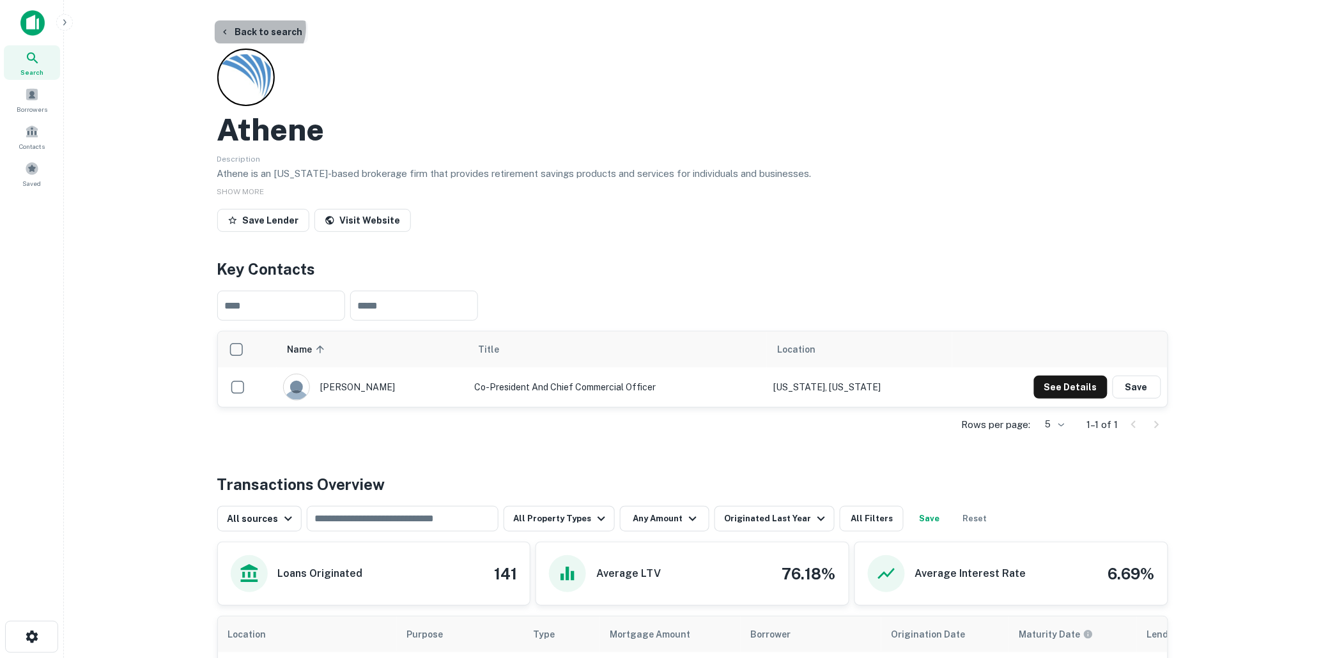
click at [258, 28] on button "Back to search" at bounding box center [261, 31] width 93 height 23
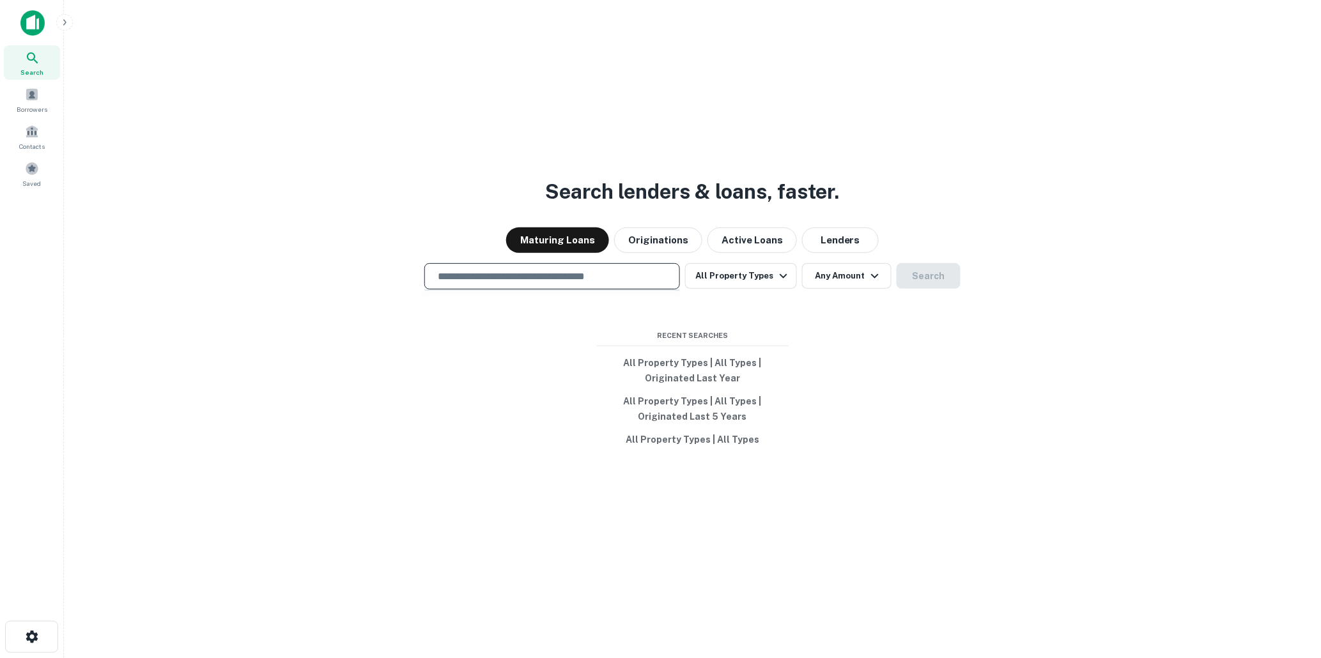
click at [541, 279] on input "text" at bounding box center [552, 276] width 244 height 15
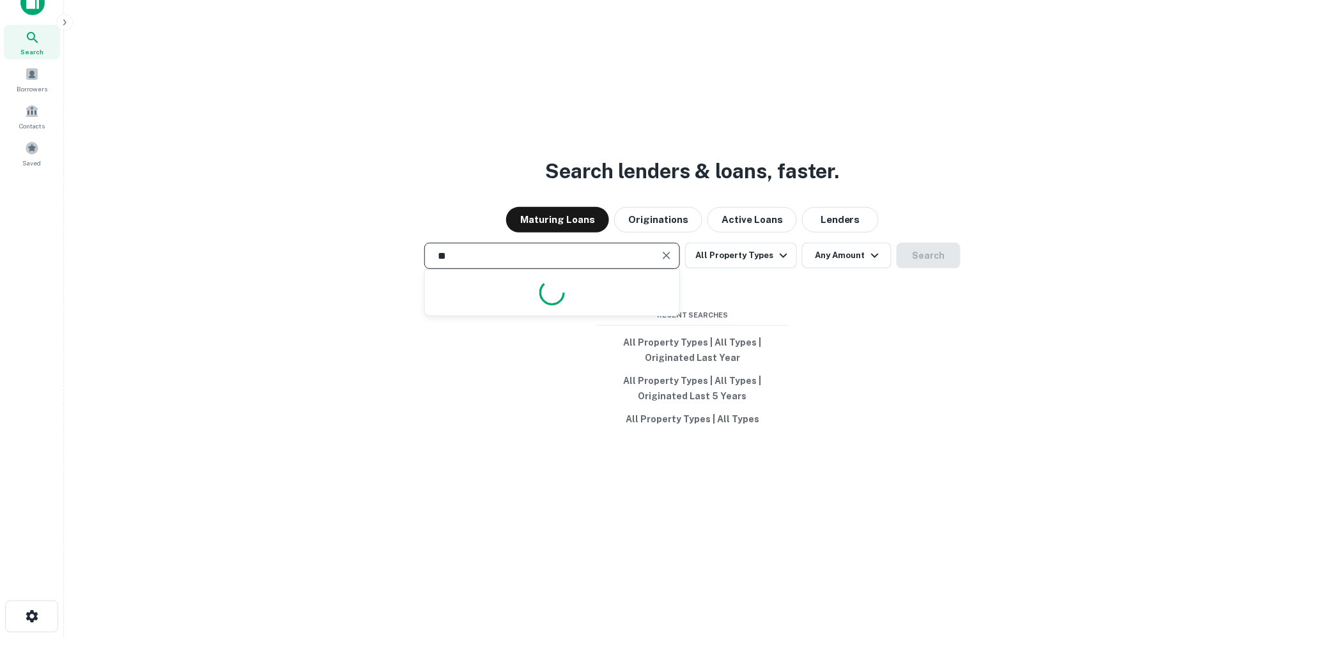
type input "*"
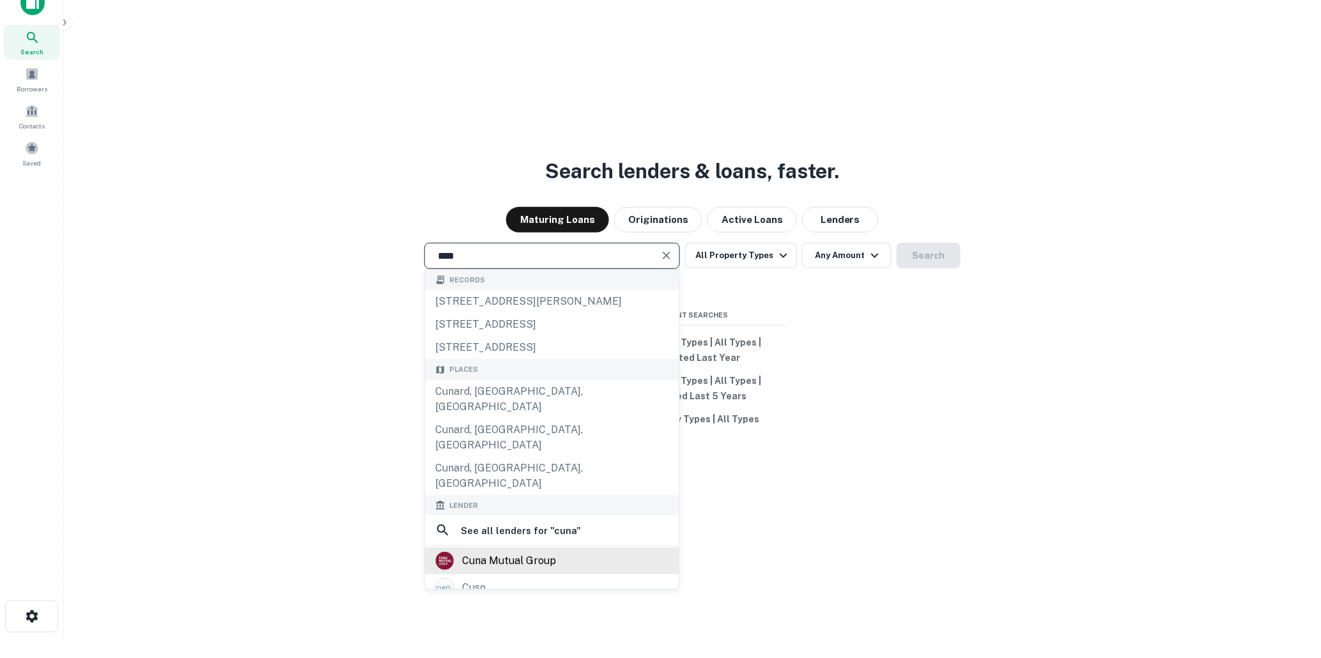
type input "****"
click at [515, 552] on div "cuna mutual group" at bounding box center [509, 561] width 94 height 19
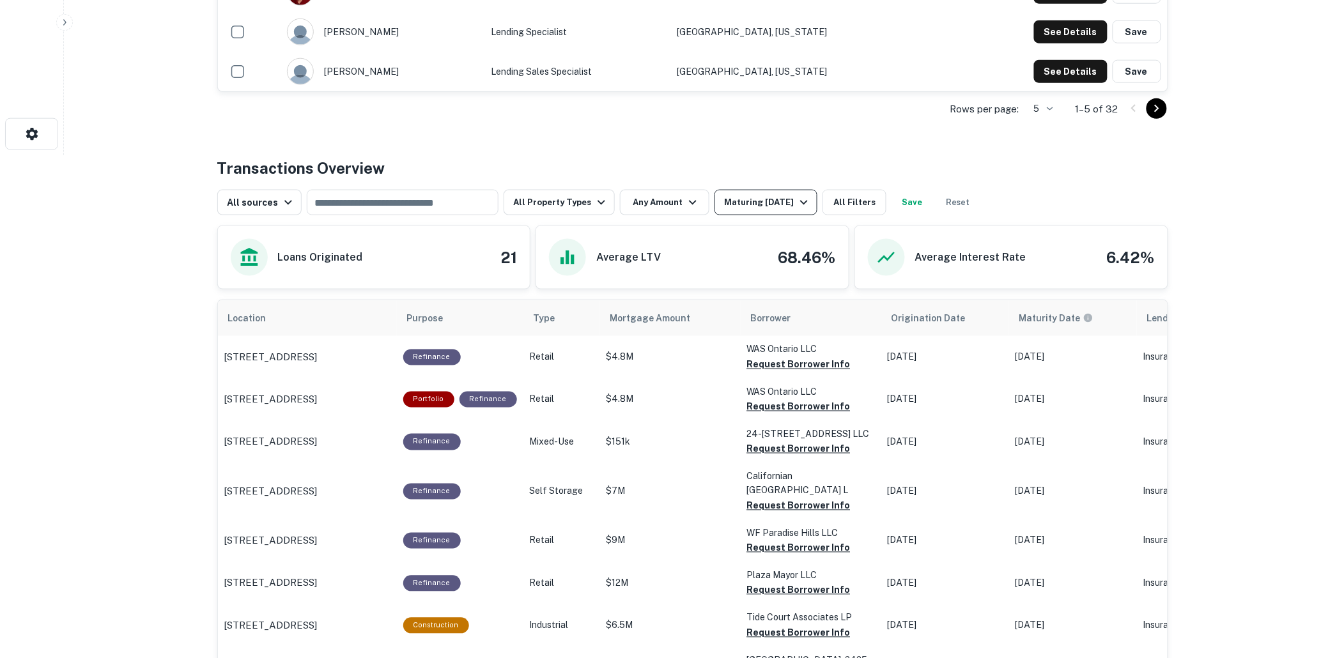
scroll to position [568, 0]
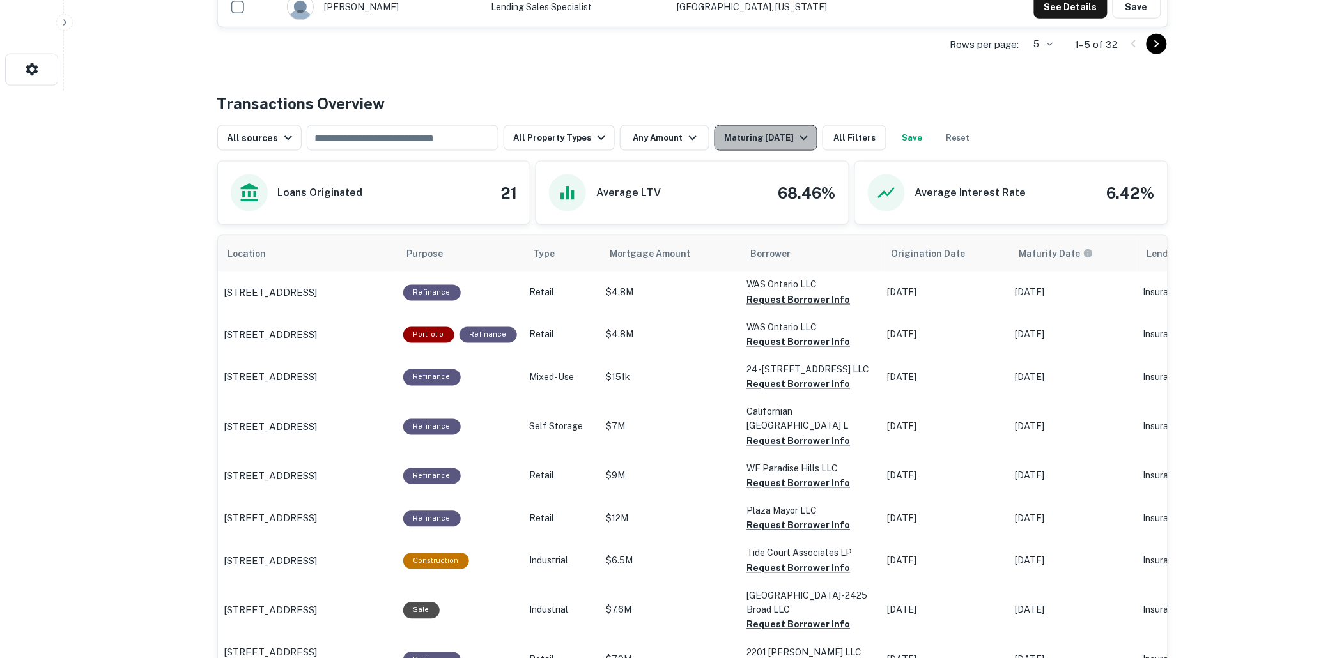
click at [797, 133] on icon "button" at bounding box center [804, 137] width 15 height 15
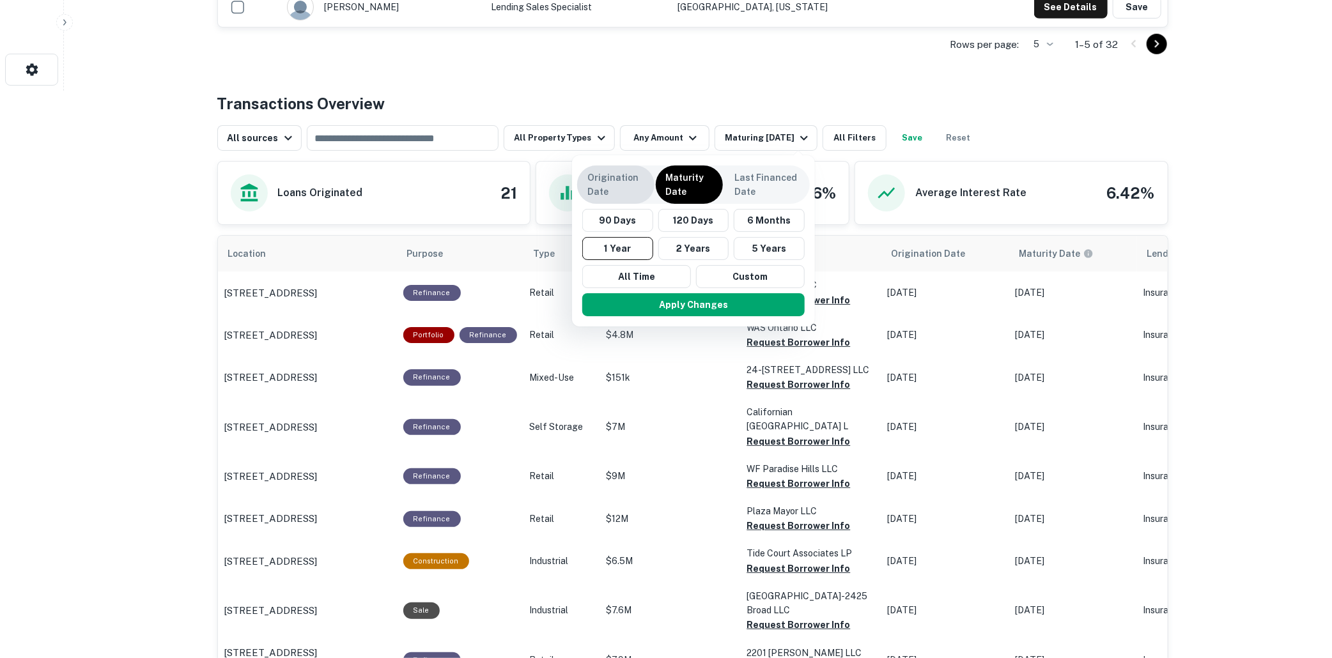
click at [603, 176] on p "Origination Date" at bounding box center [615, 185] width 57 height 28
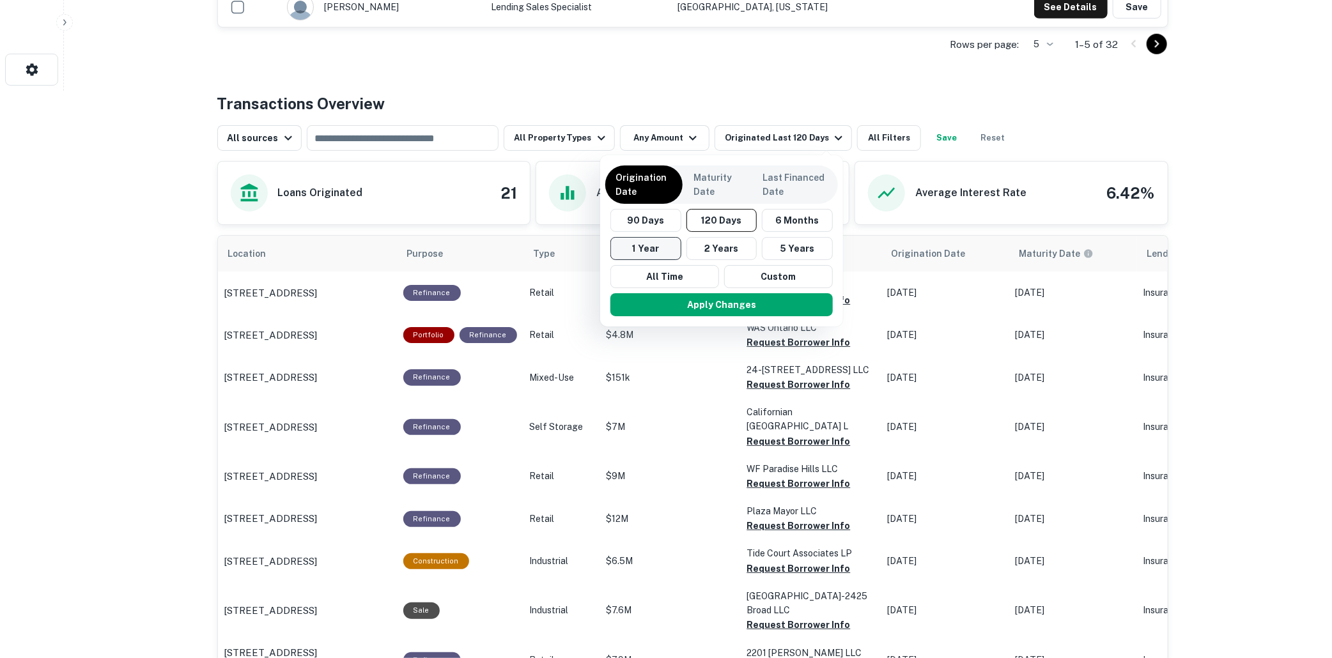
click at [644, 243] on button "1 Year" at bounding box center [646, 248] width 71 height 23
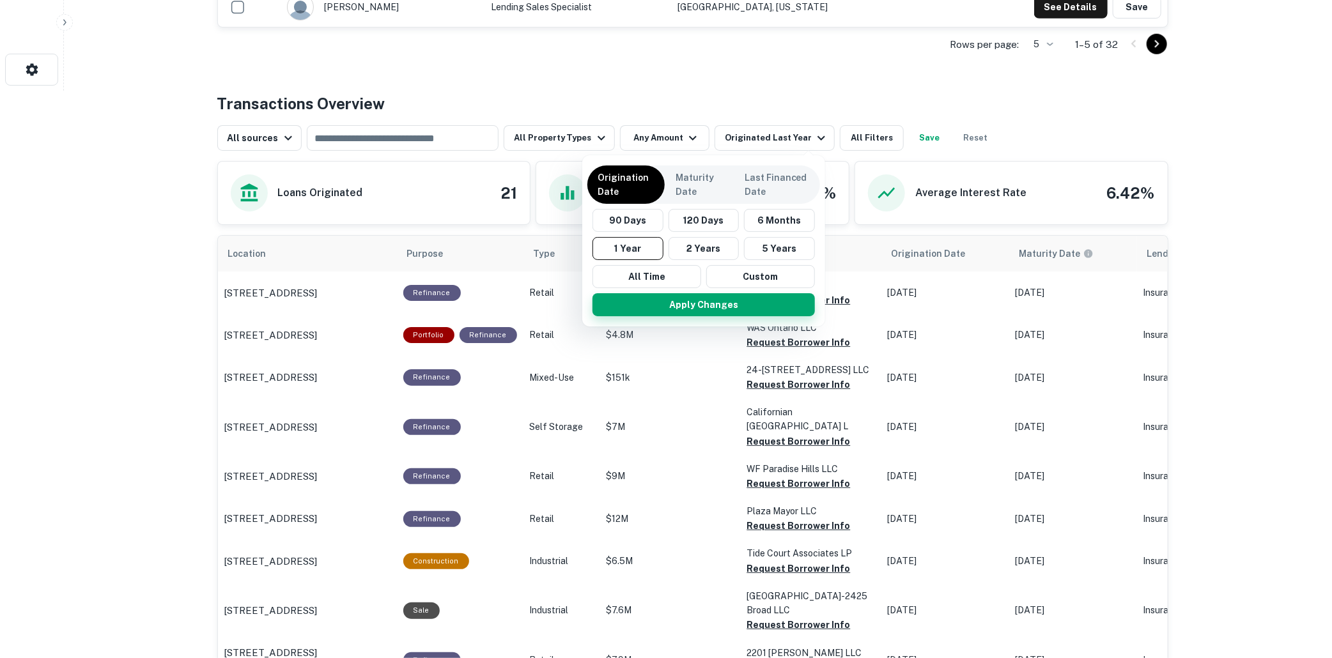
click at [701, 300] on button "Apply Changes" at bounding box center [704, 304] width 222 height 23
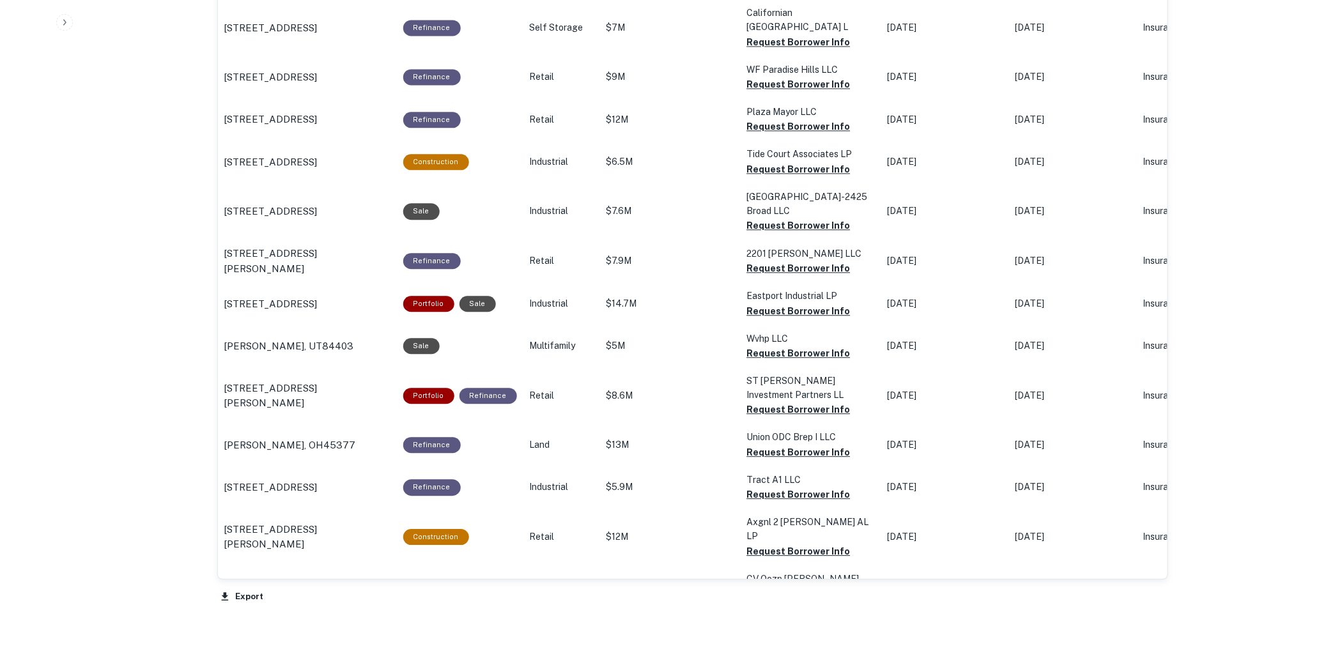
scroll to position [896, 0]
